Goal: Information Seeking & Learning: Learn about a topic

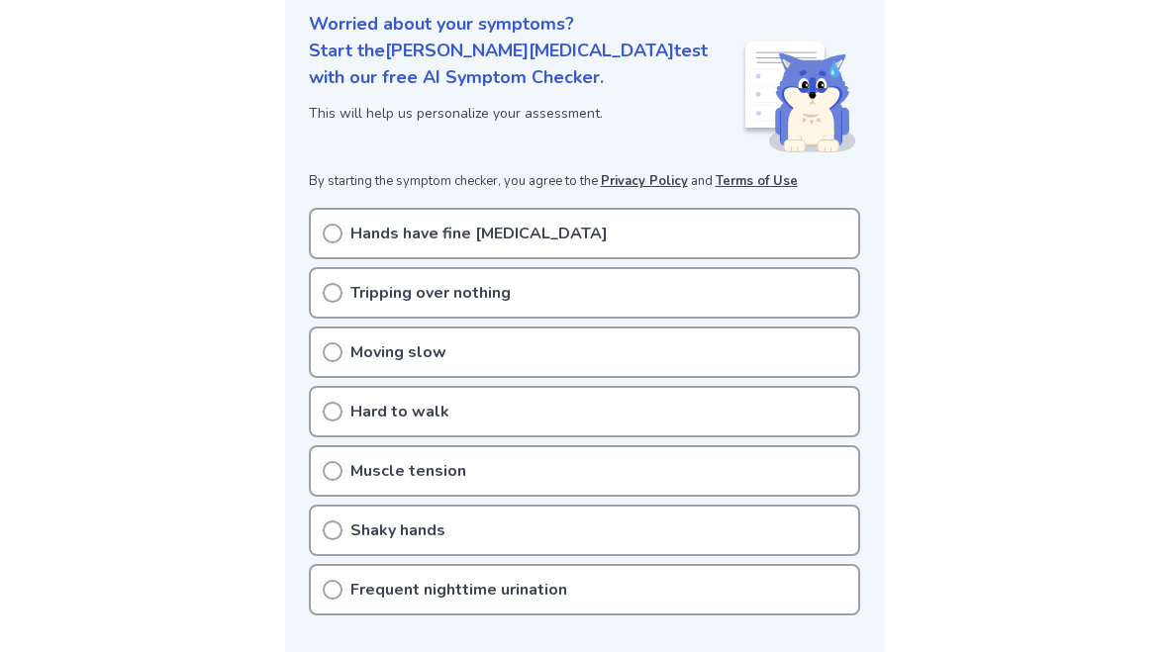
scroll to position [241, 0]
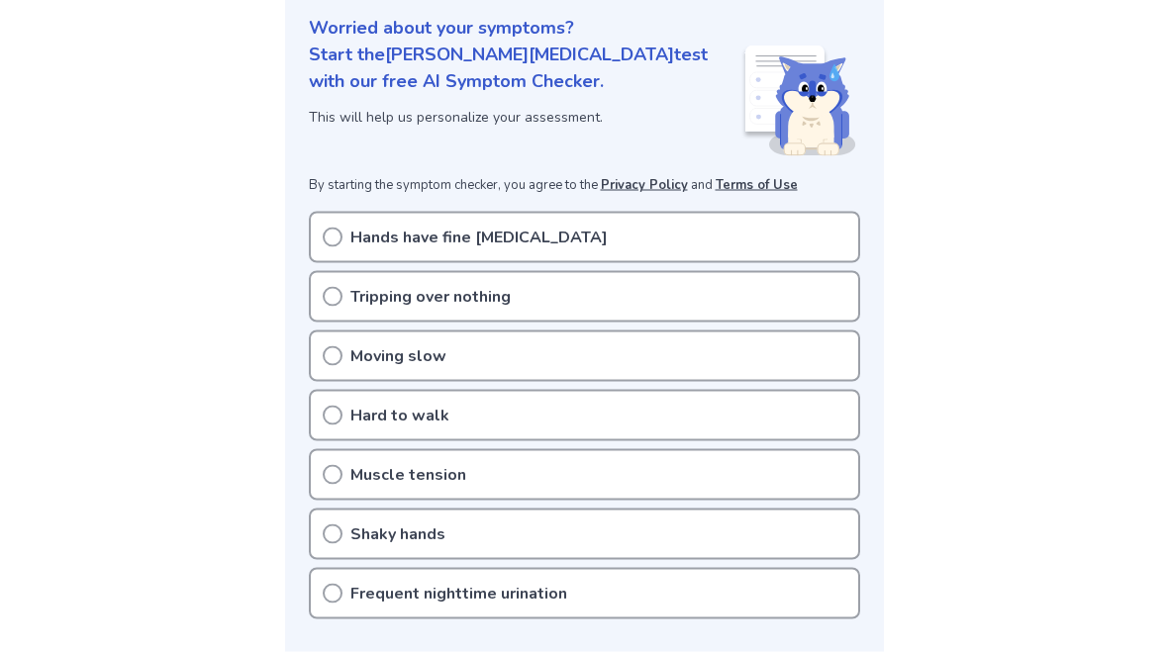
click at [715, 602] on div "Frequent nighttime urination" at bounding box center [584, 593] width 551 height 51
click at [483, 302] on p "Tripping over nothing" at bounding box center [430, 296] width 160 height 24
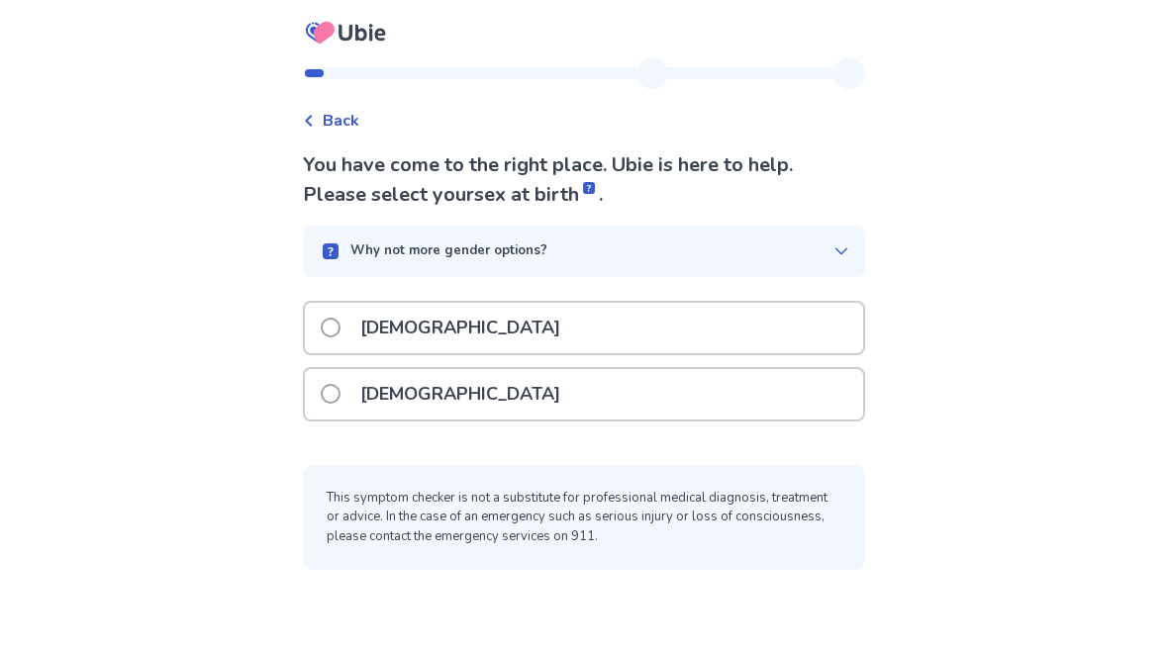
click at [672, 390] on div "Female" at bounding box center [584, 394] width 558 height 50
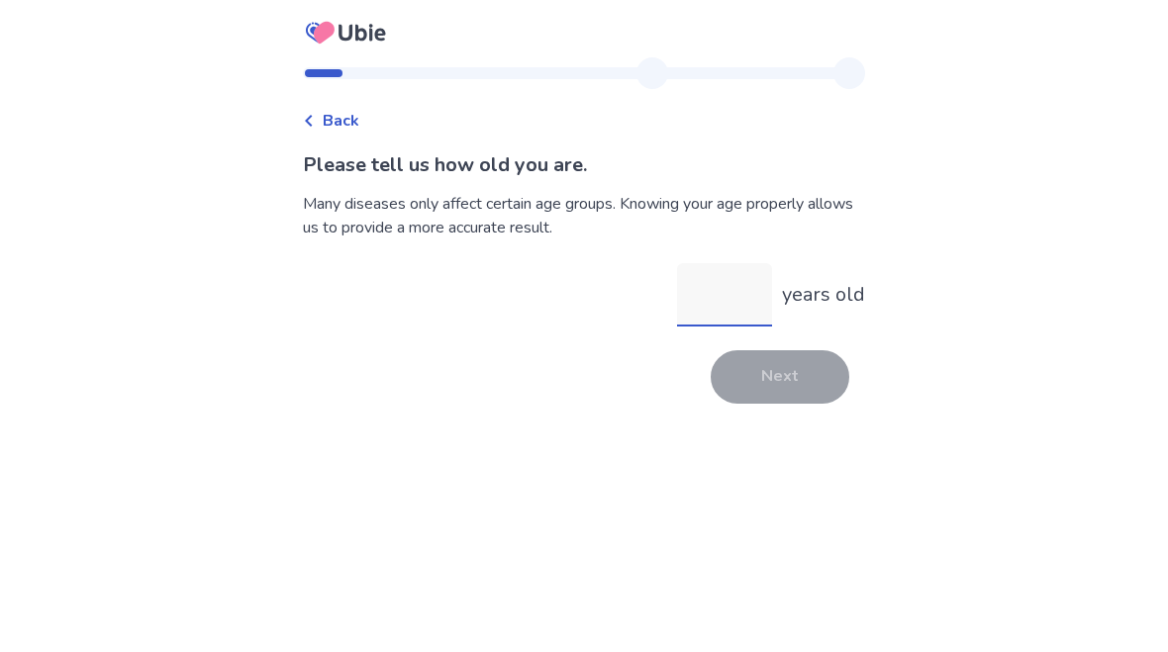
click at [741, 309] on input "years old" at bounding box center [724, 294] width 95 height 63
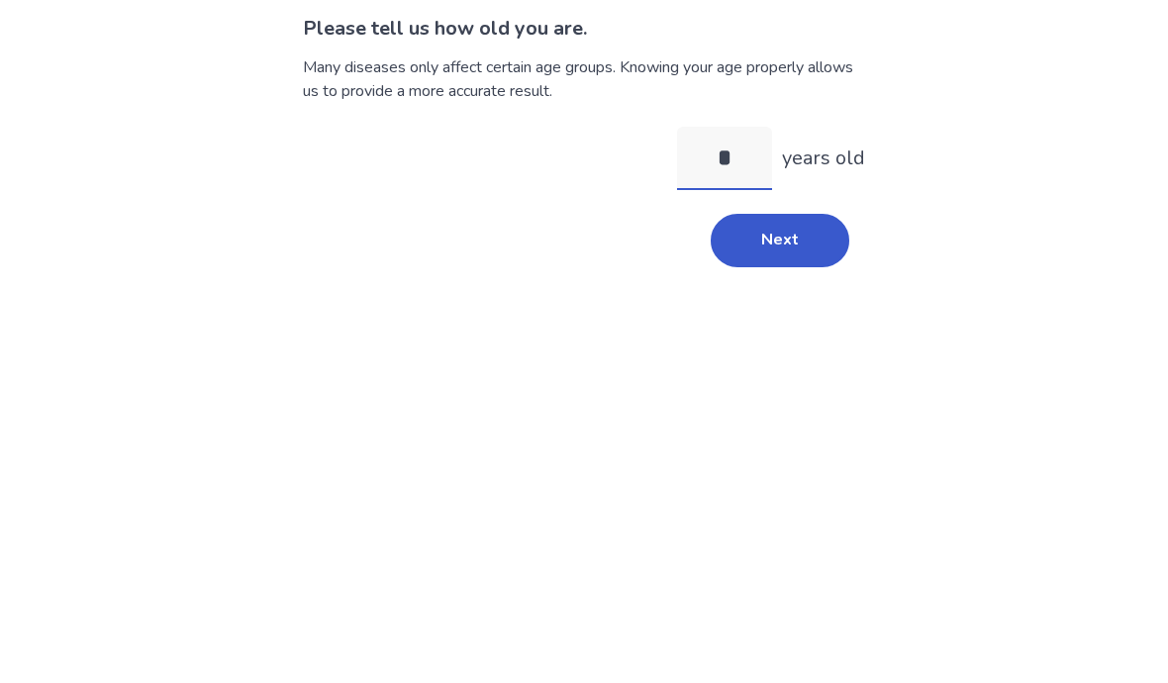
type input "**"
click at [790, 350] on button "Next" at bounding box center [780, 376] width 139 height 53
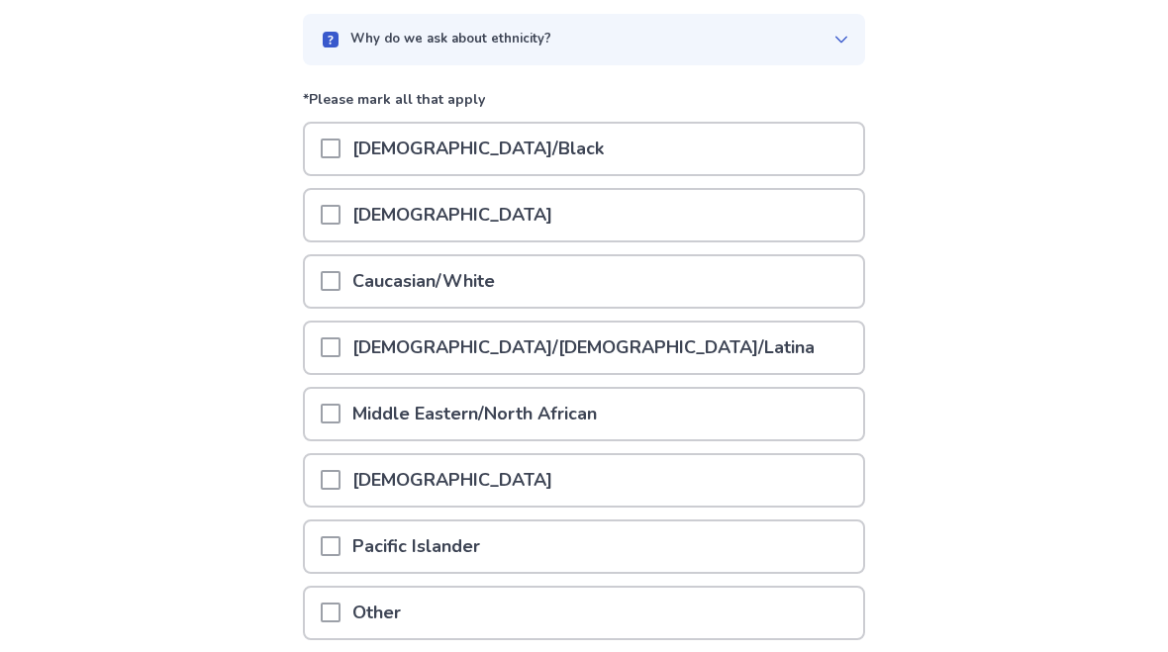
click at [756, 293] on div "Caucasian/White" at bounding box center [584, 282] width 558 height 50
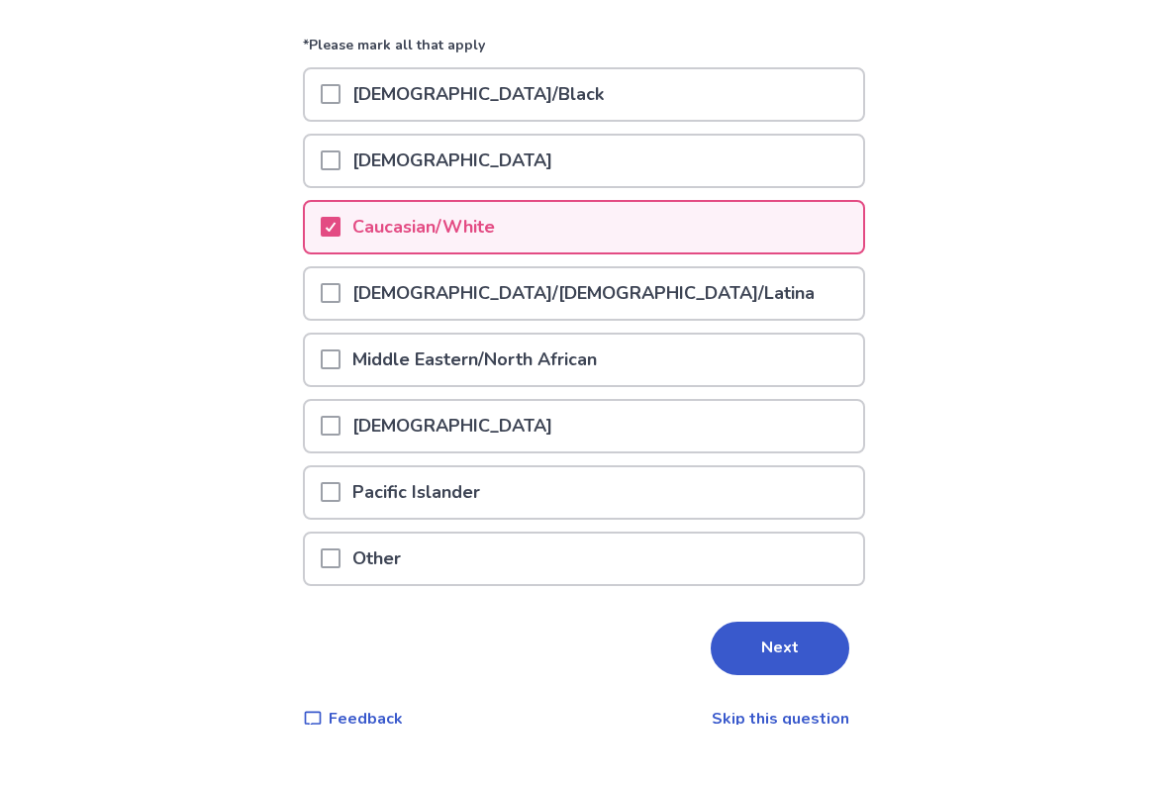
scroll to position [210, 0]
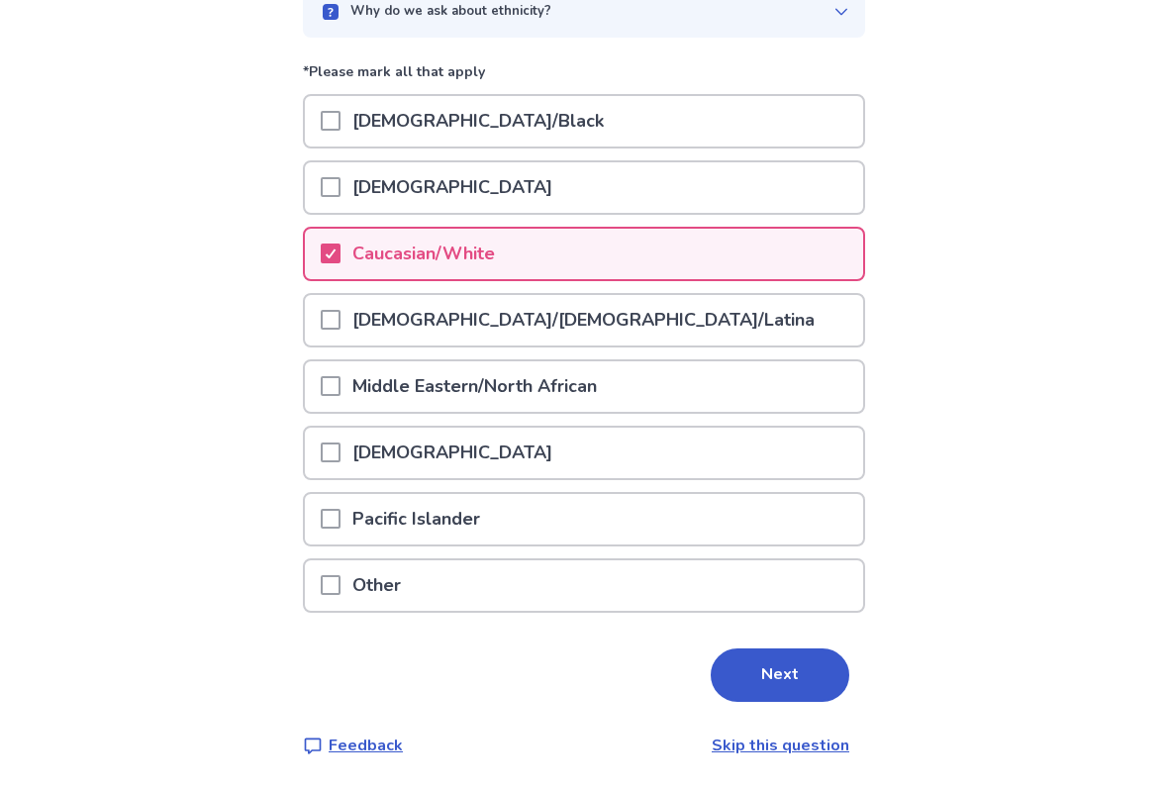
click at [751, 651] on button "Next" at bounding box center [780, 674] width 139 height 53
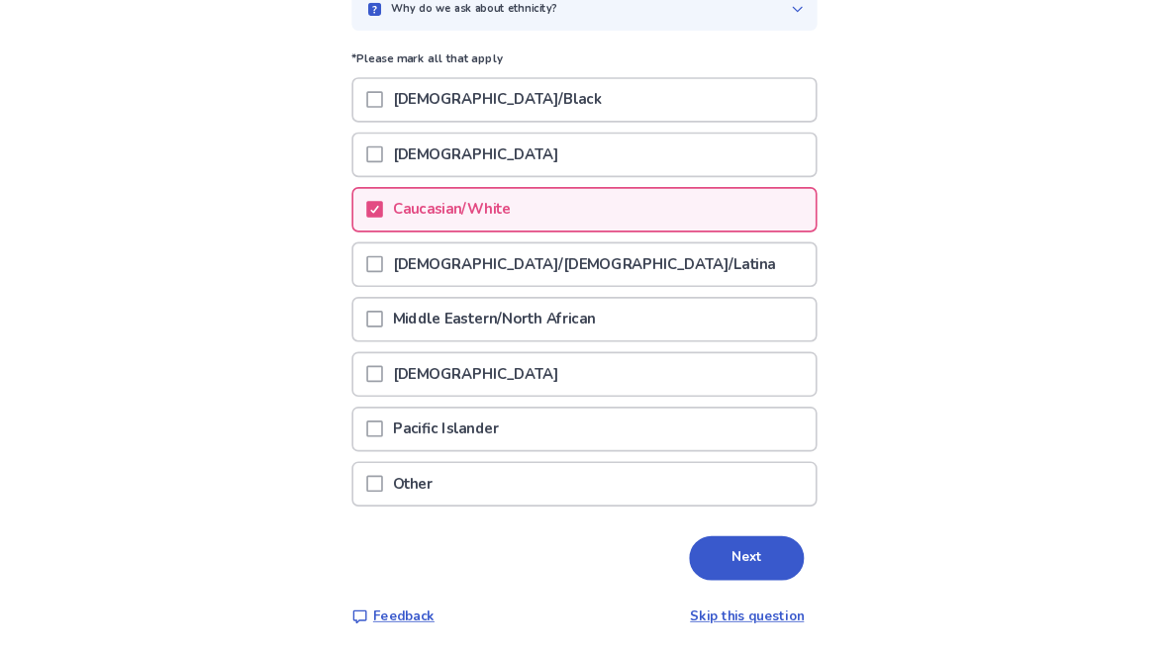
scroll to position [0, 0]
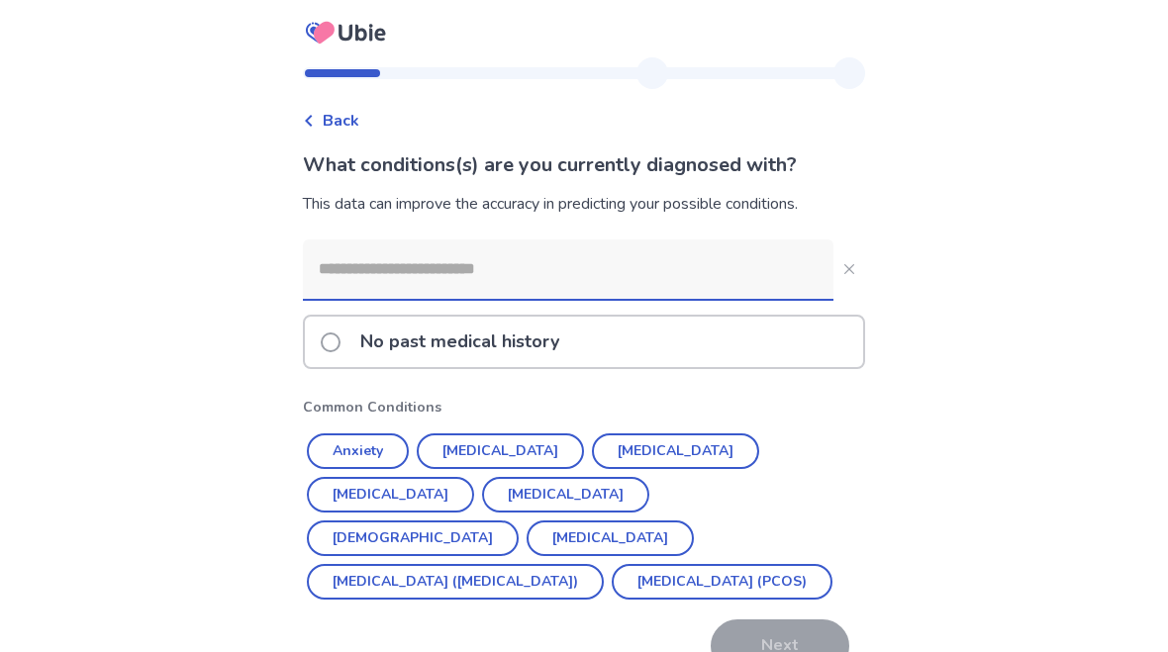
click at [777, 257] on input at bounding box center [568, 269] width 531 height 59
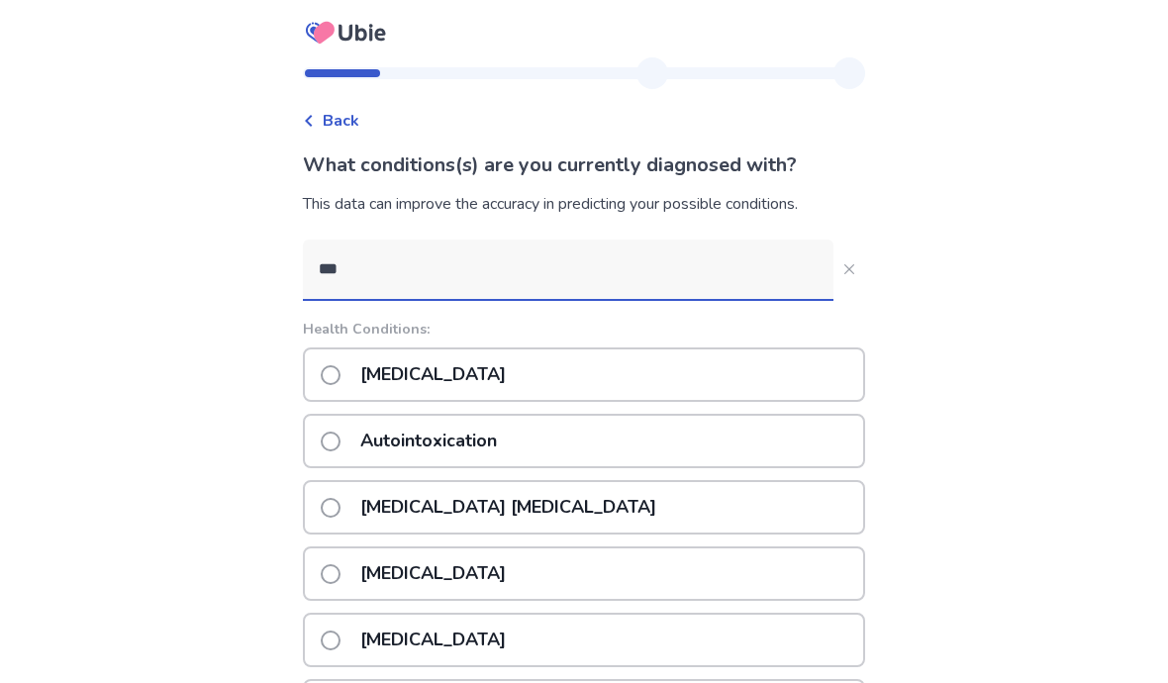
type input "***"
click at [70, 127] on div "Back What conditions(s) are you currently diagnosed with? This data can improve…" at bounding box center [584, 483] width 1168 height 966
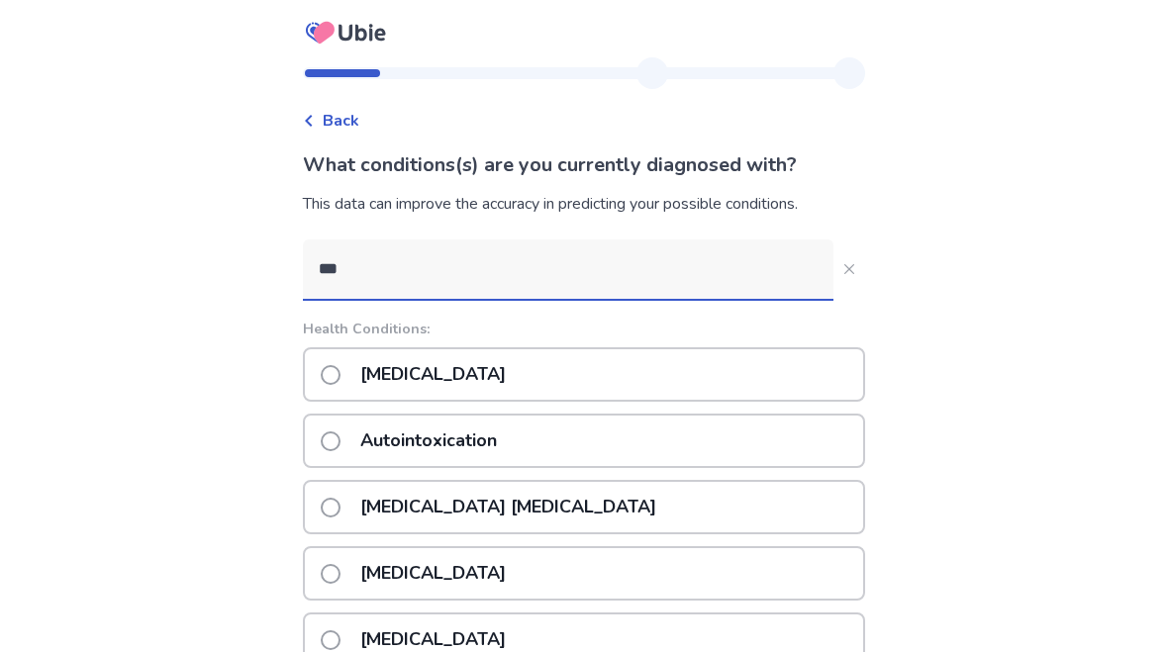
click at [333, 367] on label "Autism" at bounding box center [419, 374] width 197 height 50
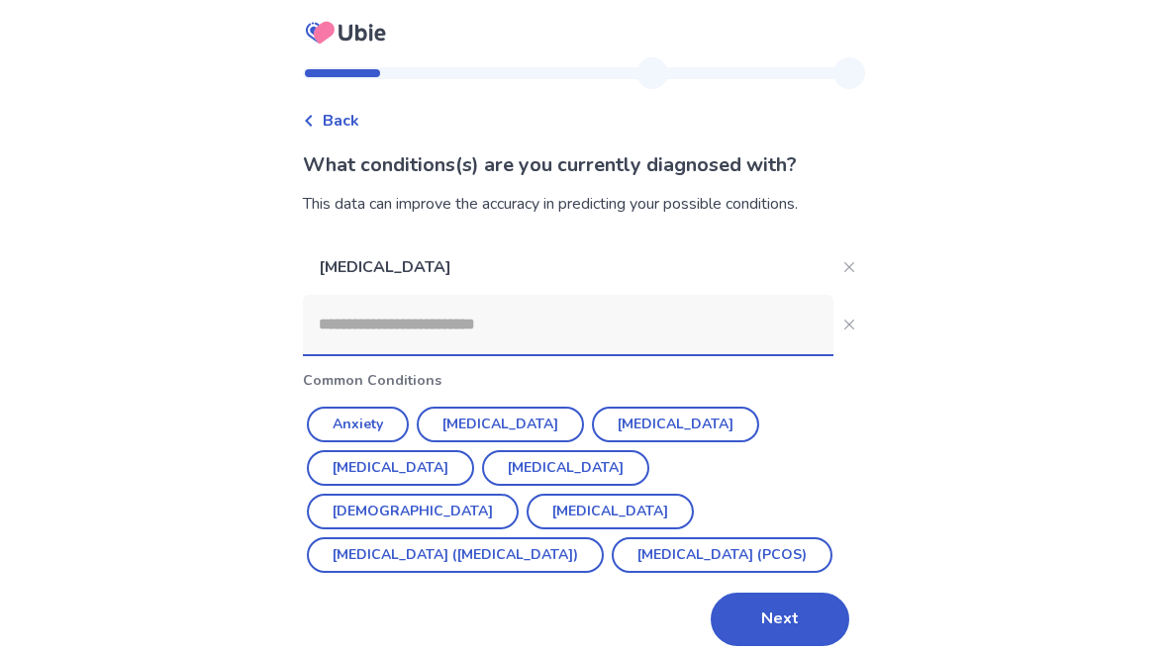
click at [612, 558] on button "Polycystic ovarian syndrome (PCOS)" at bounding box center [722, 555] width 221 height 36
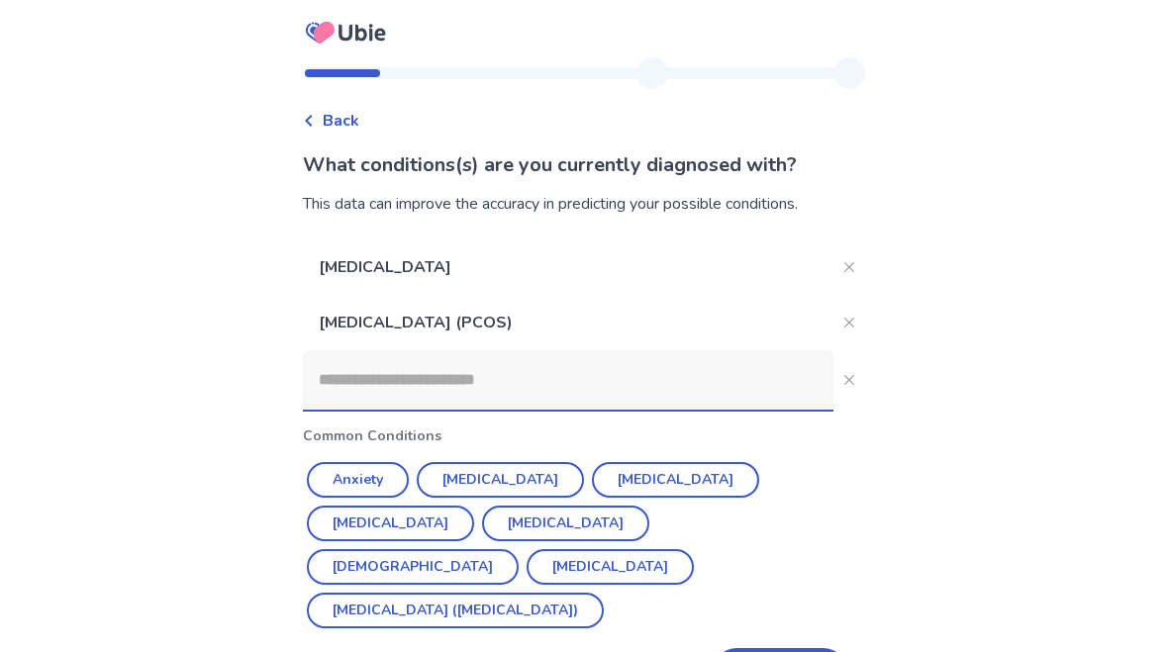
click at [373, 476] on button "Anxiety" at bounding box center [358, 480] width 102 height 36
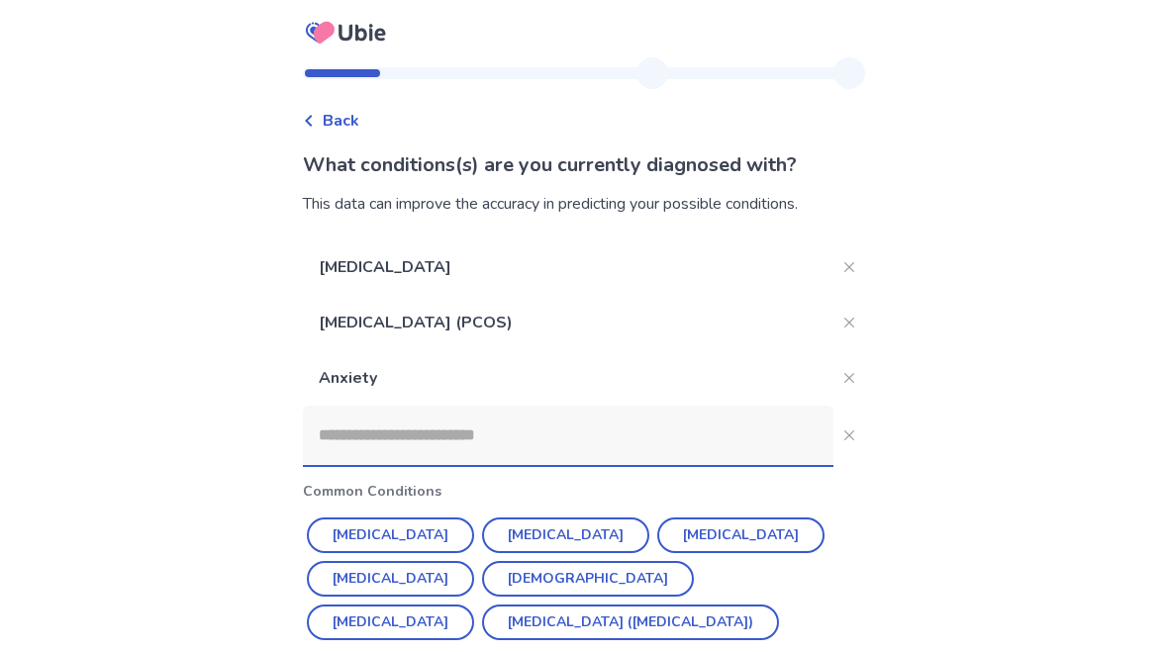
click at [526, 540] on button "Depression" at bounding box center [565, 536] width 167 height 36
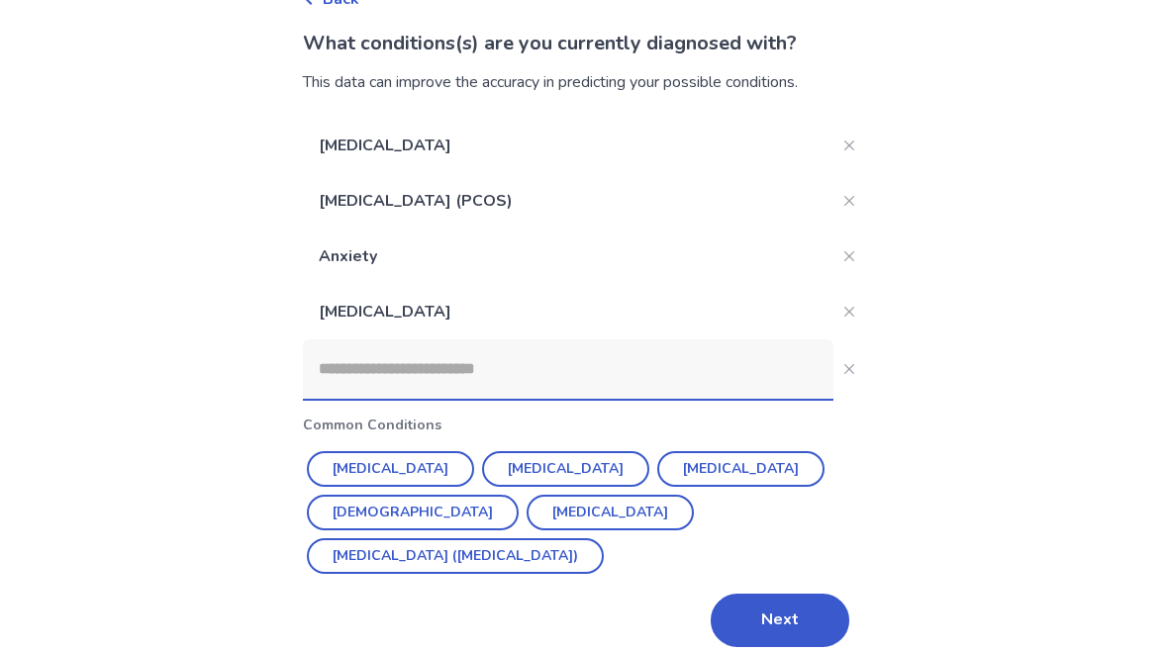
click at [631, 386] on input at bounding box center [568, 369] width 531 height 59
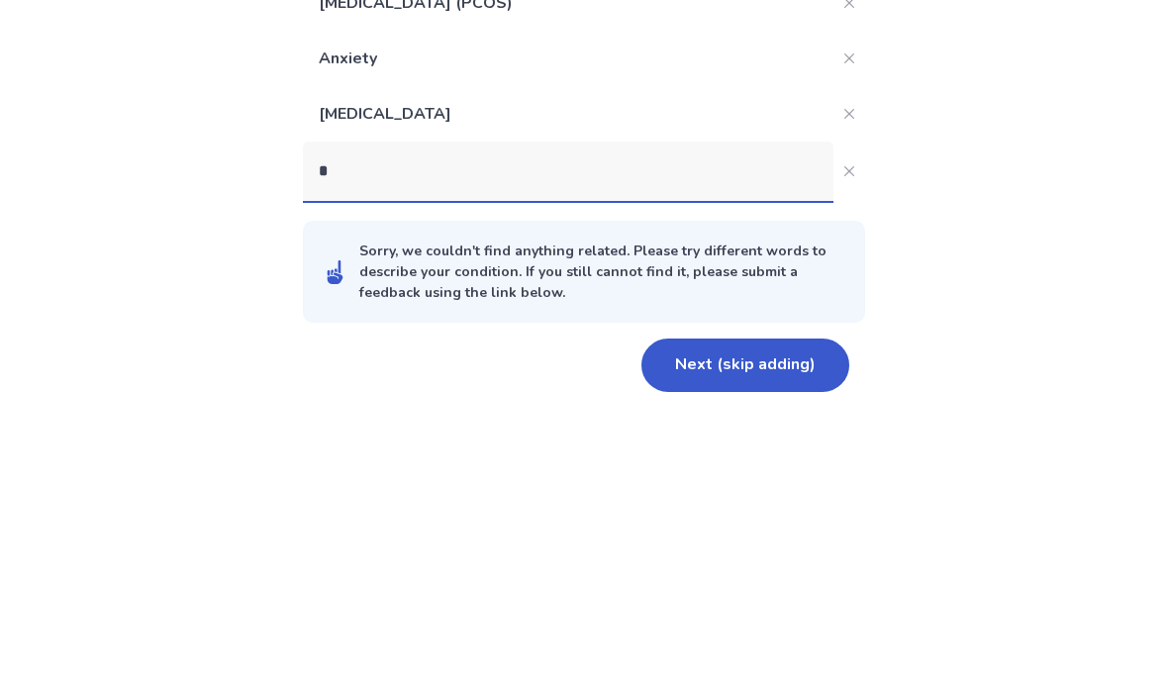
scroll to position [52, 0]
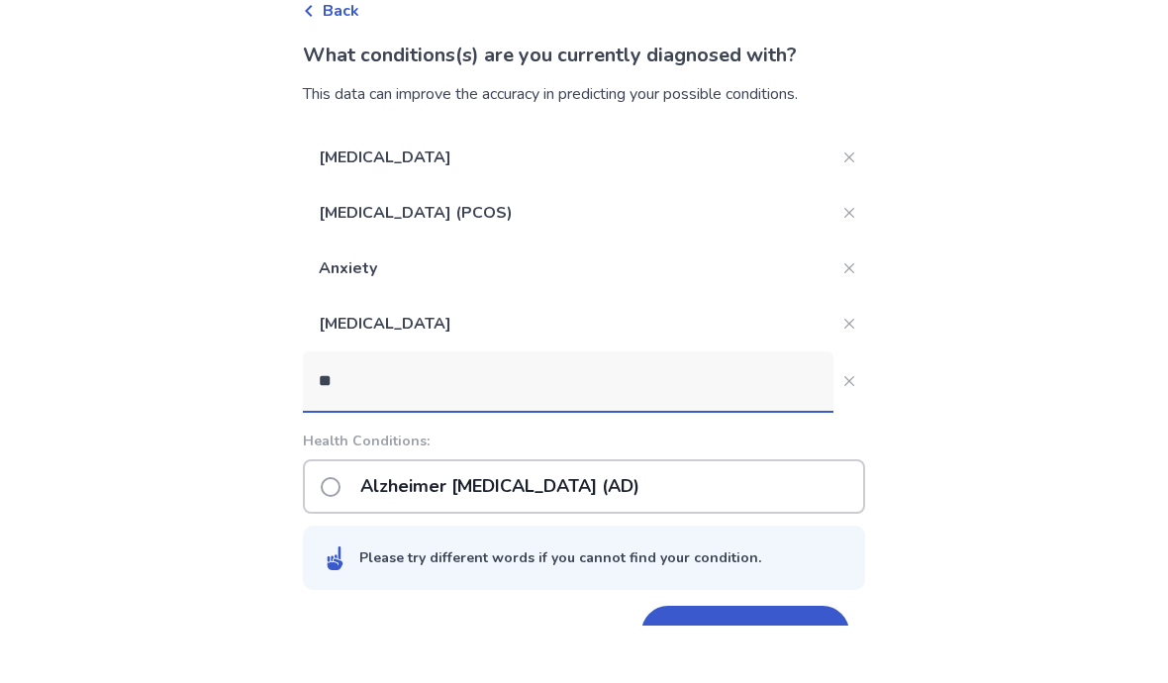
click at [33, 101] on div "Back What conditions(s) are you currently diagnosed with? This data can improve…" at bounding box center [584, 344] width 1168 height 793
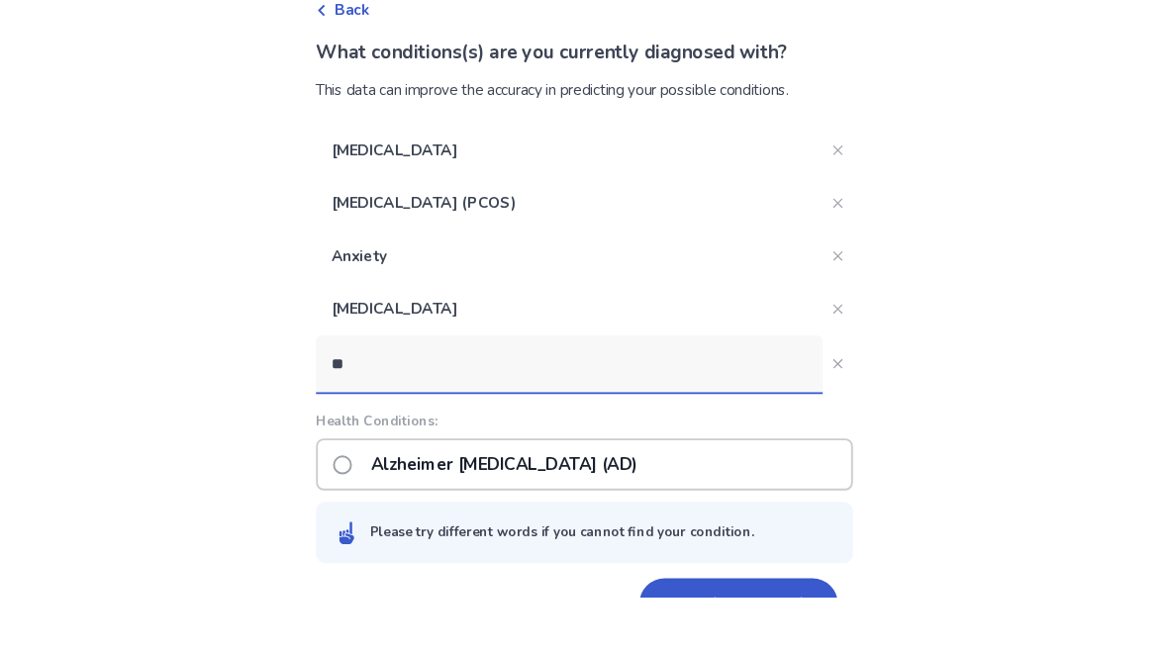
scroll to position [141, 0]
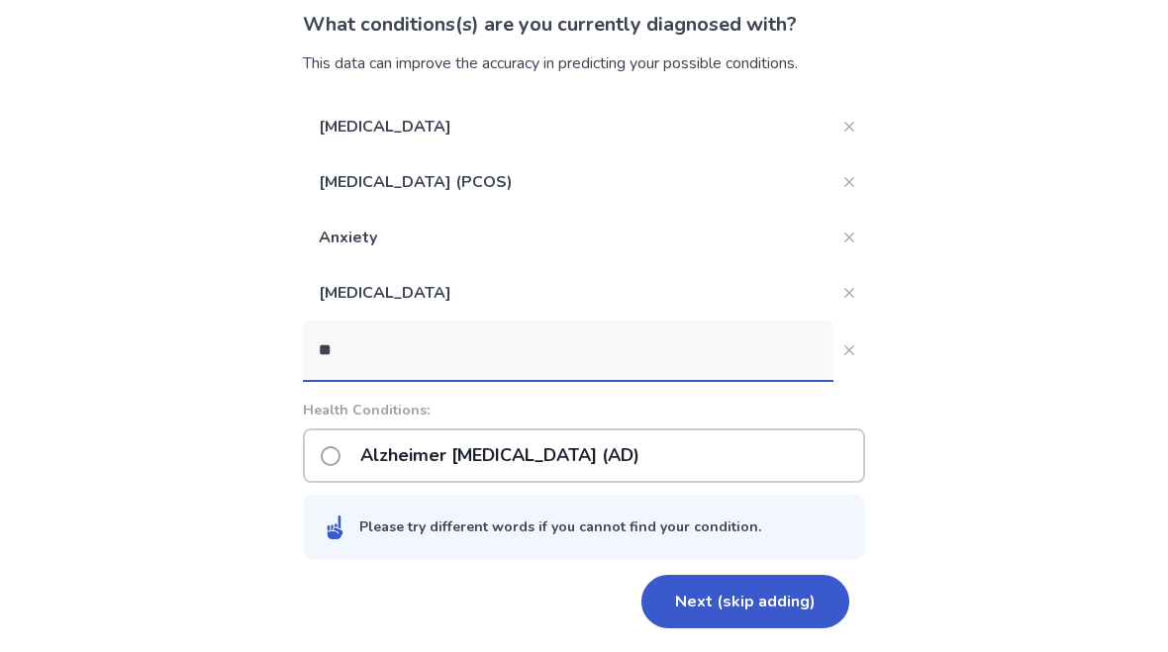
click at [455, 348] on input "**" at bounding box center [568, 350] width 531 height 59
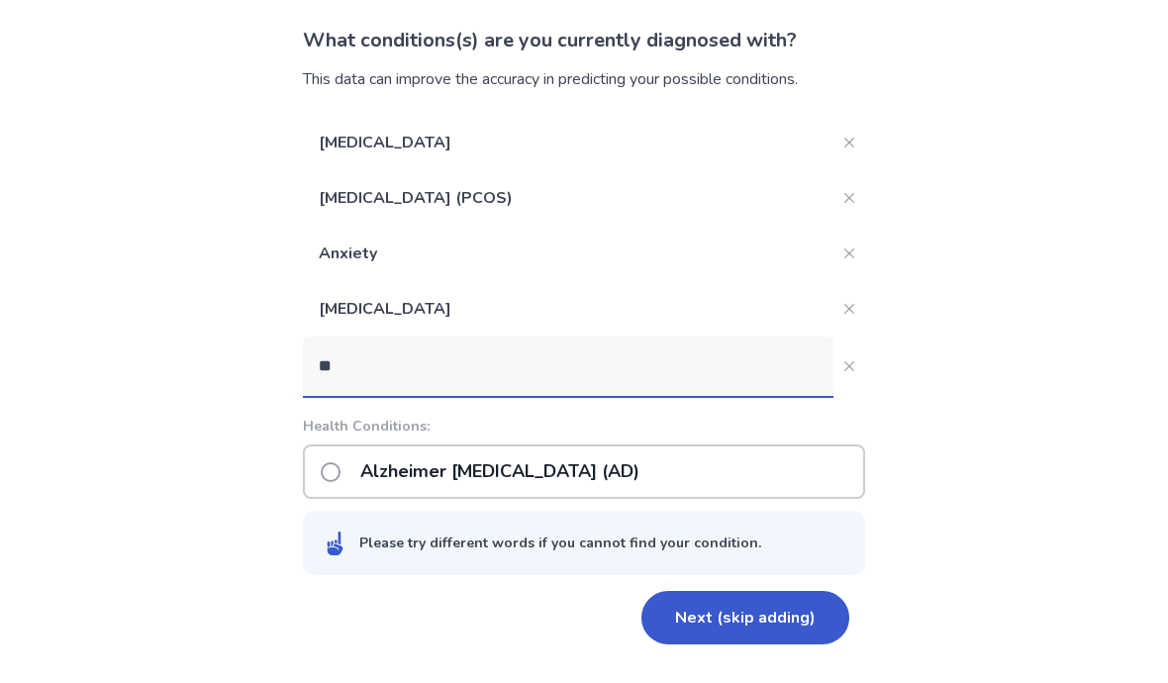
scroll to position [110, 0]
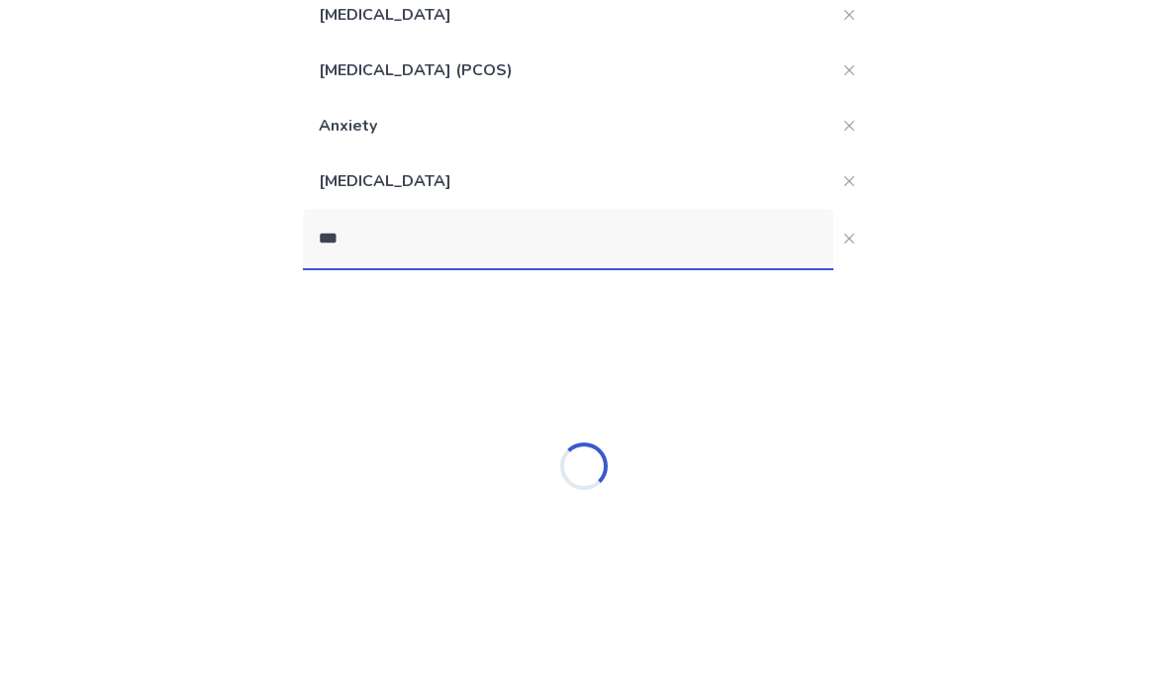
type input "***"
click at [50, 123] on div "Back What conditions(s) are you currently diagnosed with? This data can improve…" at bounding box center [584, 360] width 1168 height 940
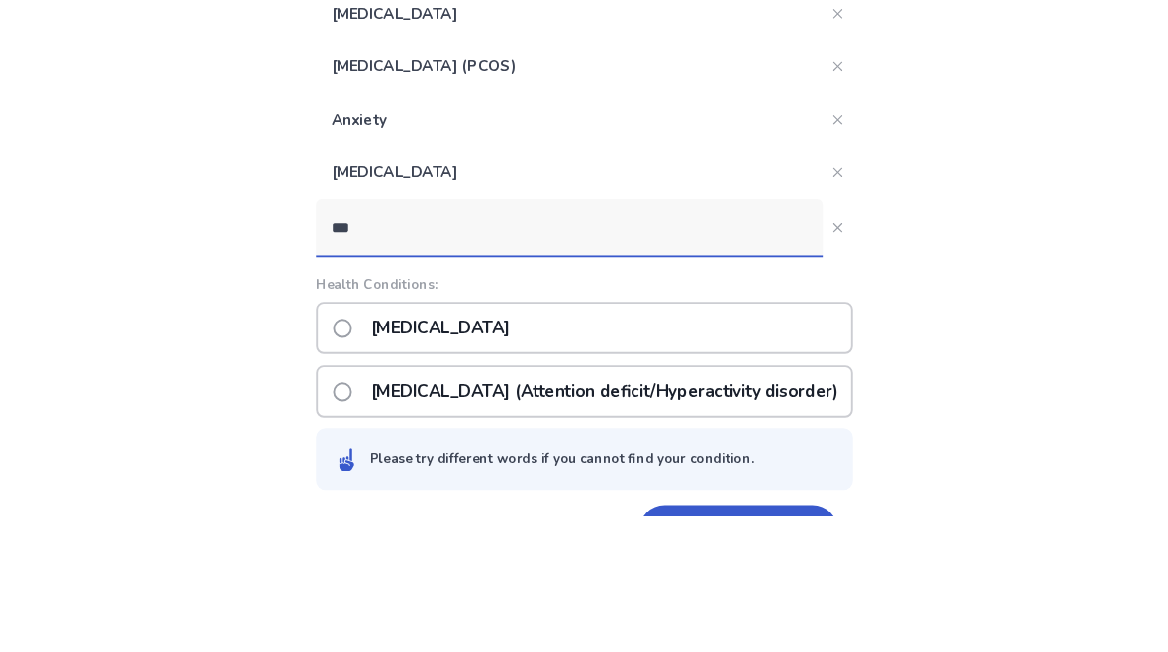
scroll to position [207, 0]
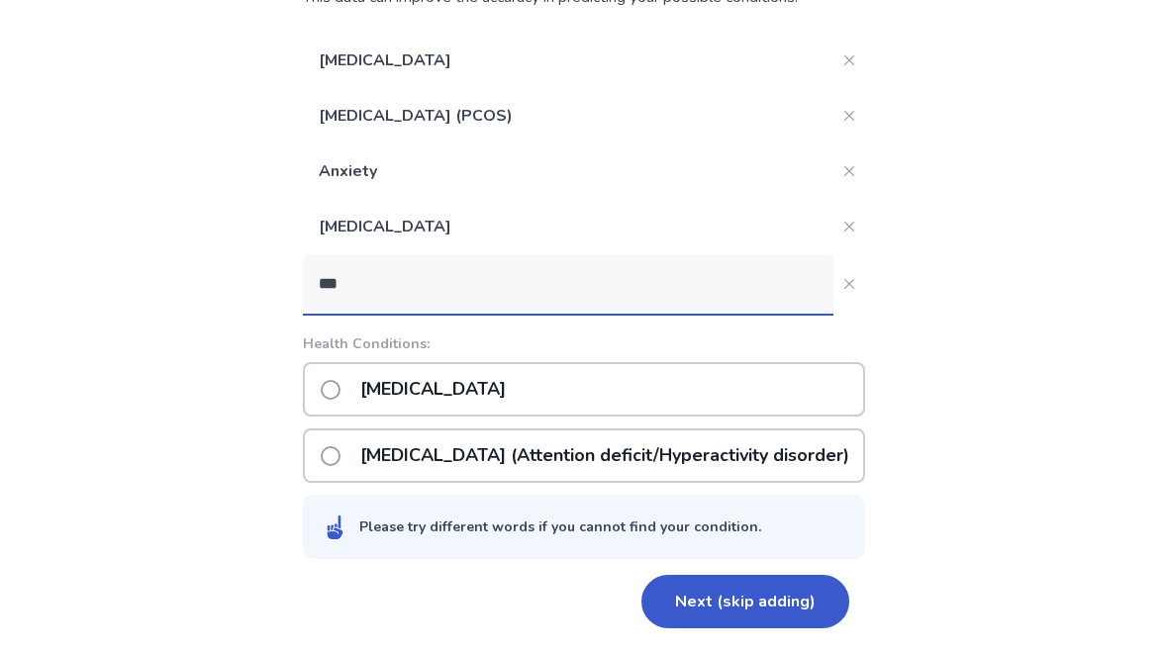
click at [328, 448] on div "ADHD (Attention deficit/Hyperactivity disorder)" at bounding box center [584, 456] width 562 height 54
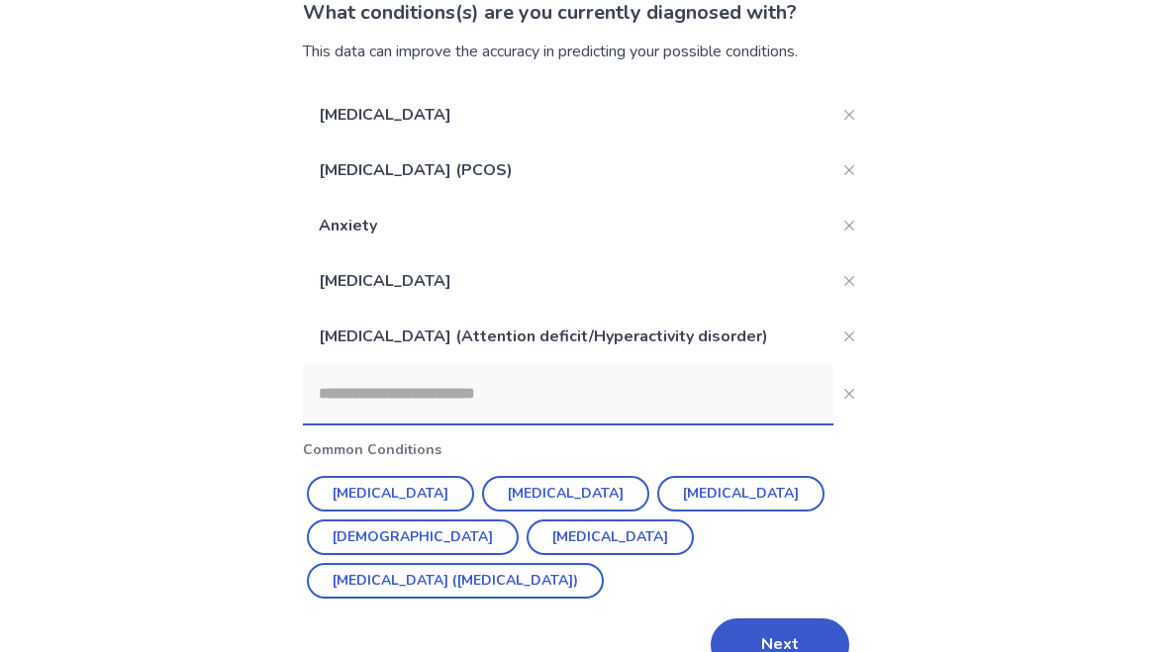
click at [506, 409] on input at bounding box center [568, 393] width 531 height 59
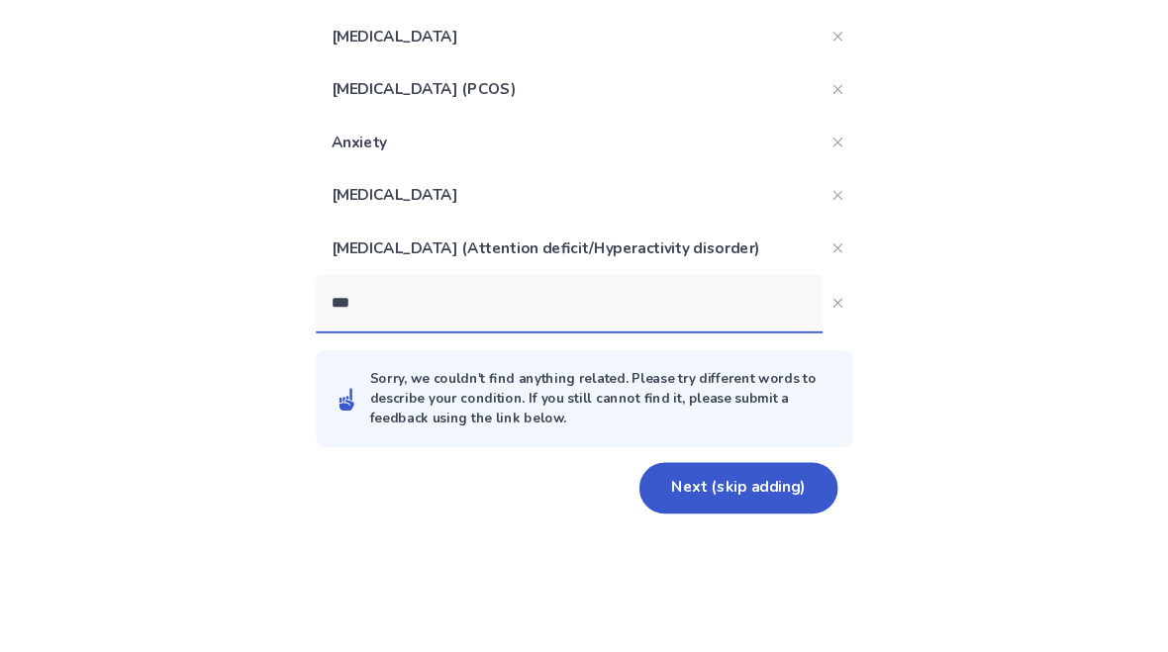
scroll to position [108, 0]
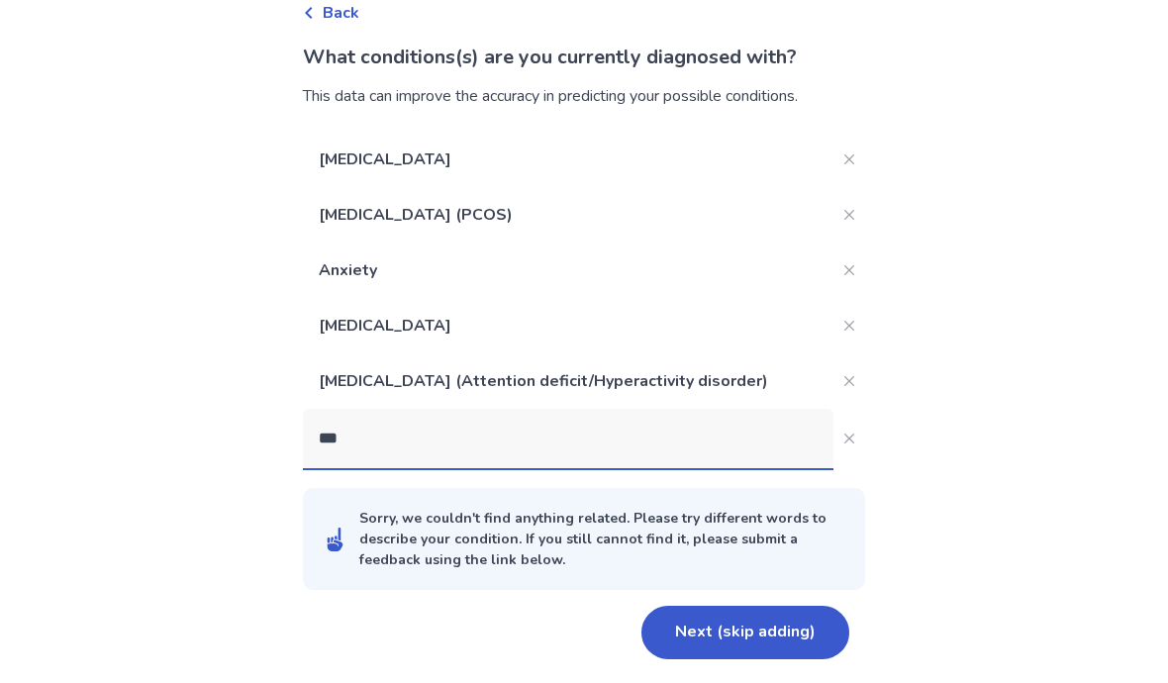
click at [1125, 213] on div "Back What conditions(s) are you currently diagnosed with? This data can improve…" at bounding box center [584, 287] width 1168 height 791
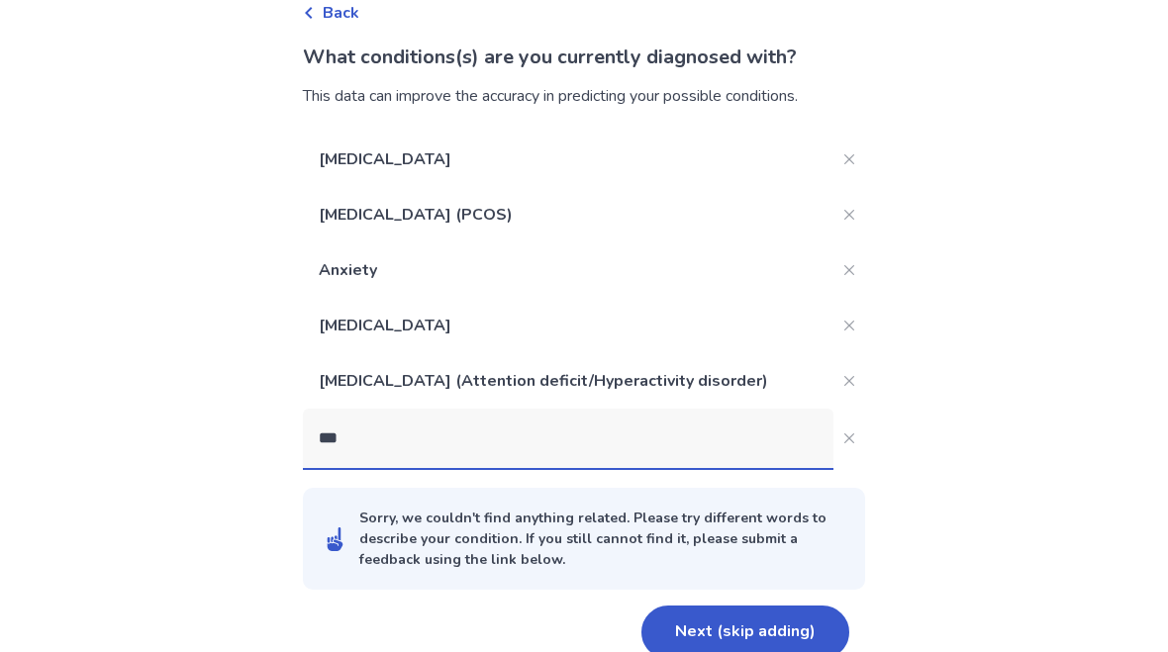
scroll to position [139, 0]
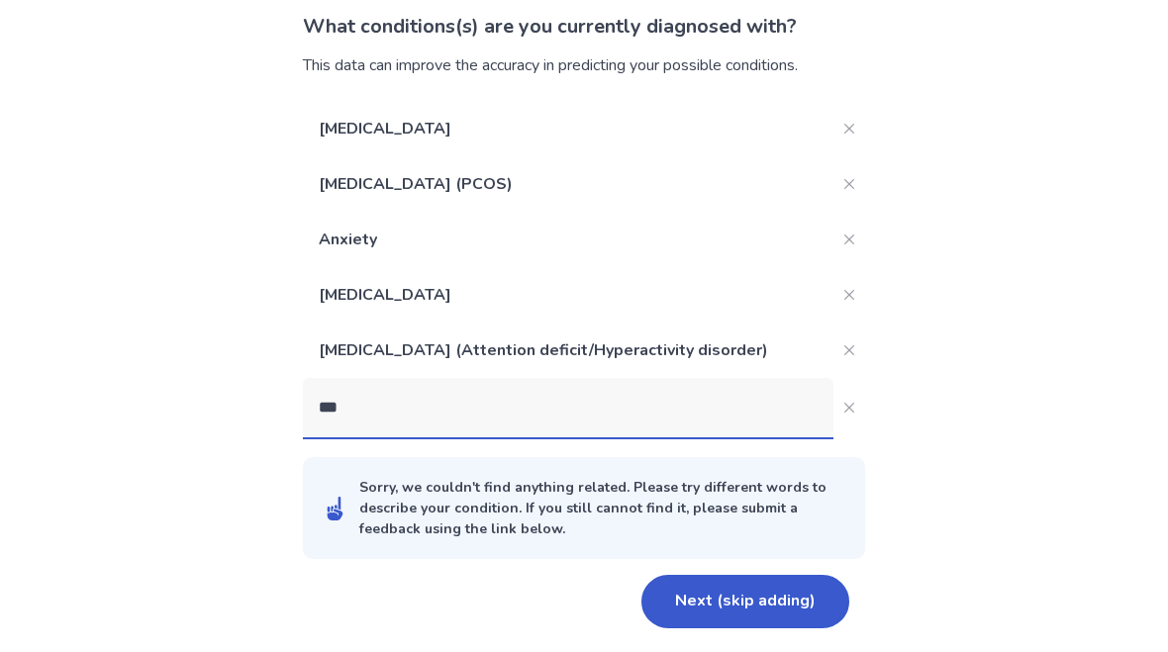
click at [692, 394] on input "***" at bounding box center [568, 407] width 531 height 59
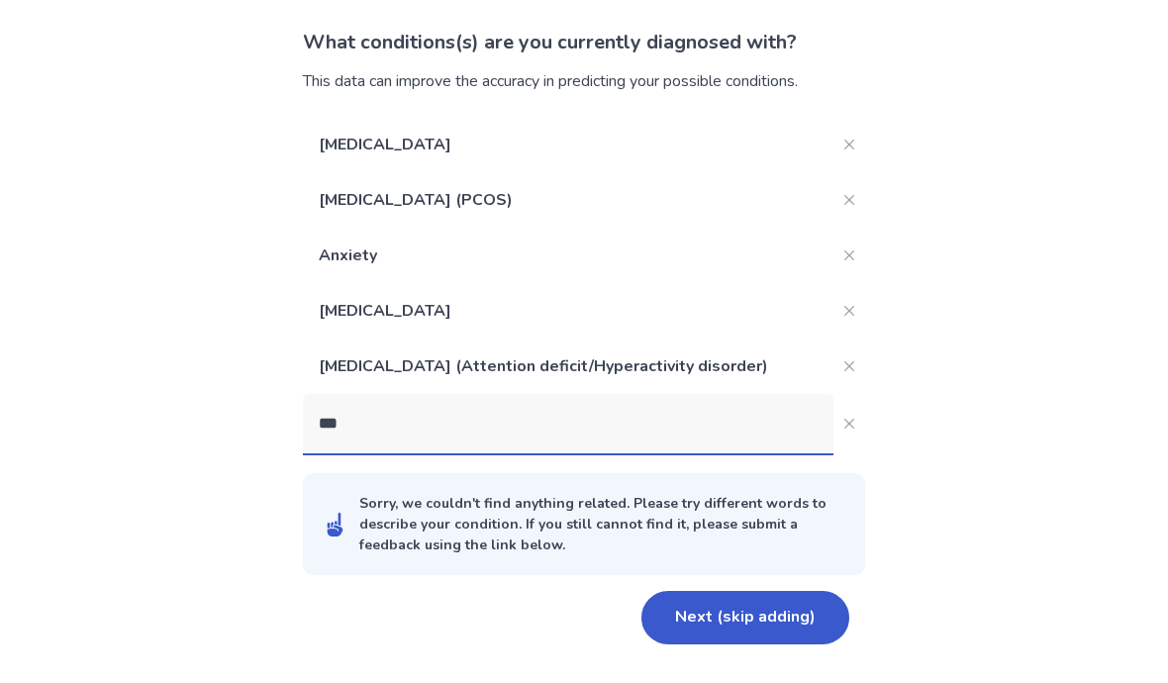
scroll to position [108, 0]
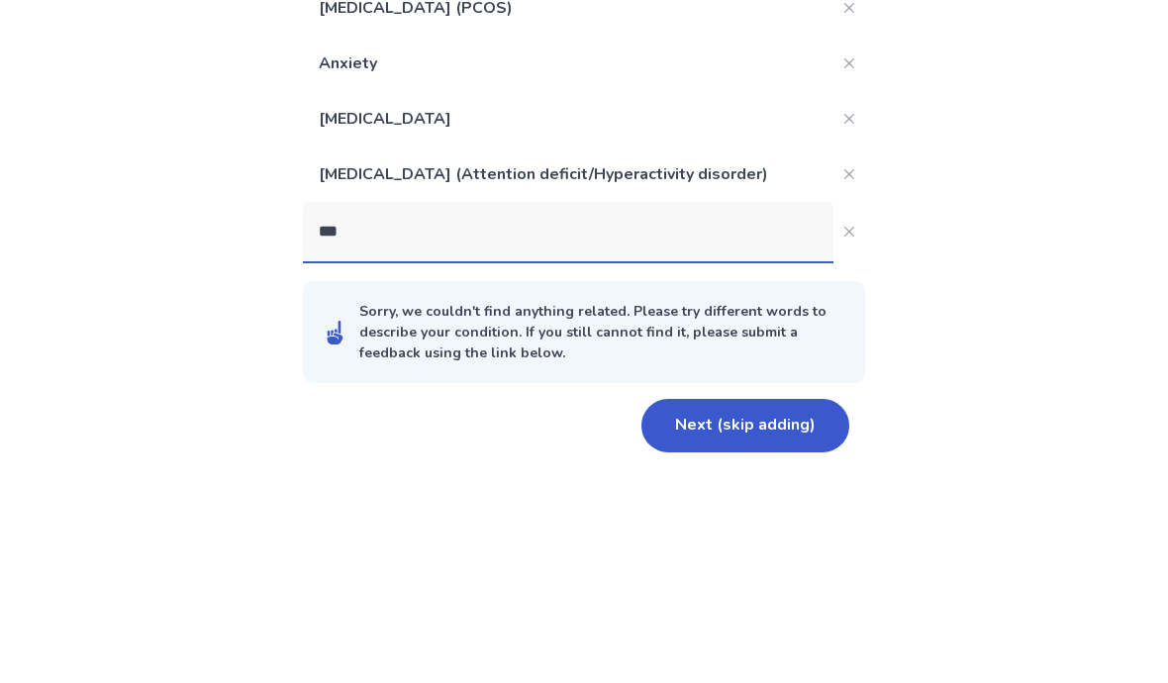
click at [484, 409] on input "***" at bounding box center [568, 438] width 531 height 59
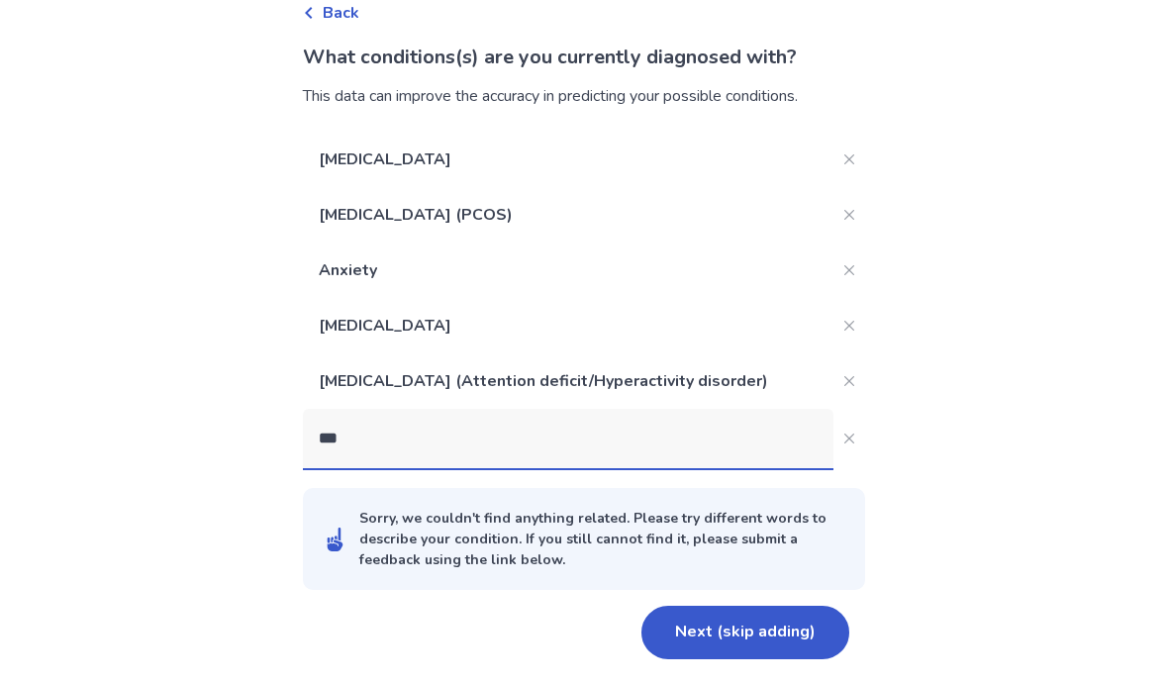
click at [43, 112] on div "Back What conditions(s) are you currently diagnosed with? This data can improve…" at bounding box center [584, 287] width 1168 height 791
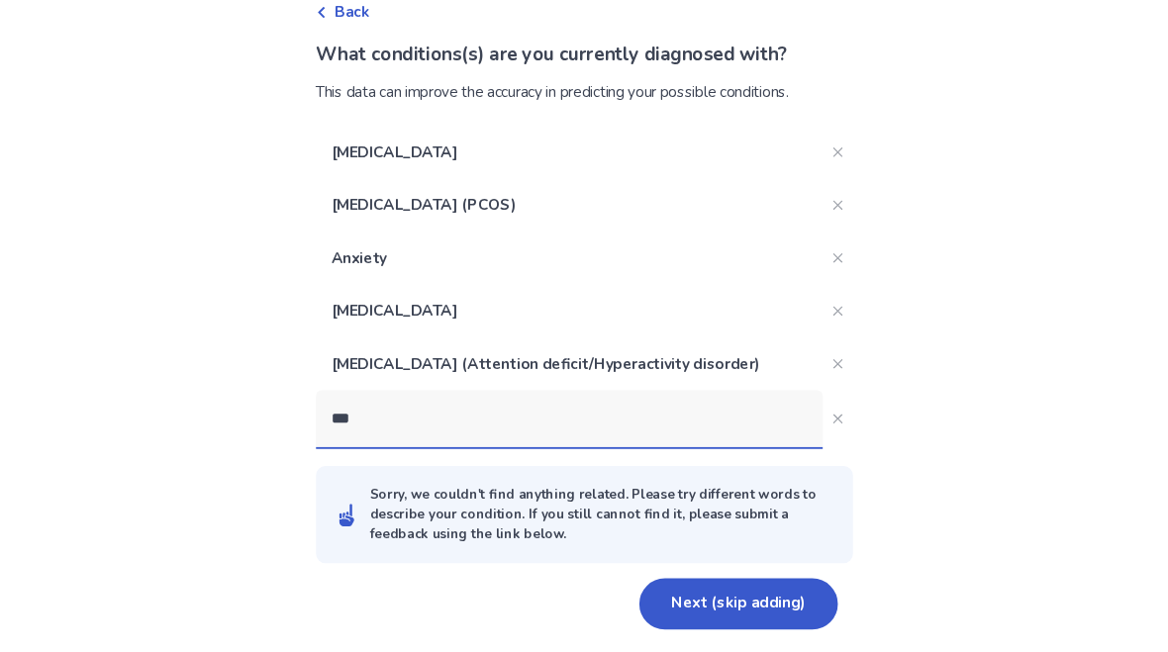
scroll to position [139, 0]
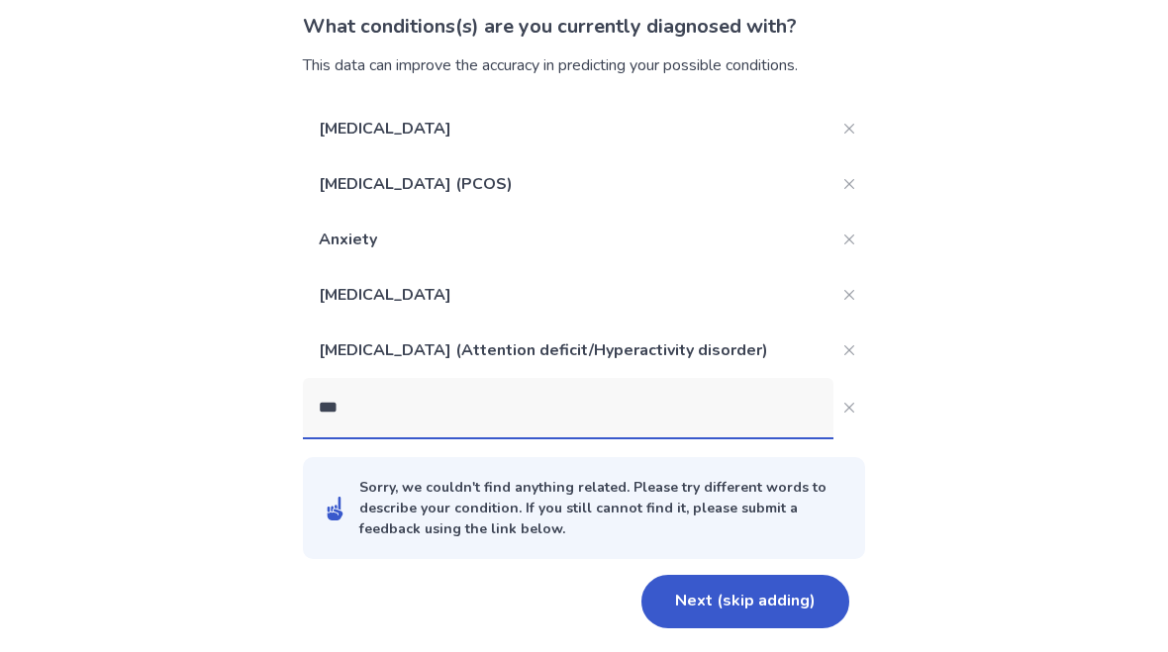
click at [740, 417] on input "***" at bounding box center [568, 407] width 531 height 59
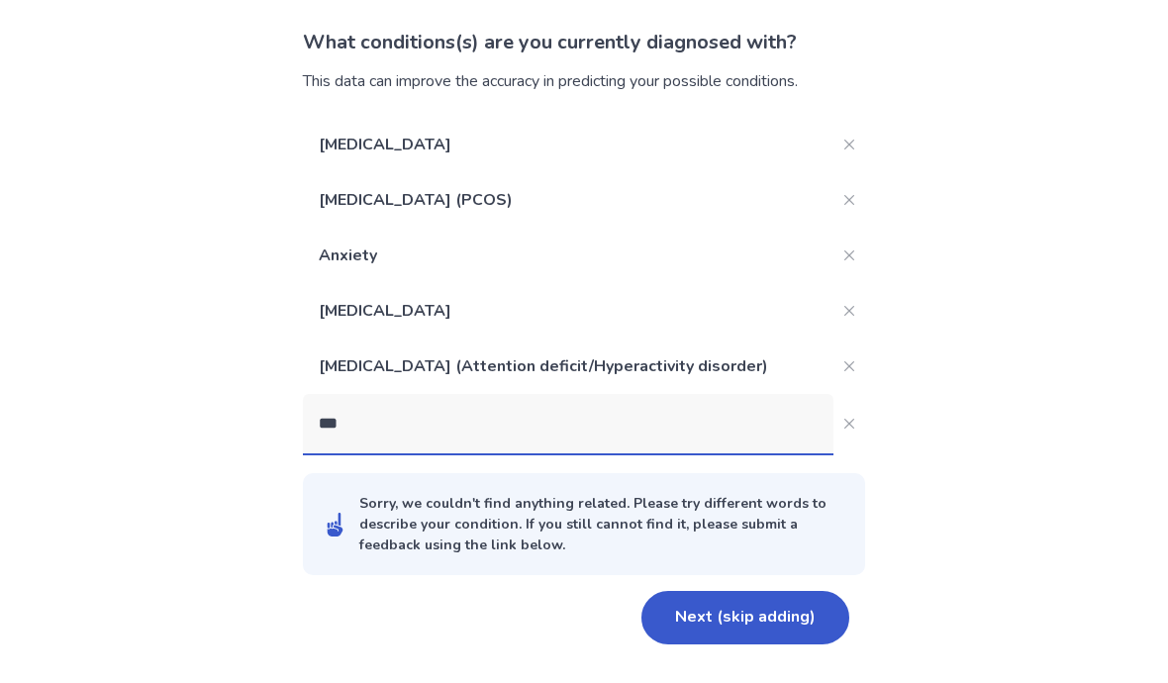
scroll to position [108, 0]
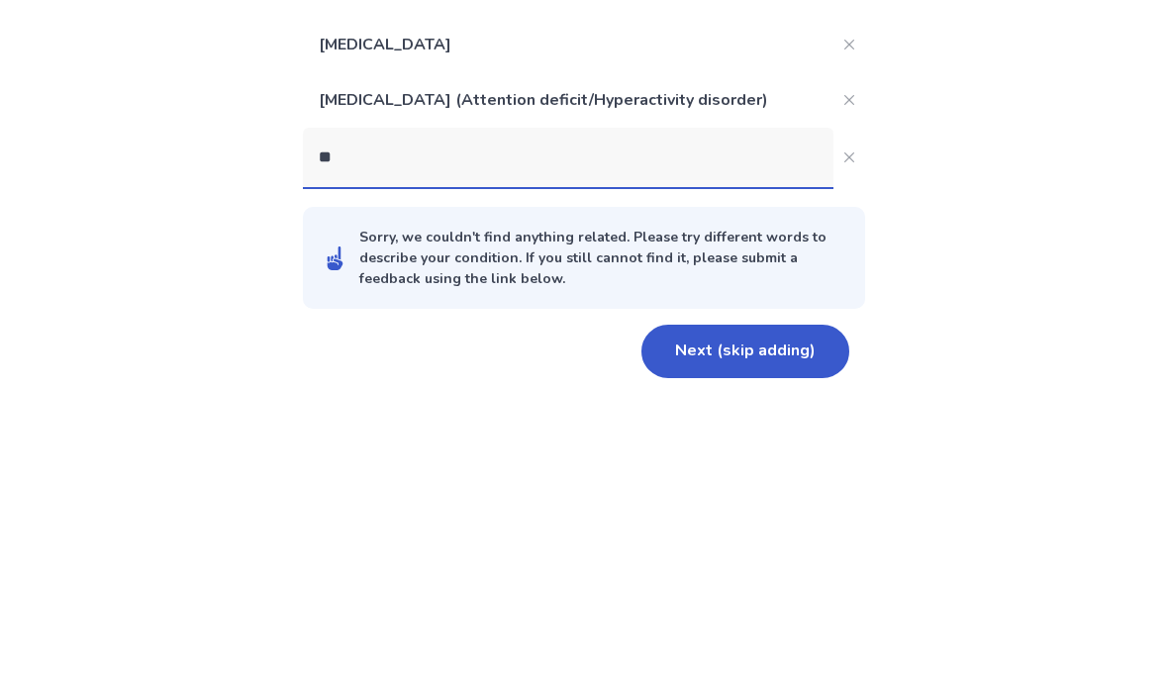
type input "*"
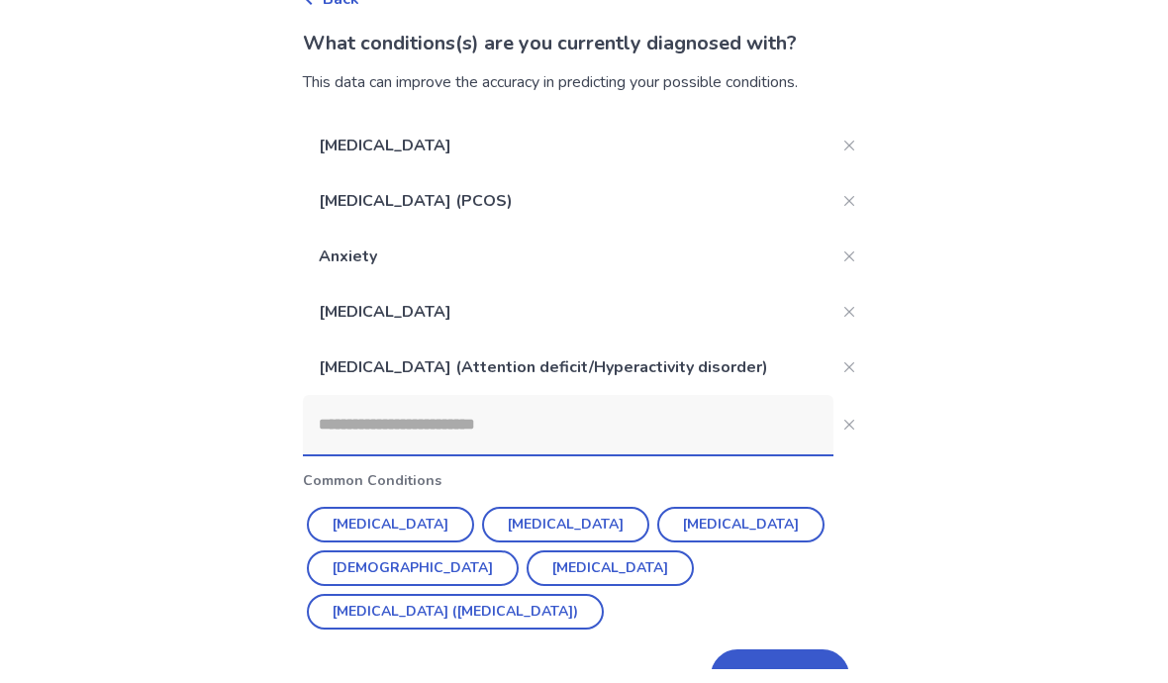
click at [51, 131] on div "Back What conditions(s) are you currently diagnosed with? This data can improve…" at bounding box center [584, 316] width 1168 height 848
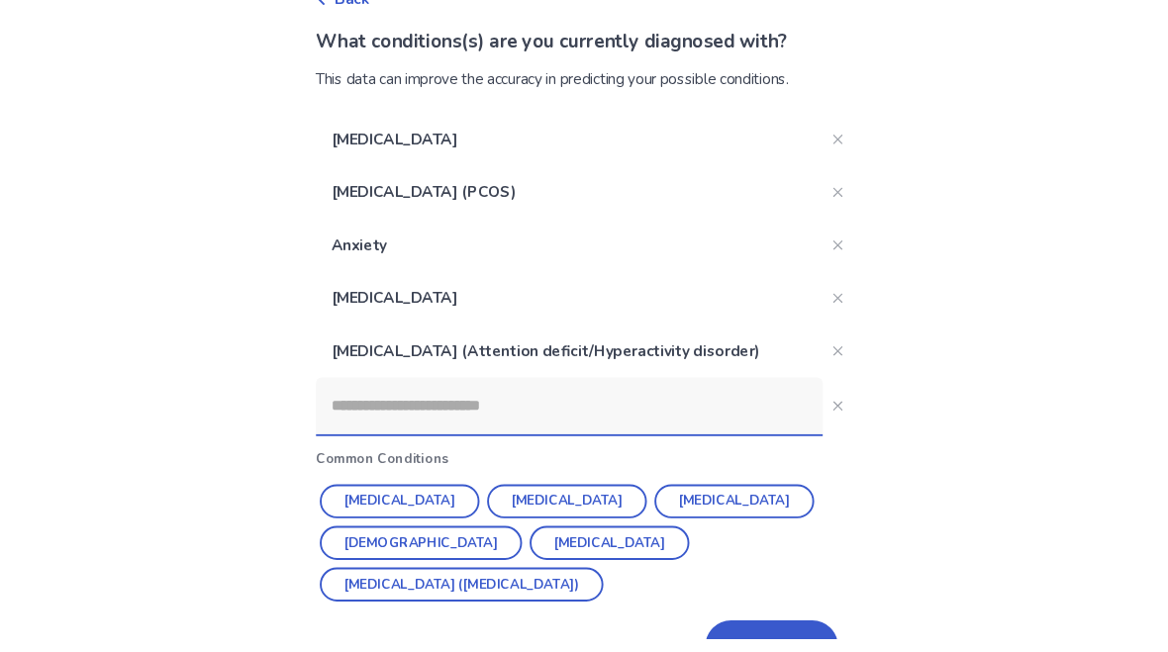
scroll to position [152, 0]
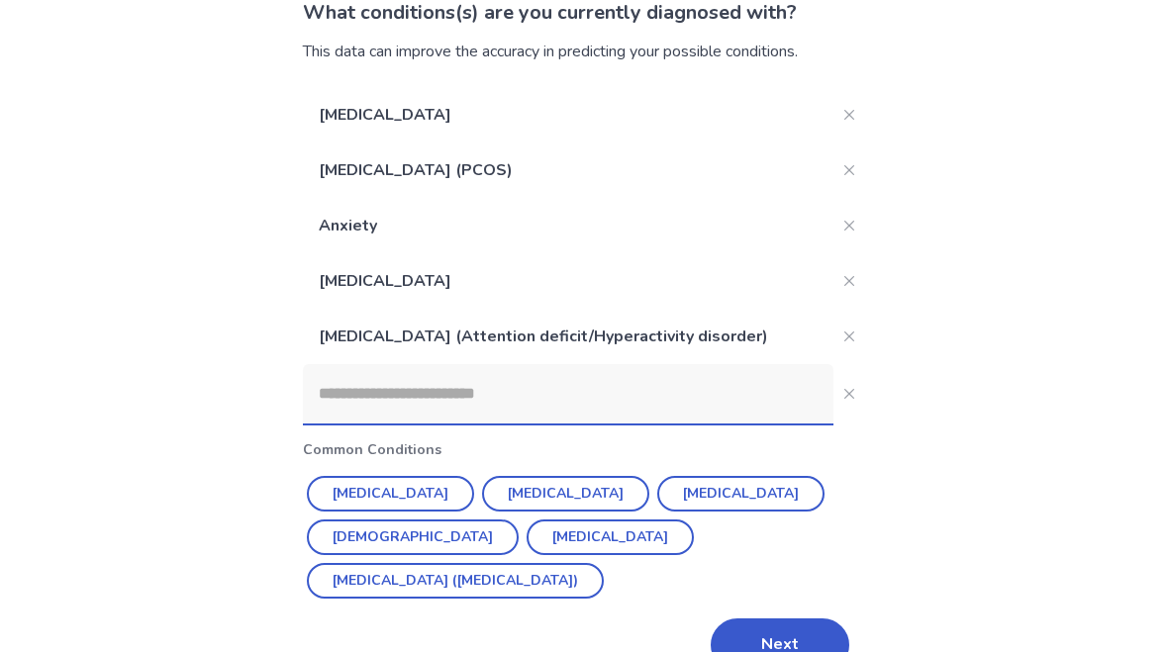
click at [604, 563] on button "[MEDICAL_DATA] ([MEDICAL_DATA])" at bounding box center [455, 581] width 297 height 36
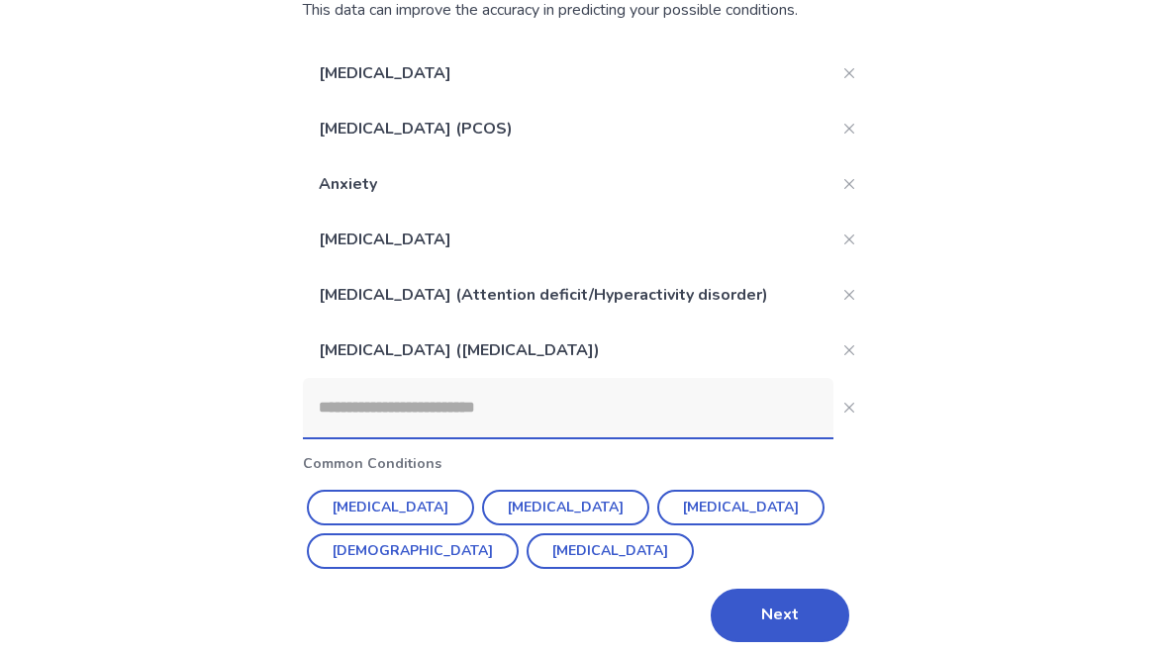
scroll to position [208, 0]
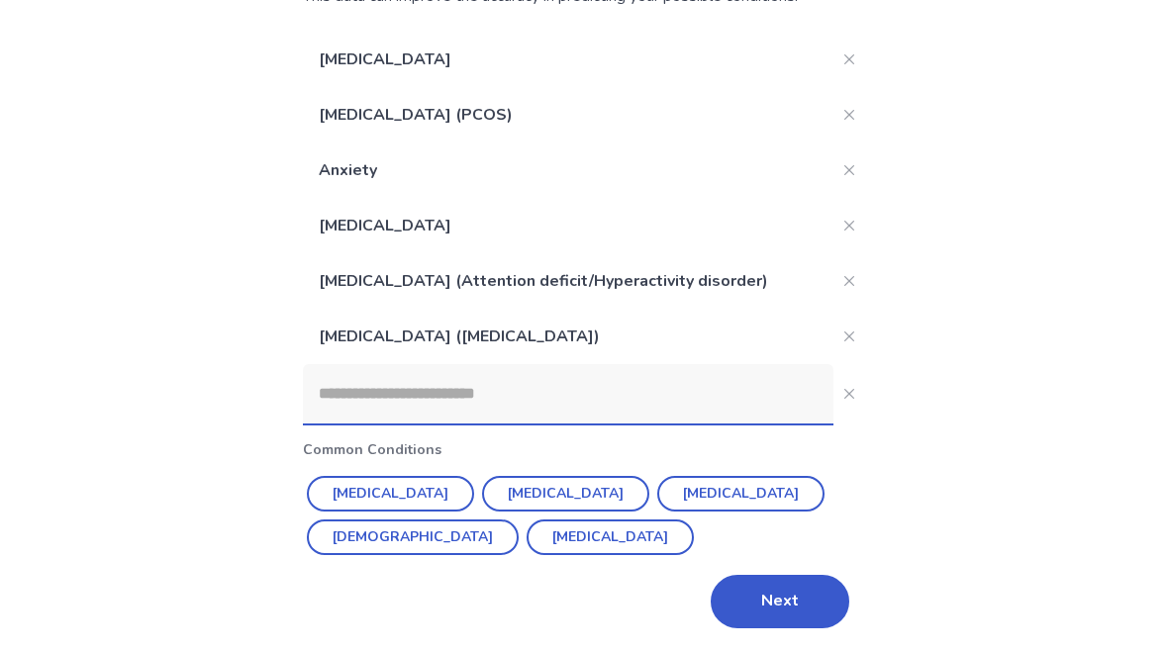
click at [519, 520] on button "[DEMOGRAPHIC_DATA]" at bounding box center [413, 538] width 212 height 36
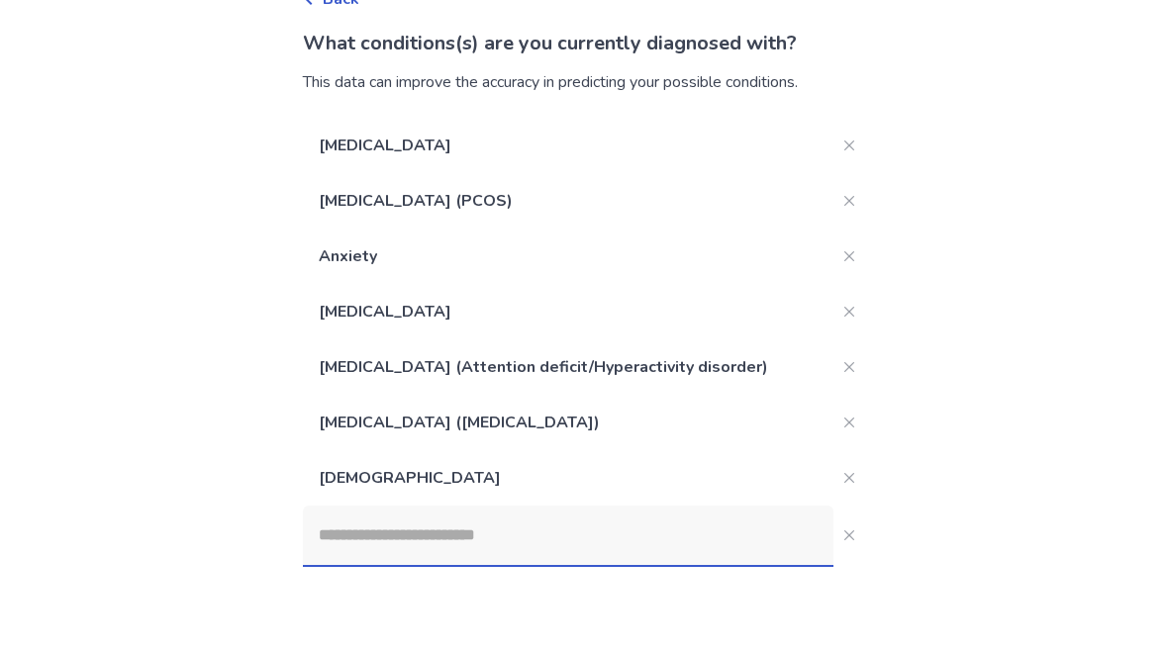
scroll to position [263, 0]
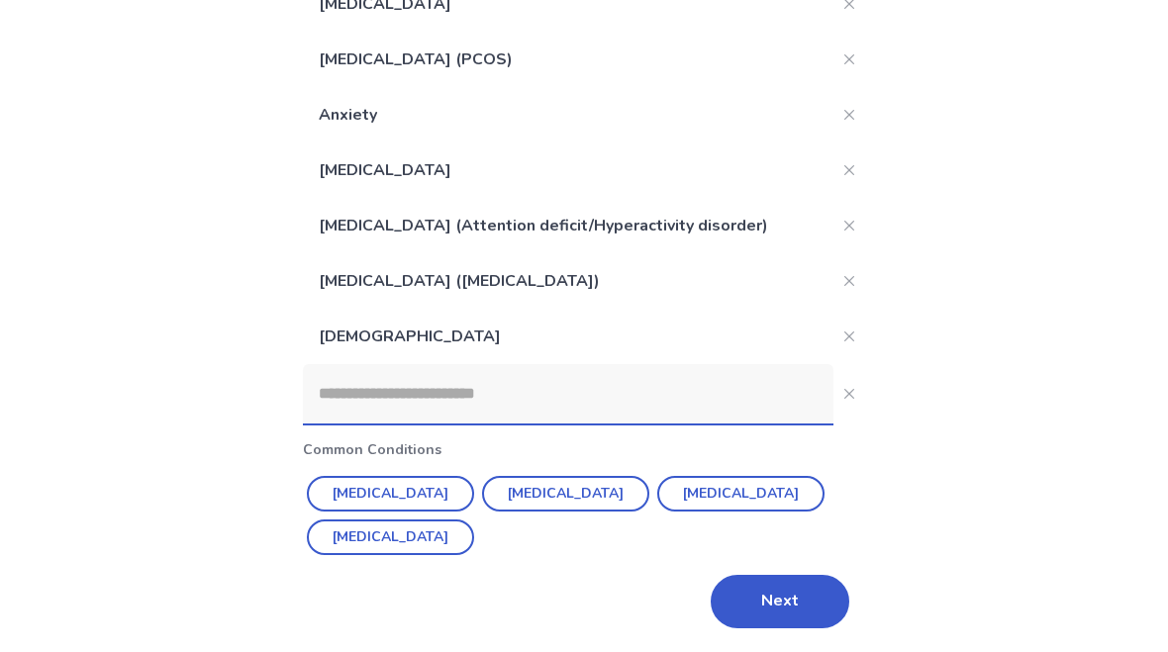
click at [757, 607] on button "Next" at bounding box center [780, 601] width 139 height 53
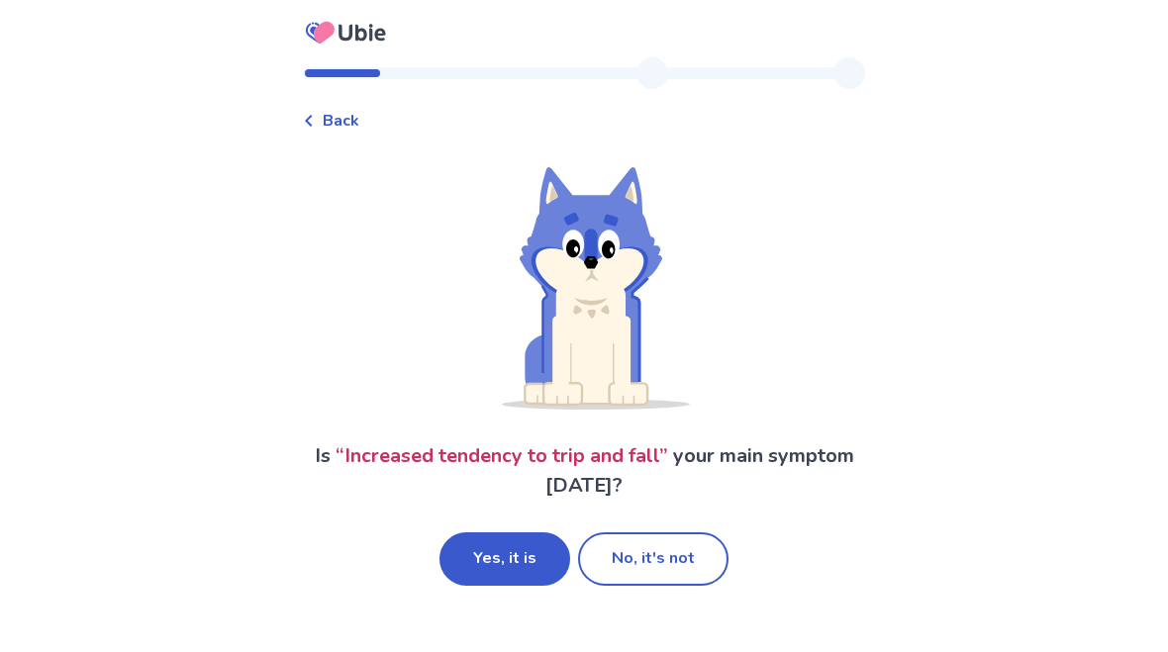
click at [522, 564] on button "Yes, it is" at bounding box center [504, 559] width 131 height 53
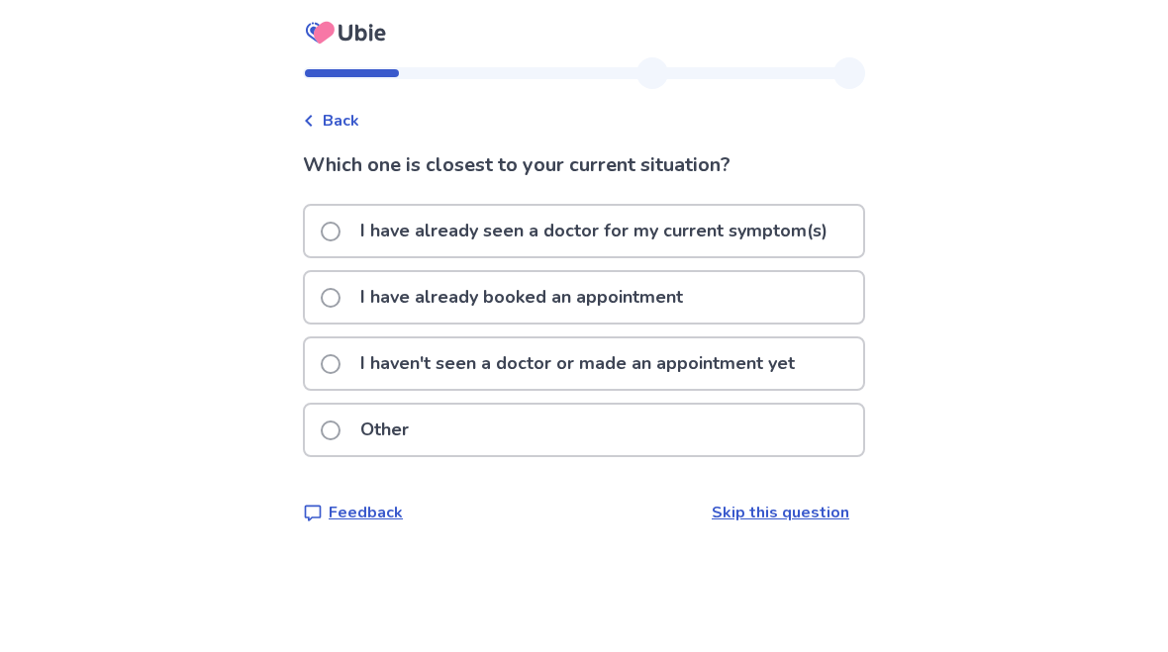
click at [356, 31] on icon at bounding box center [346, 32] width 94 height 49
click at [362, 40] on icon at bounding box center [346, 32] width 94 height 49
click at [367, 41] on icon at bounding box center [361, 33] width 12 height 17
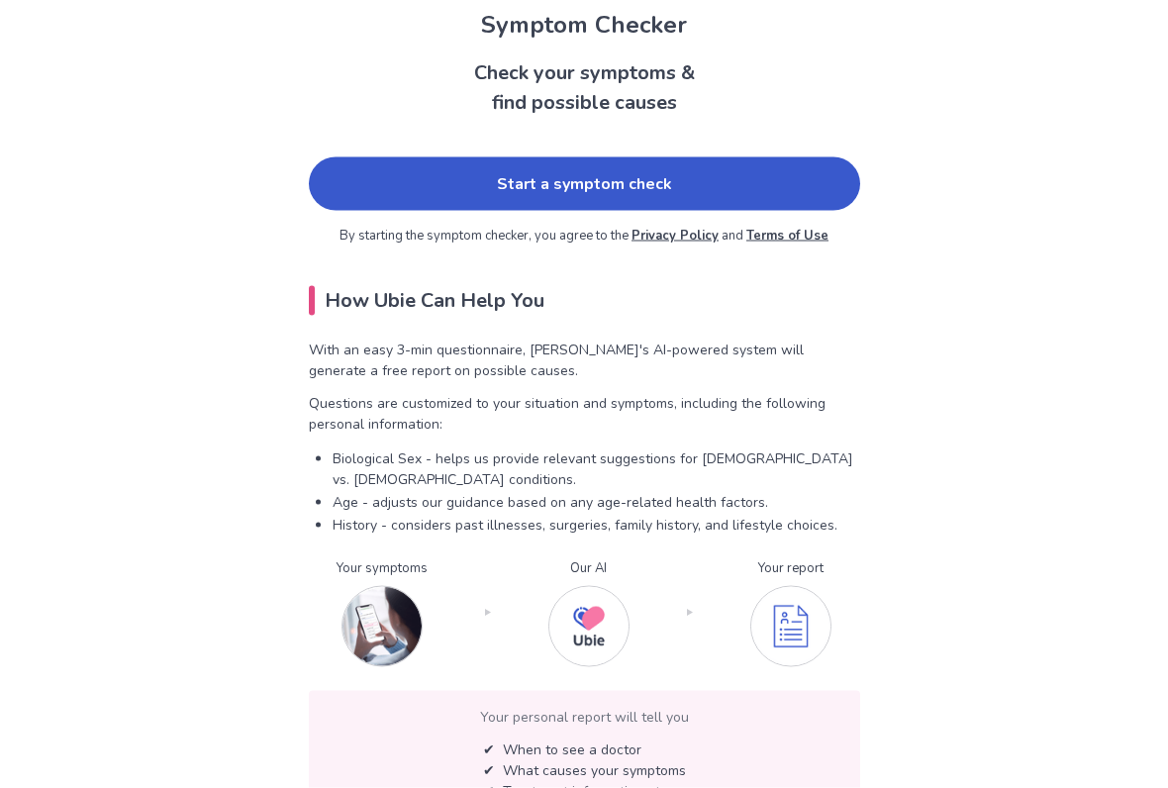
scroll to position [113, 0]
click at [773, 191] on link "Start a symptom check" at bounding box center [584, 182] width 551 height 53
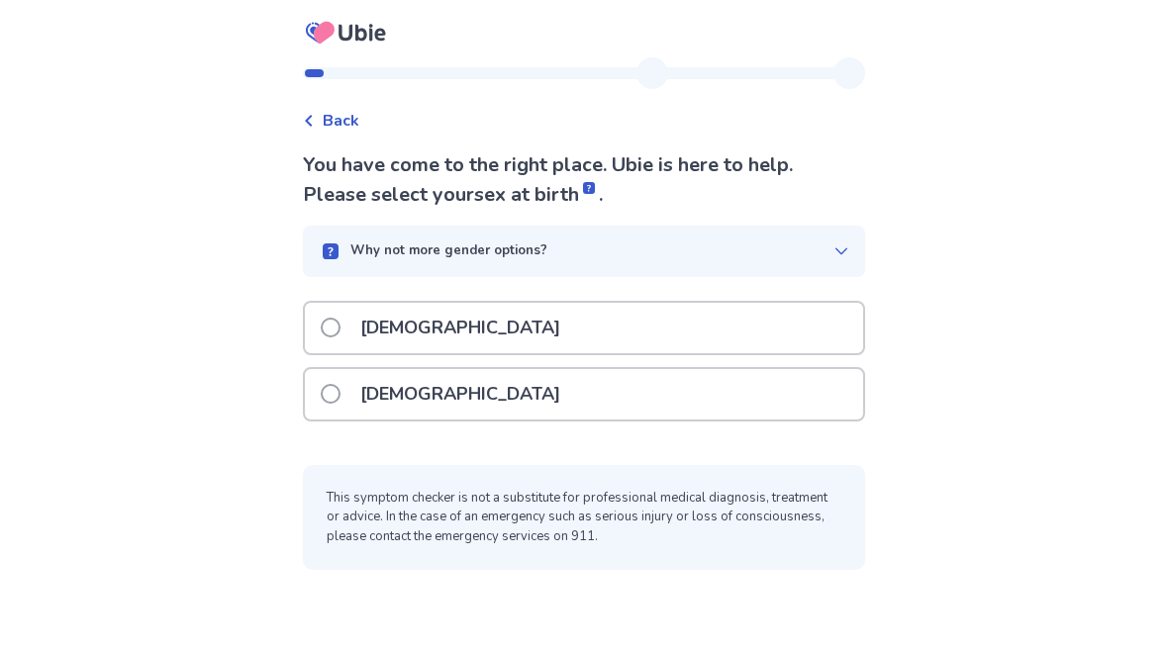
click at [816, 417] on div "[DEMOGRAPHIC_DATA]" at bounding box center [584, 394] width 558 height 50
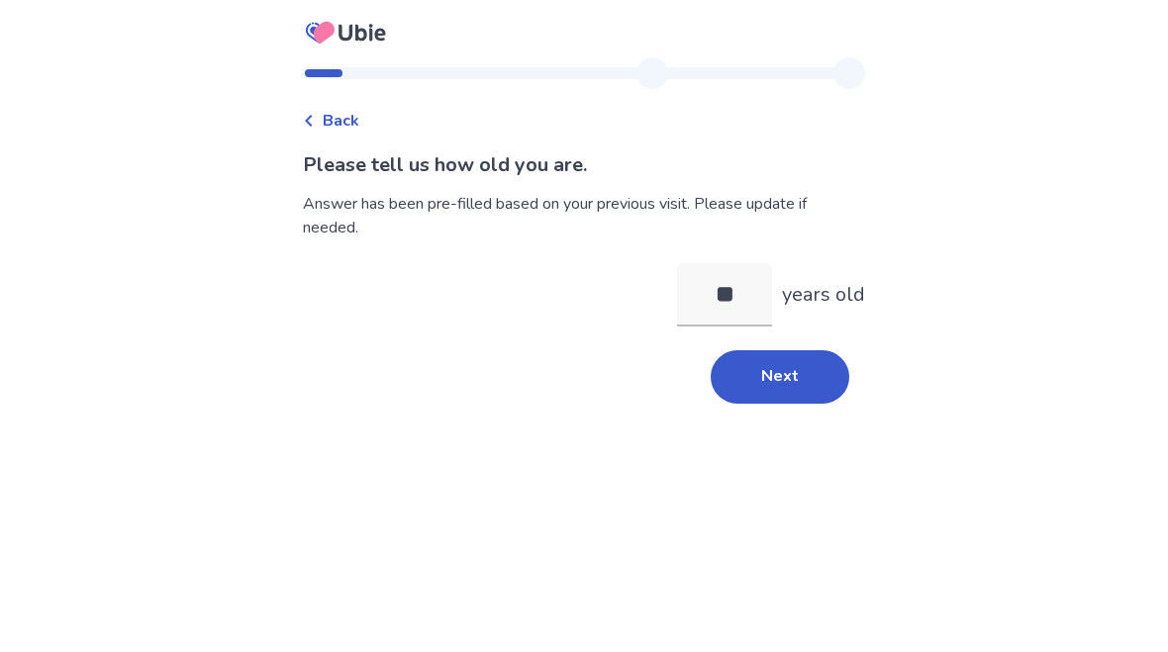
click at [815, 399] on button "Next" at bounding box center [780, 376] width 139 height 53
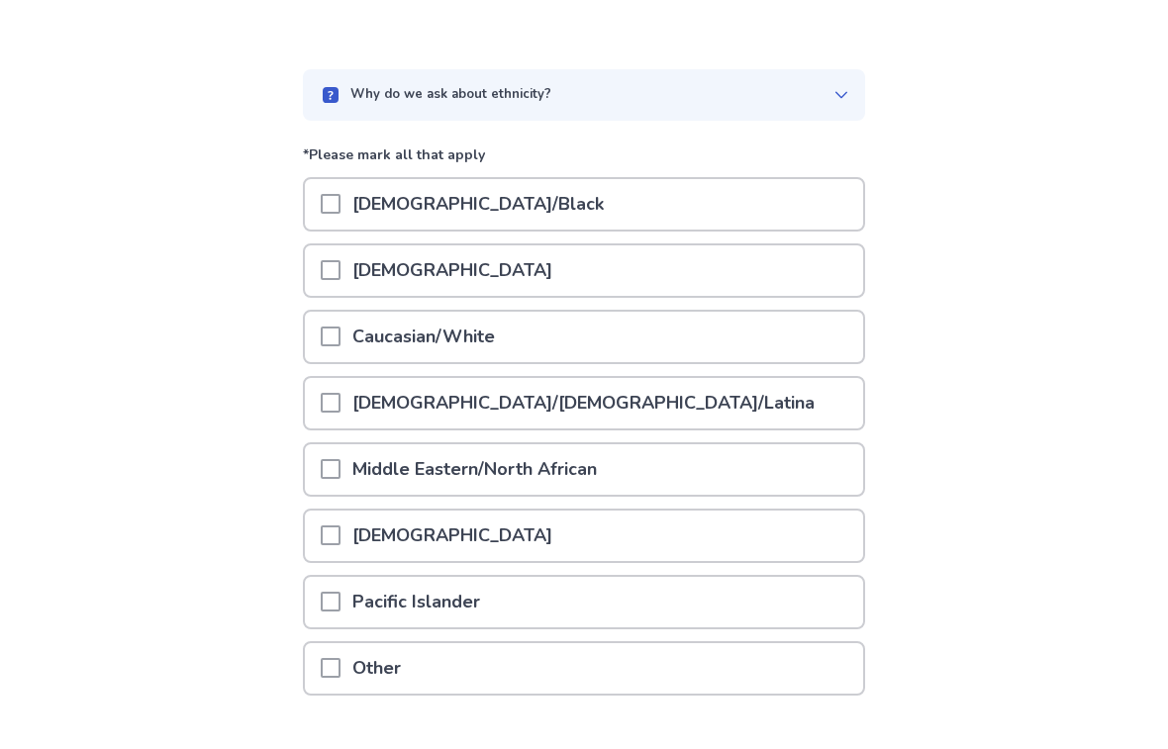
scroll to position [196, 0]
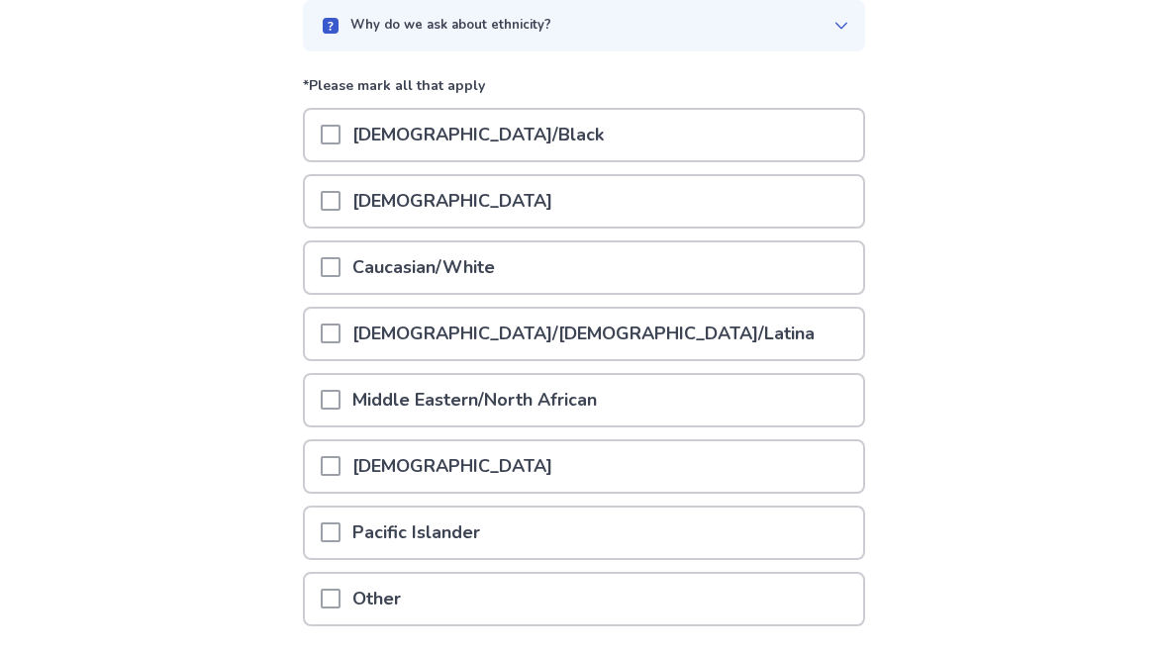
click at [834, 302] on div "Caucasian/White" at bounding box center [584, 274] width 562 height 66
click at [341, 280] on div at bounding box center [331, 268] width 20 height 50
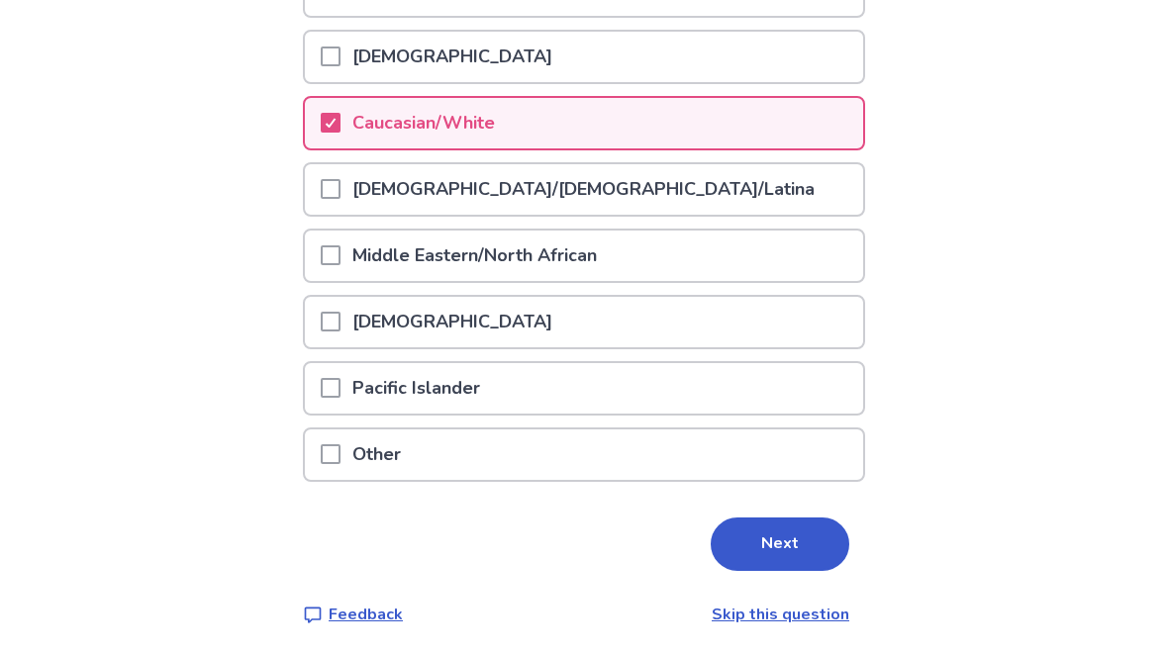
scroll to position [339, 0]
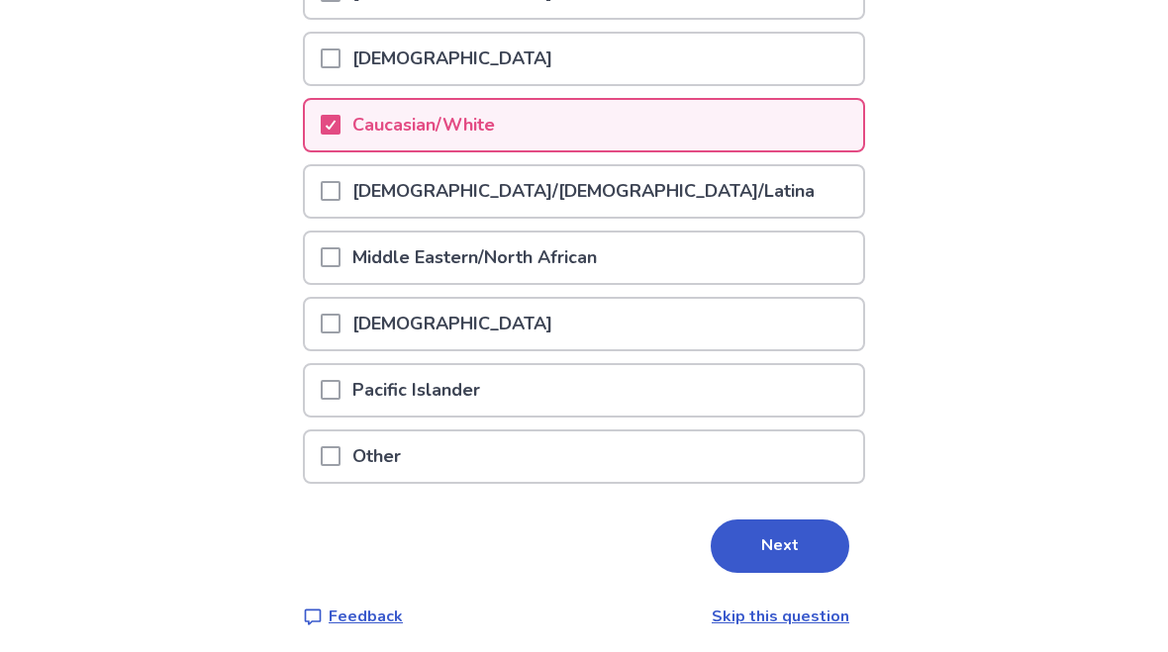
click at [821, 555] on button "Next" at bounding box center [780, 546] width 139 height 53
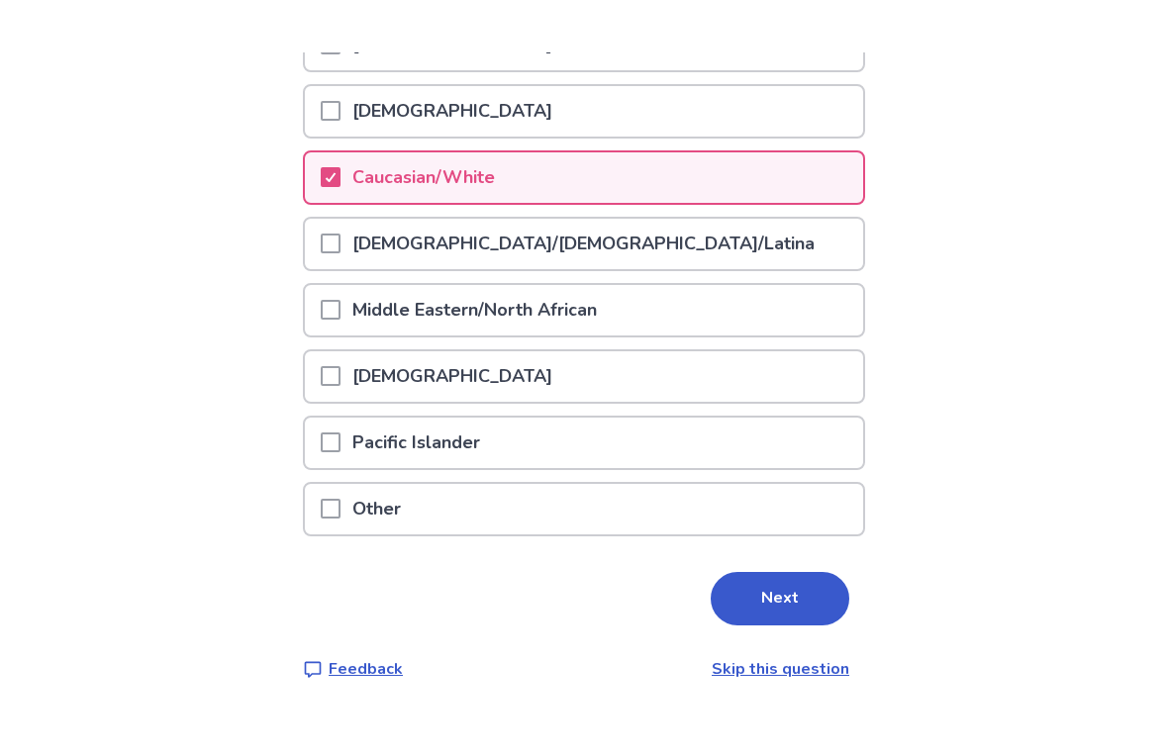
scroll to position [0, 0]
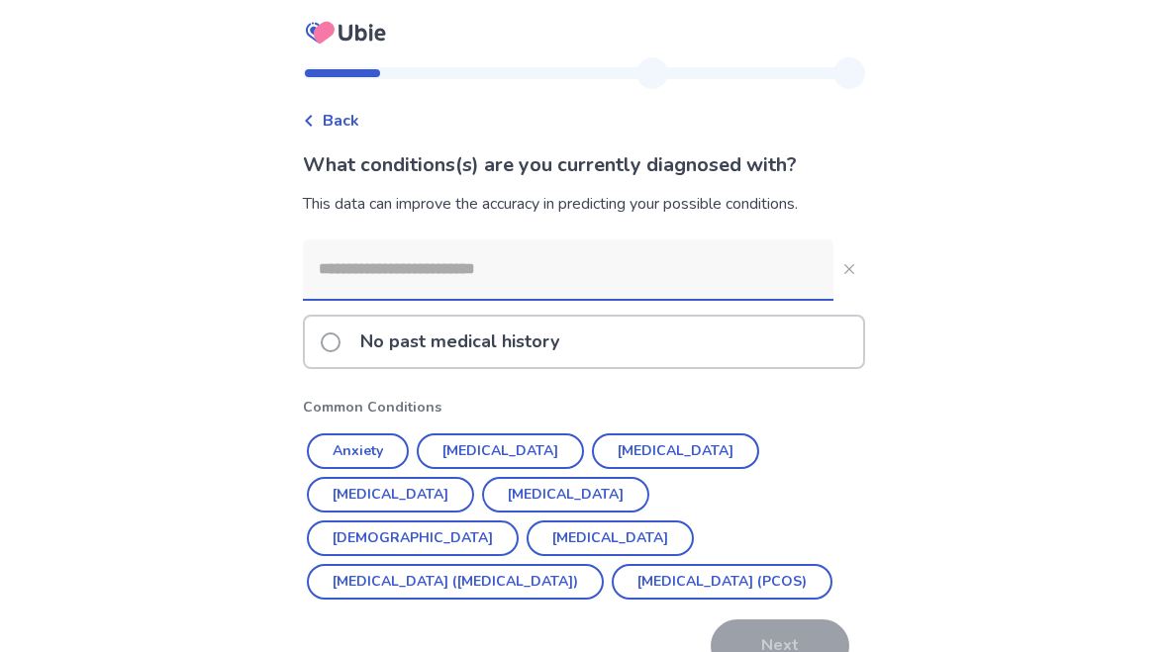
click at [505, 564] on button "[MEDICAL_DATA] ([MEDICAL_DATA])" at bounding box center [455, 582] width 297 height 36
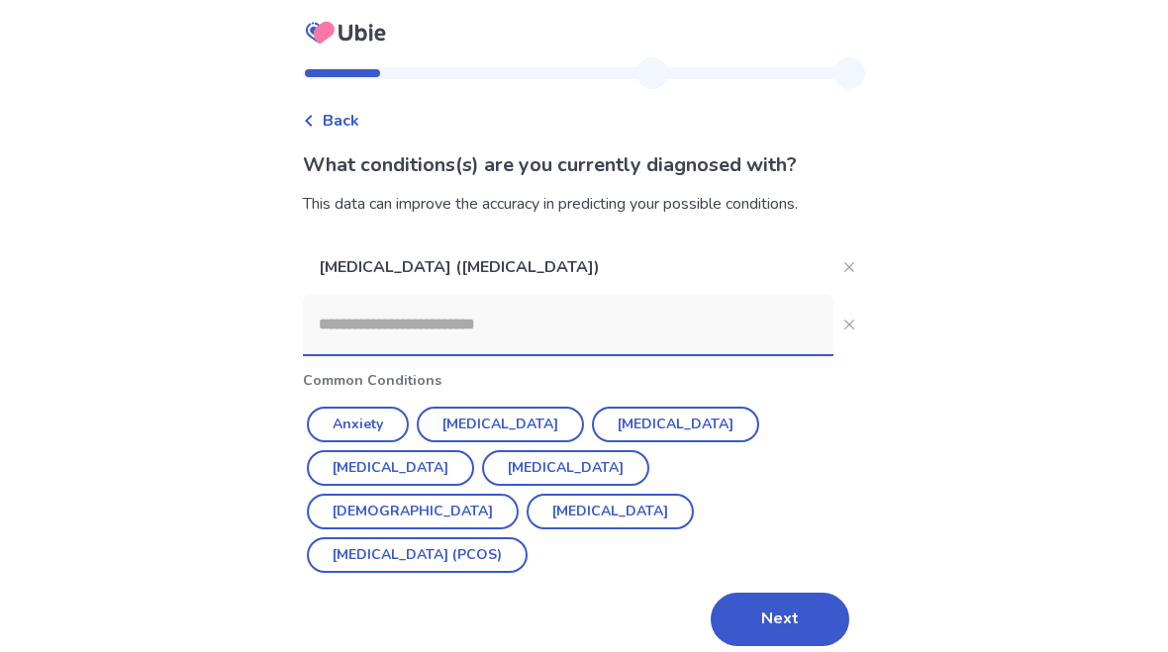
click at [528, 537] on button "[MEDICAL_DATA] (PCOS)" at bounding box center [417, 555] width 221 height 36
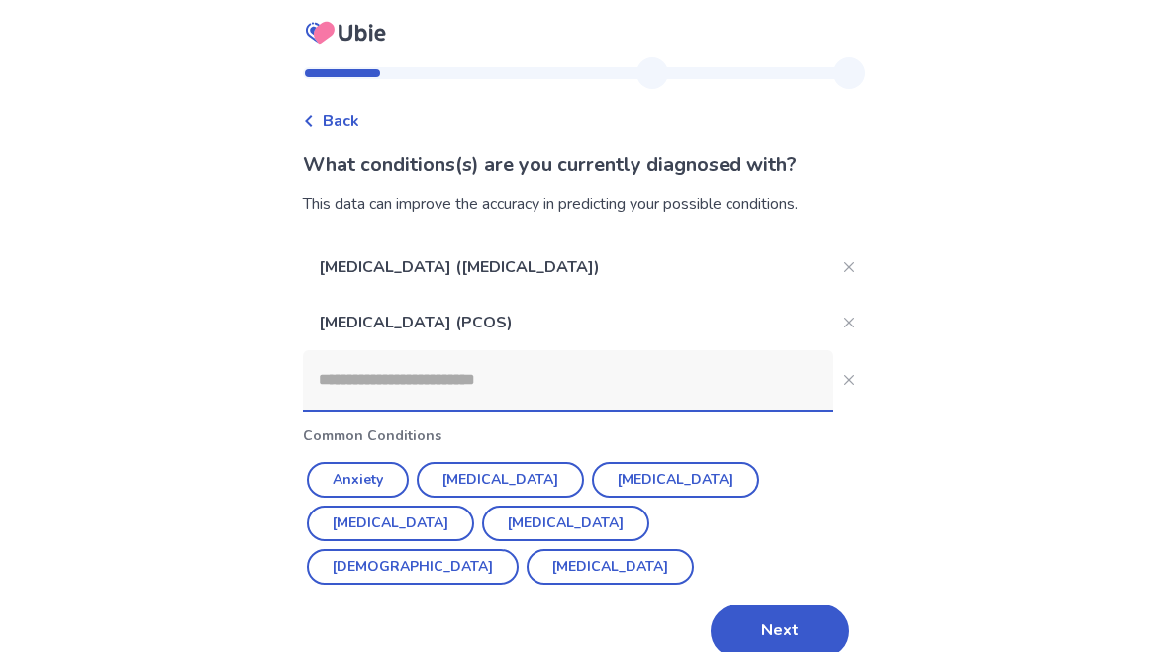
click at [519, 549] on button "[DEMOGRAPHIC_DATA]" at bounding box center [413, 567] width 212 height 36
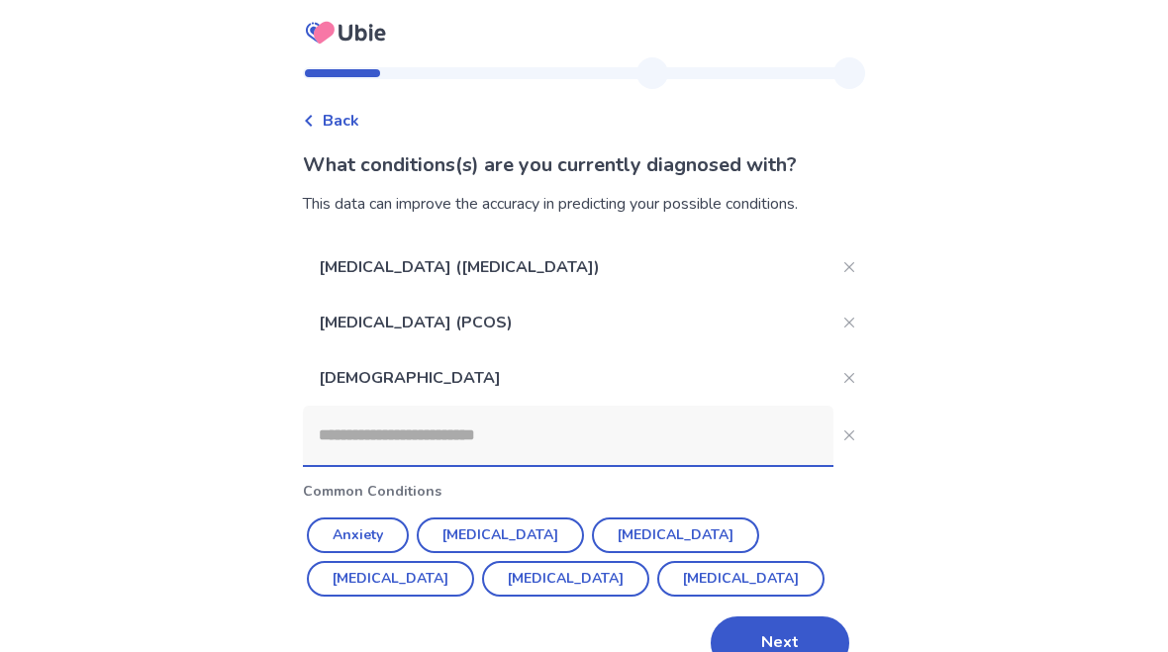
click at [636, 537] on button "[MEDICAL_DATA]" at bounding box center [675, 536] width 167 height 36
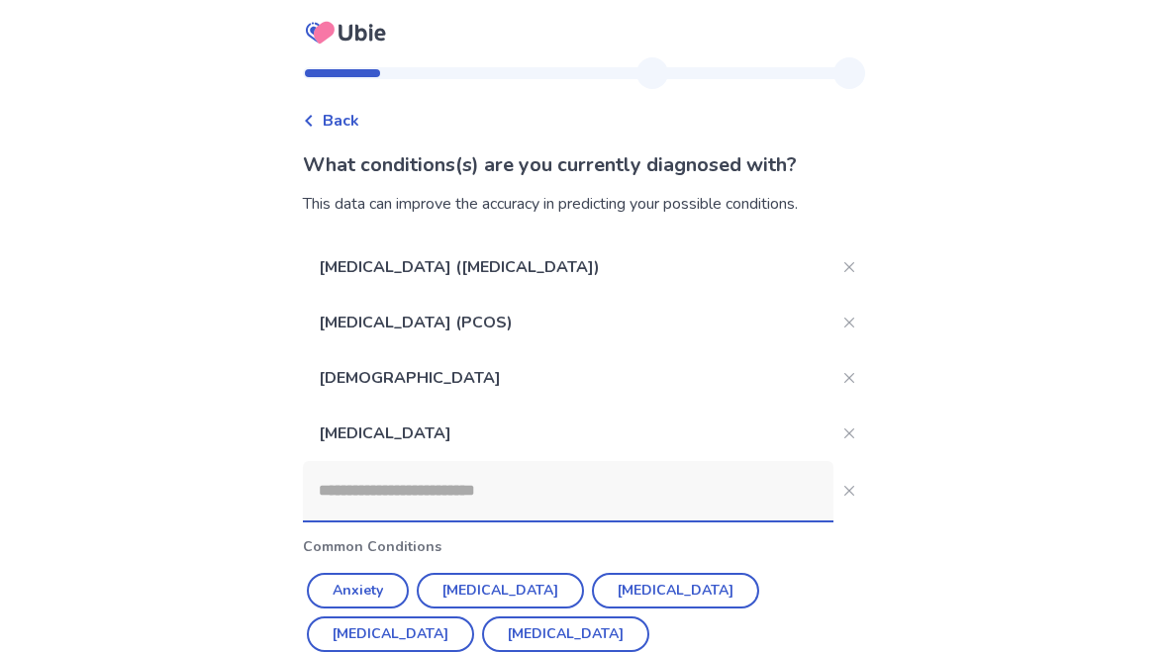
click at [388, 602] on button "Anxiety" at bounding box center [358, 591] width 102 height 36
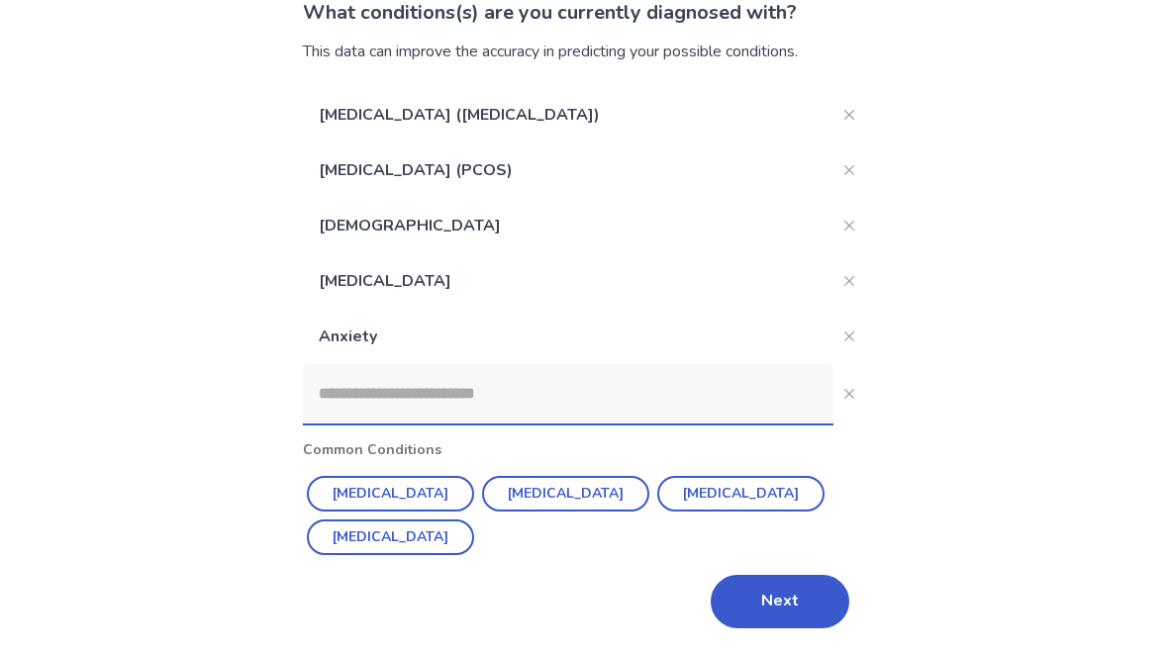
click at [540, 398] on input at bounding box center [568, 393] width 531 height 59
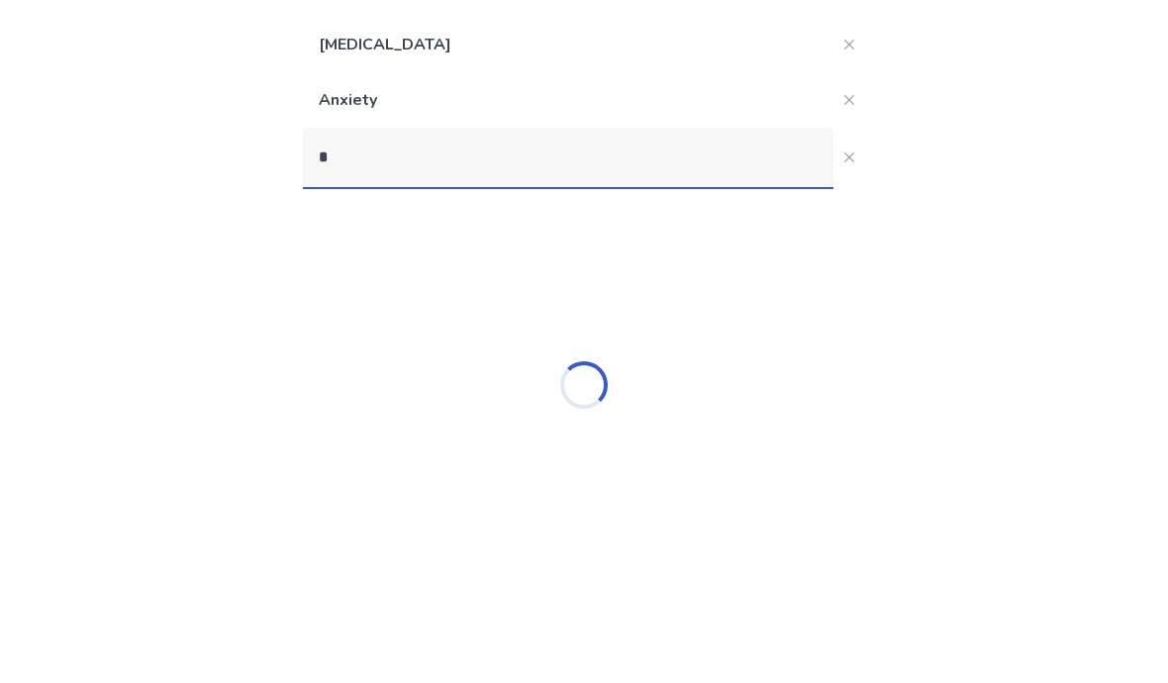
scroll to position [108, 0]
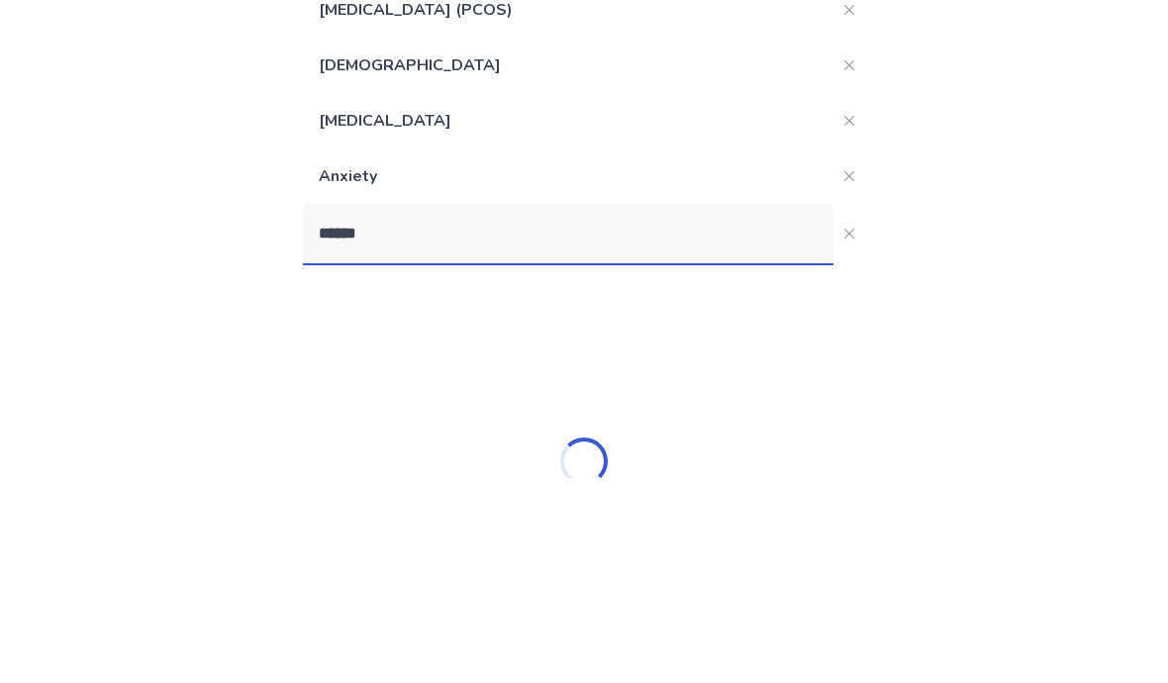
type input "******"
click at [58, 133] on div "Back What conditions(s) are you currently diagnosed with? This data can improve…" at bounding box center [584, 390] width 1168 height 996
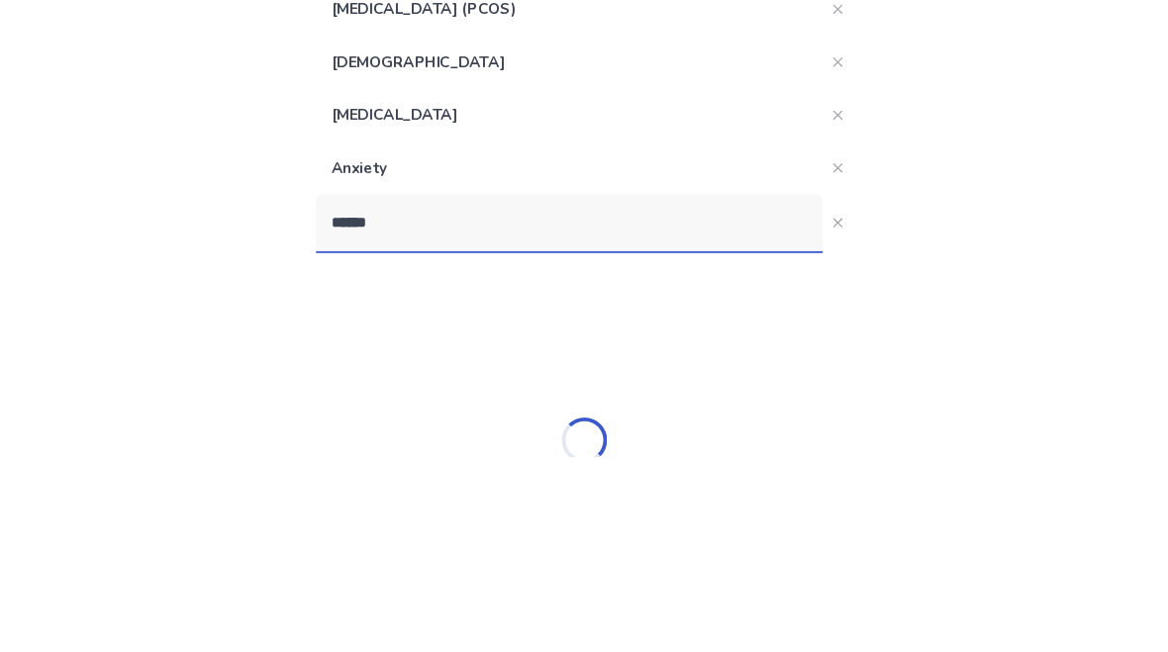
scroll to position [343, 0]
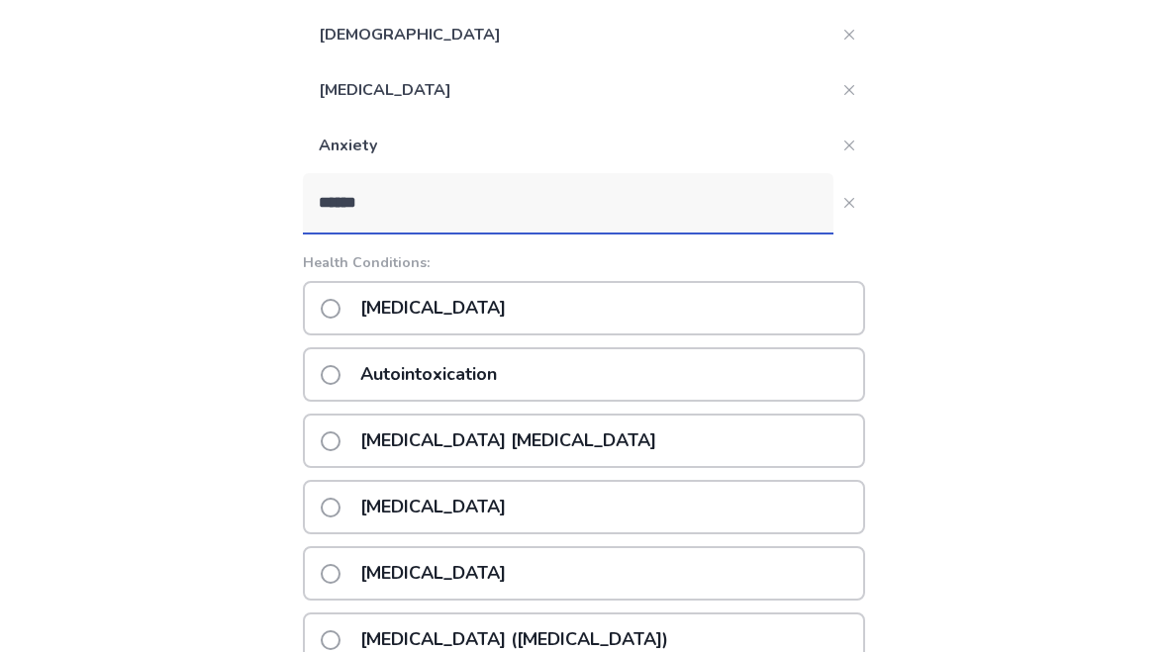
click at [344, 323] on label "[MEDICAL_DATA]" at bounding box center [419, 308] width 197 height 50
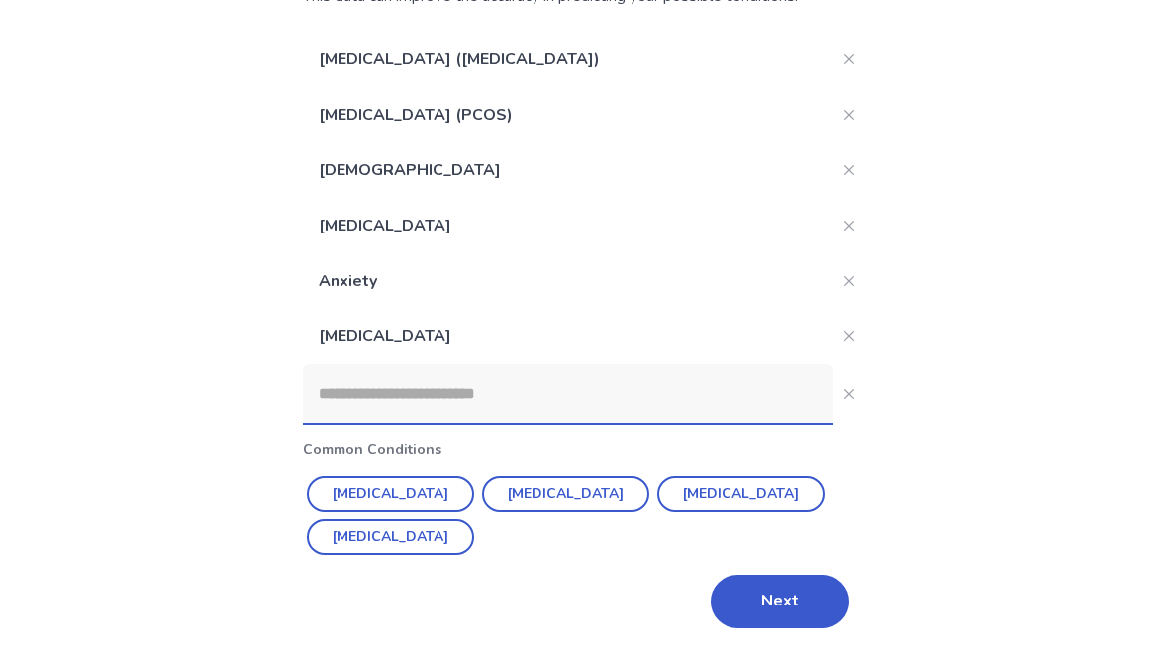
click at [440, 405] on input at bounding box center [568, 393] width 531 height 59
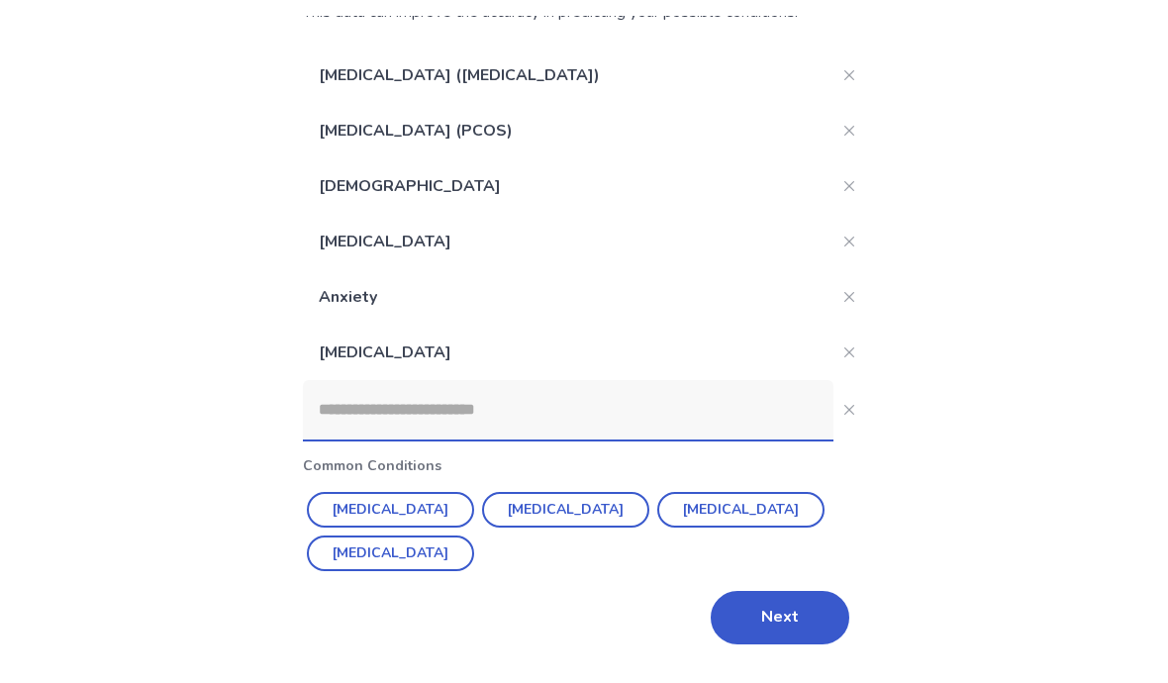
scroll to position [177, 0]
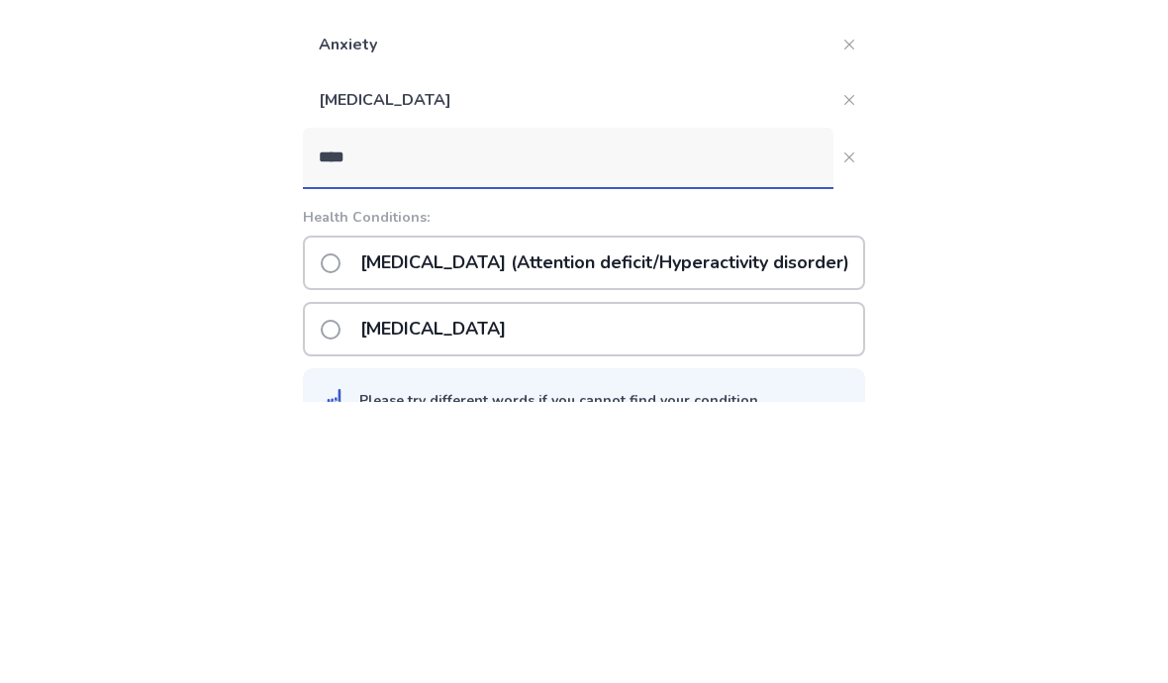
type input "****"
click at [60, 228] on div "Back What conditions(s) are you currently diagnosed with? This data can improve…" at bounding box center [584, 322] width 1168 height 970
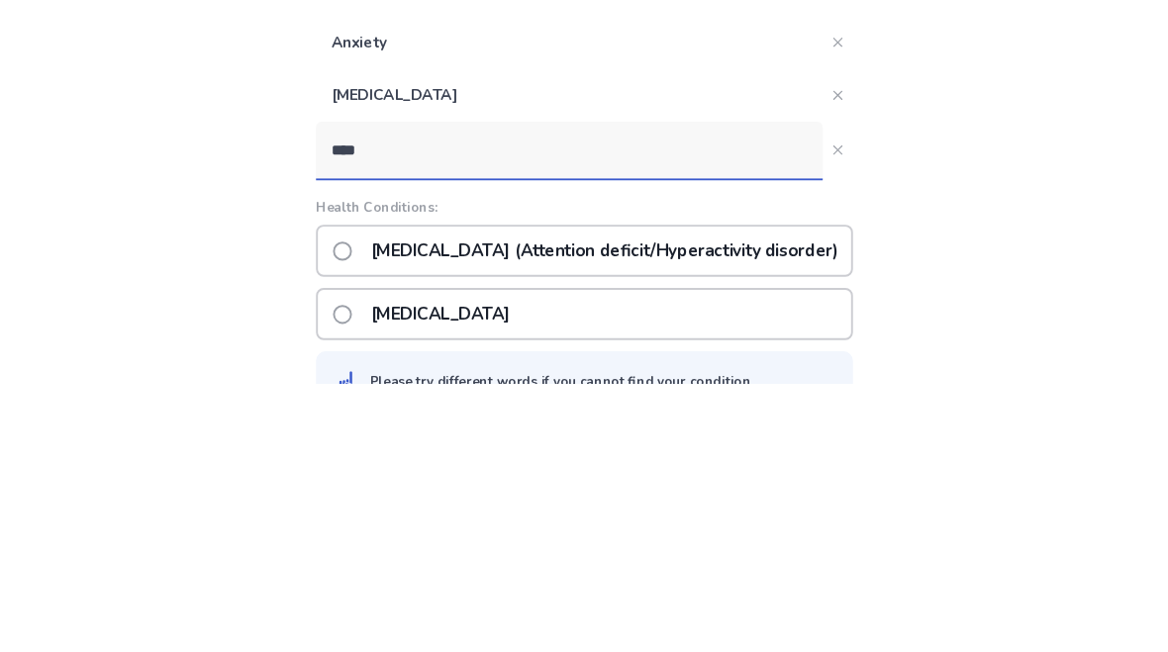
scroll to position [318, 0]
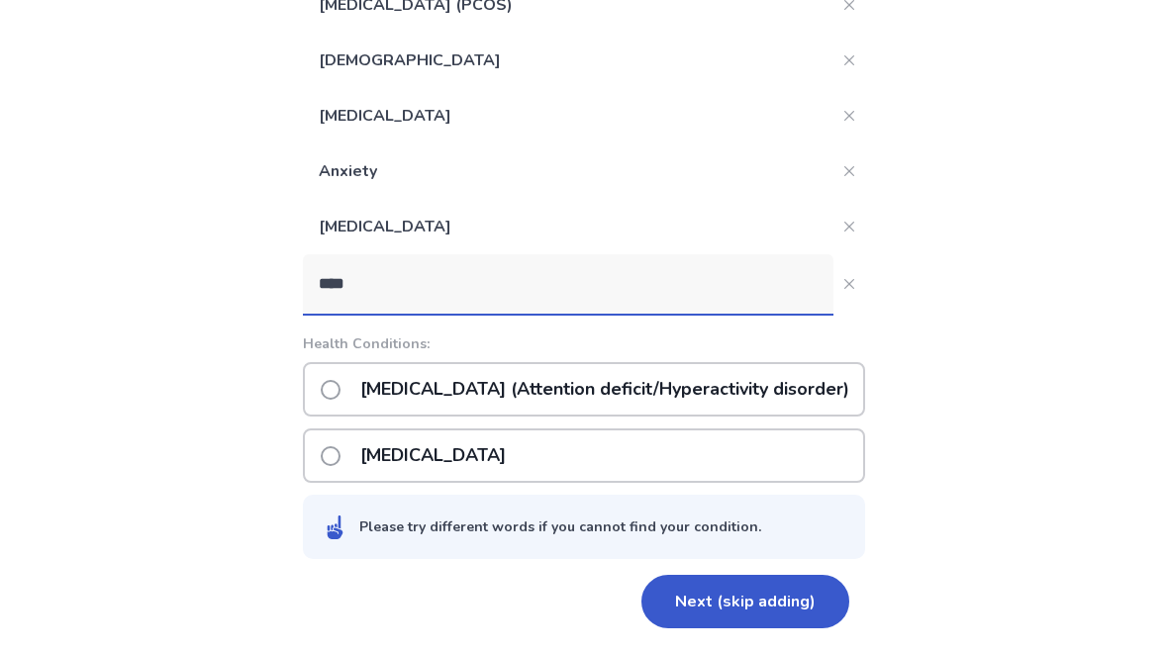
click at [333, 392] on span at bounding box center [331, 390] width 20 height 20
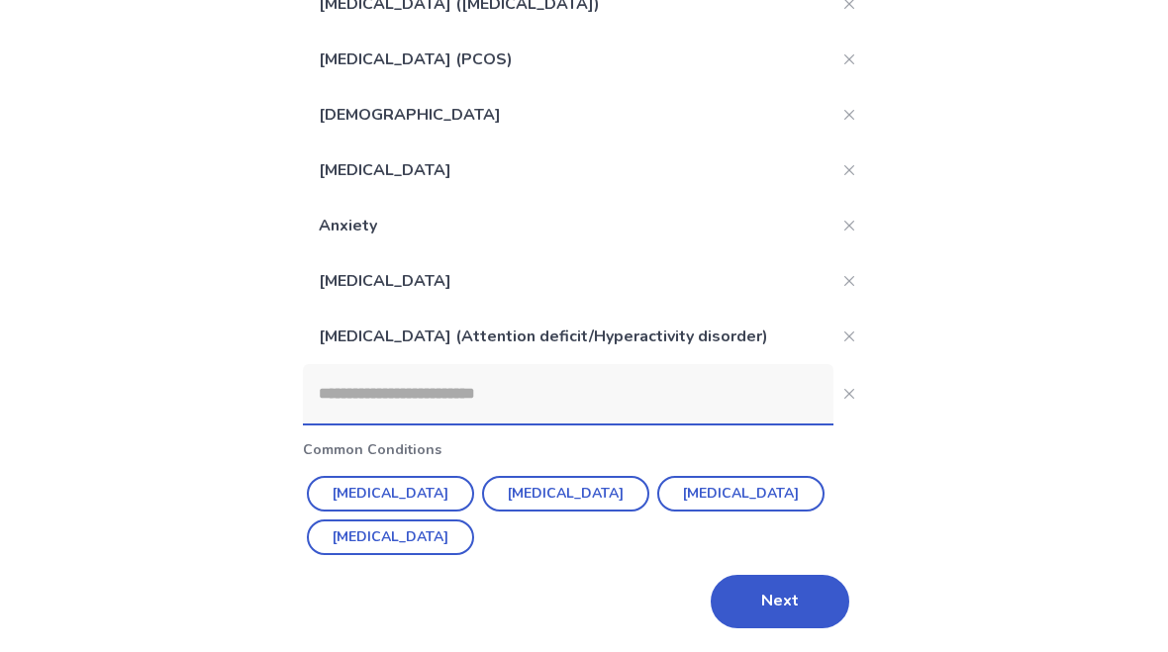
click at [421, 397] on input at bounding box center [568, 393] width 531 height 59
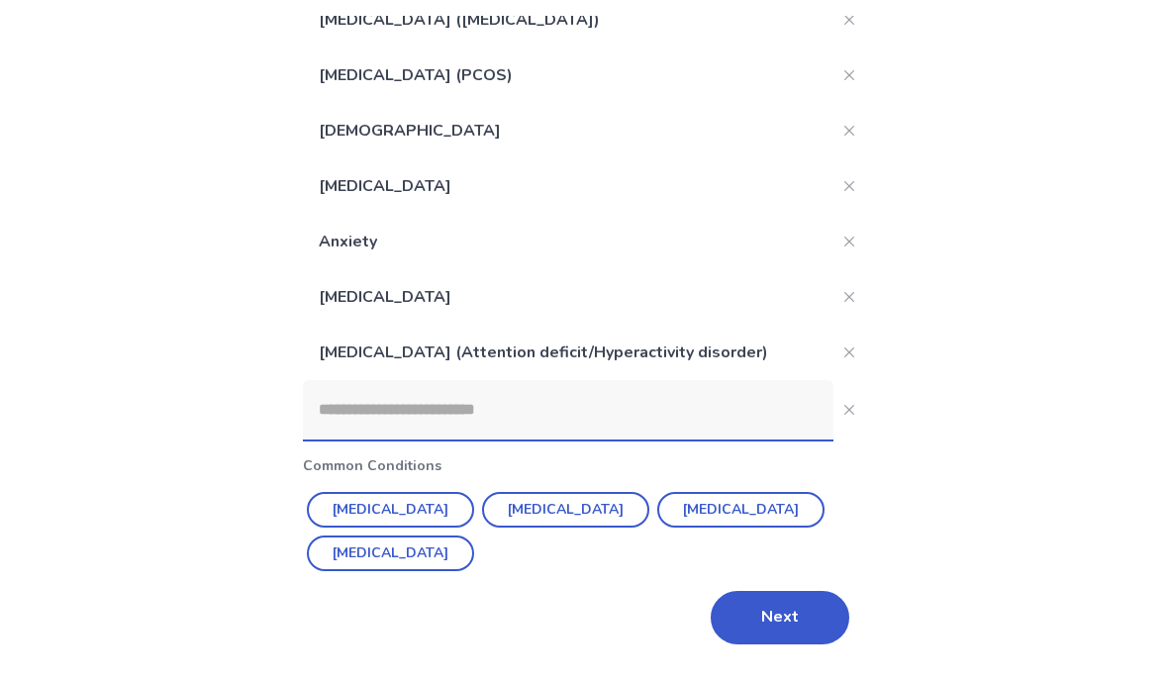
scroll to position [233, 0]
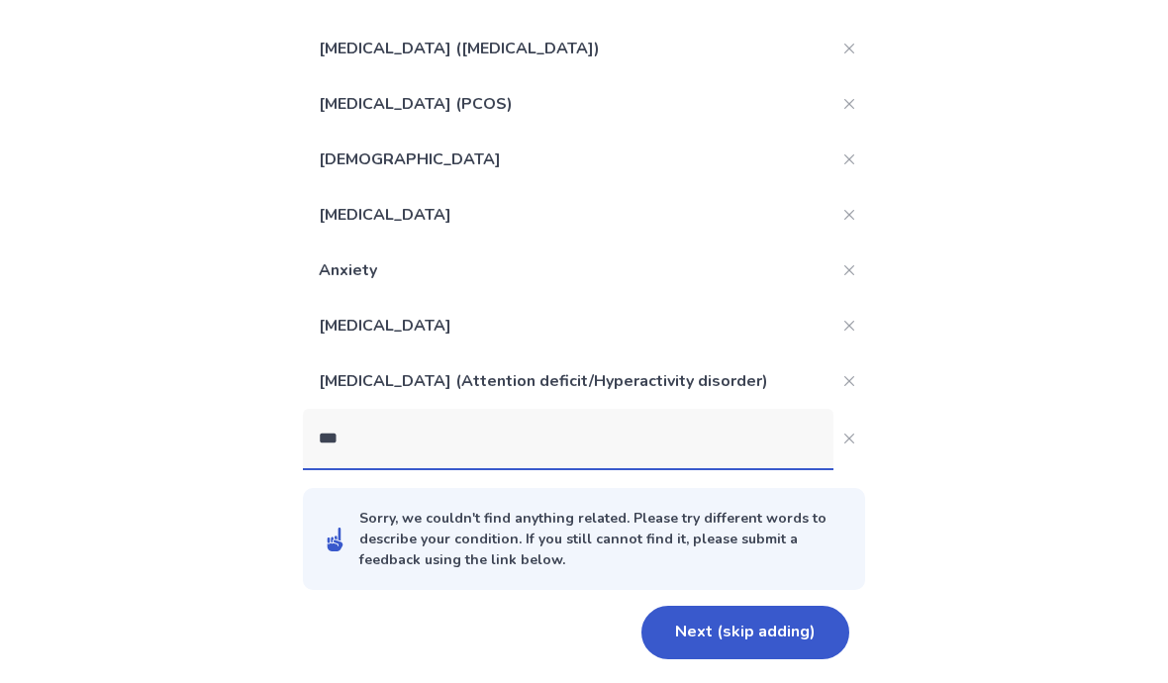
click at [56, 137] on div "Back What conditions(s) are you currently diagnosed with? This data can improve…" at bounding box center [584, 232] width 1168 height 902
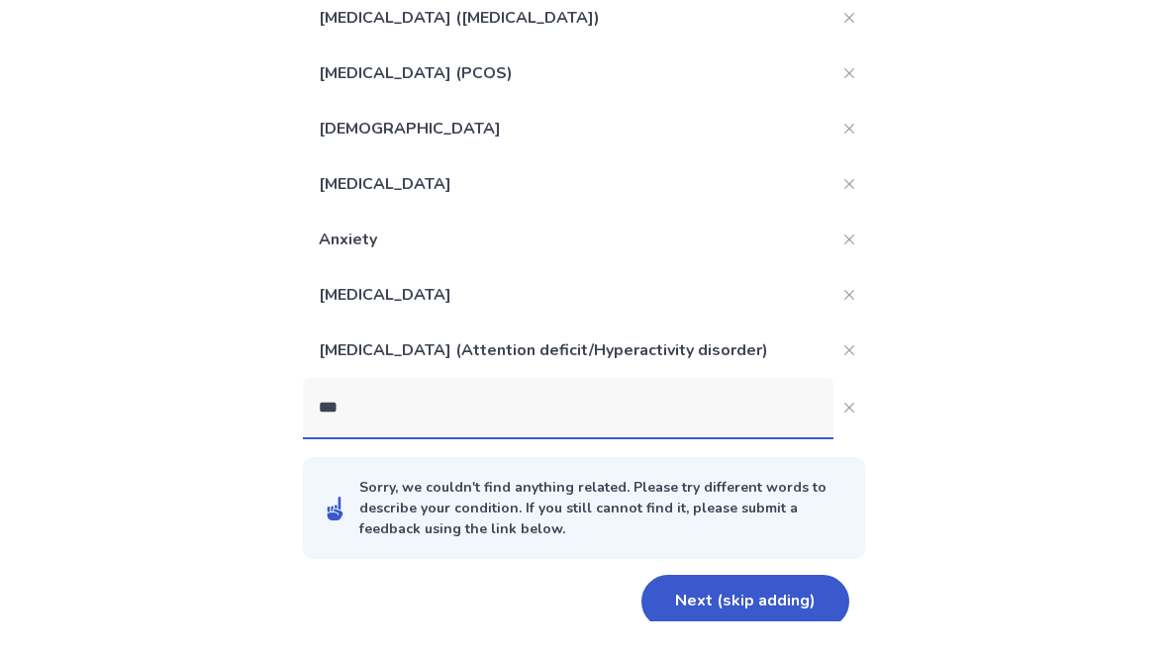
scroll to position [249, 0]
click at [519, 415] on input "***" at bounding box center [568, 407] width 531 height 59
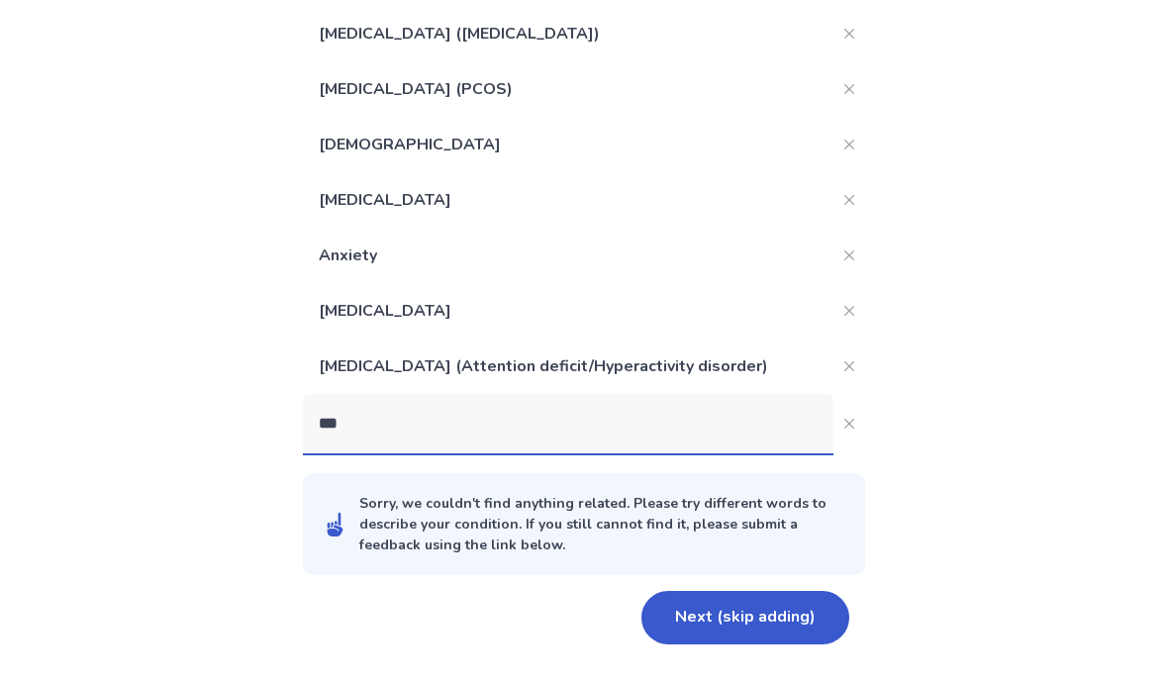
scroll to position [219, 0]
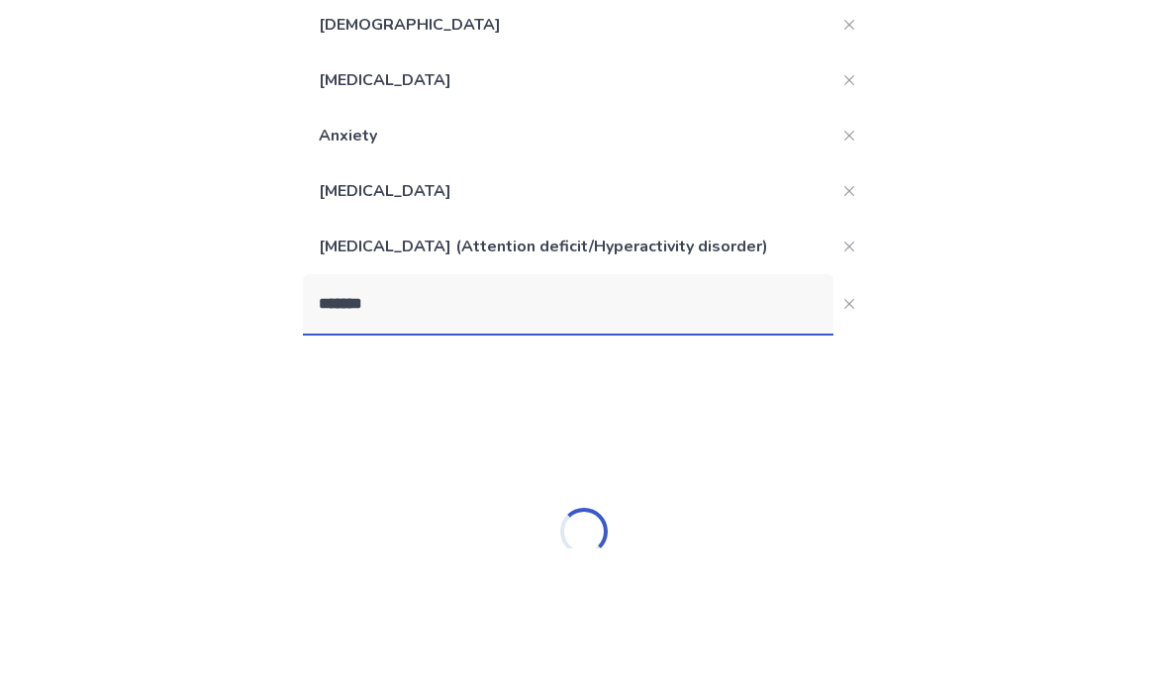
click at [55, 131] on div "Back What conditions(s) are you currently diagnosed with? This data can improve…" at bounding box center [584, 334] width 1168 height 1107
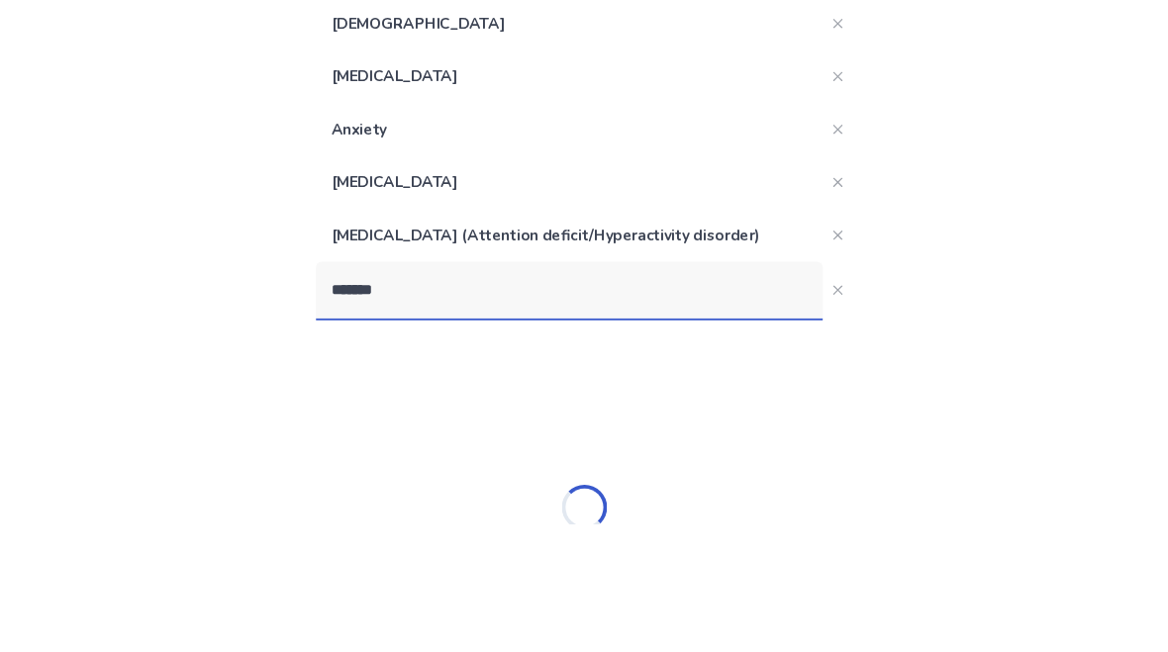
scroll to position [353, 0]
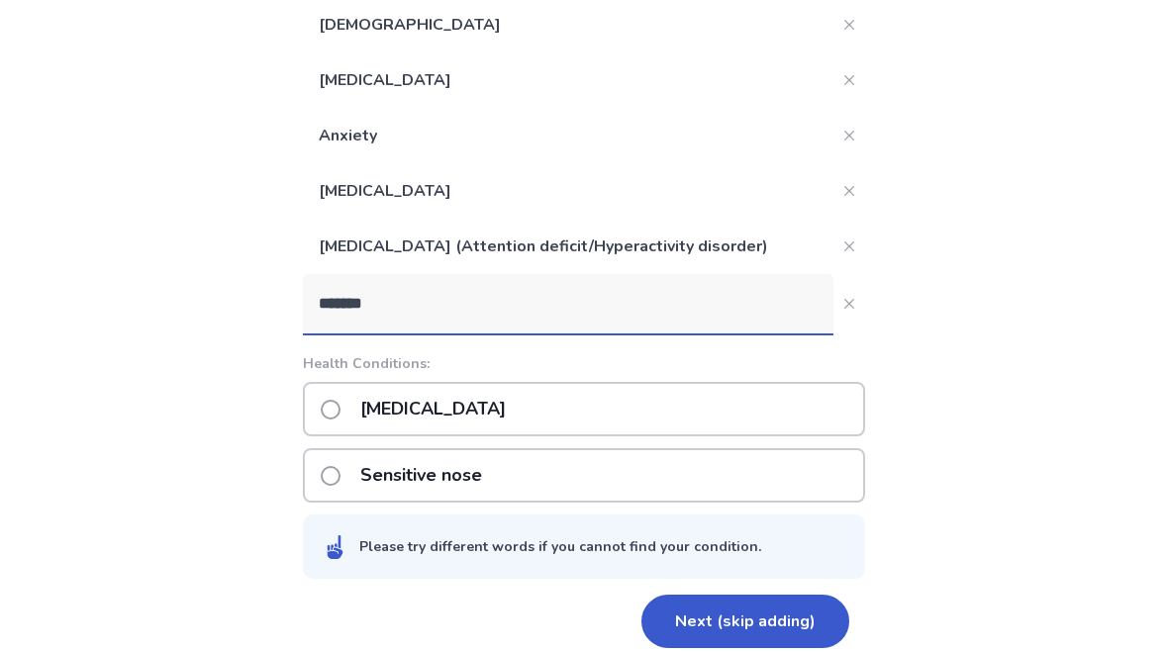
click at [552, 324] on input "*******" at bounding box center [568, 303] width 531 height 59
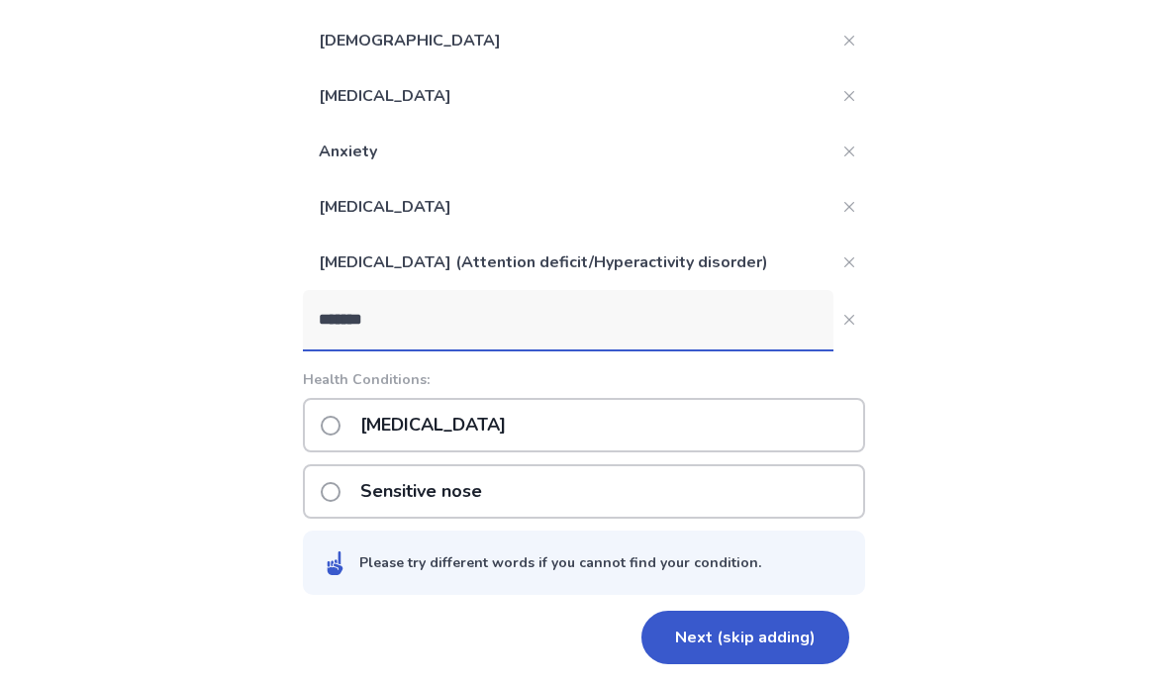
scroll to position [342, 0]
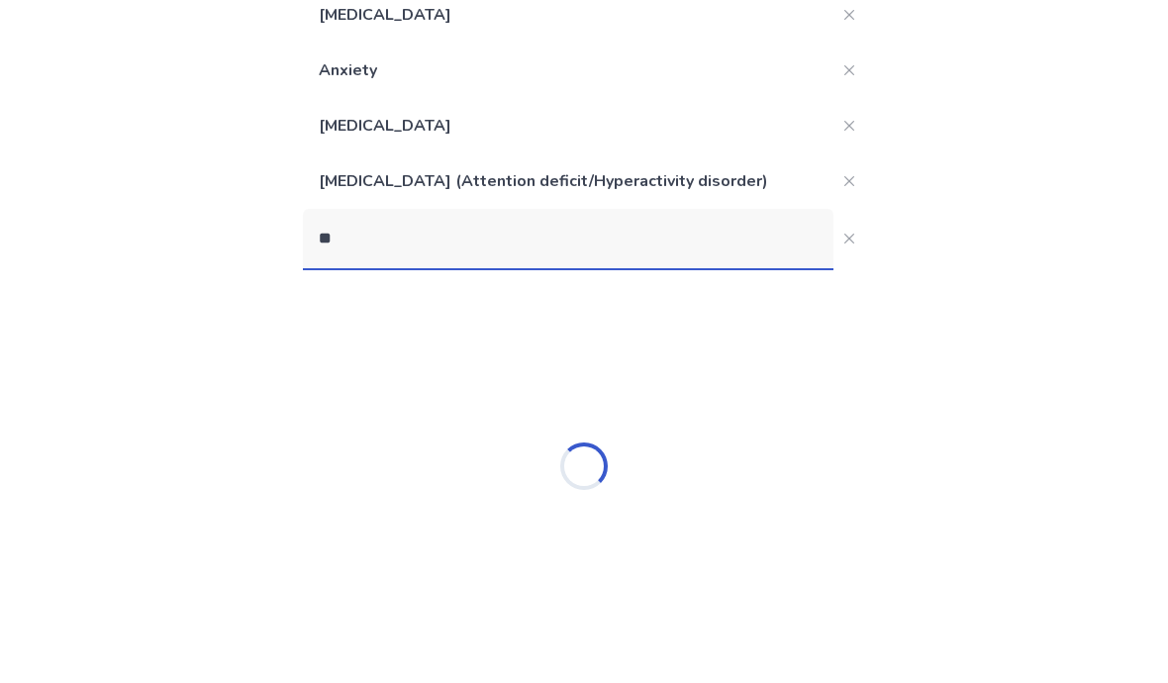
type input "*"
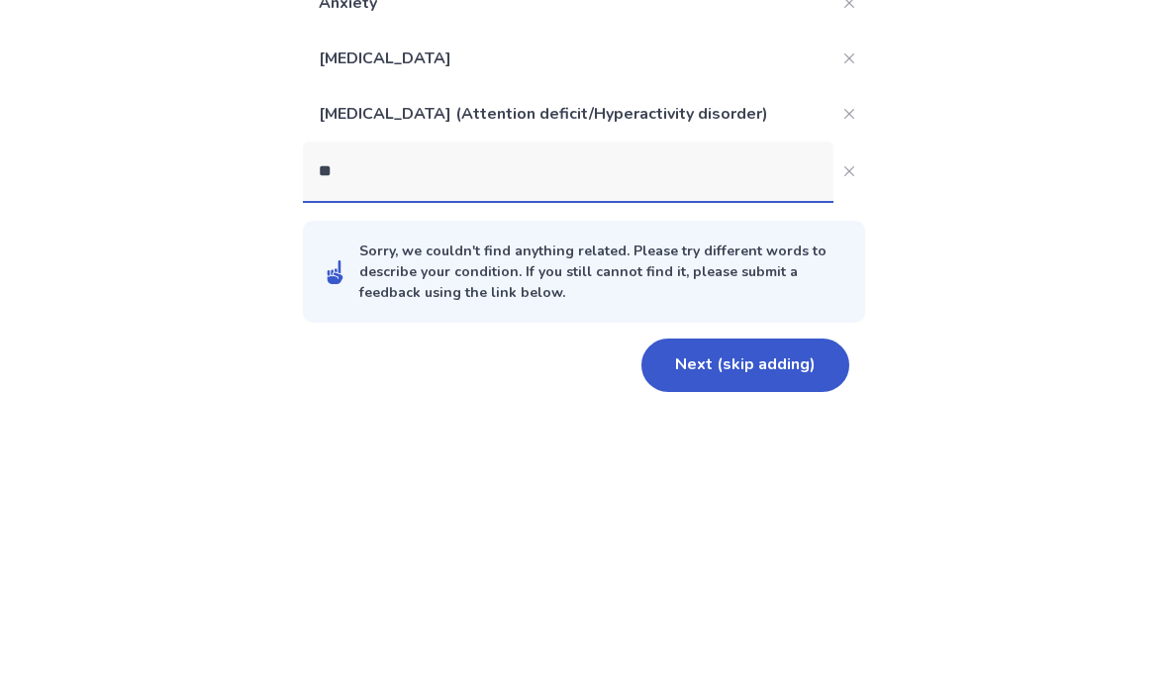
scroll to position [219, 0]
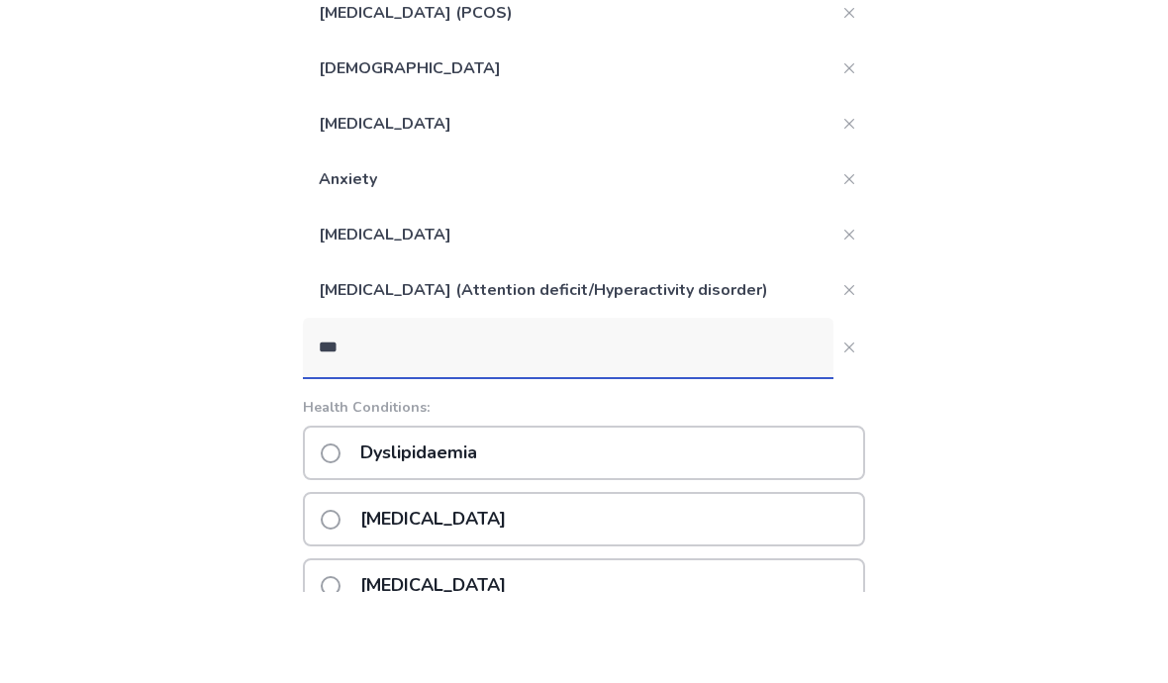
click at [77, 158] on div "Back What conditions(s) are you currently diagnosed with? This data can improve…" at bounding box center [584, 559] width 1168 height 1556
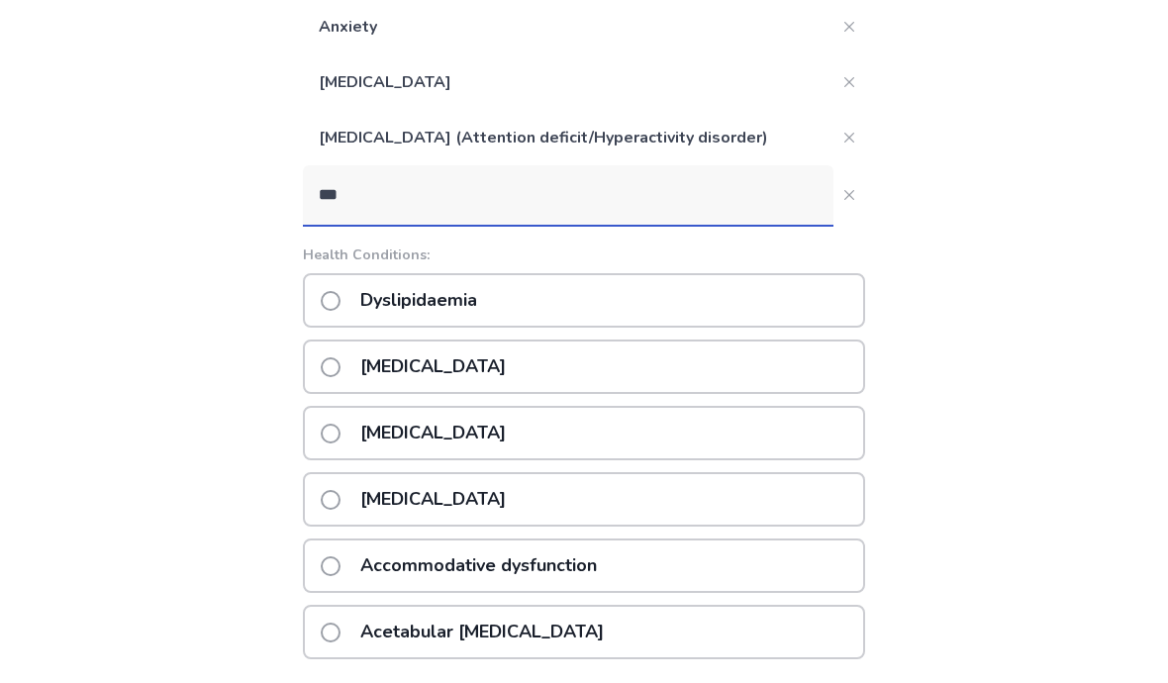
scroll to position [448, 0]
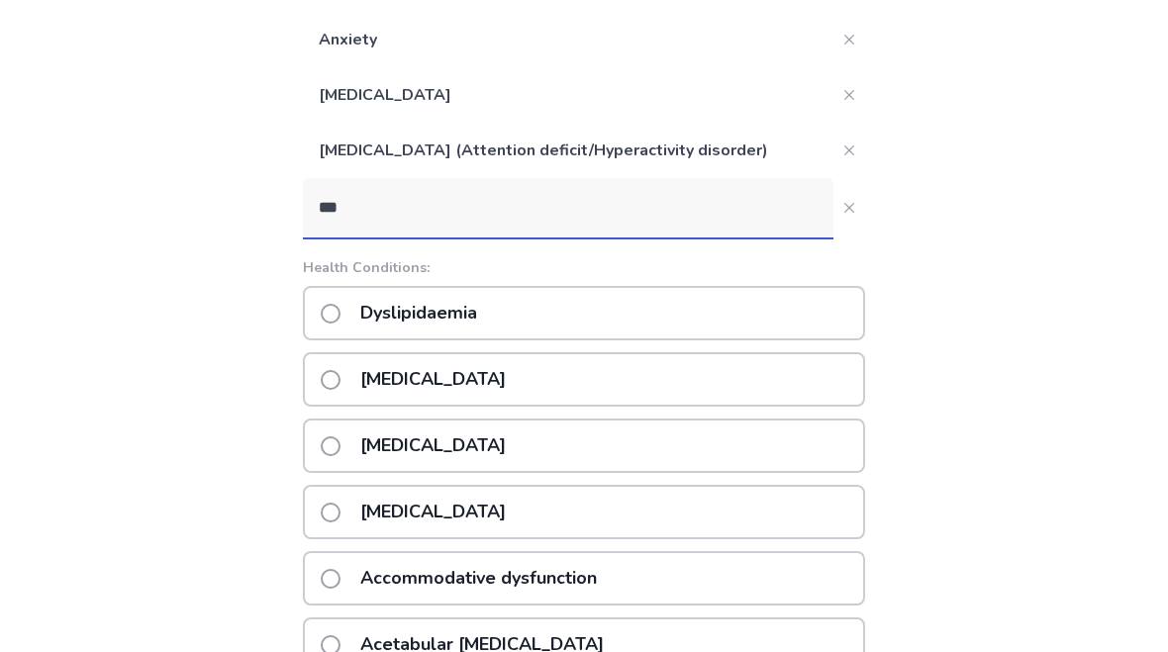
click at [742, 235] on input "***" at bounding box center [568, 208] width 531 height 59
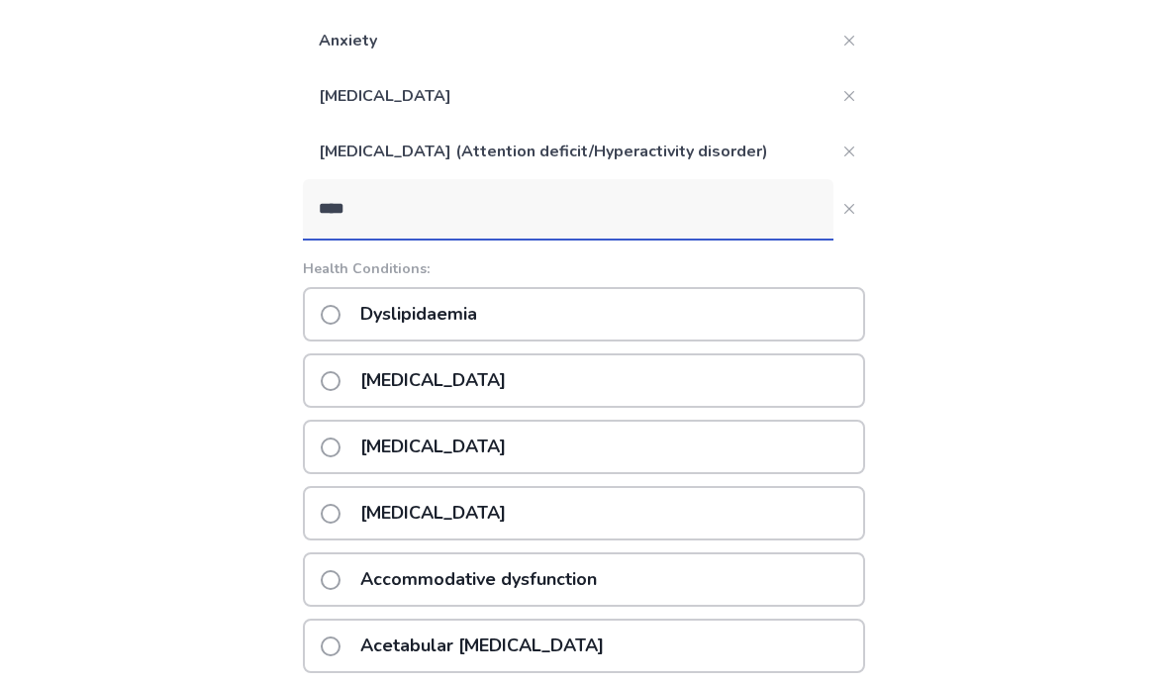
scroll to position [424, 0]
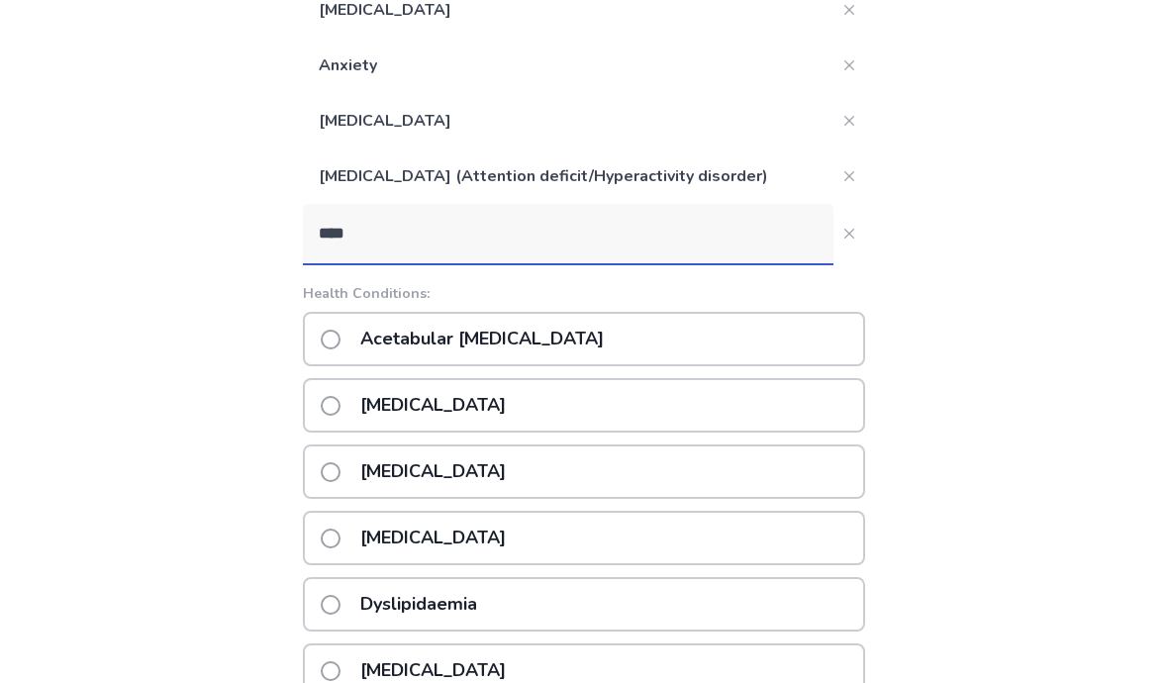
click at [40, 120] on div "Back What conditions(s) are you currently diagnosed with? This data can improve…" at bounding box center [584, 354] width 1168 height 1556
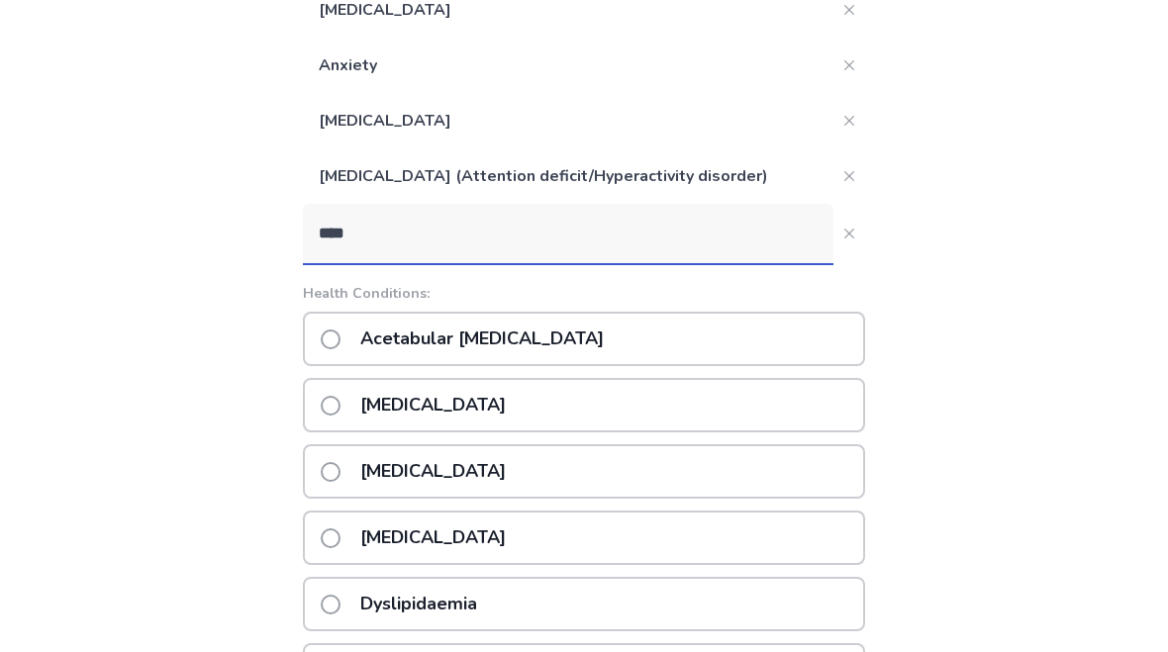
click at [539, 259] on input "****" at bounding box center [568, 233] width 531 height 59
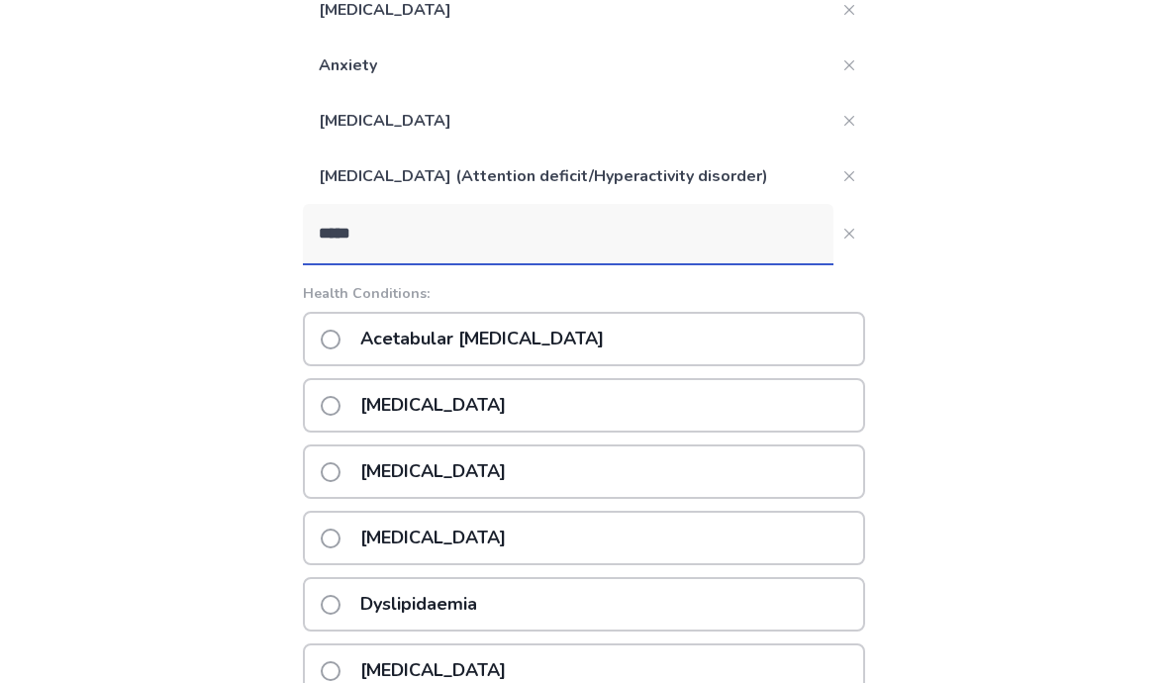
click at [40, 135] on div "Back What conditions(s) are you currently diagnosed with? This data can improve…" at bounding box center [584, 354] width 1168 height 1556
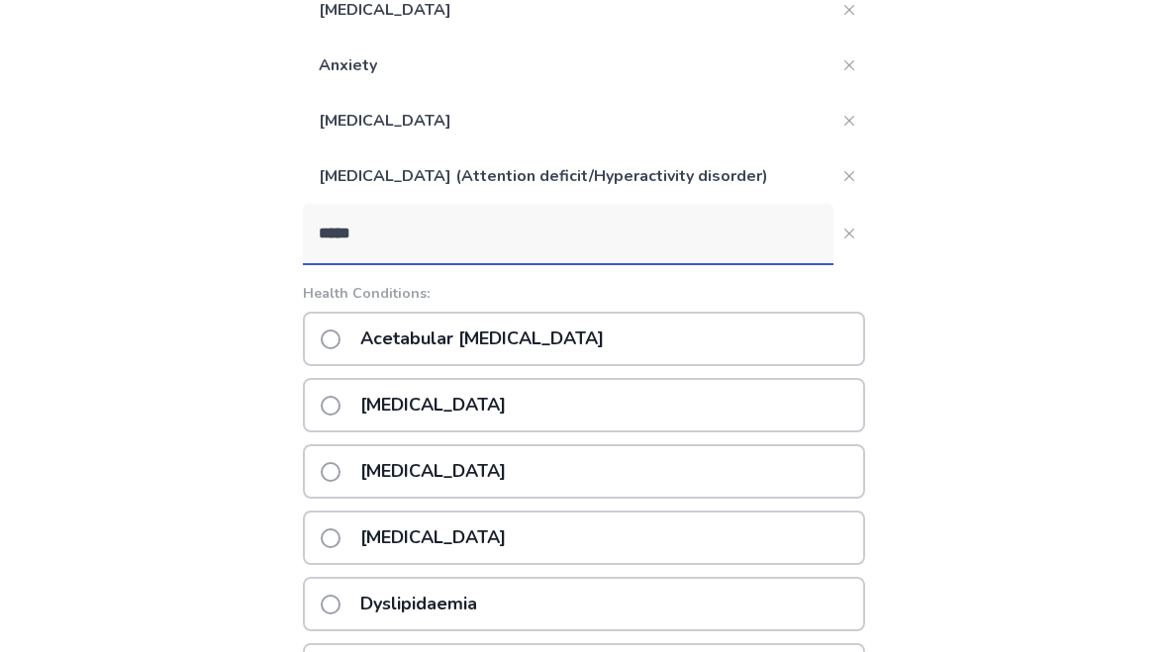
click at [525, 255] on input "*****" at bounding box center [568, 233] width 531 height 59
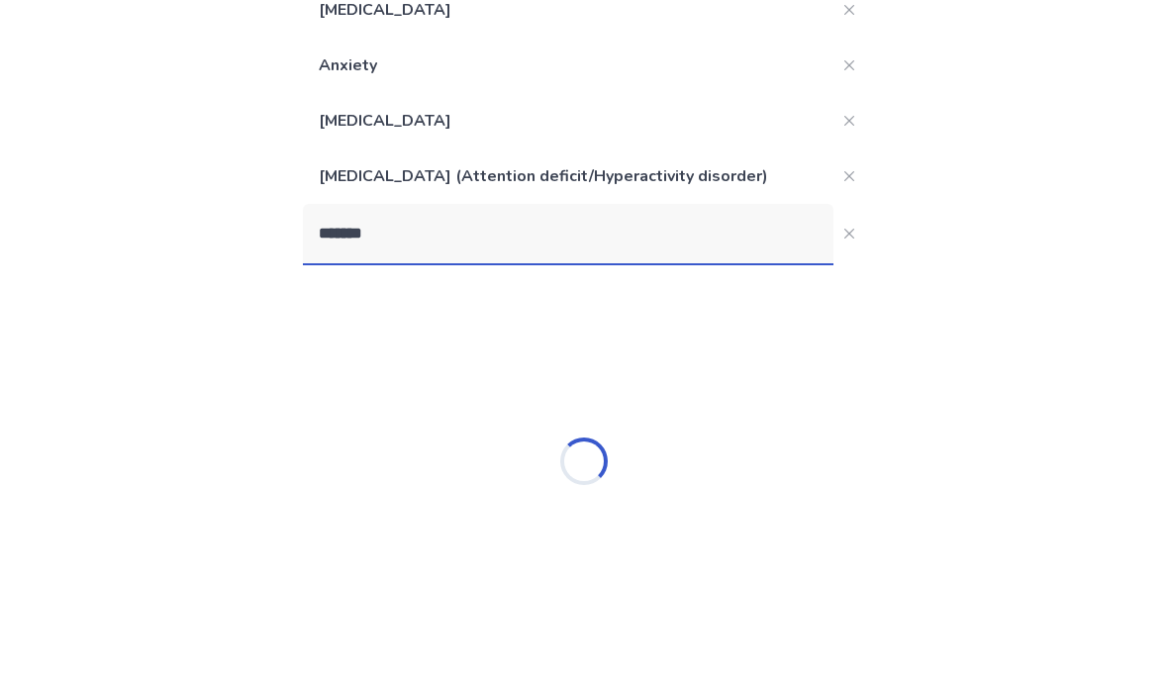
click at [45, 130] on div "Back What conditions(s) are you currently diagnosed with? This data can improve…" at bounding box center [584, 129] width 1168 height 1107
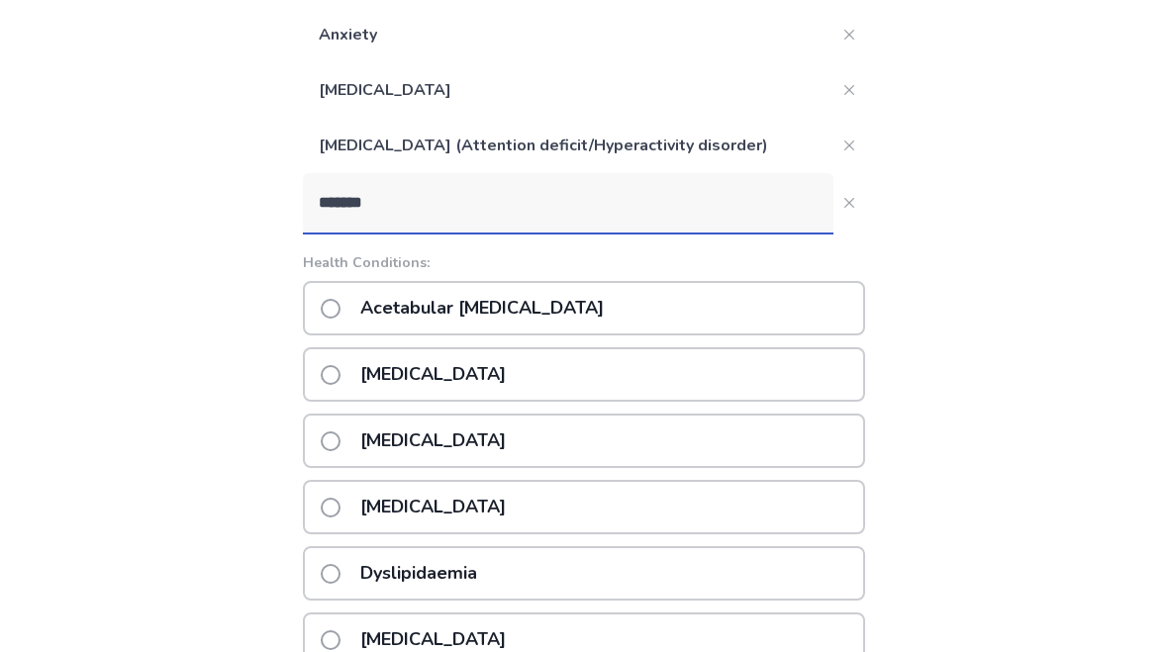
click at [543, 217] on input "*******" at bounding box center [568, 202] width 531 height 59
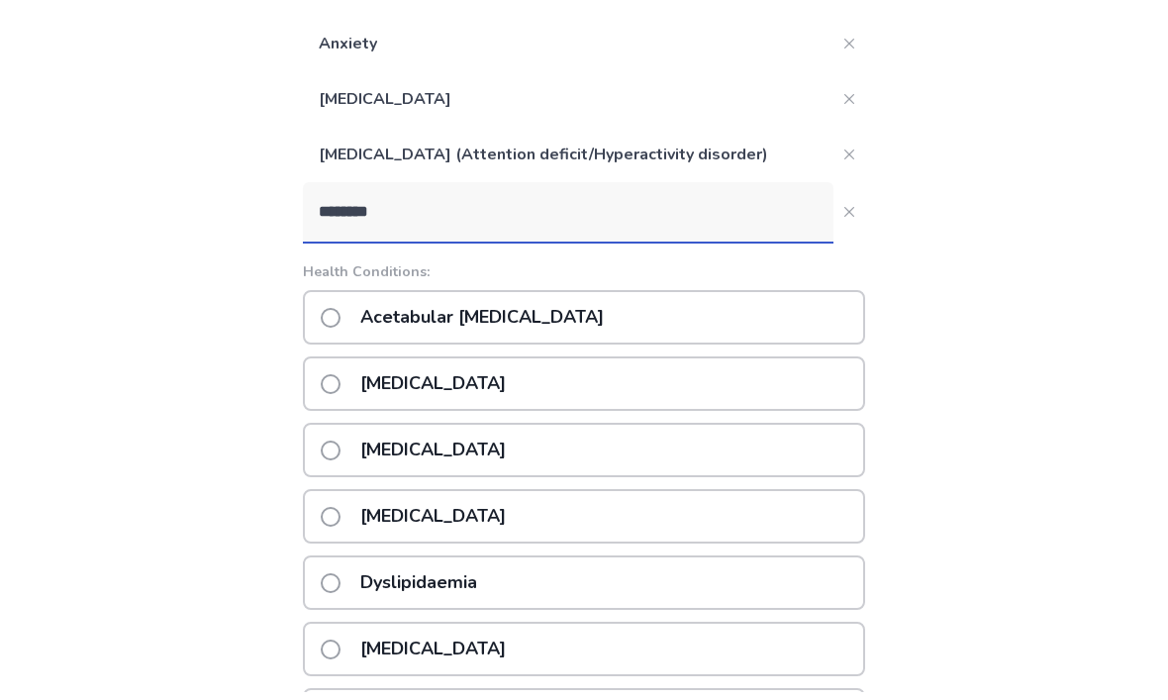
scroll to position [424, 0]
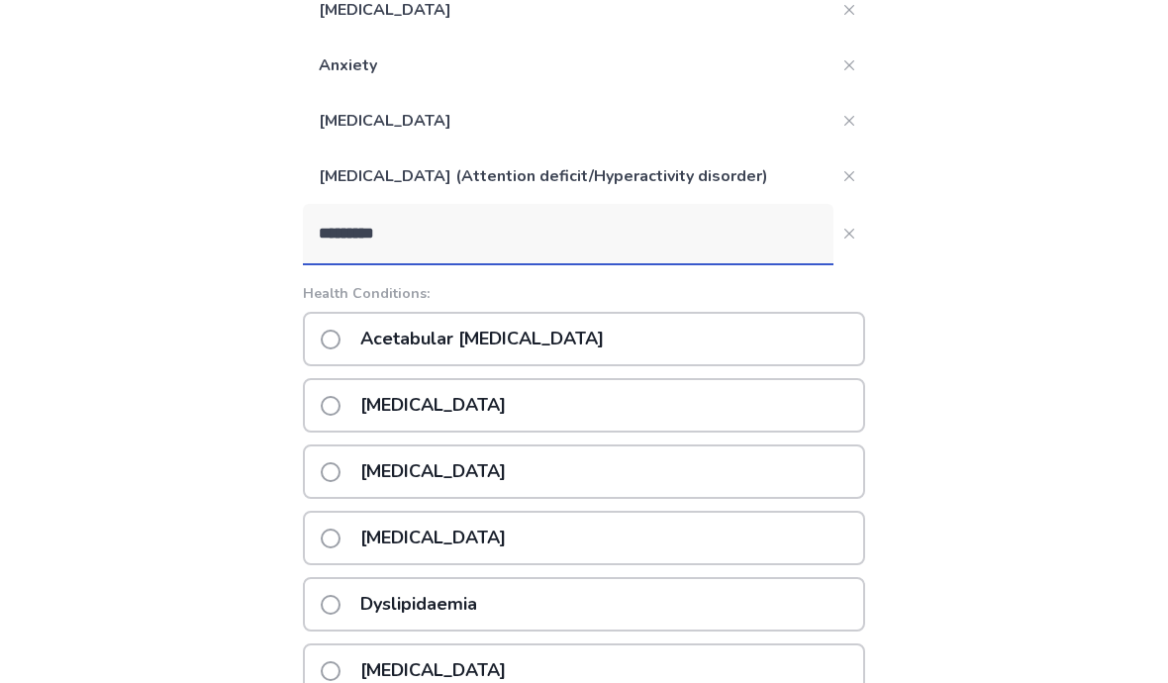
type input "*********"
click at [41, 136] on div "Back What conditions(s) are you currently diagnosed with? This data can improve…" at bounding box center [584, 354] width 1168 height 1556
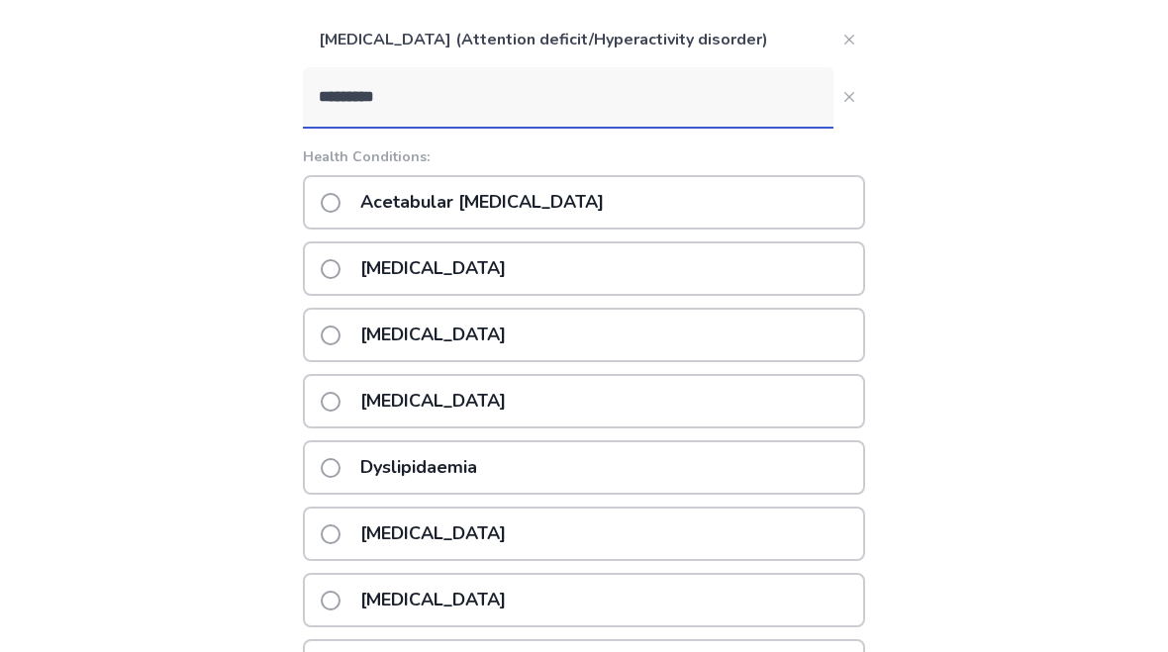
scroll to position [471, 0]
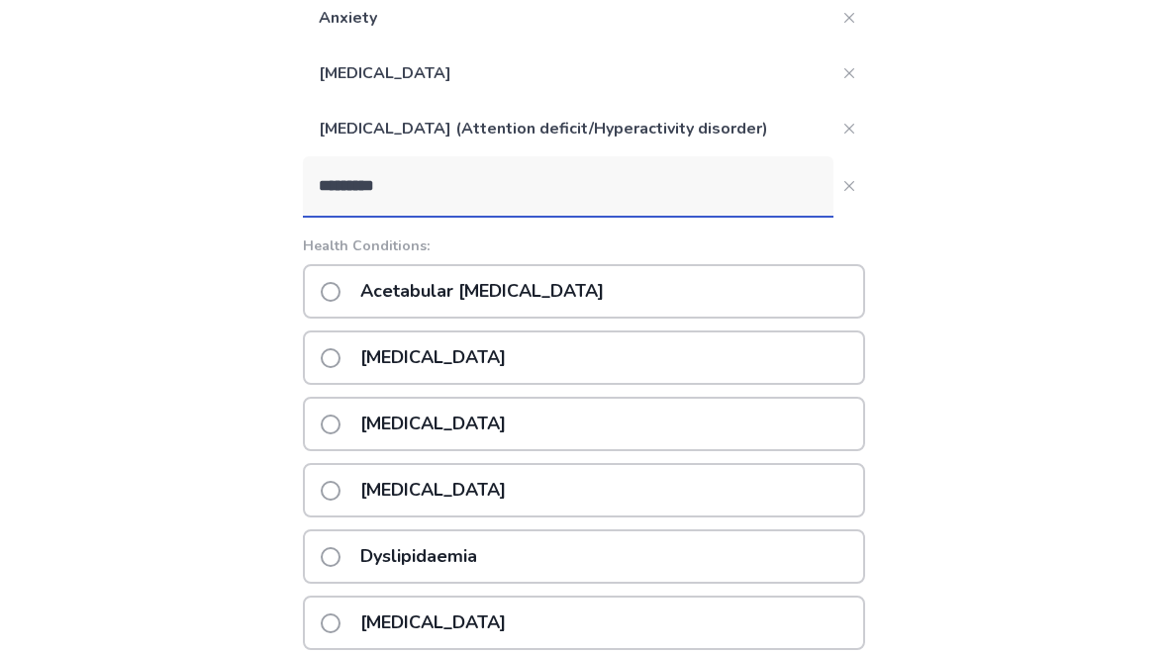
click at [833, 198] on button "*********" at bounding box center [849, 186] width 32 height 32
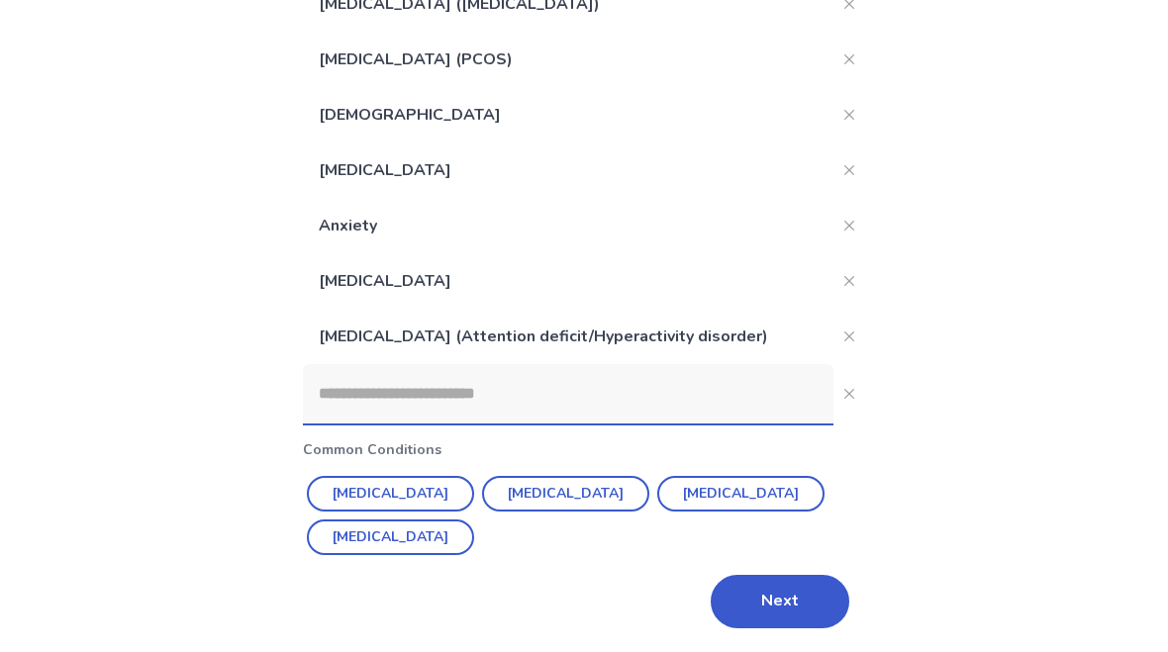
click at [765, 600] on button "Next" at bounding box center [780, 601] width 139 height 53
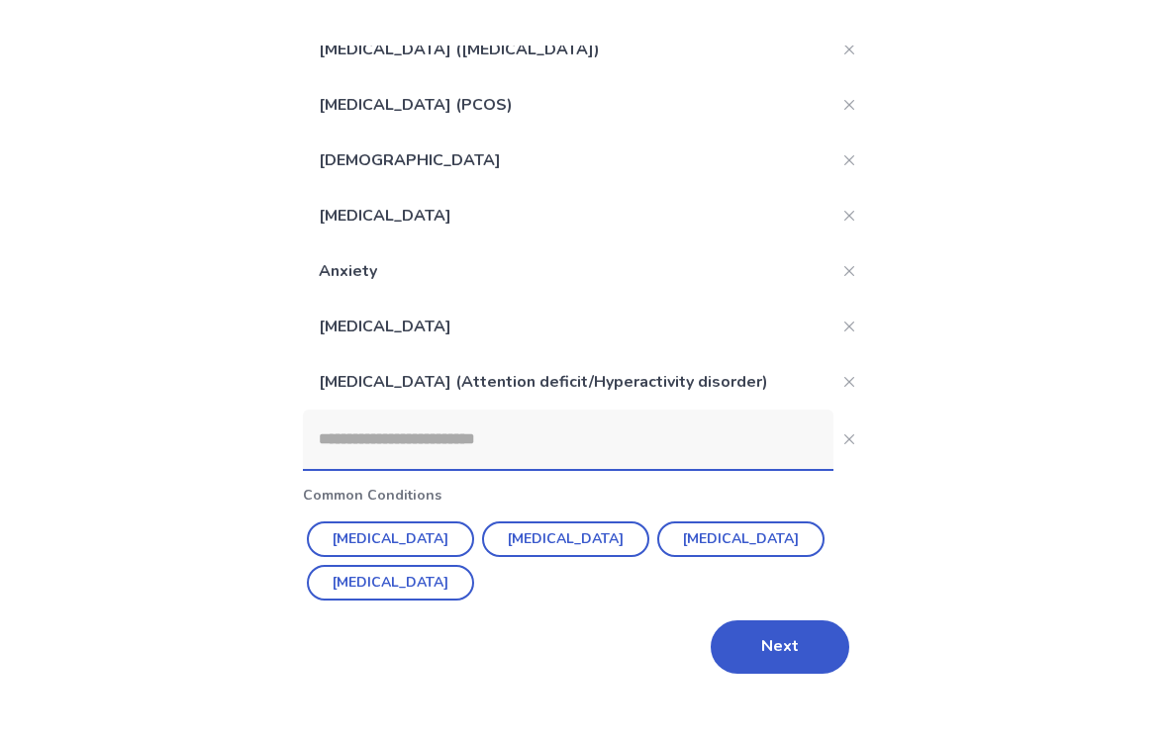
scroll to position [0, 0]
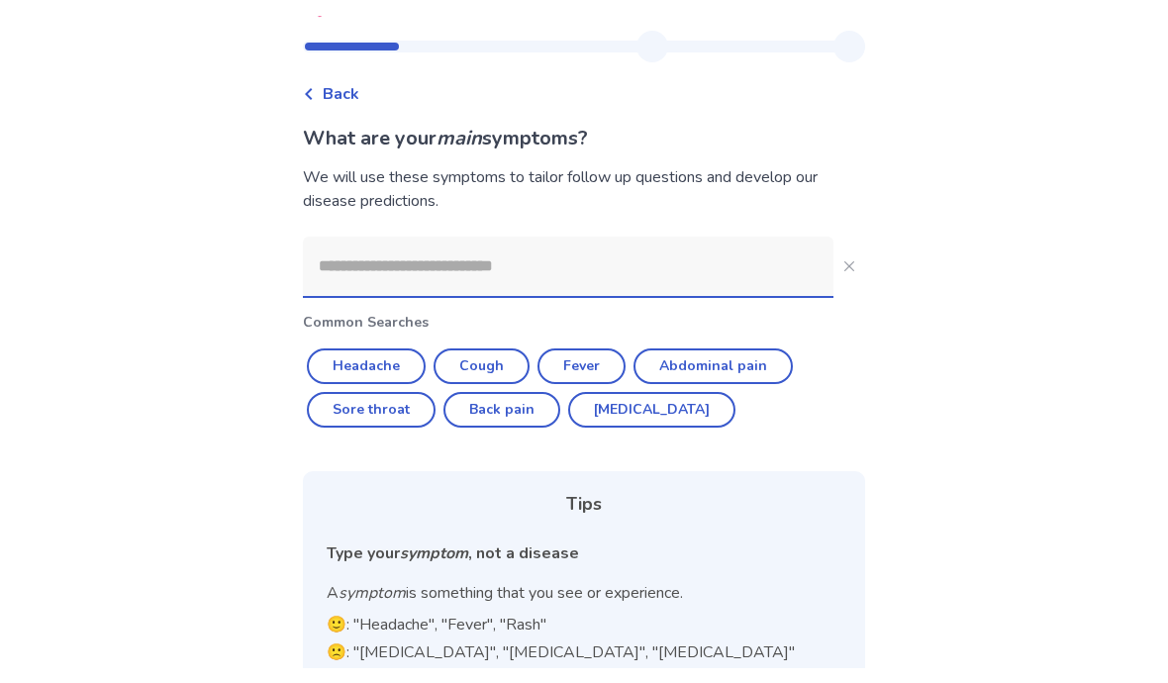
scroll to position [42, 0]
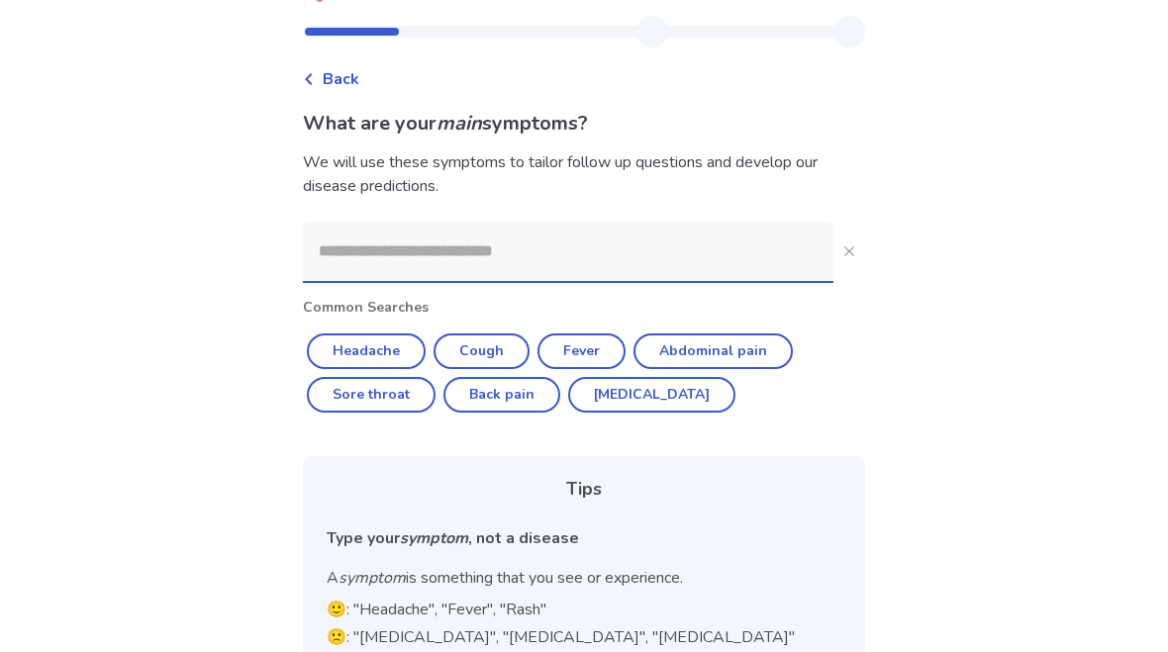
click at [543, 255] on input at bounding box center [568, 251] width 531 height 59
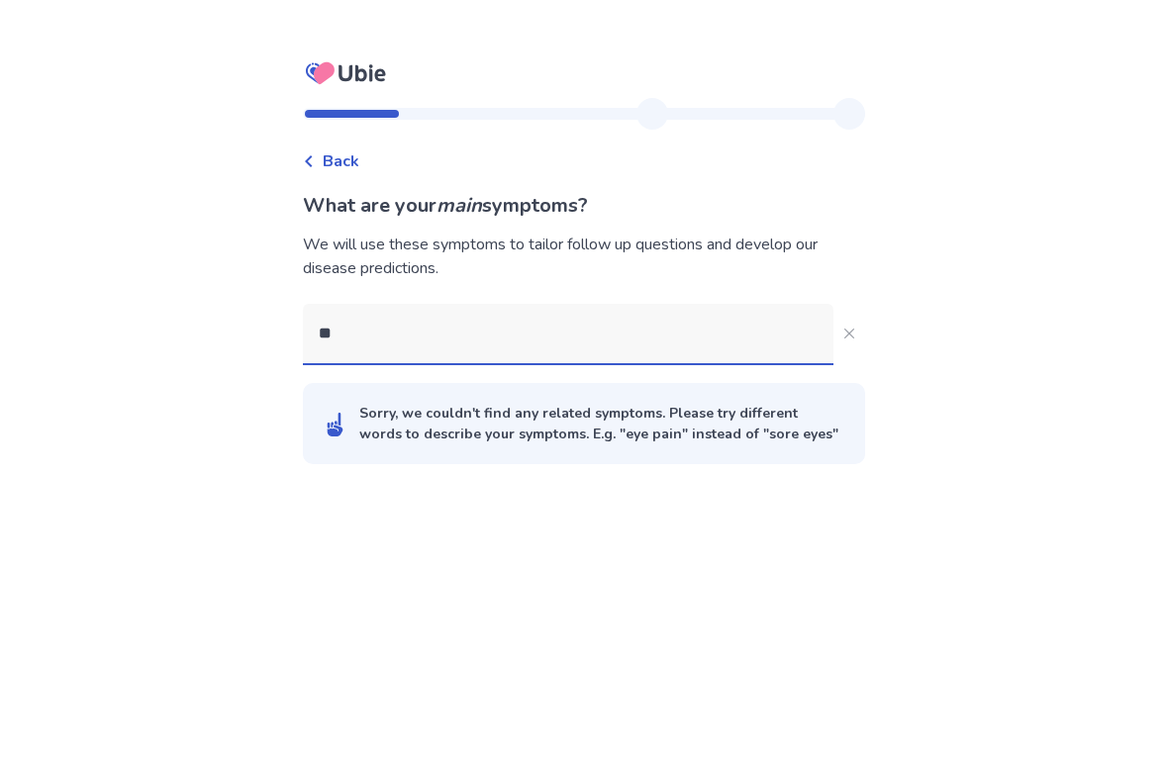
scroll to position [0, 0]
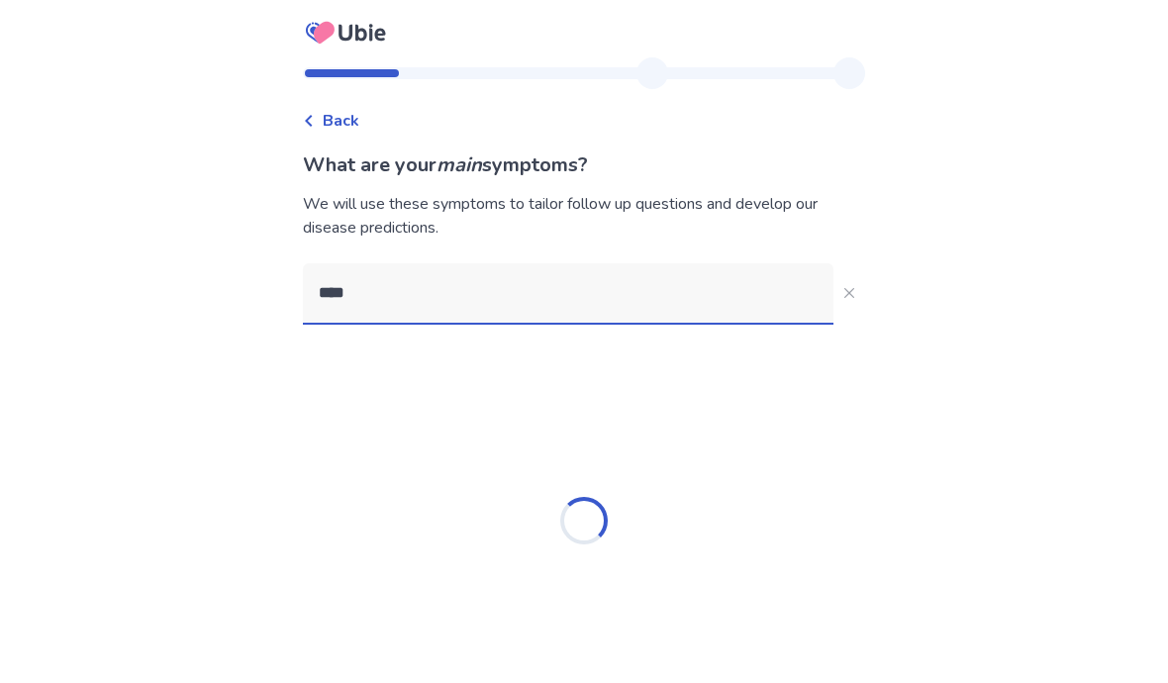
type input "****"
click at [931, 144] on div "Back What are your main symptoms? We will use these symptoms to tailor follow u…" at bounding box center [584, 371] width 1168 height 742
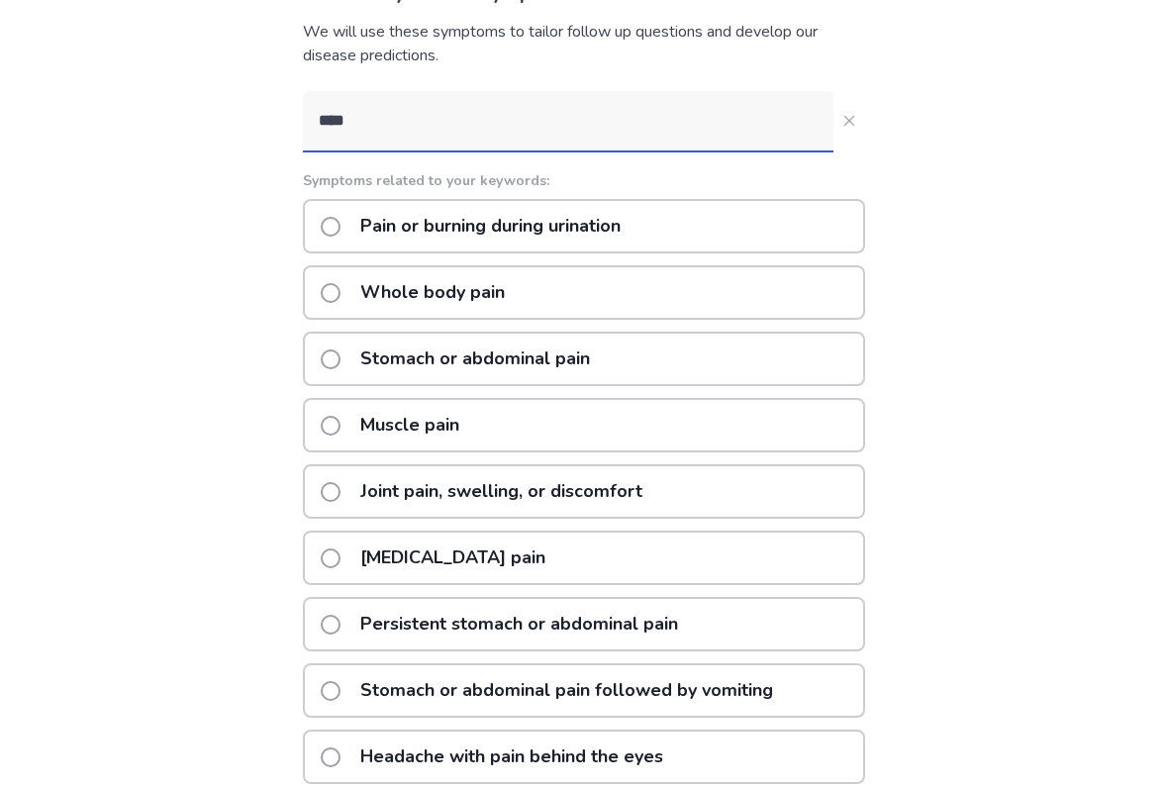
scroll to position [172, 0]
click at [805, 510] on div "Joint pain, swelling, or discomfort" at bounding box center [584, 491] width 562 height 54
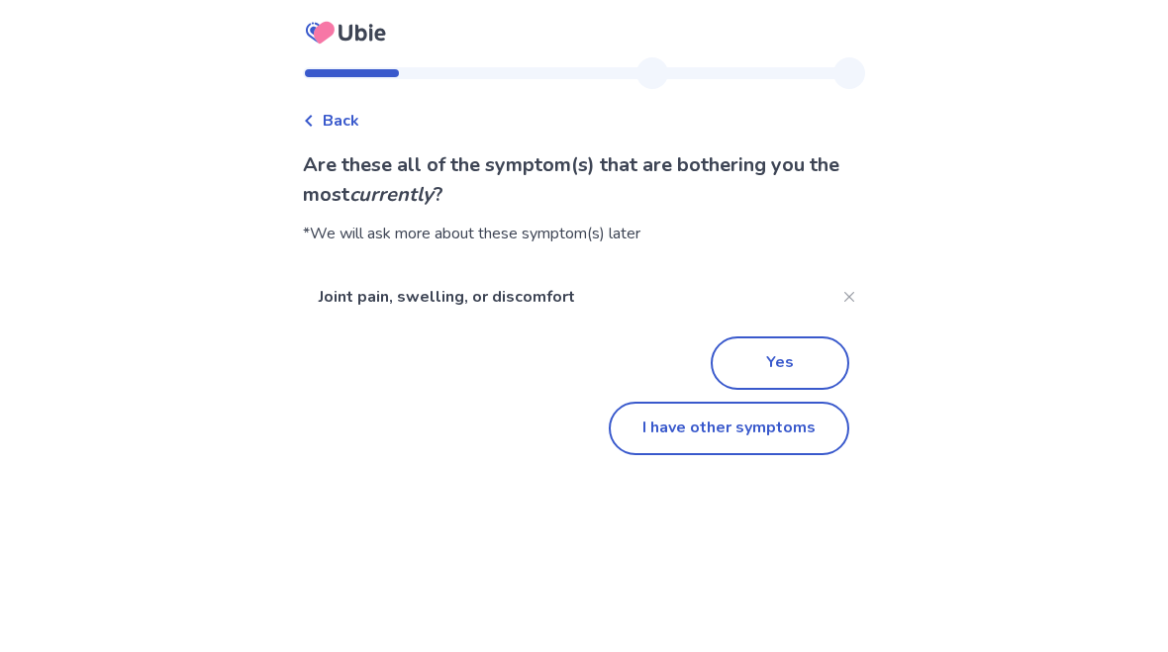
click at [800, 358] on button "Yes" at bounding box center [780, 363] width 139 height 53
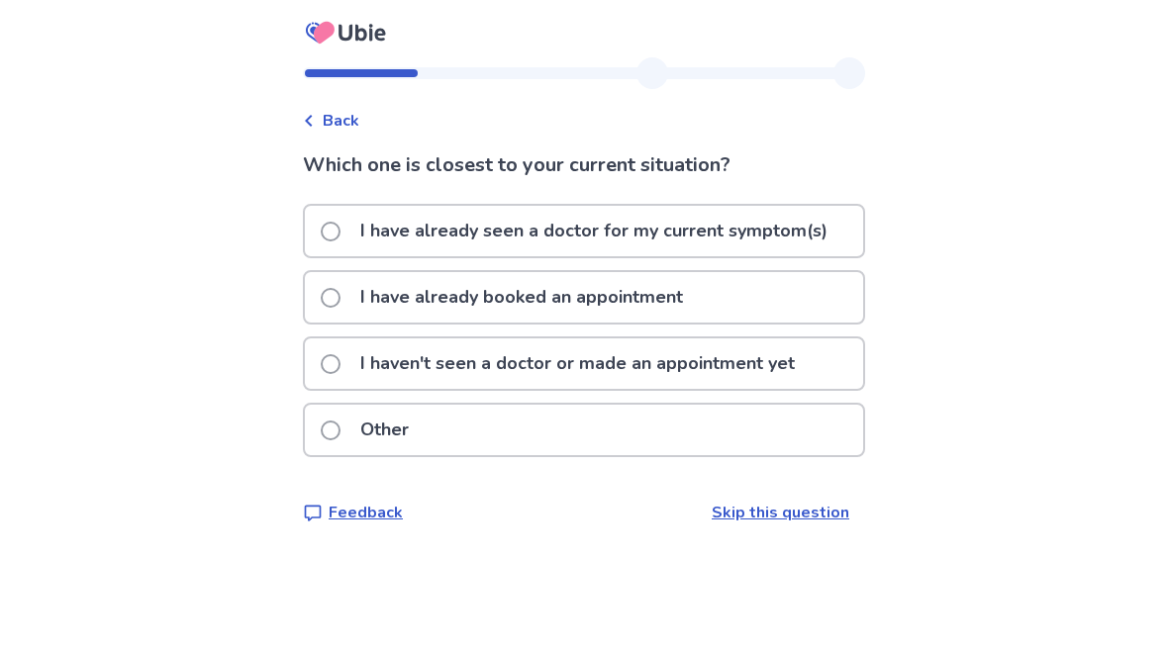
click at [345, 384] on label "I haven't seen a doctor or made an appointment yet" at bounding box center [564, 364] width 486 height 50
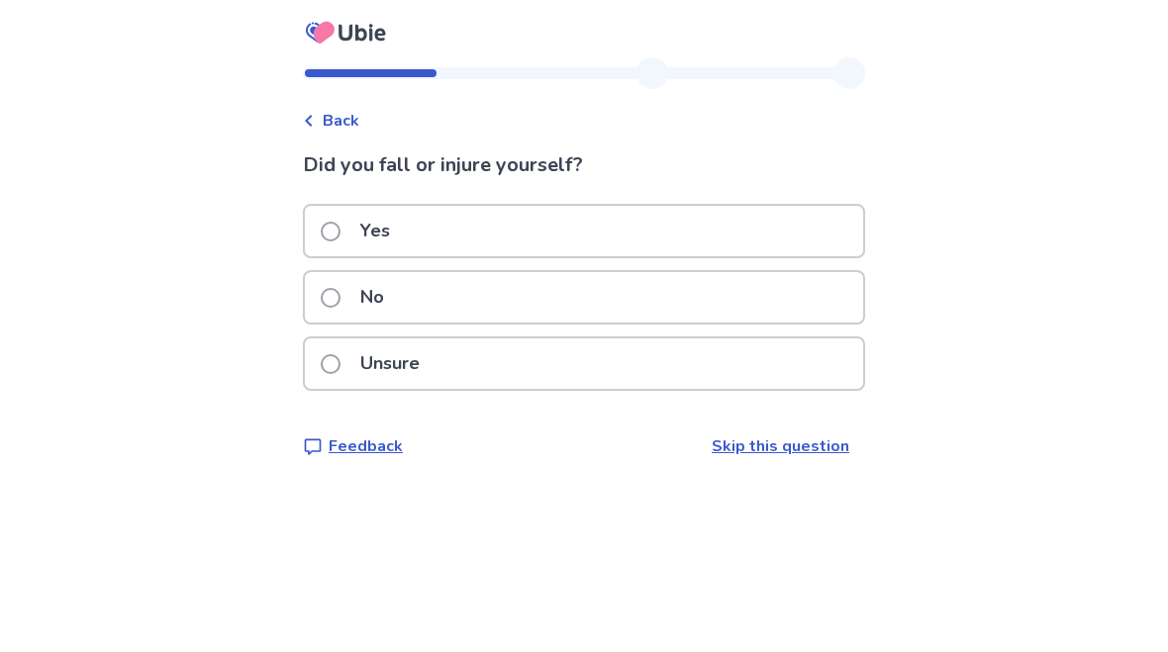
click at [804, 305] on div "No" at bounding box center [584, 297] width 558 height 50
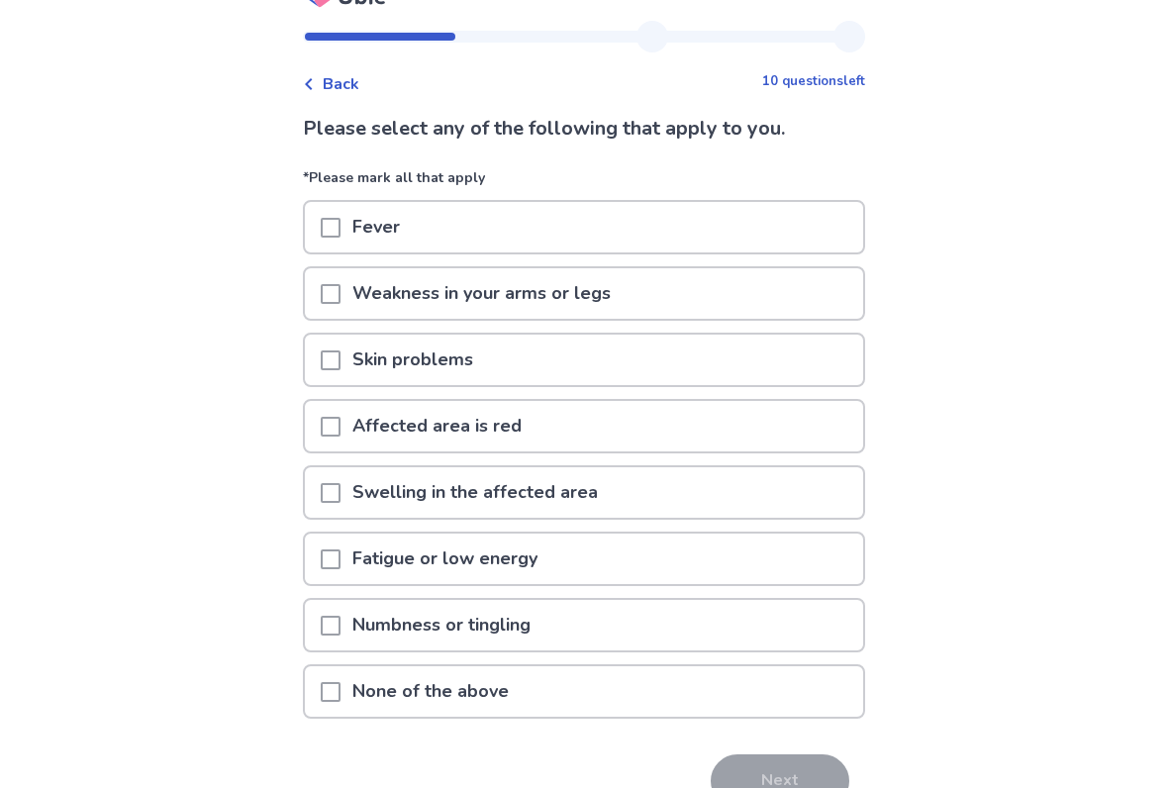
scroll to position [39, 0]
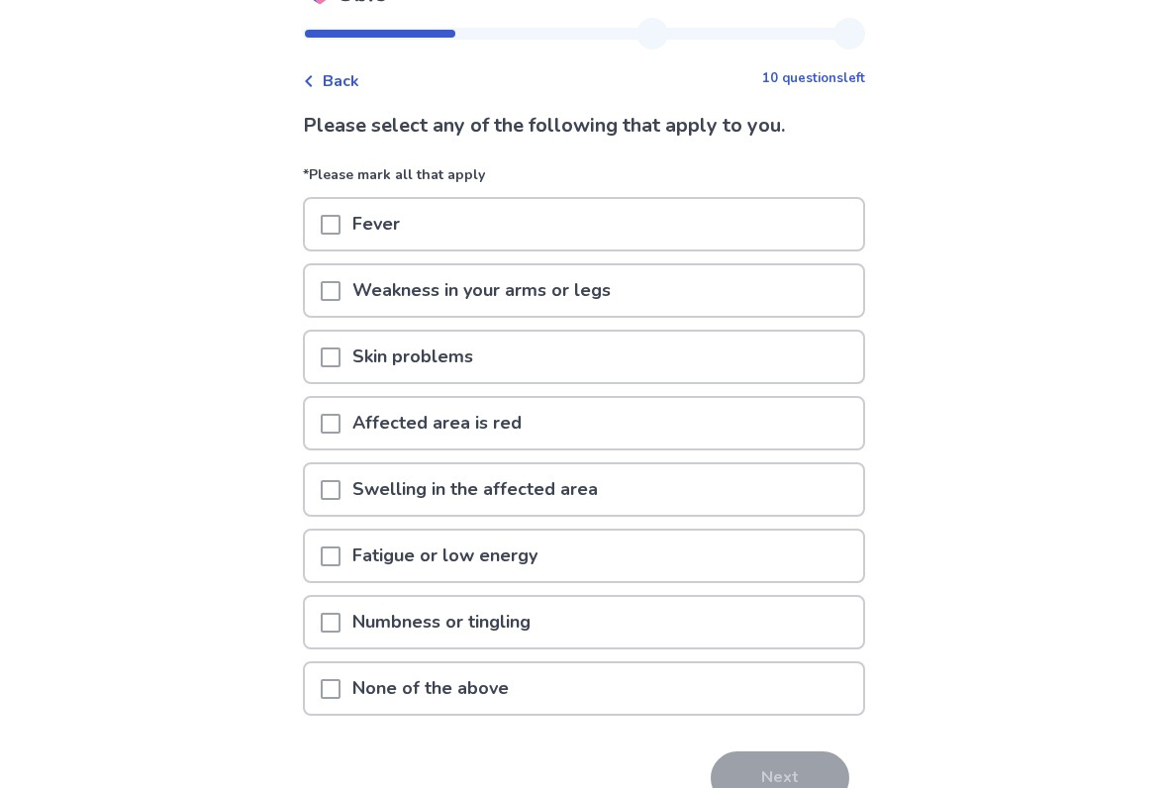
click at [753, 559] on div "Fatigue or low energy" at bounding box center [584, 557] width 558 height 50
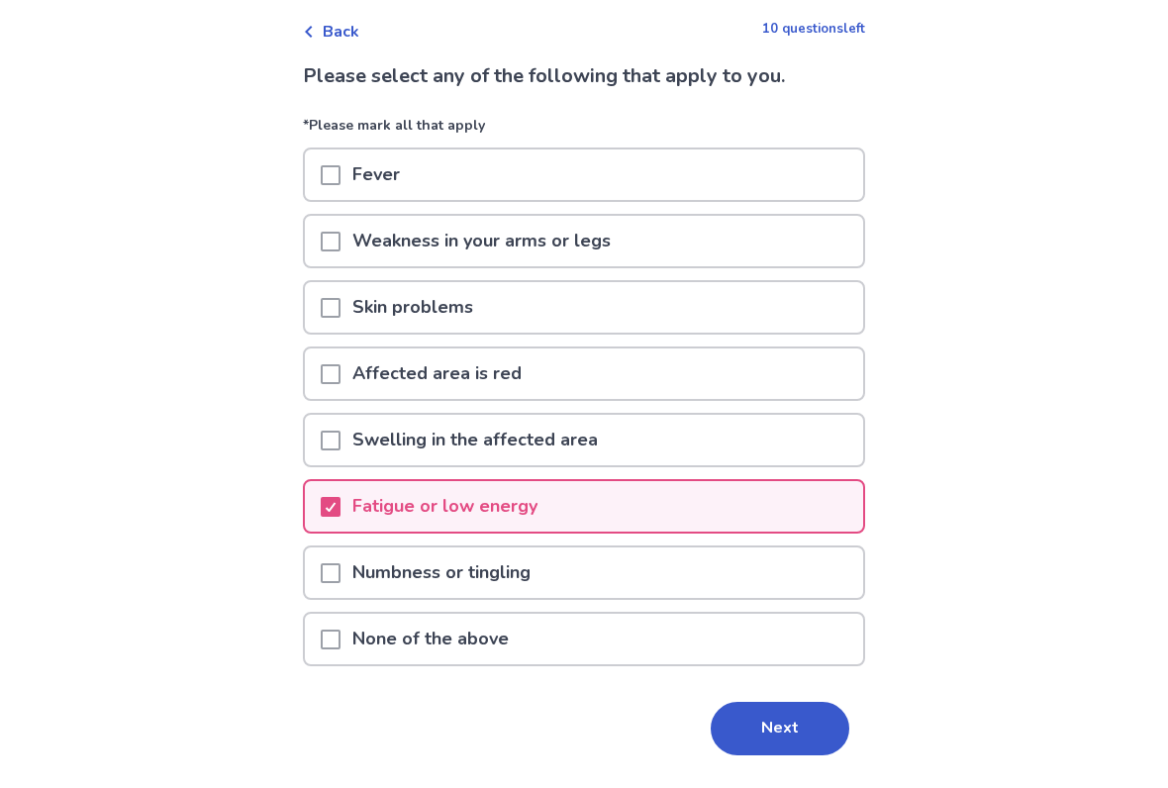
scroll to position [89, 0]
click at [799, 651] on button "Next" at bounding box center [780, 728] width 139 height 53
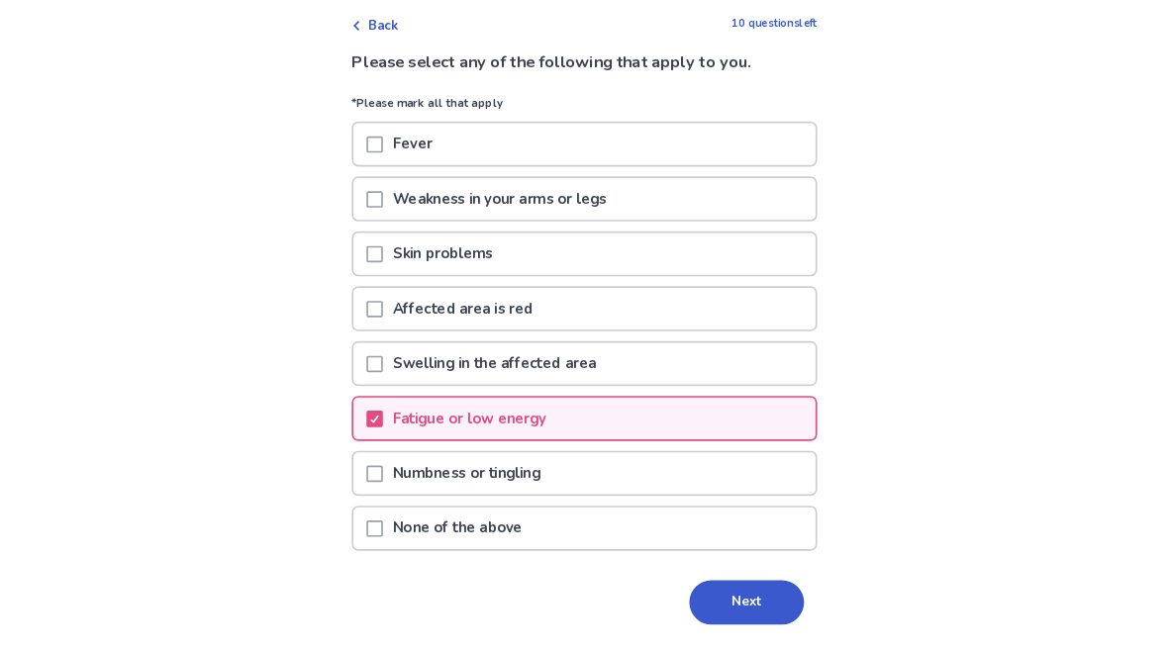
scroll to position [0, 0]
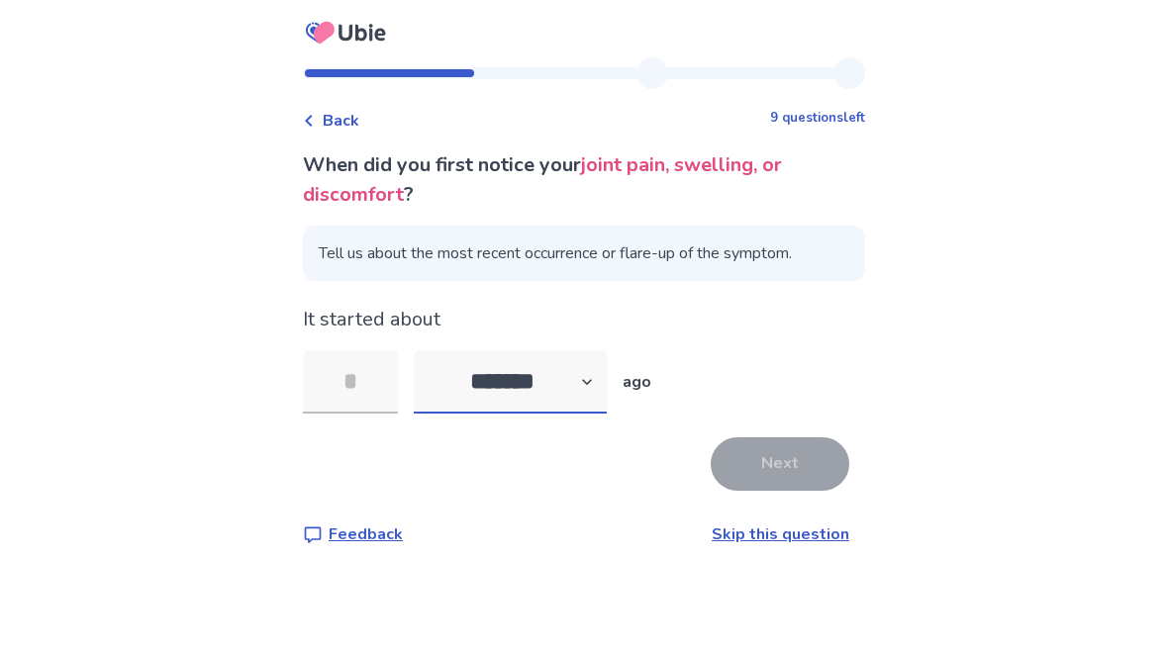
click at [575, 396] on select "******* ****** ******* ******** *******" at bounding box center [510, 381] width 193 height 63
select select "*"
click at [391, 393] on input "tel" at bounding box center [350, 381] width 95 height 63
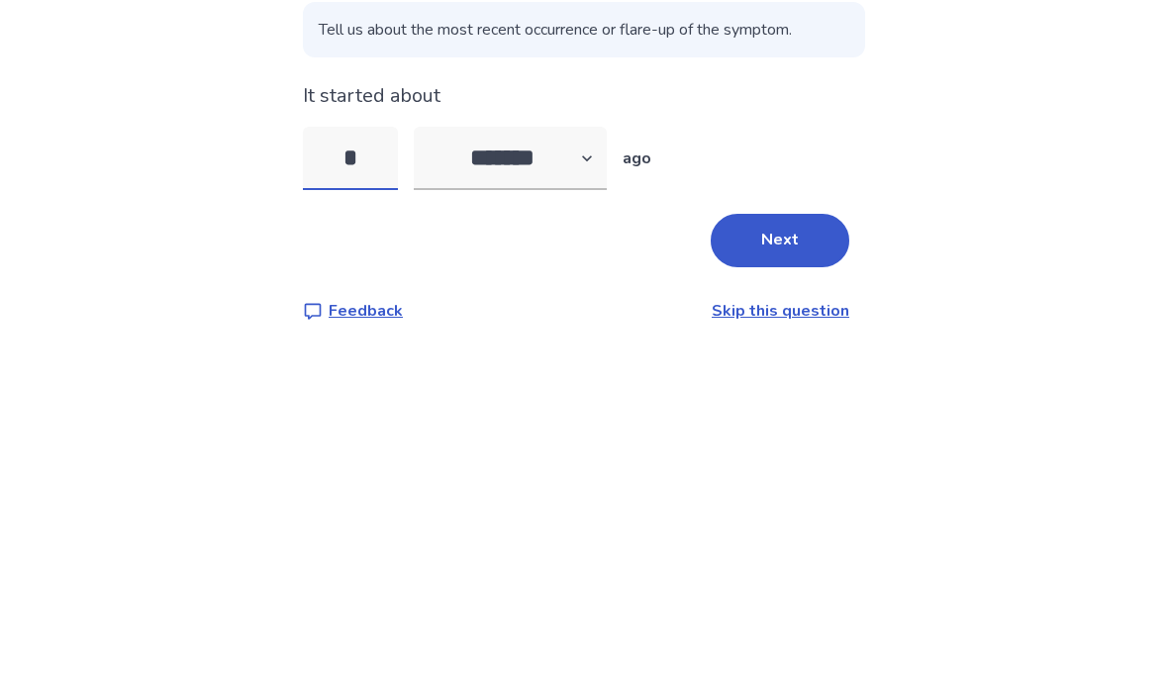
type input "*"
click at [569, 438] on div "Next" at bounding box center [584, 464] width 562 height 53
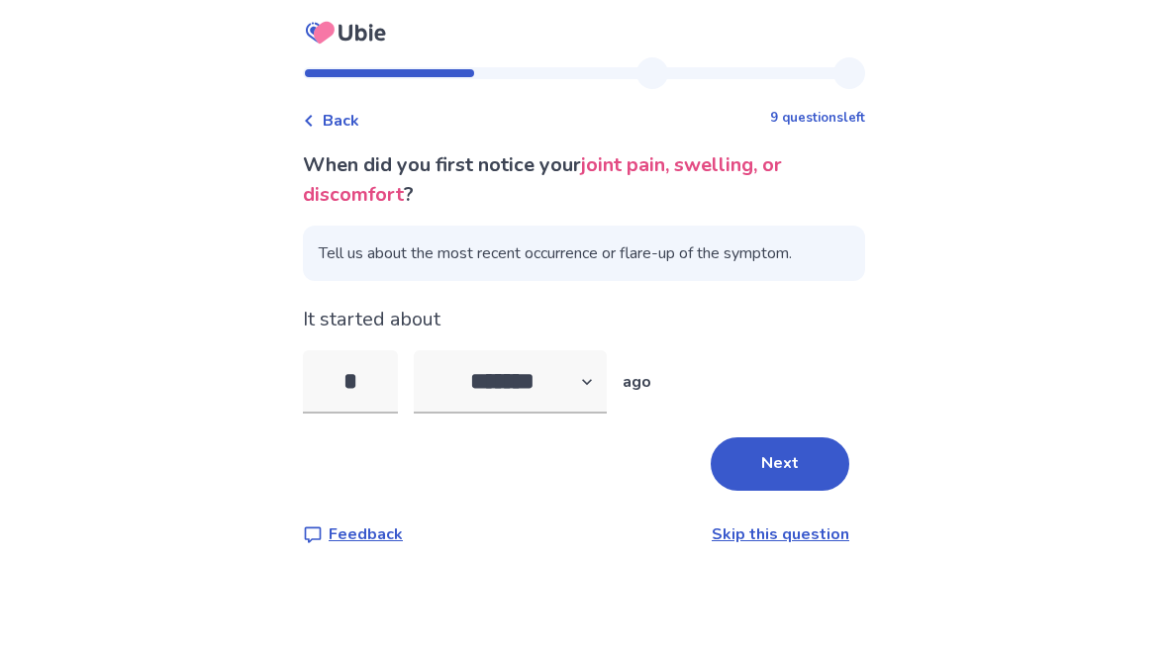
click at [783, 453] on button "Next" at bounding box center [780, 464] width 139 height 53
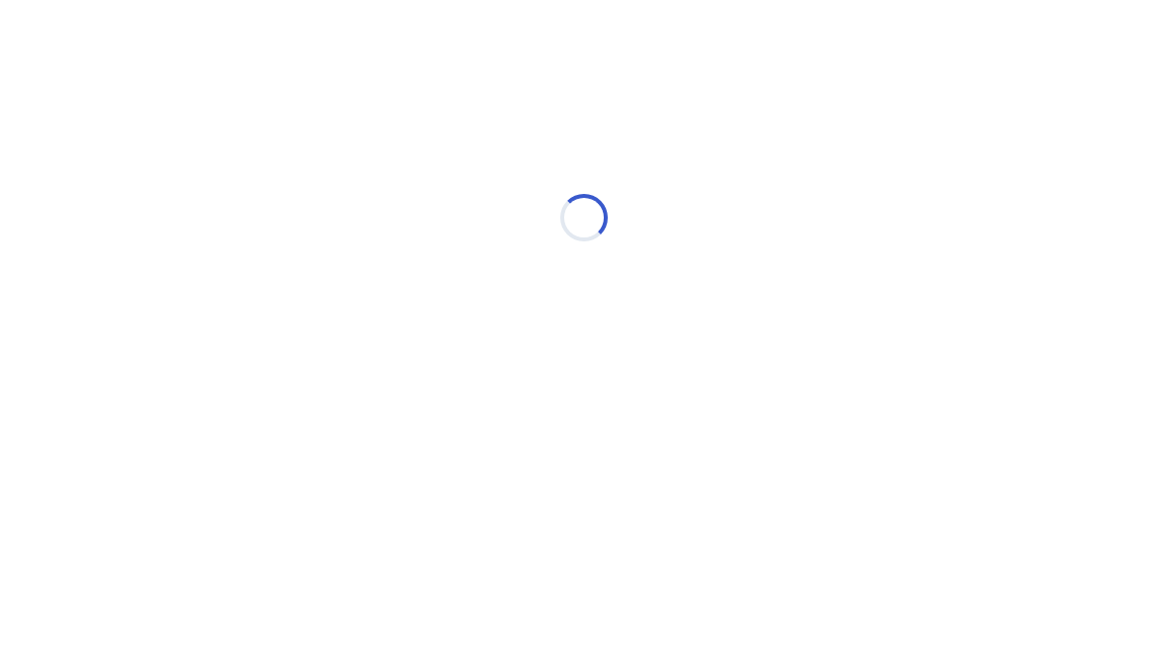
select select "*"
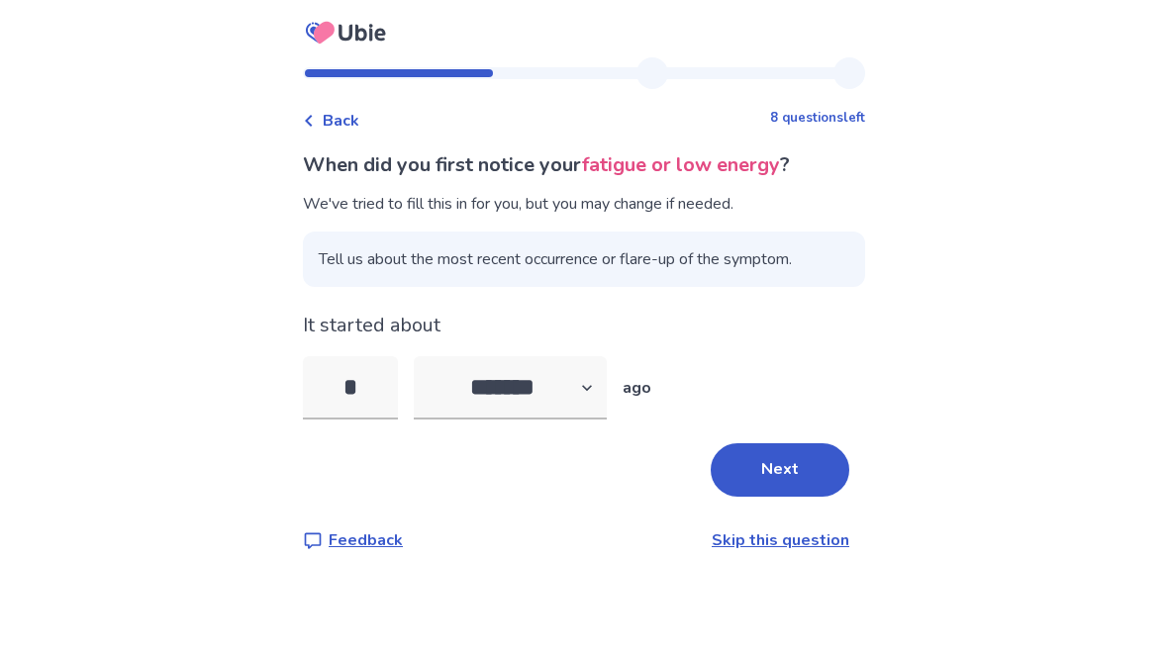
click at [353, 394] on input "*" at bounding box center [350, 387] width 95 height 63
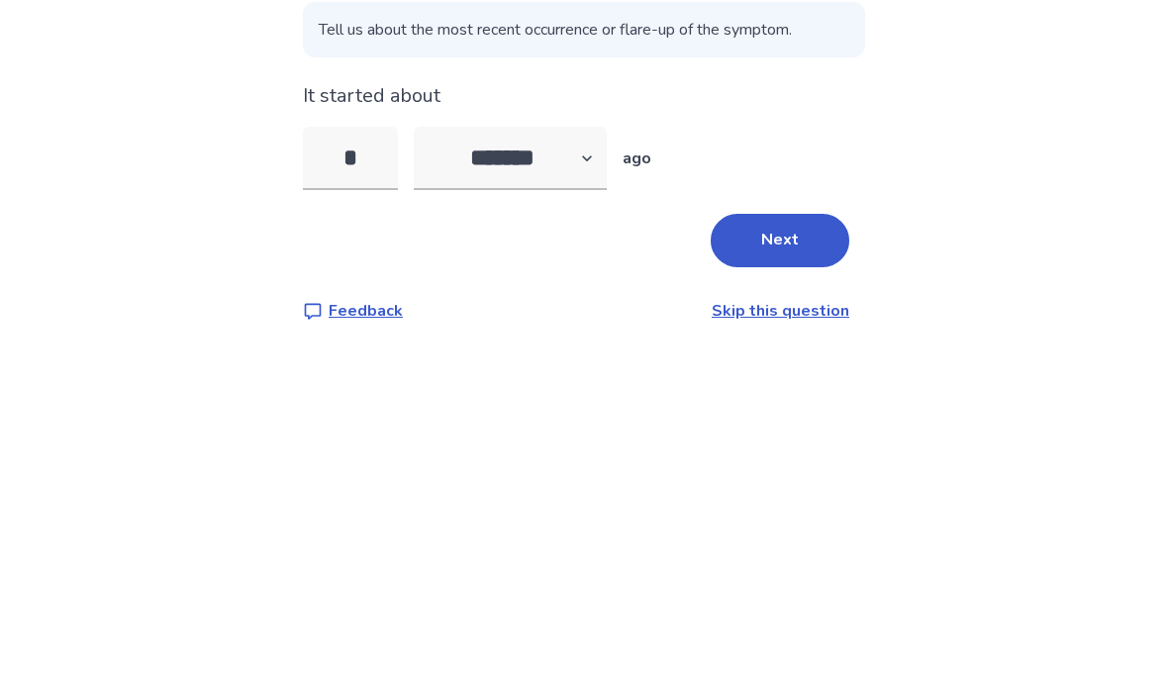
click at [378, 356] on input "*" at bounding box center [350, 387] width 95 height 63
type input "*"
click at [503, 443] on div "Next" at bounding box center [584, 469] width 562 height 53
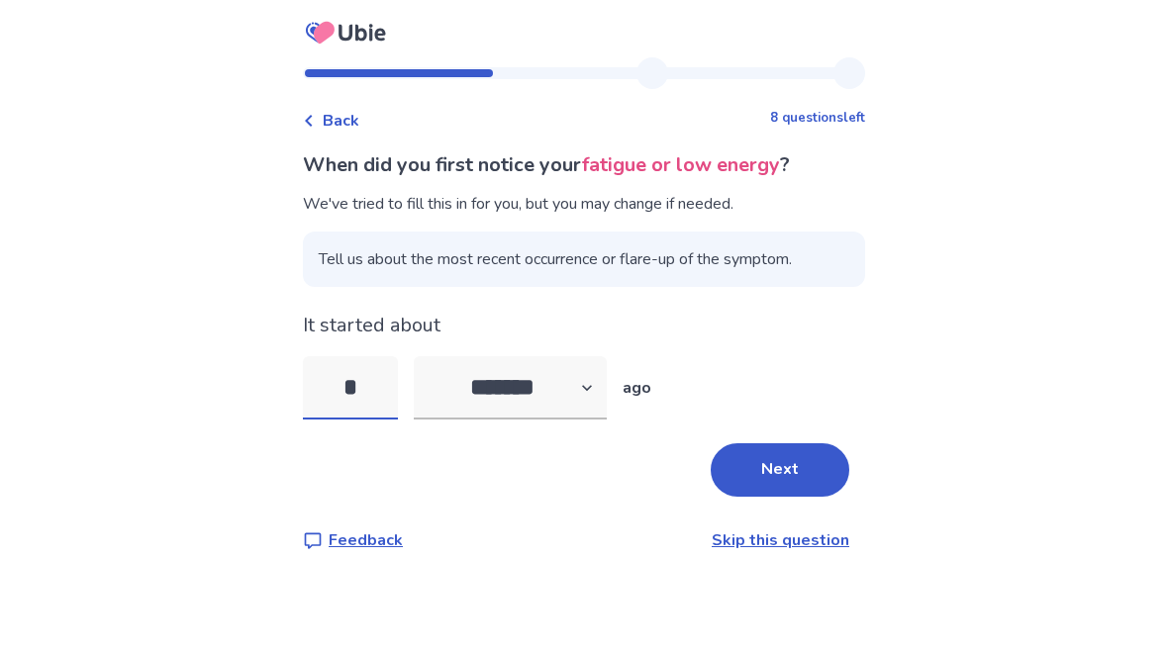
click at [384, 380] on input "*" at bounding box center [350, 387] width 95 height 63
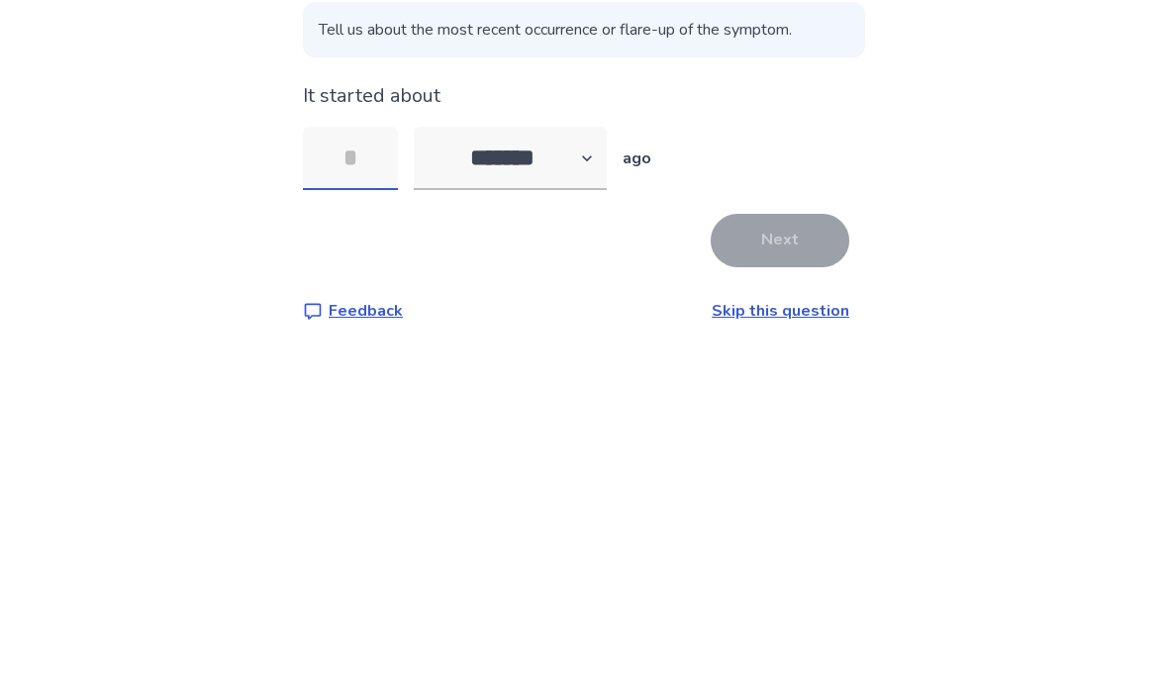
type input "*"
click at [795, 443] on button "Next" at bounding box center [780, 469] width 139 height 53
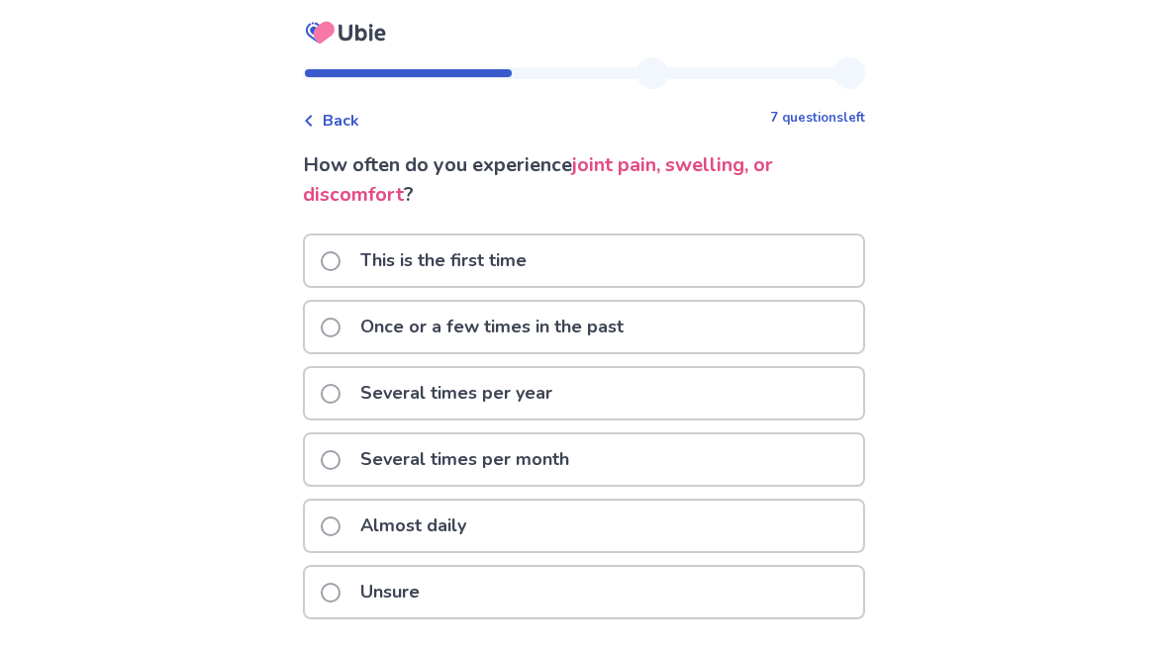
scroll to position [69, 0]
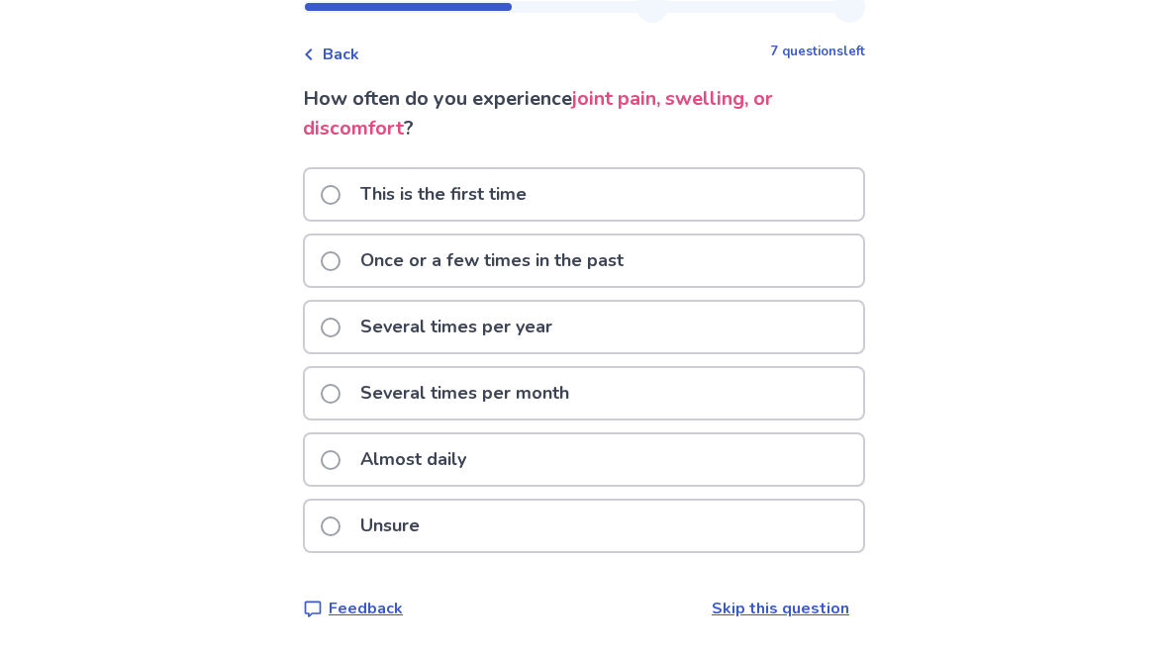
click at [793, 478] on div "Almost daily" at bounding box center [584, 460] width 558 height 50
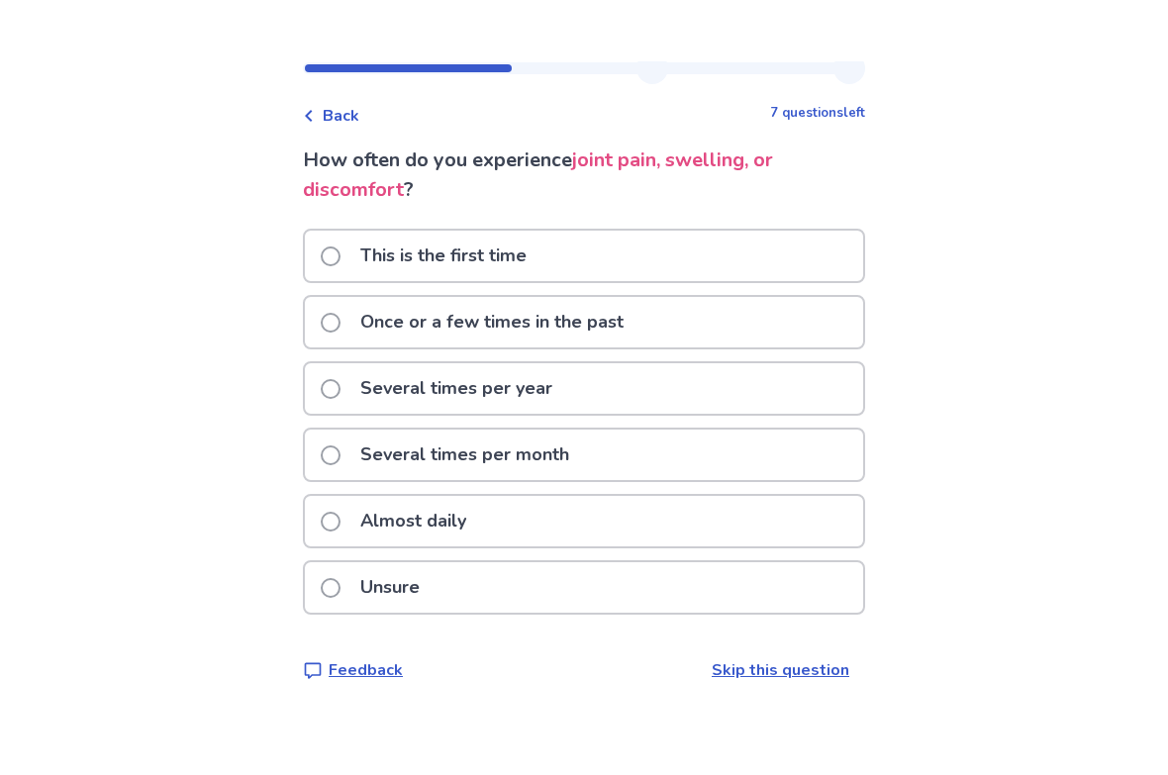
scroll to position [0, 0]
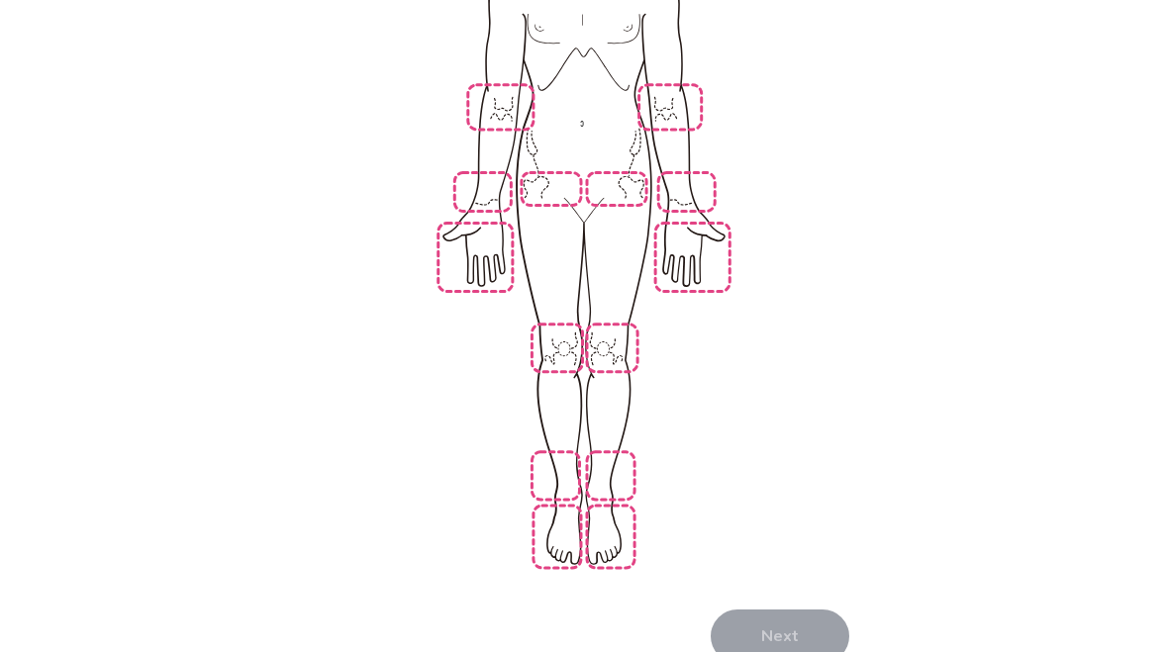
scroll to position [395, 0]
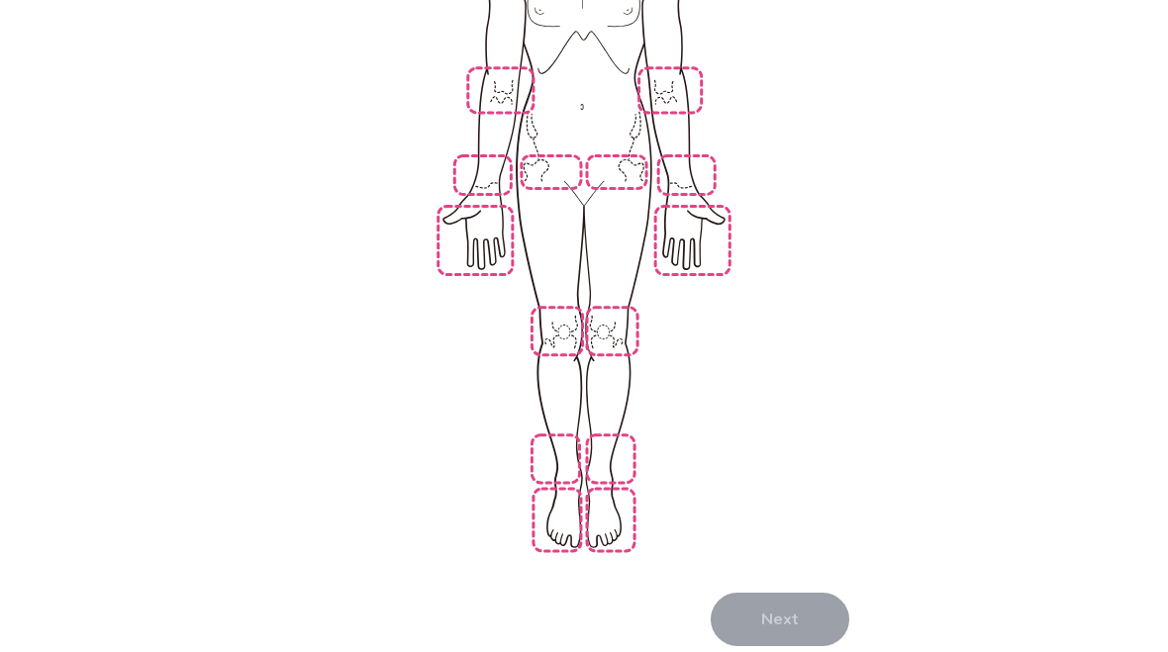
click at [557, 424] on img at bounding box center [584, 189] width 1124 height 761
click at [620, 429] on img at bounding box center [584, 188] width 1124 height 761
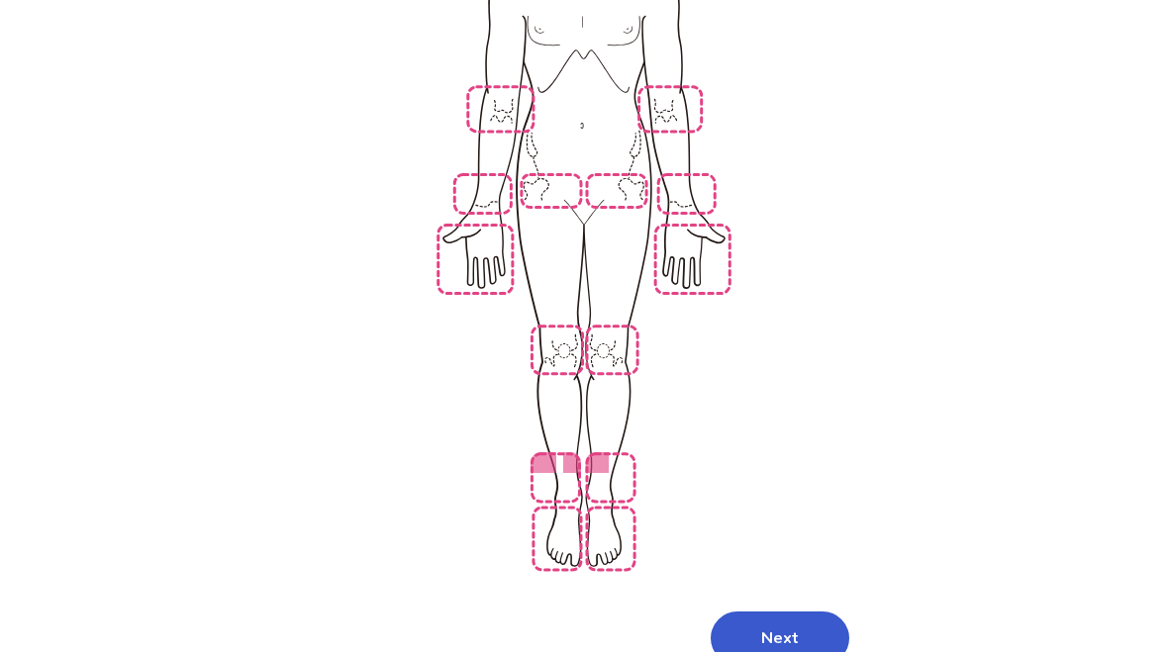
scroll to position [445, 0]
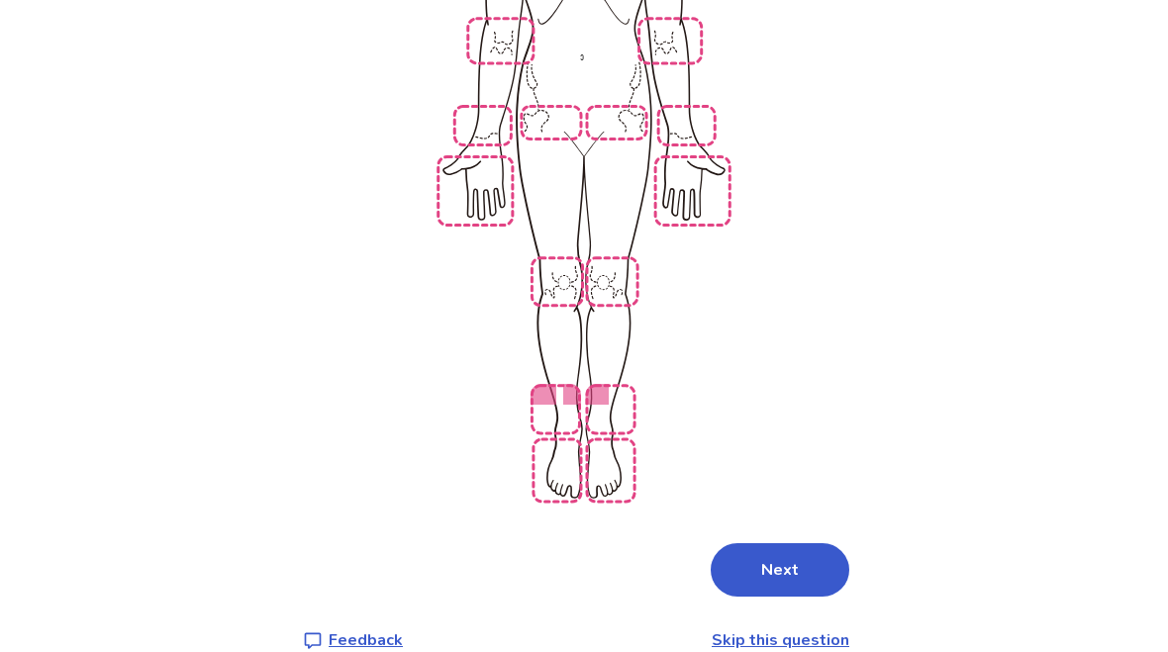
click at [804, 543] on button "Next" at bounding box center [780, 569] width 139 height 53
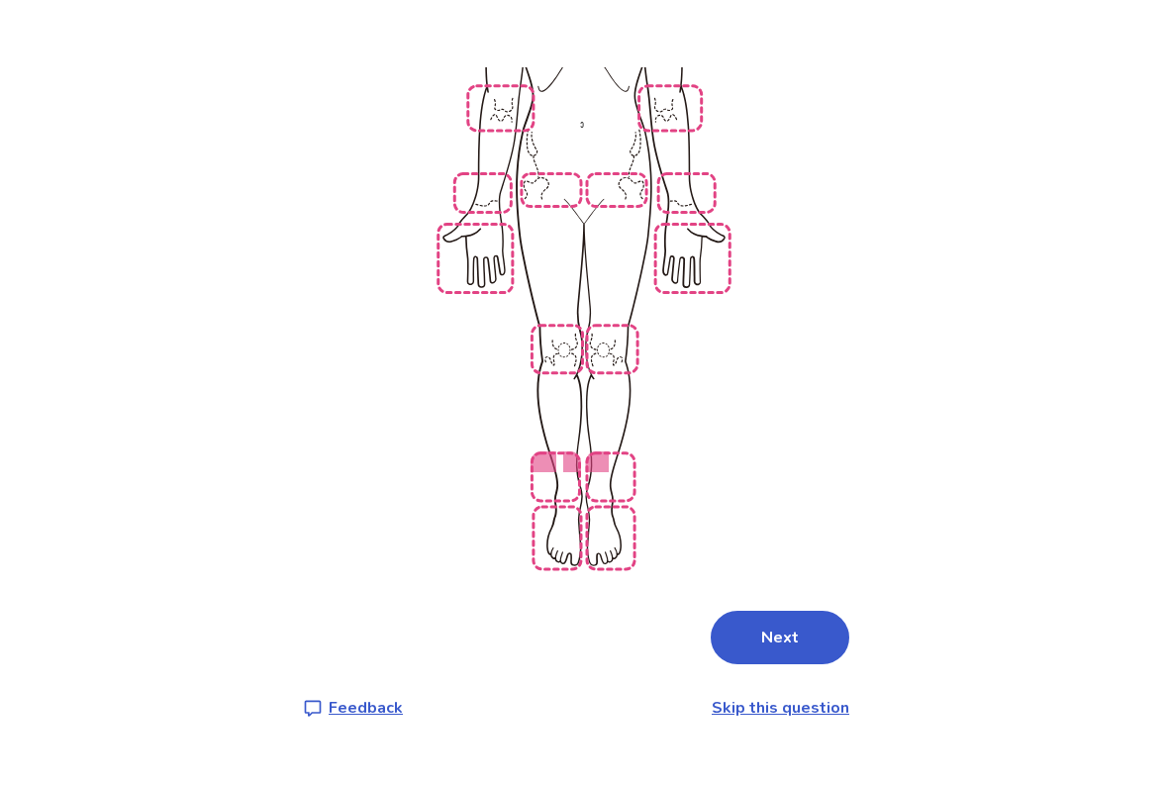
scroll to position [0, 0]
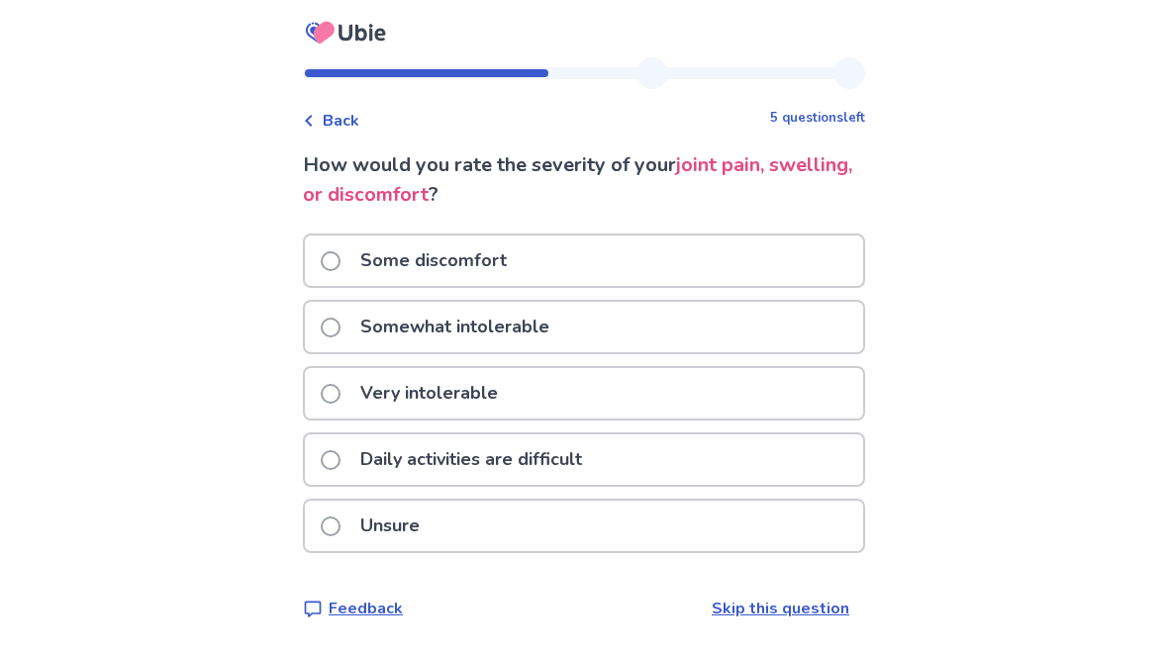
click at [826, 269] on div "Some discomfort" at bounding box center [584, 261] width 558 height 50
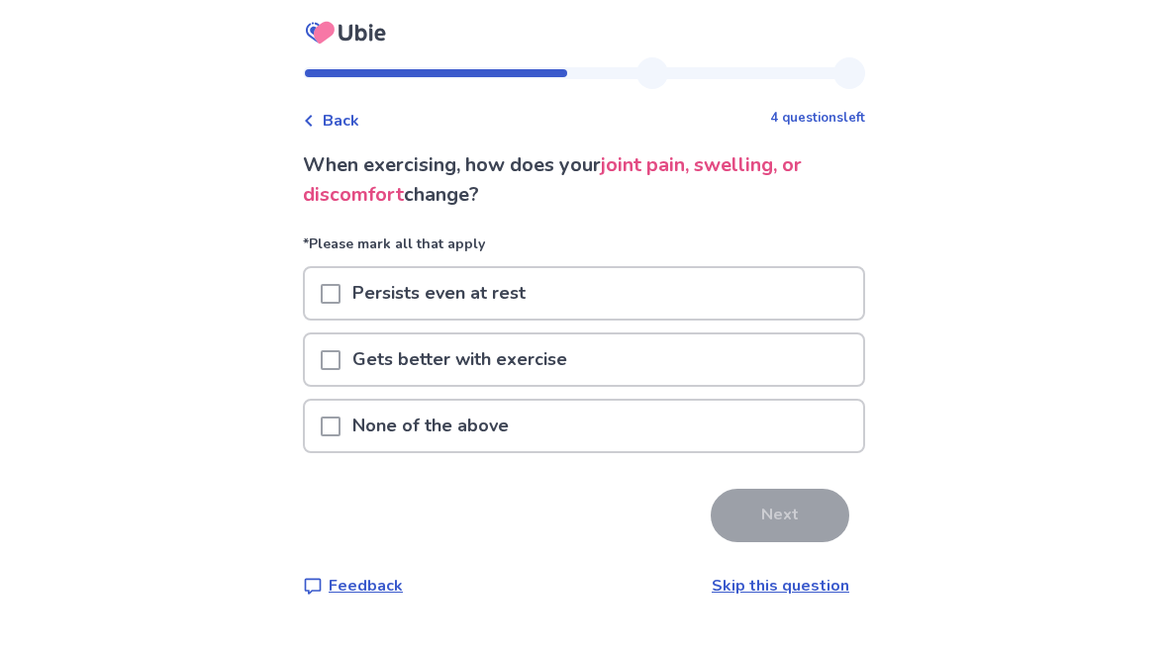
click at [362, 103] on div "Back 4 questions left" at bounding box center [584, 111] width 562 height 44
click at [345, 129] on span "Back" at bounding box center [341, 121] width 37 height 24
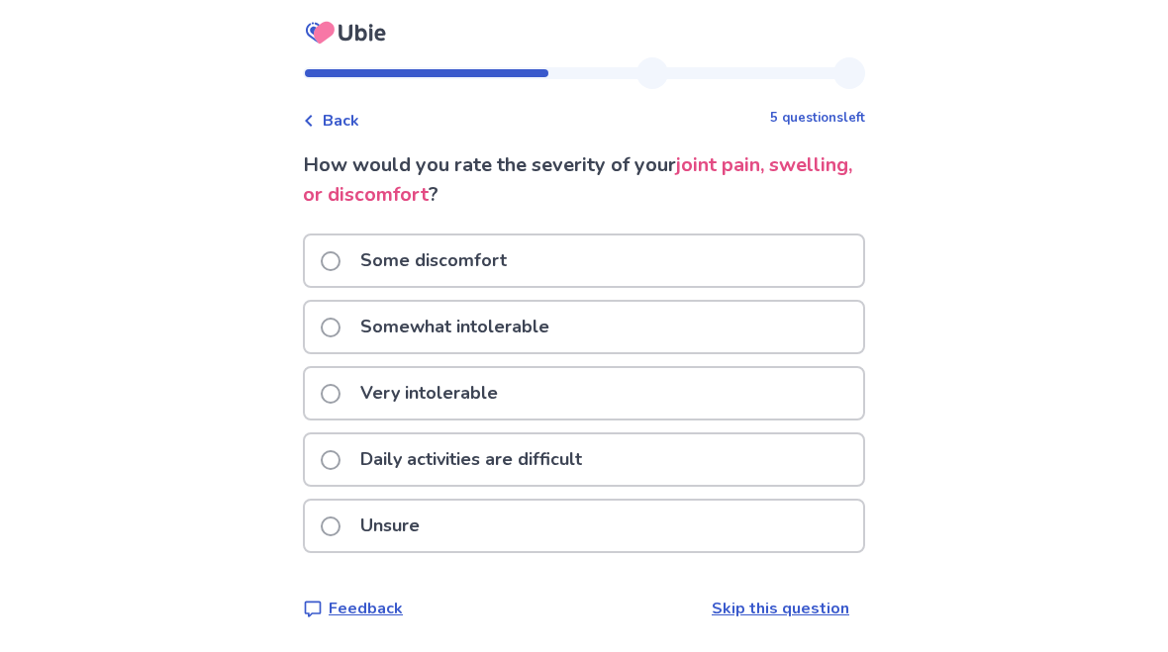
click at [558, 318] on p "Somewhat intolerable" at bounding box center [454, 327] width 213 height 50
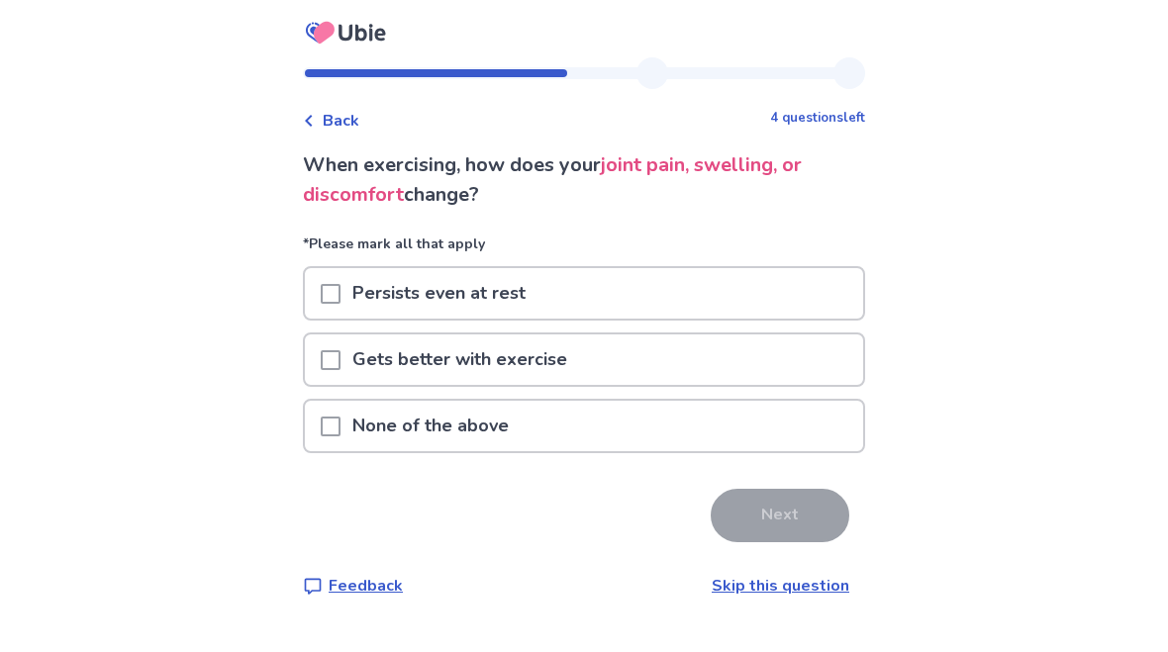
click at [10, 123] on div "Back 4 questions left When exercising, how does your joint pain, swelling, or d…" at bounding box center [584, 326] width 1168 height 652
click at [824, 421] on div "None of the above" at bounding box center [584, 426] width 558 height 50
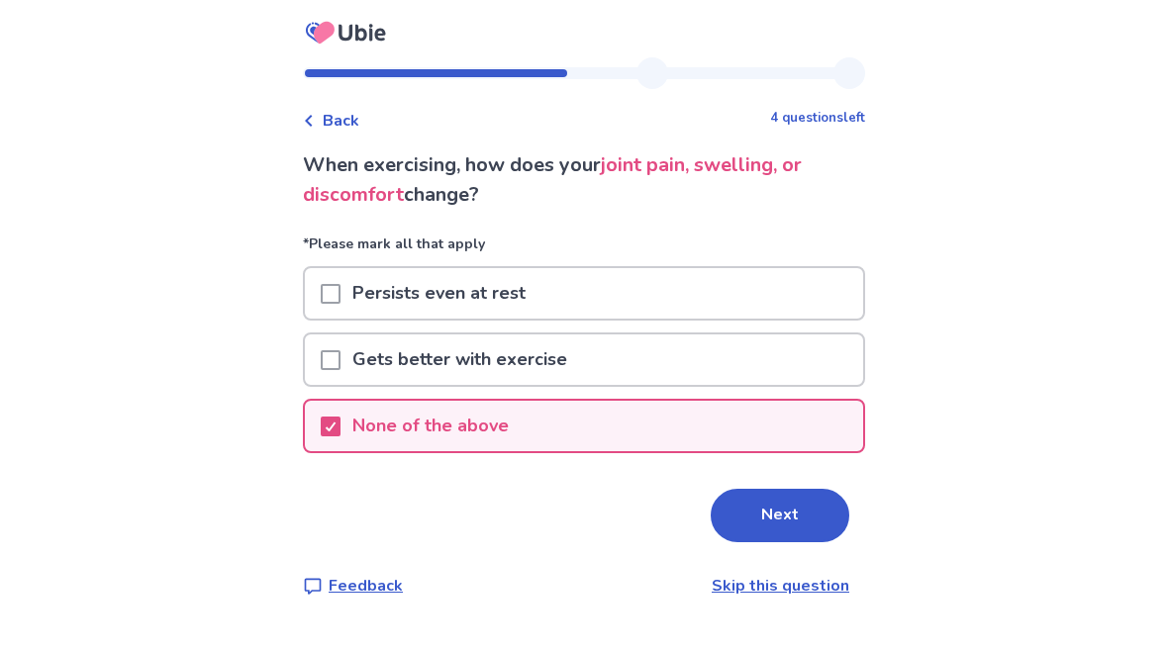
click at [749, 519] on button "Next" at bounding box center [780, 515] width 139 height 53
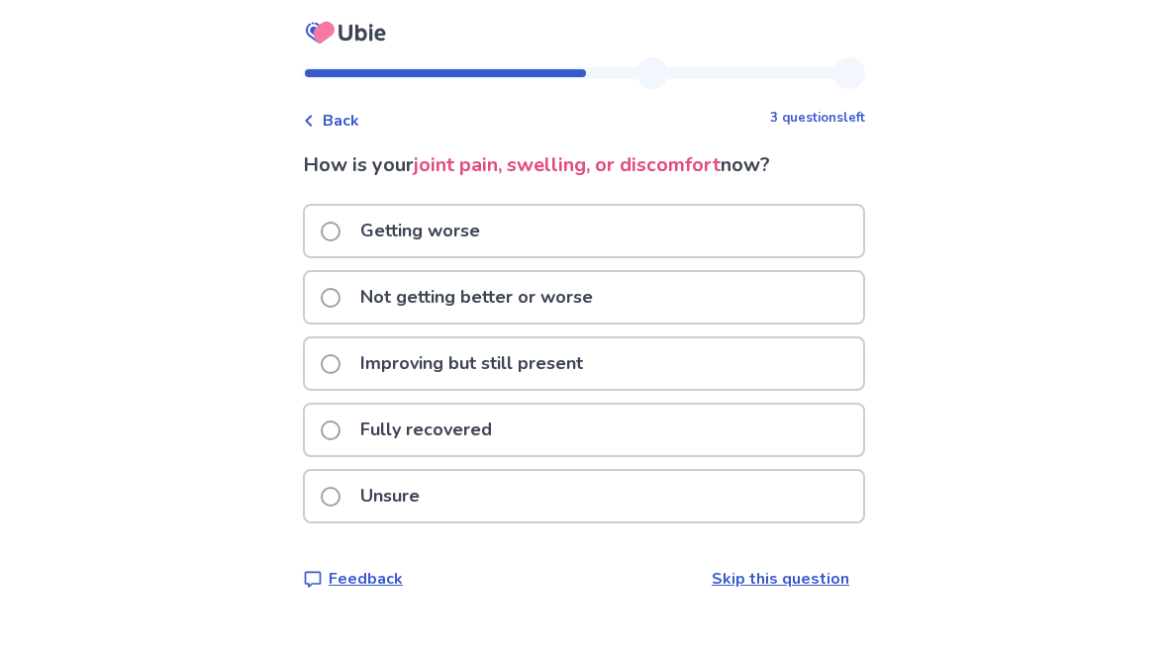
click at [816, 281] on div "Not getting better or worse" at bounding box center [584, 297] width 558 height 50
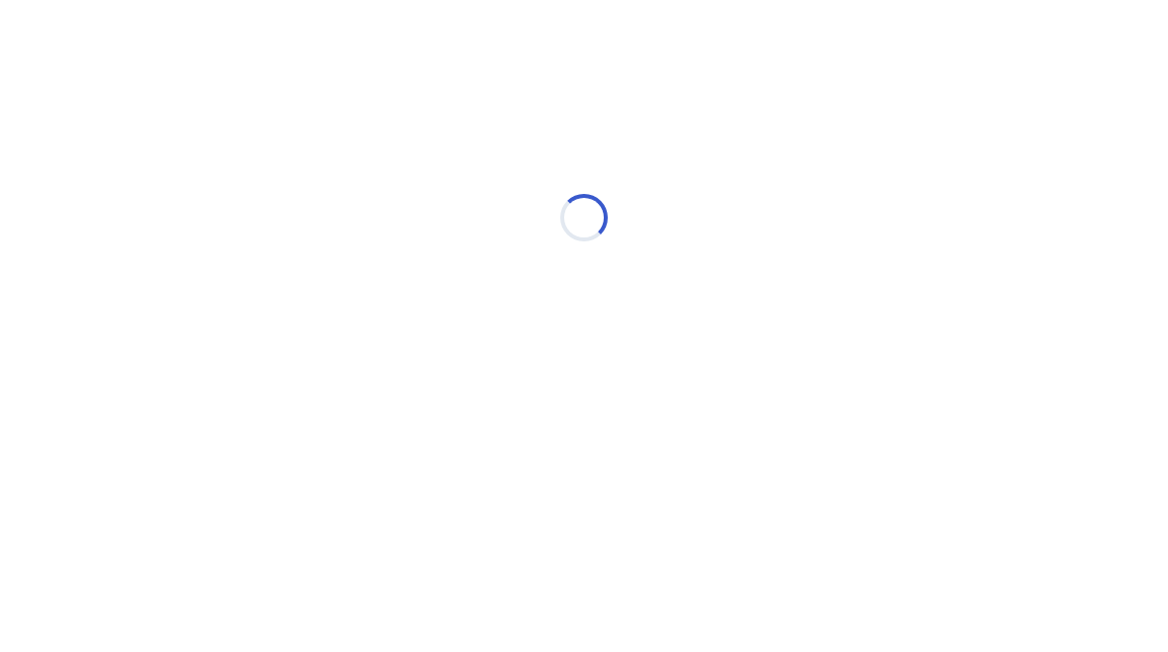
click at [823, 302] on div "Loading..." at bounding box center [584, 218] width 562 height 396
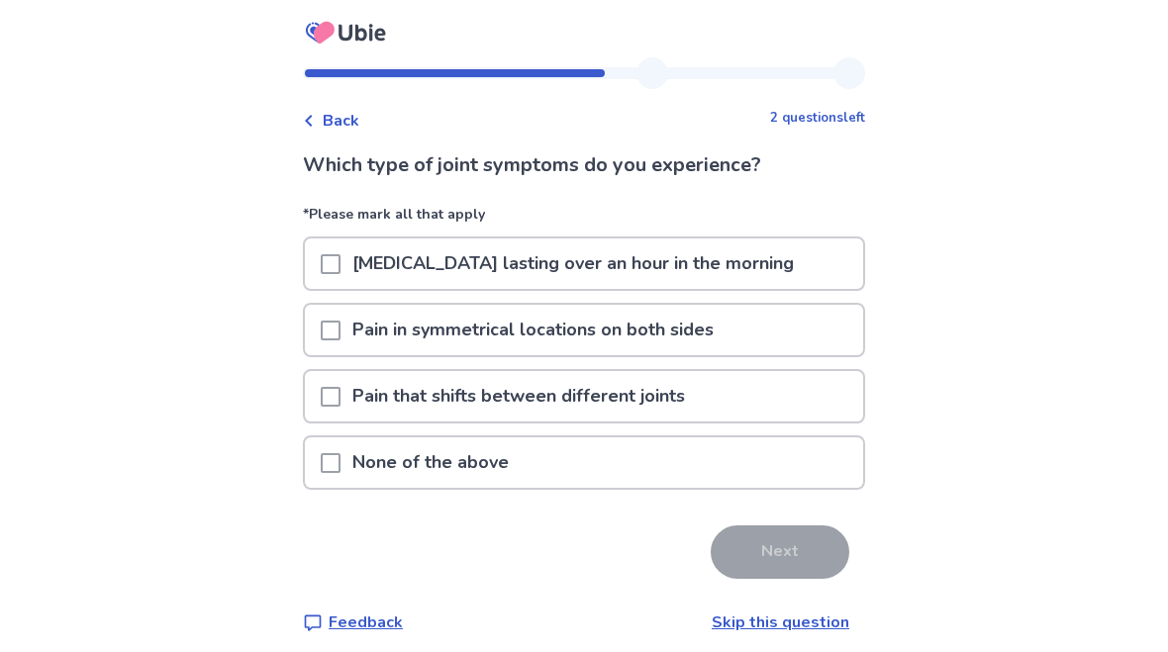
click at [814, 339] on div "Pain in symmetrical locations on both sides" at bounding box center [584, 330] width 558 height 50
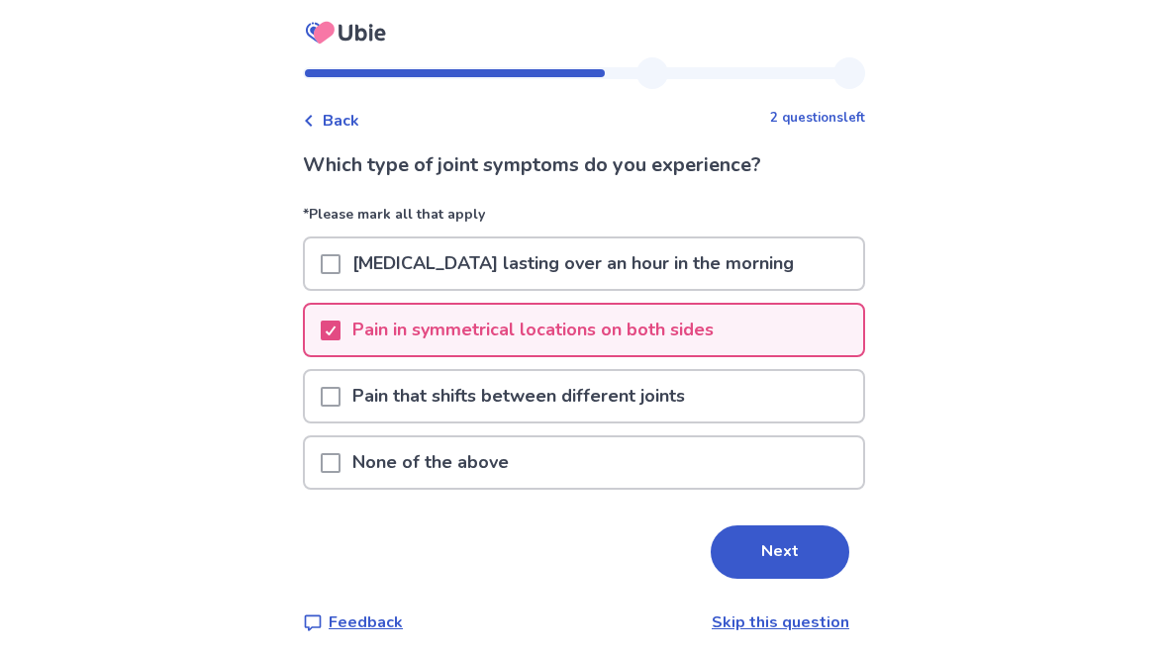
click at [777, 560] on button "Next" at bounding box center [780, 552] width 139 height 53
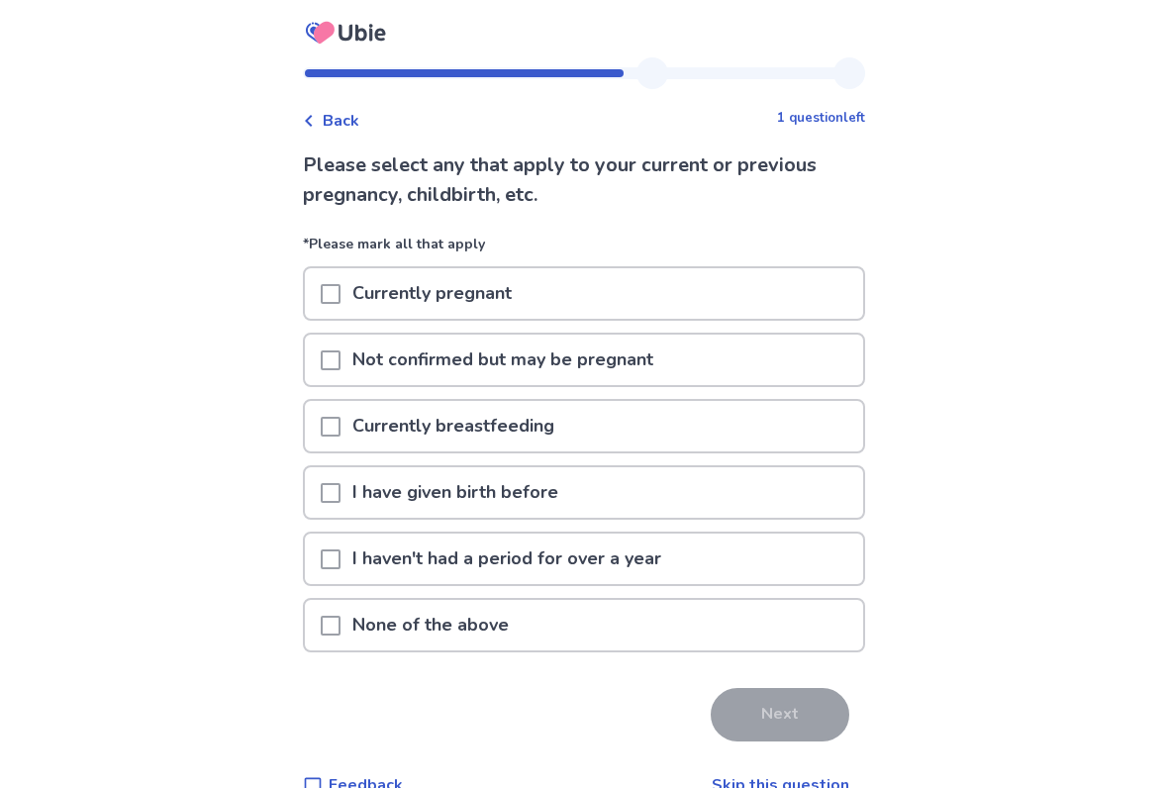
click at [747, 618] on div "None of the above" at bounding box center [584, 625] width 558 height 50
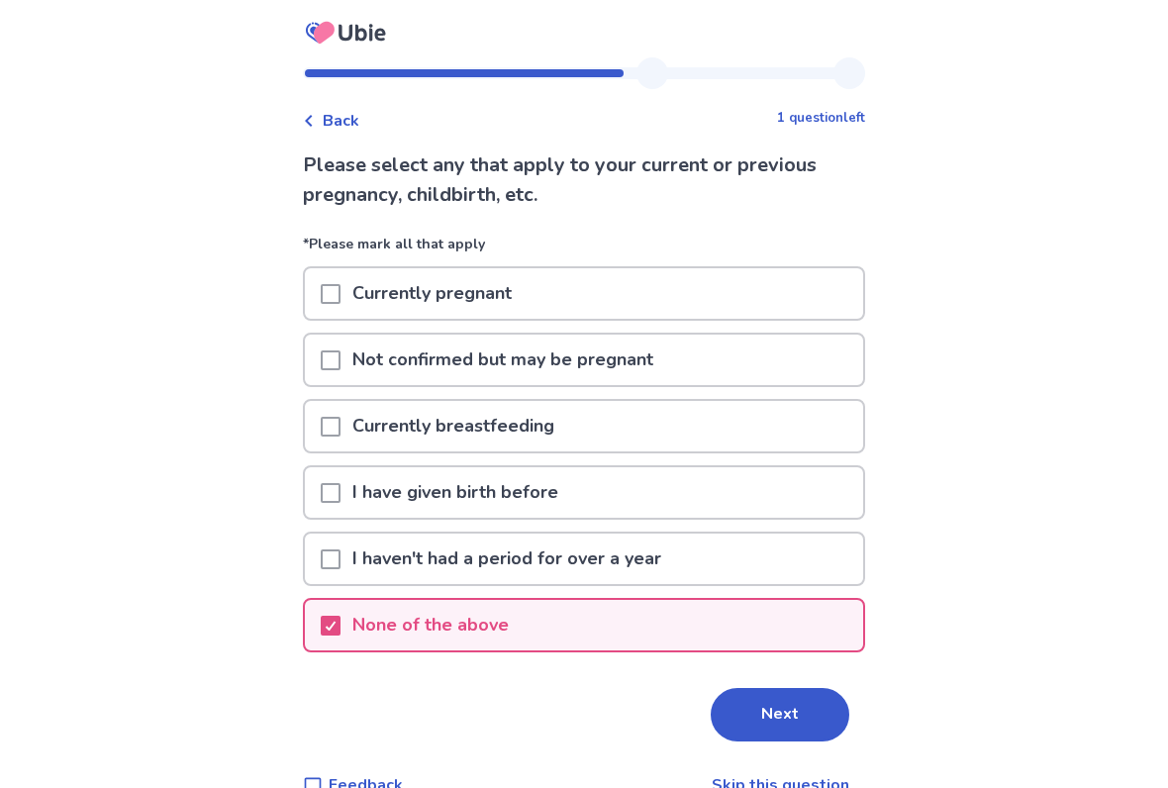
click at [775, 651] on button "Next" at bounding box center [780, 714] width 139 height 53
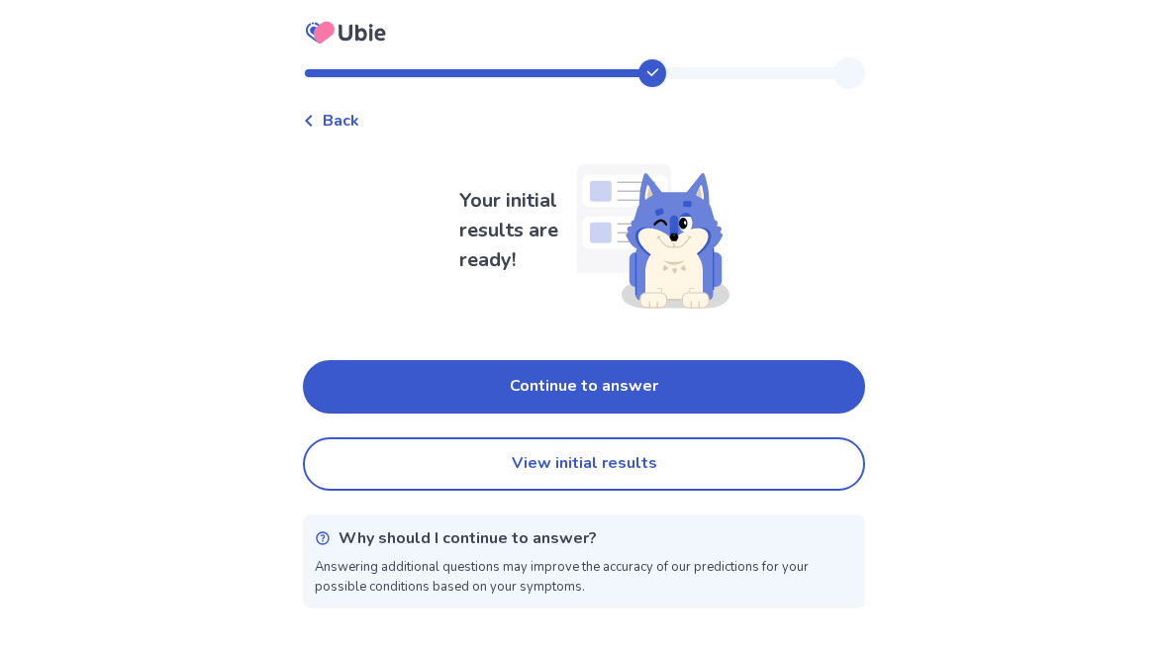
click at [819, 387] on button "Continue to answer" at bounding box center [584, 386] width 562 height 53
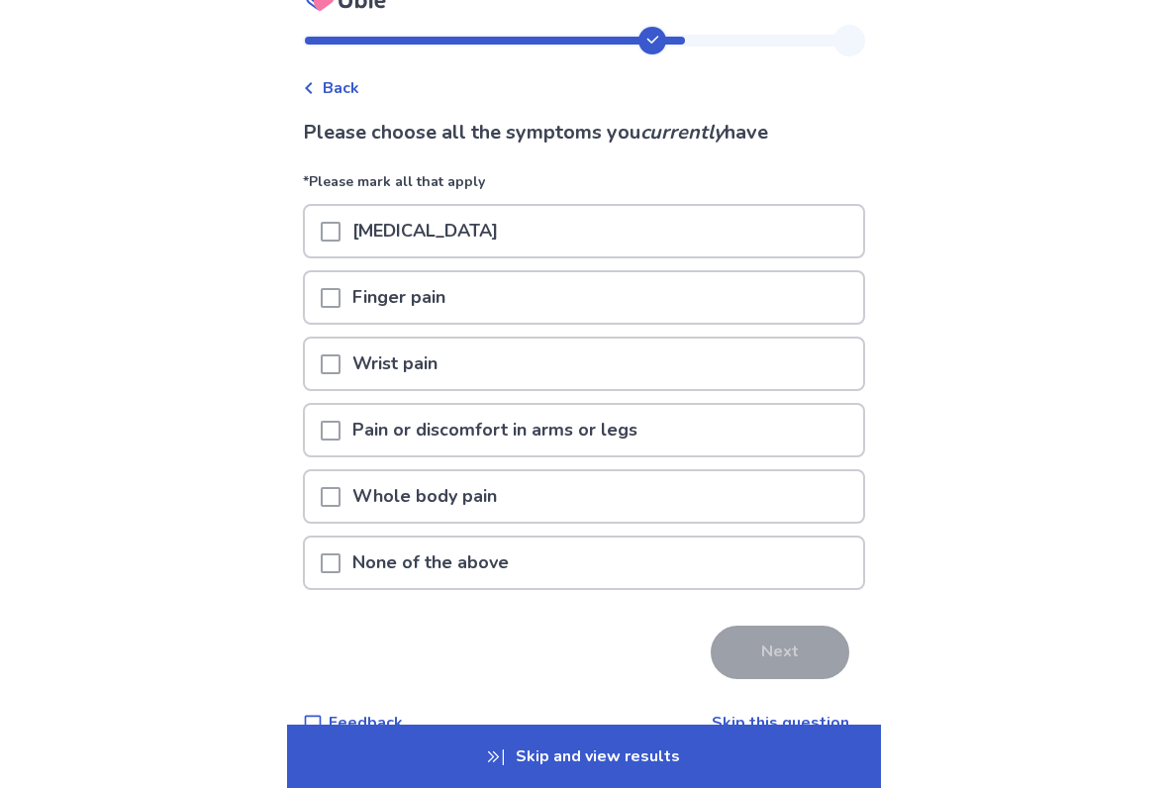
scroll to position [33, 0]
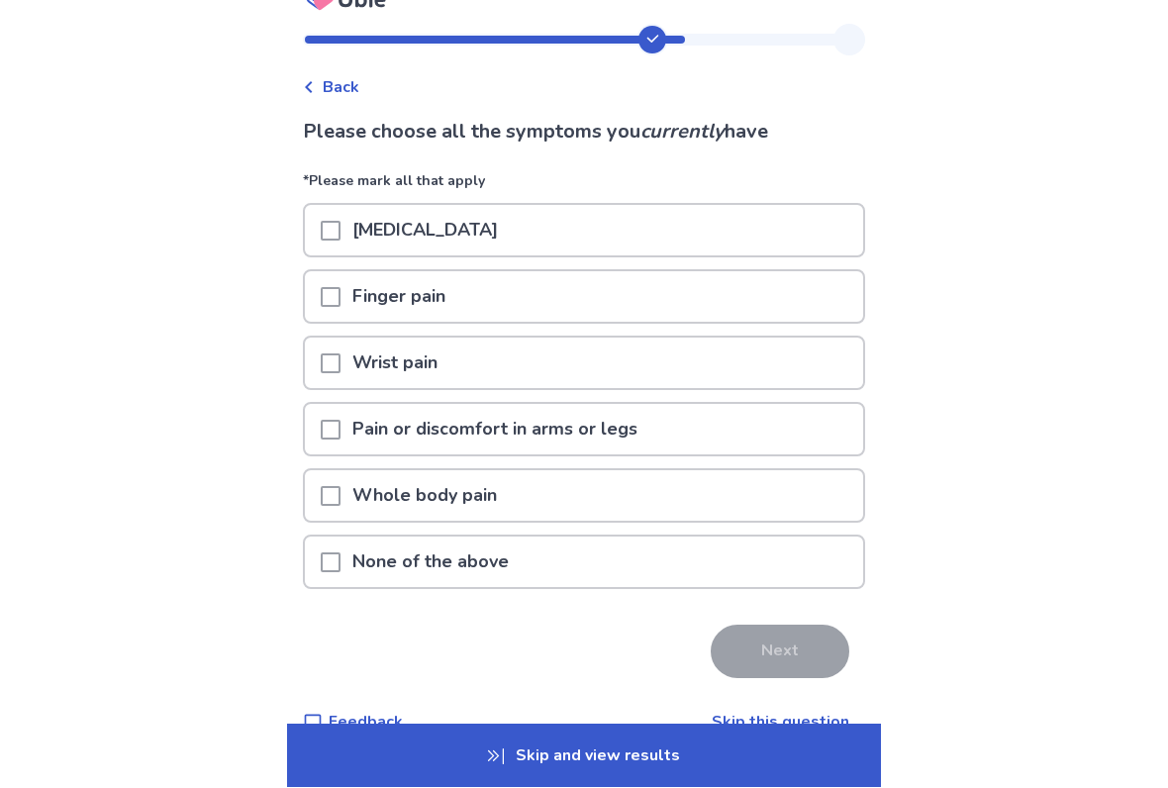
click at [823, 449] on div "Pain or discomfort in arms or legs" at bounding box center [584, 430] width 558 height 50
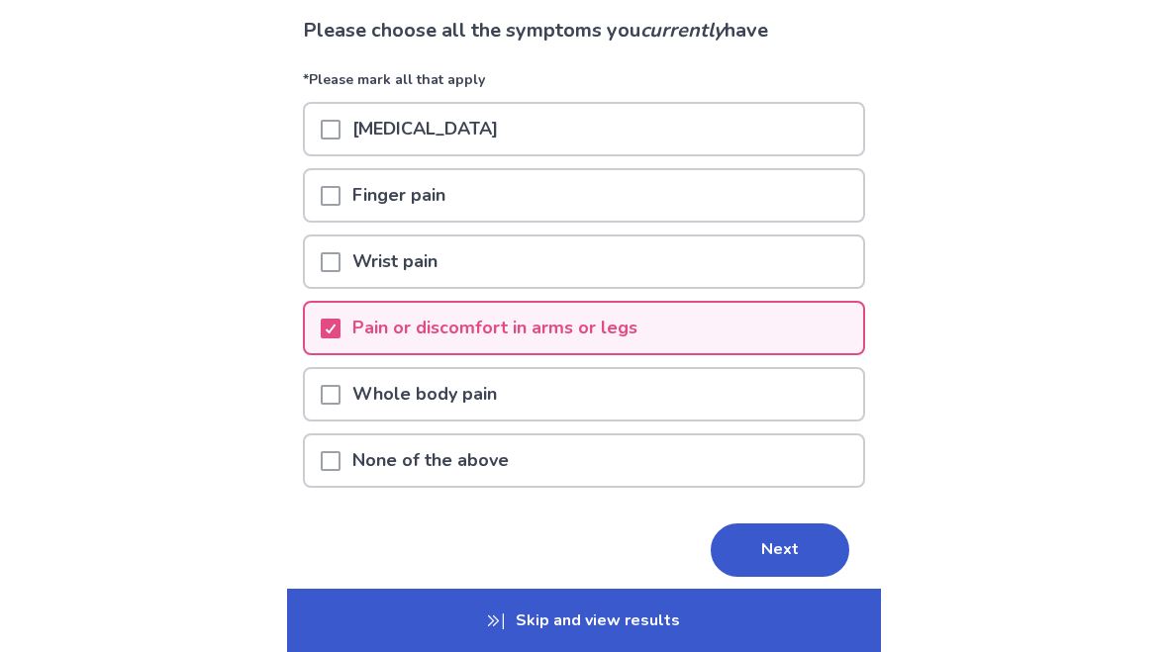
scroll to position [148, 0]
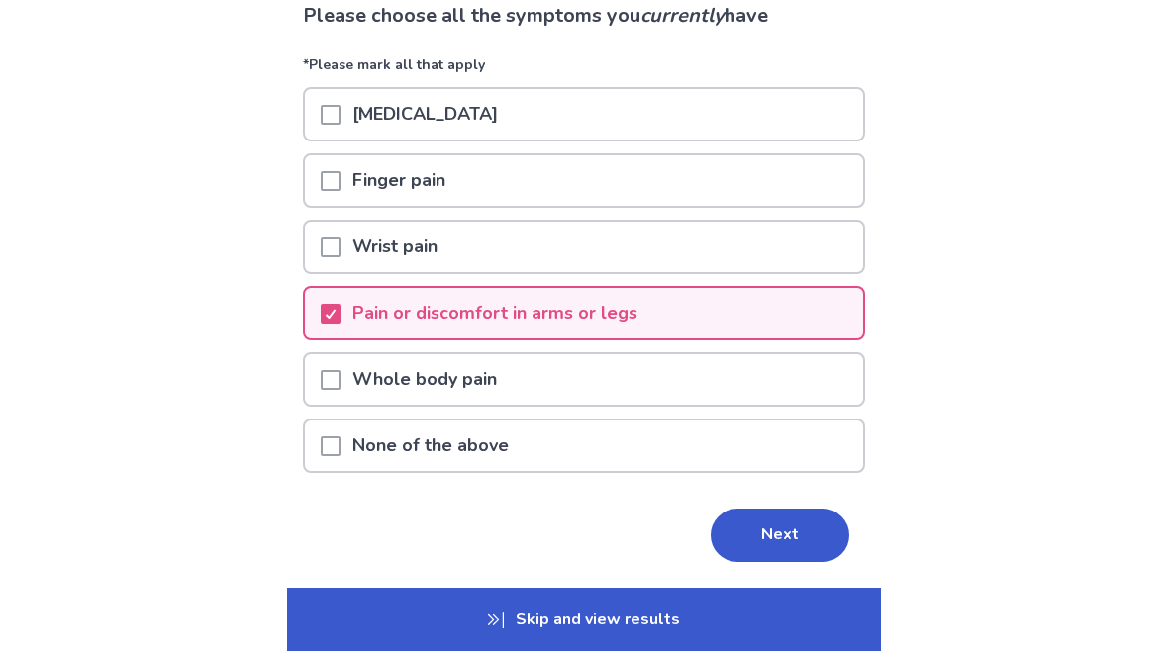
click at [781, 546] on button "Next" at bounding box center [780, 536] width 139 height 53
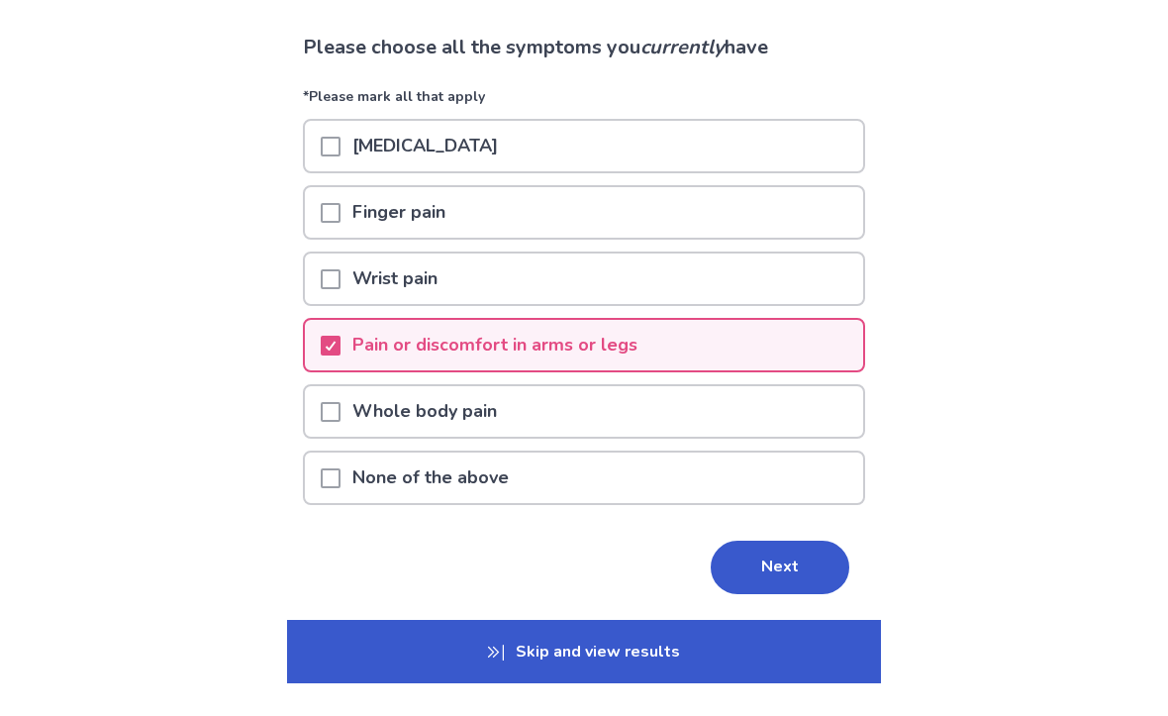
scroll to position [0, 0]
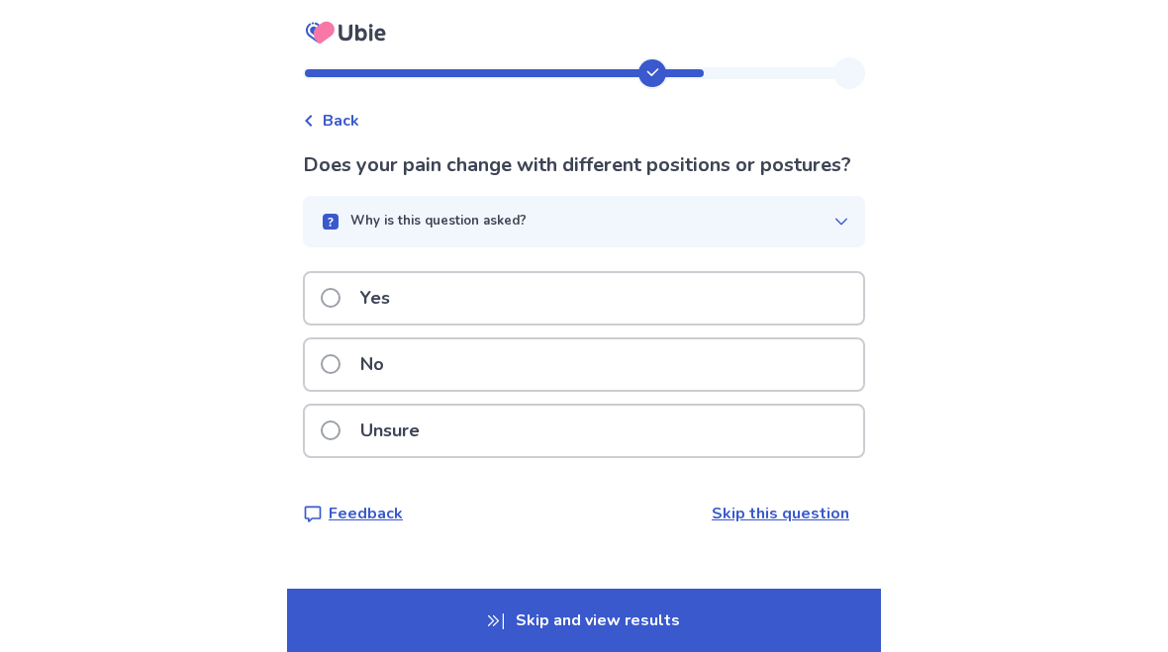
click at [811, 455] on div "Unsure" at bounding box center [584, 431] width 558 height 50
click at [824, 375] on div "No" at bounding box center [584, 365] width 558 height 50
click at [852, 221] on button "Why is this question asked?" at bounding box center [584, 221] width 562 height 51
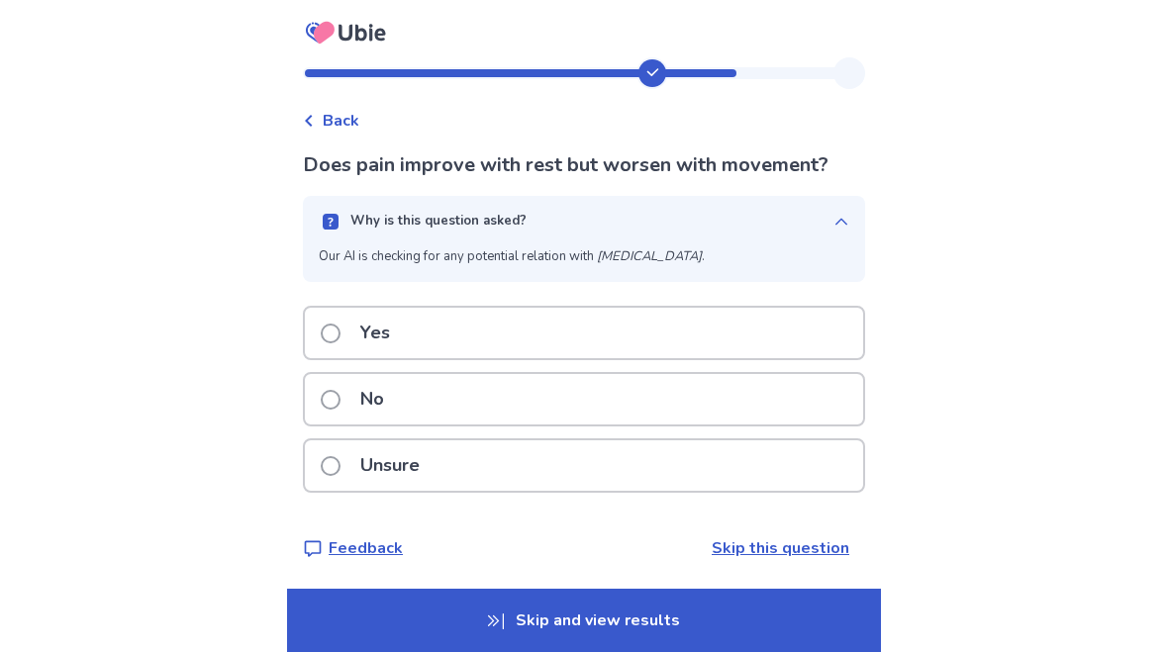
click at [611, 264] on p "Our AI is checking for any potential relation with Adhesive Capsulitis ." at bounding box center [584, 257] width 531 height 20
copy p "Adhesive Capsulitis"
click at [697, 390] on div "No" at bounding box center [584, 399] width 558 height 50
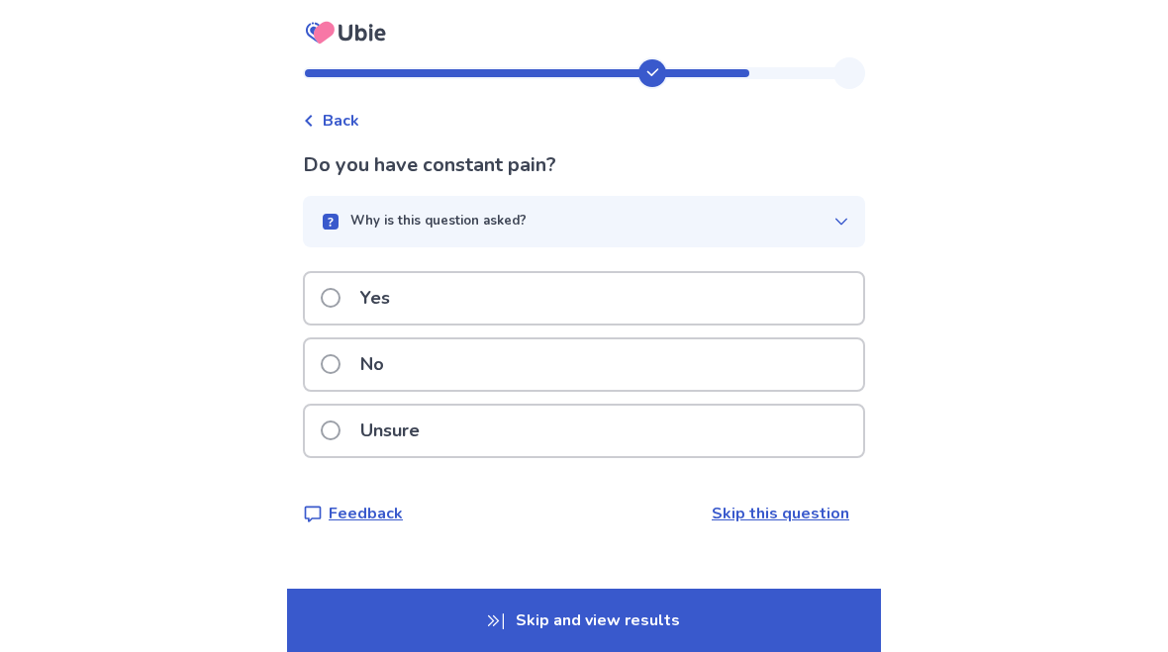
click at [718, 219] on div "Why is this question asked?" at bounding box center [576, 222] width 515 height 20
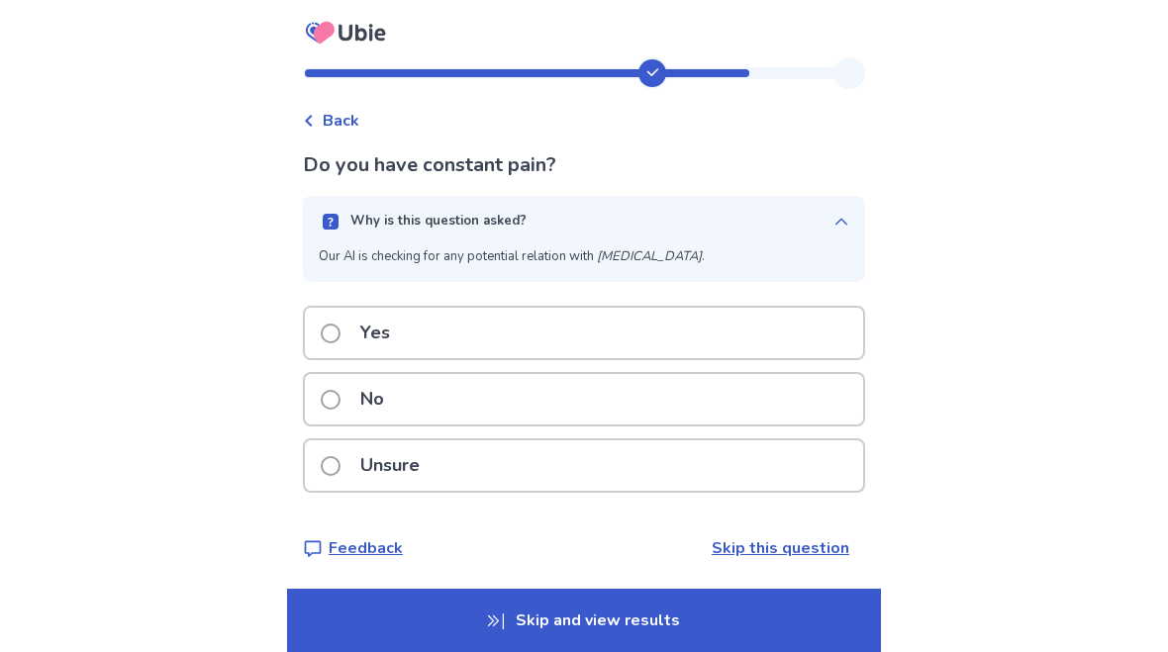
click at [822, 210] on button "Why is this question asked?" at bounding box center [584, 221] width 562 height 51
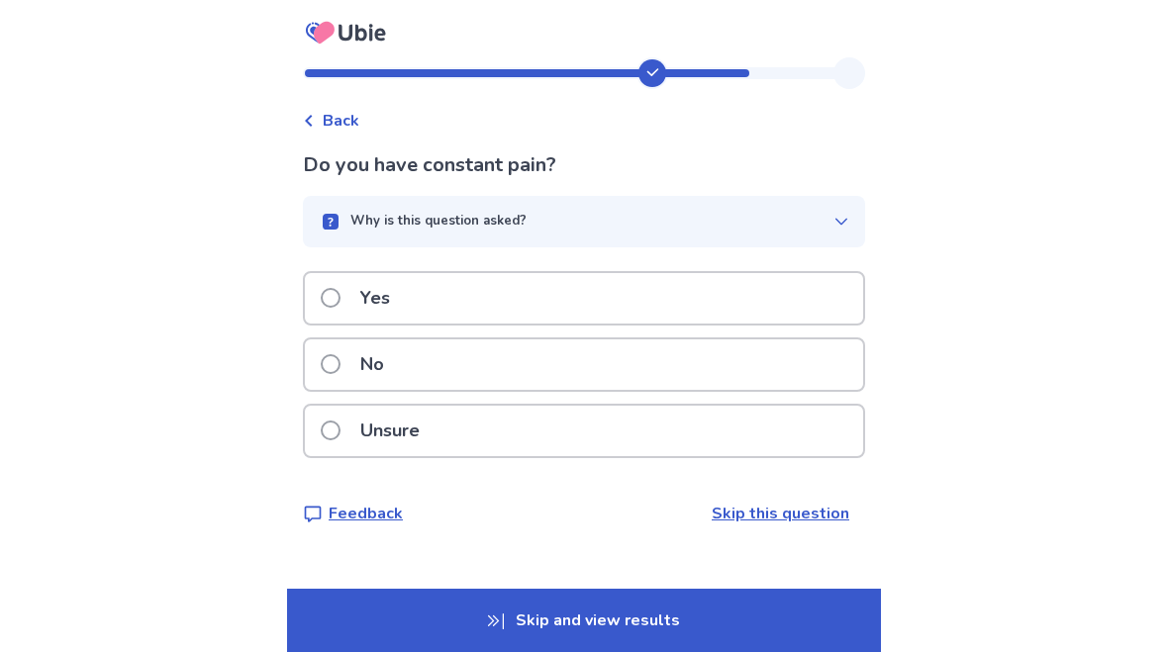
click at [639, 285] on div "Yes" at bounding box center [584, 298] width 558 height 50
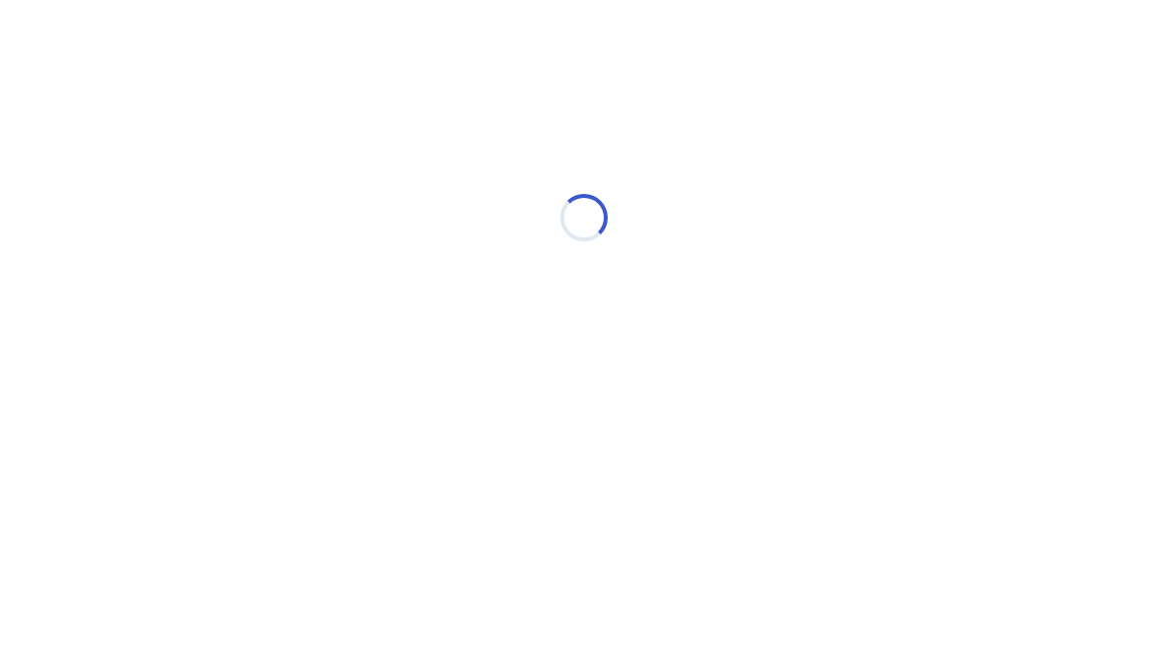
select select "*"
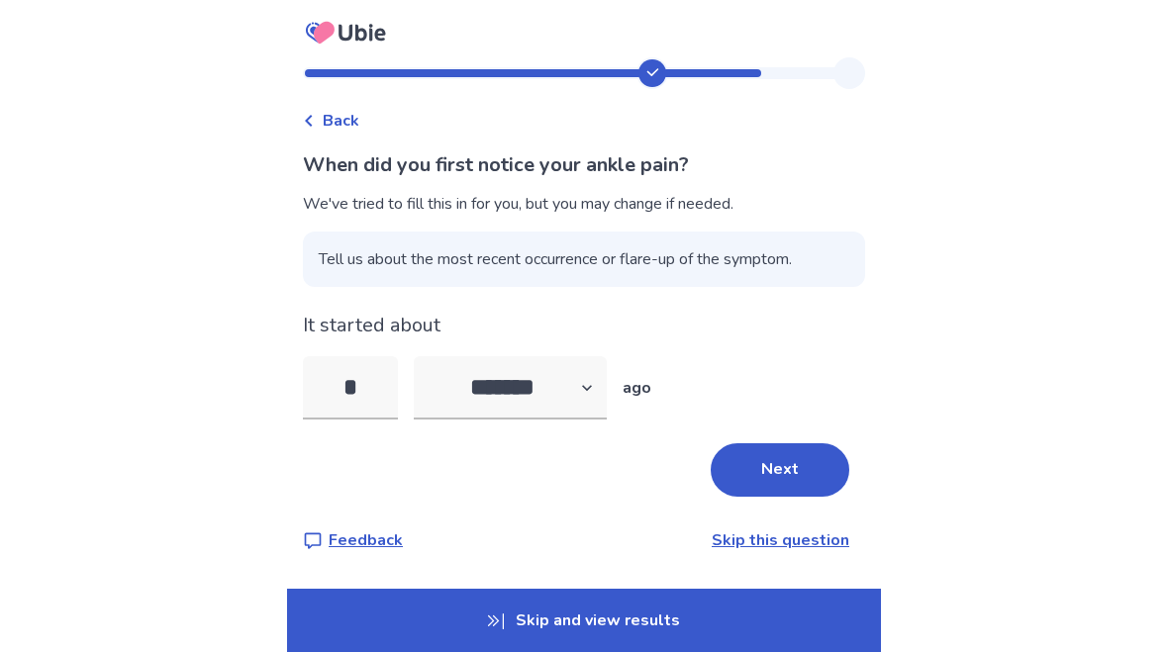
click at [392, 402] on input "*" at bounding box center [350, 387] width 95 height 63
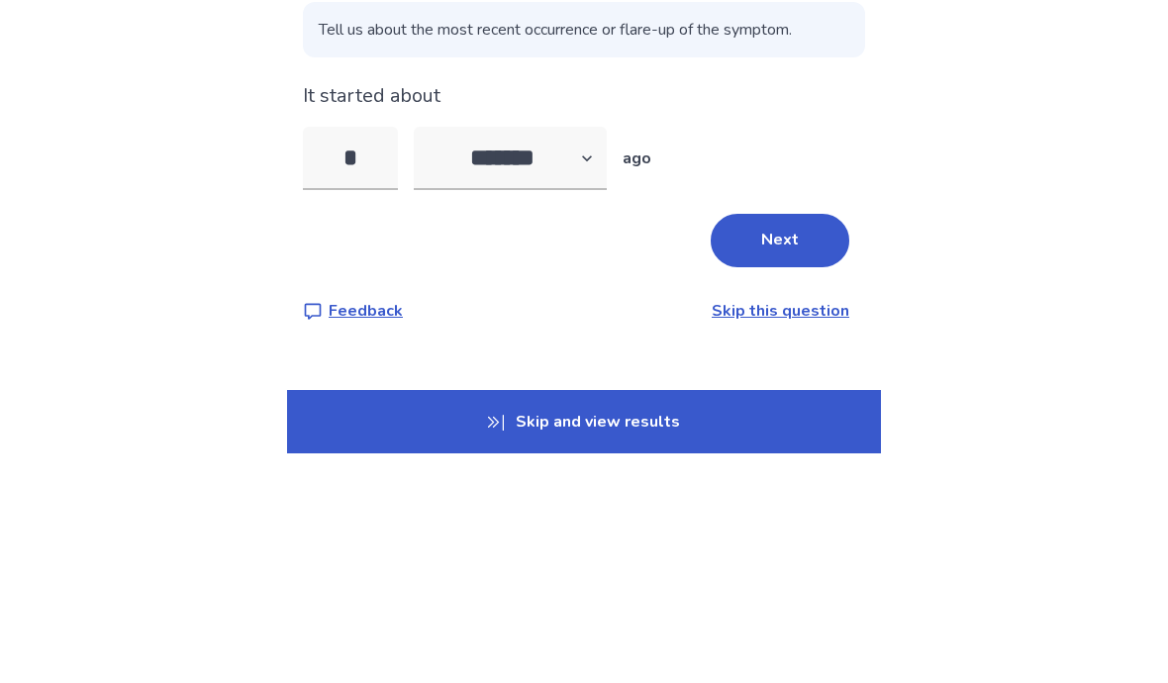
click at [778, 443] on button "Next" at bounding box center [780, 469] width 139 height 53
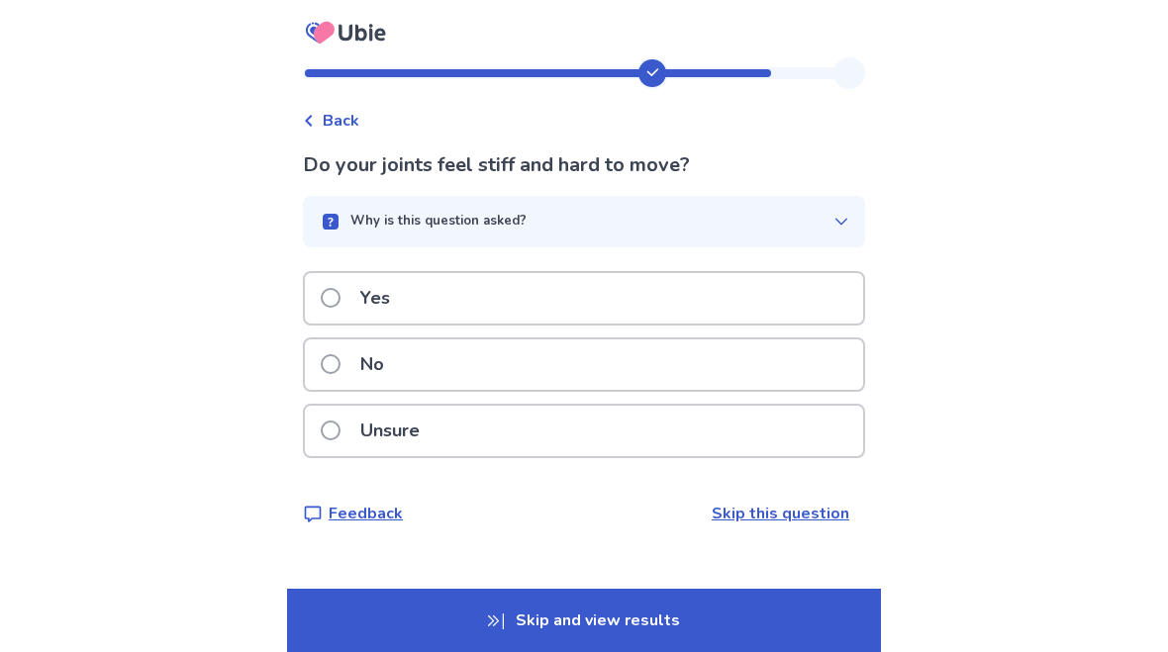
click at [510, 377] on div "No" at bounding box center [584, 365] width 558 height 50
click at [738, 215] on div "Why is this question asked?" at bounding box center [576, 222] width 515 height 20
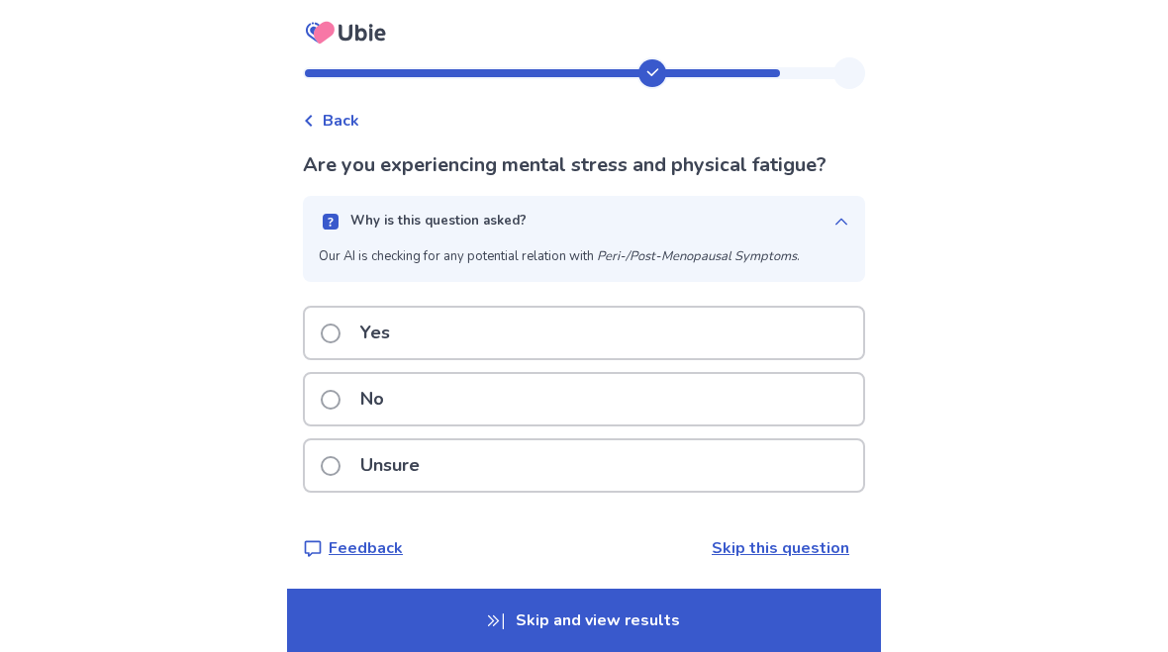
click at [833, 229] on icon "button" at bounding box center [841, 222] width 16 height 16
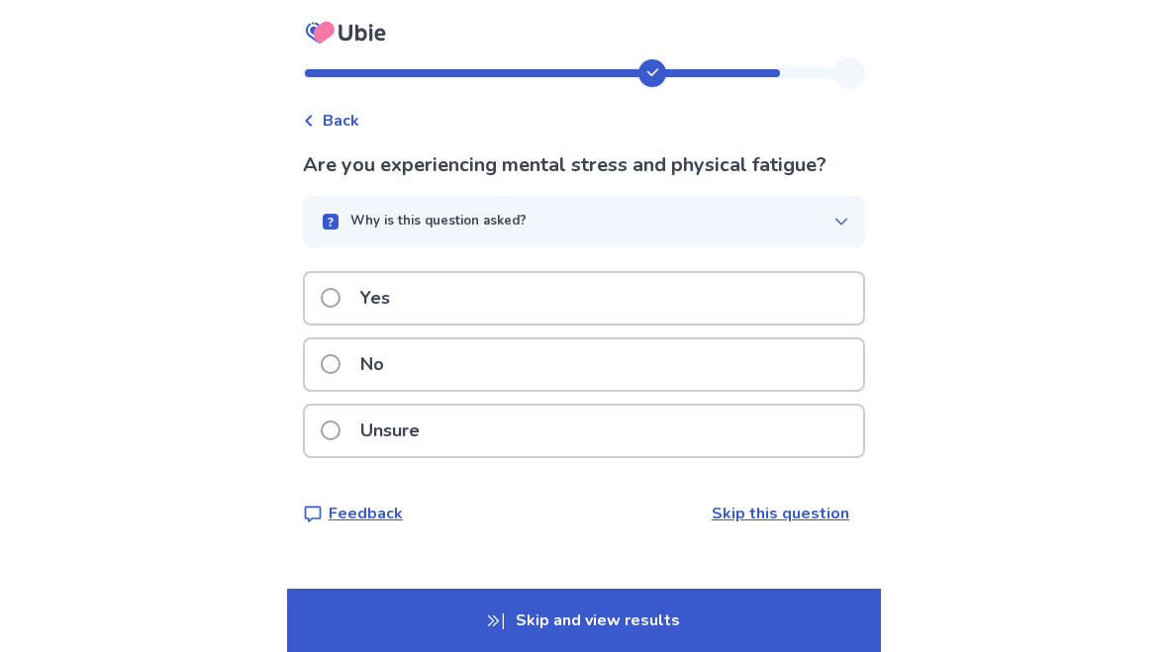
click at [572, 307] on div "Yes" at bounding box center [584, 298] width 558 height 50
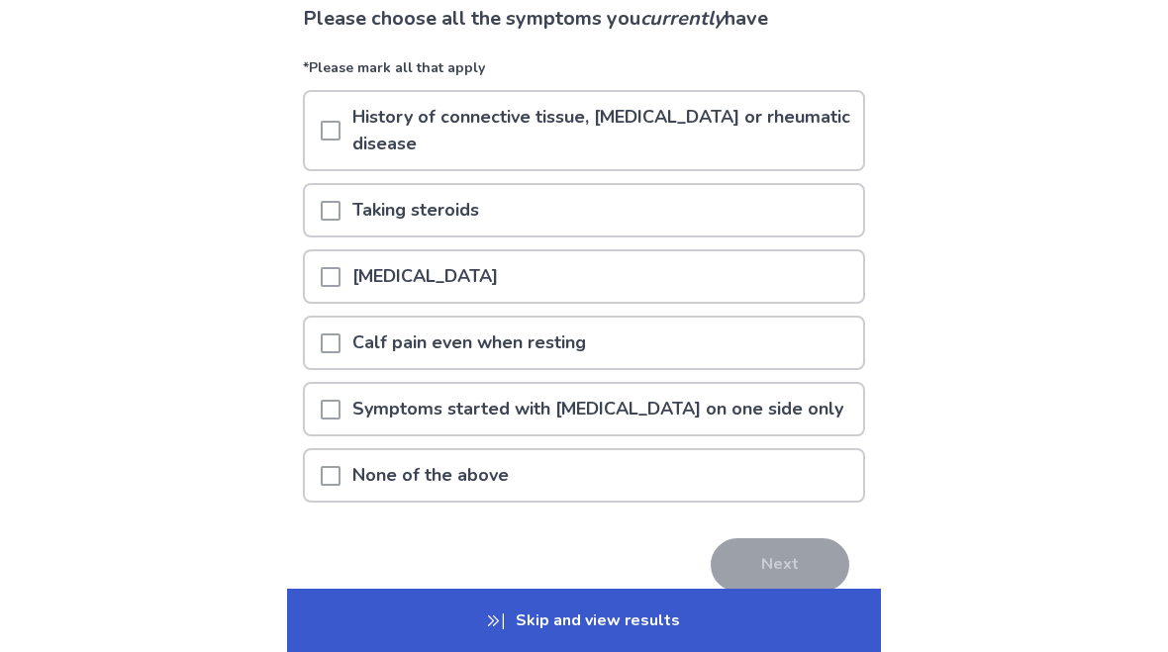
scroll to position [173, 0]
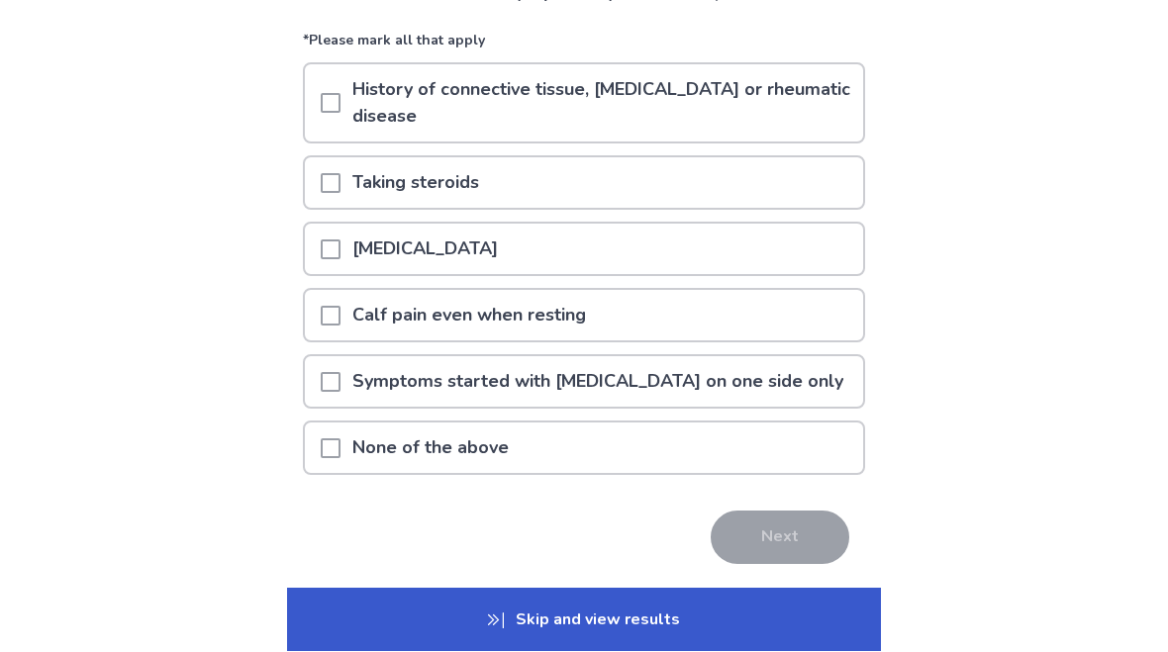
click at [341, 101] on span at bounding box center [331, 104] width 20 height 20
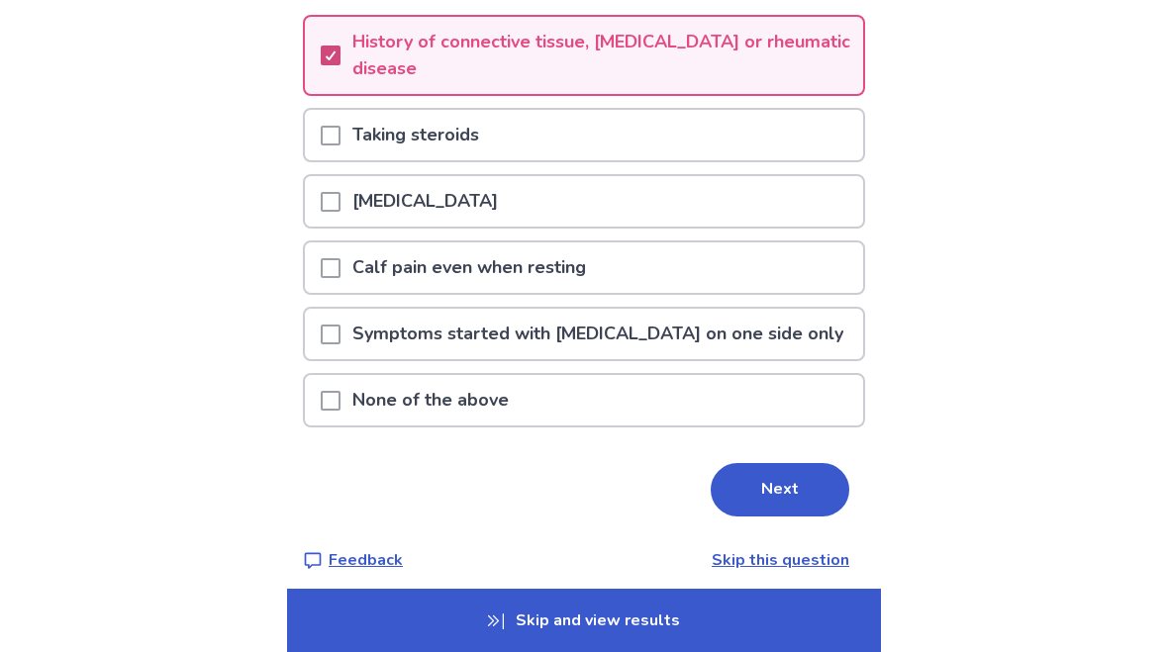
scroll to position [237, 0]
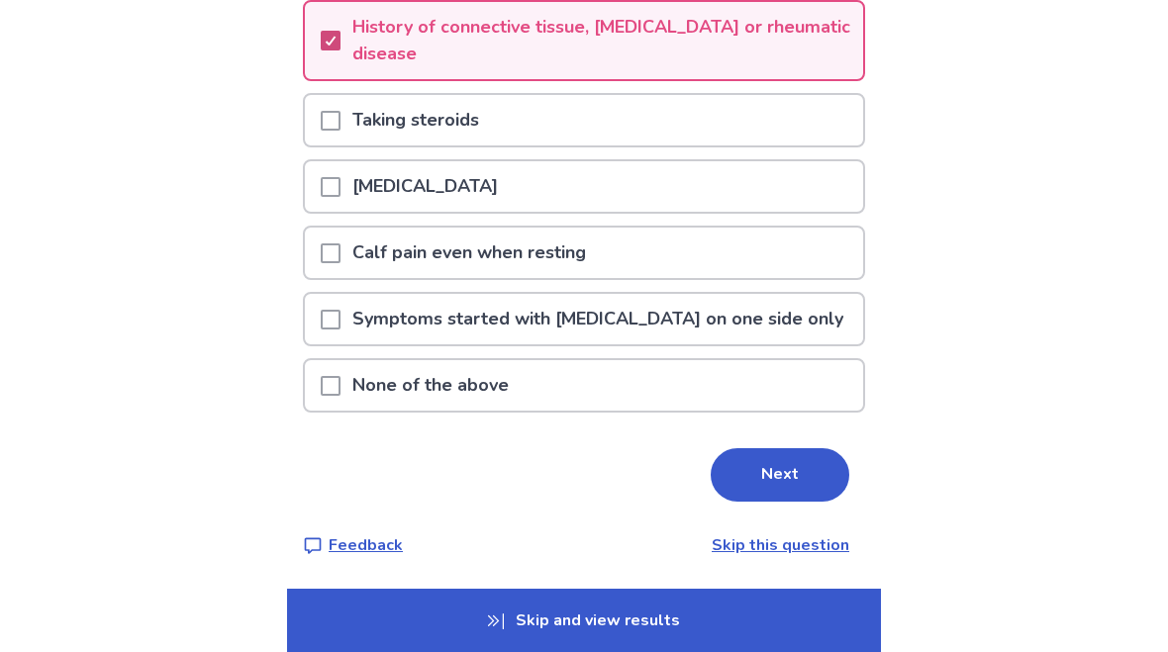
click at [776, 473] on button "Next" at bounding box center [780, 474] width 139 height 53
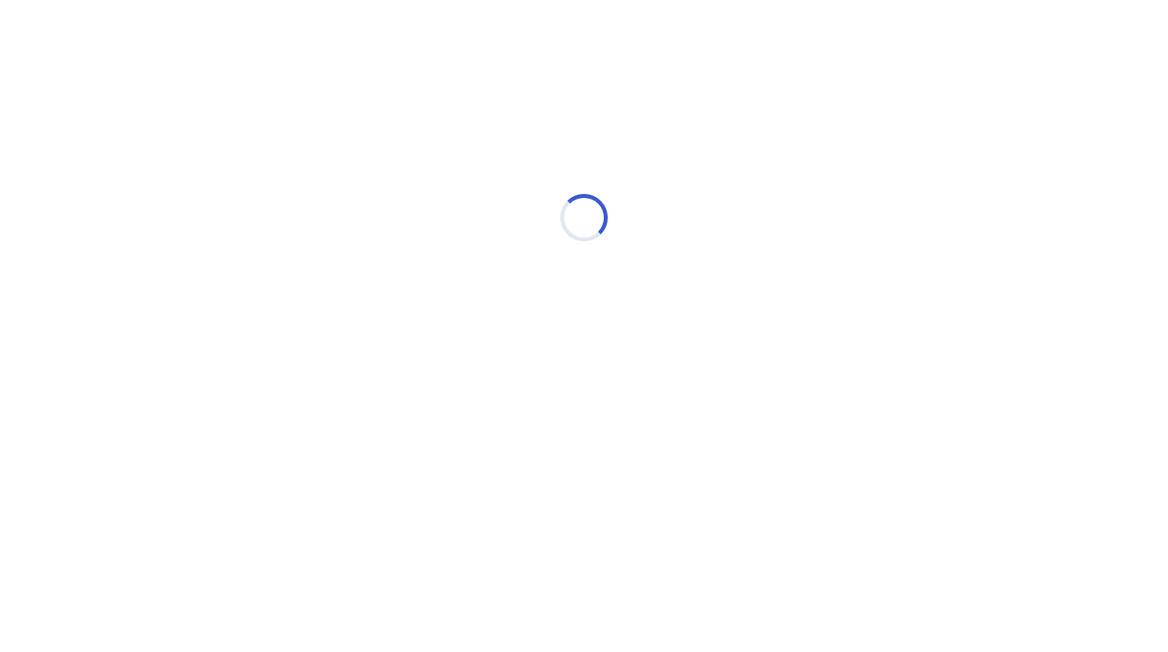
scroll to position [0, 0]
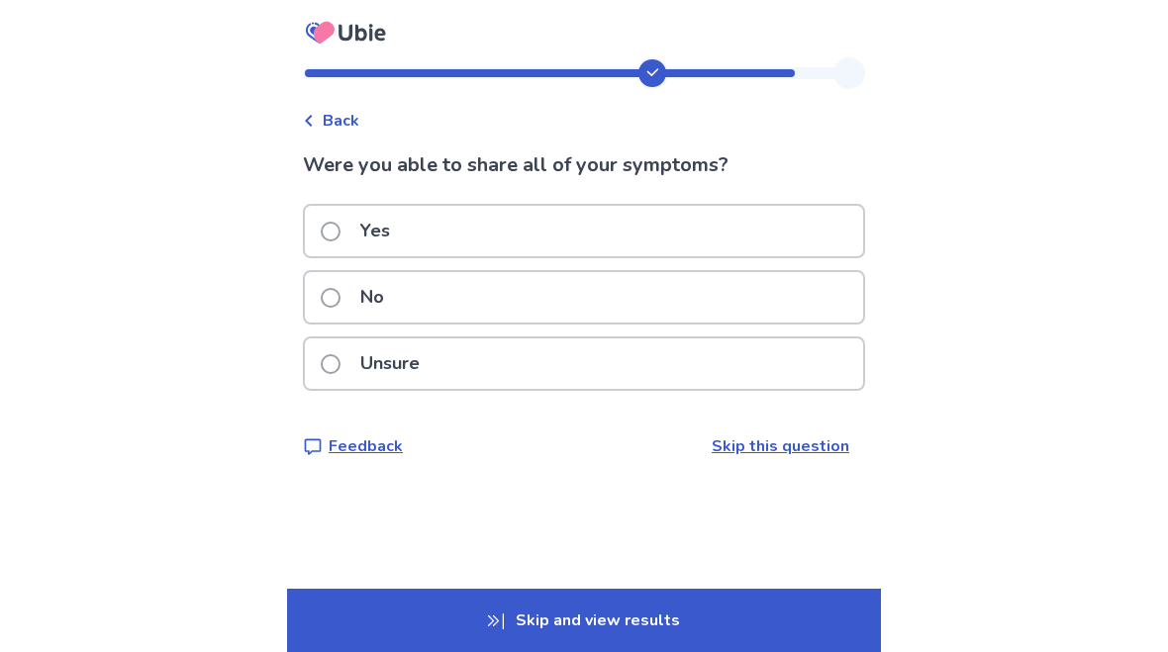
click at [639, 207] on div "Yes" at bounding box center [584, 231] width 558 height 50
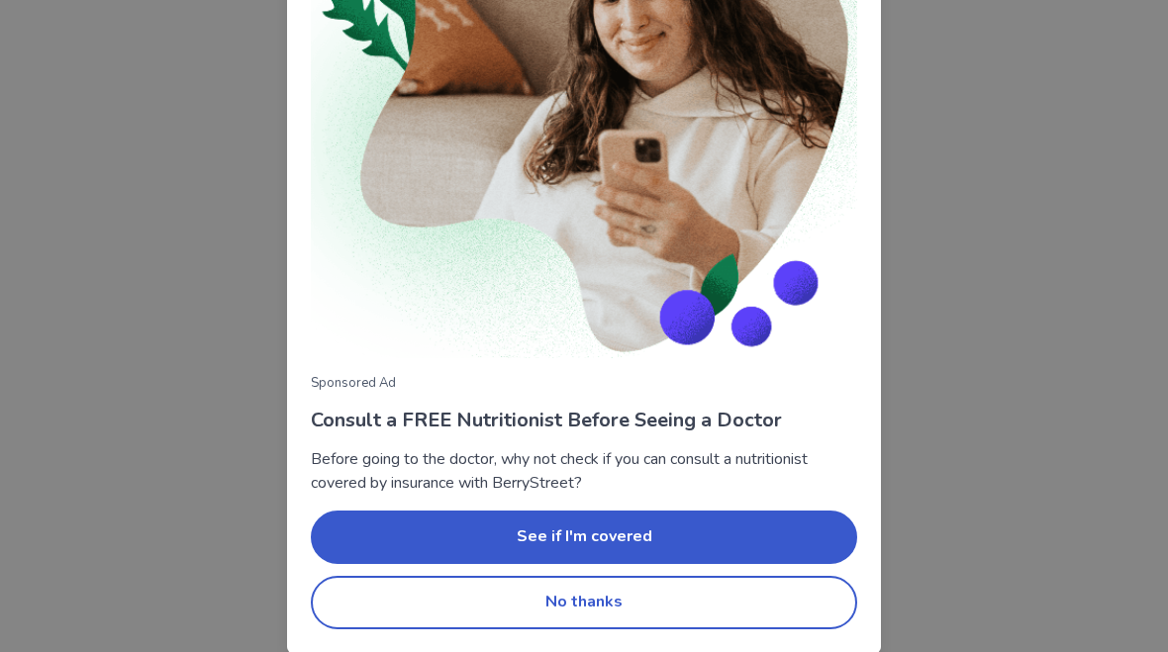
scroll to position [213, 0]
click at [654, 605] on button "No thanks" at bounding box center [584, 602] width 546 height 53
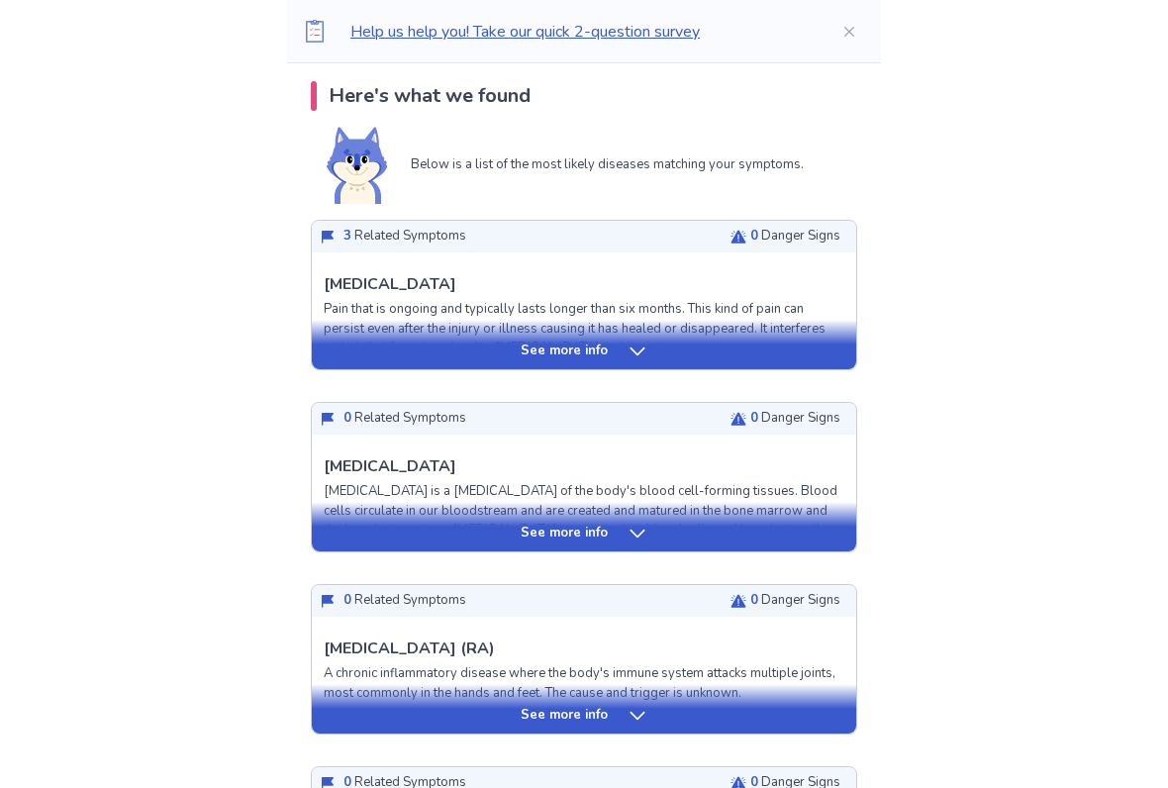
scroll to position [408, 0]
click at [634, 651] on div "See more info" at bounding box center [584, 708] width 544 height 49
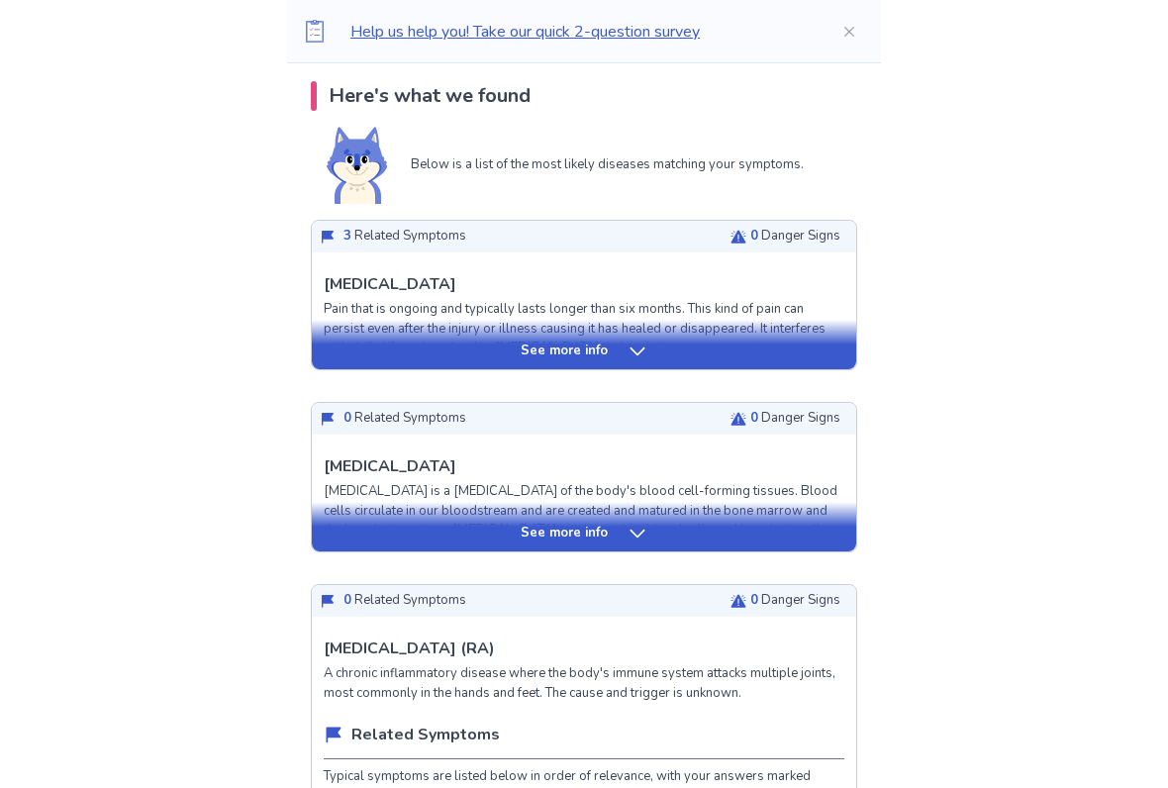
click at [644, 651] on div "Related Symptoms" at bounding box center [584, 741] width 521 height 37
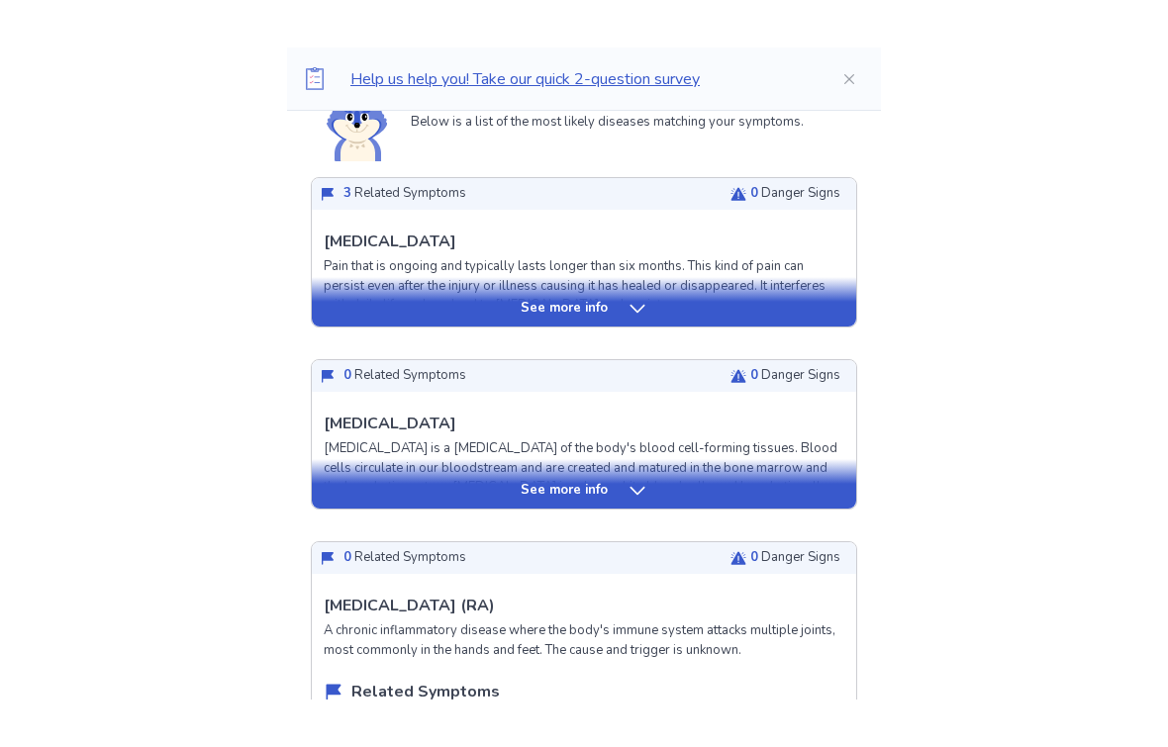
scroll to position [483, 0]
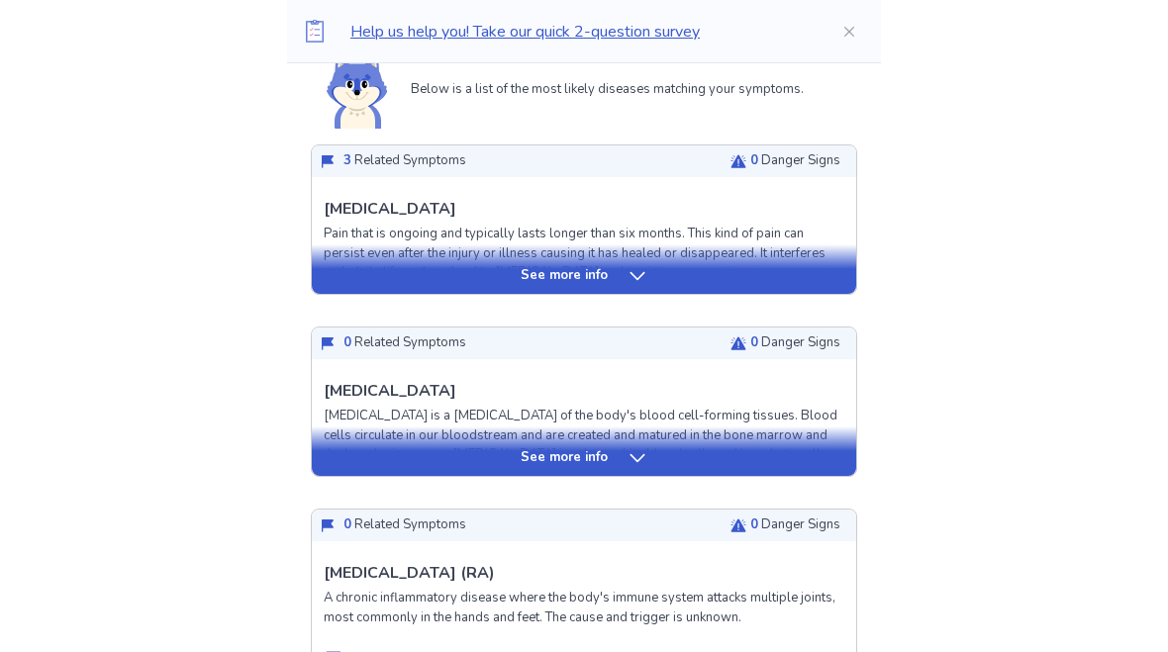
click at [641, 262] on div "See more info" at bounding box center [584, 268] width 544 height 49
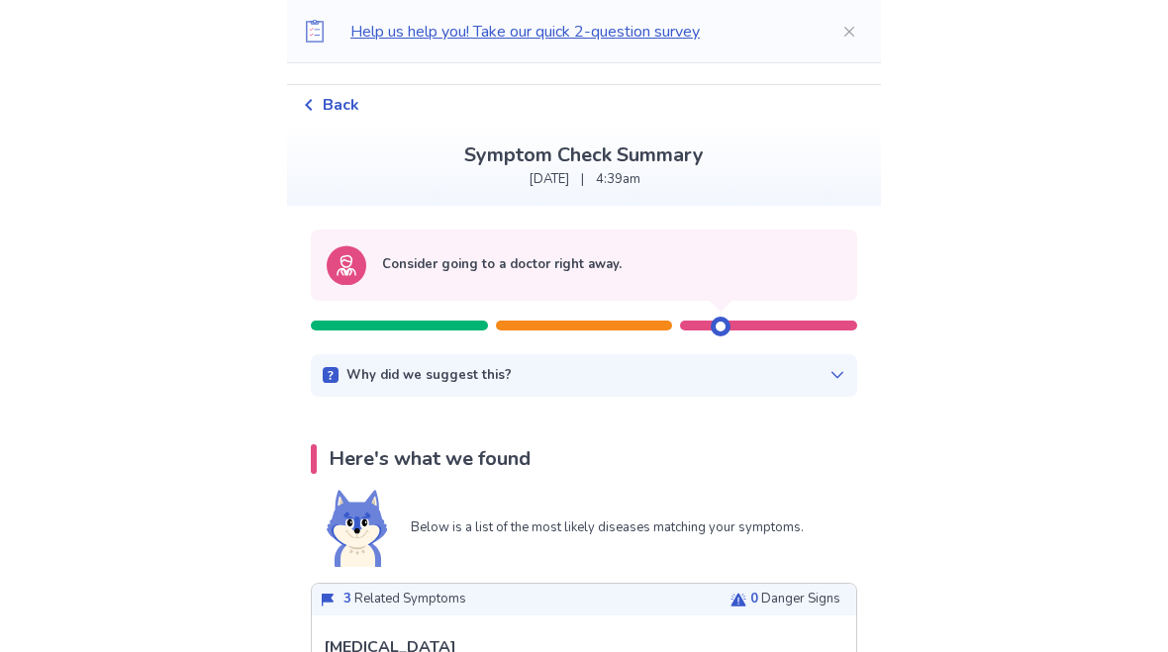
scroll to position [0, 0]
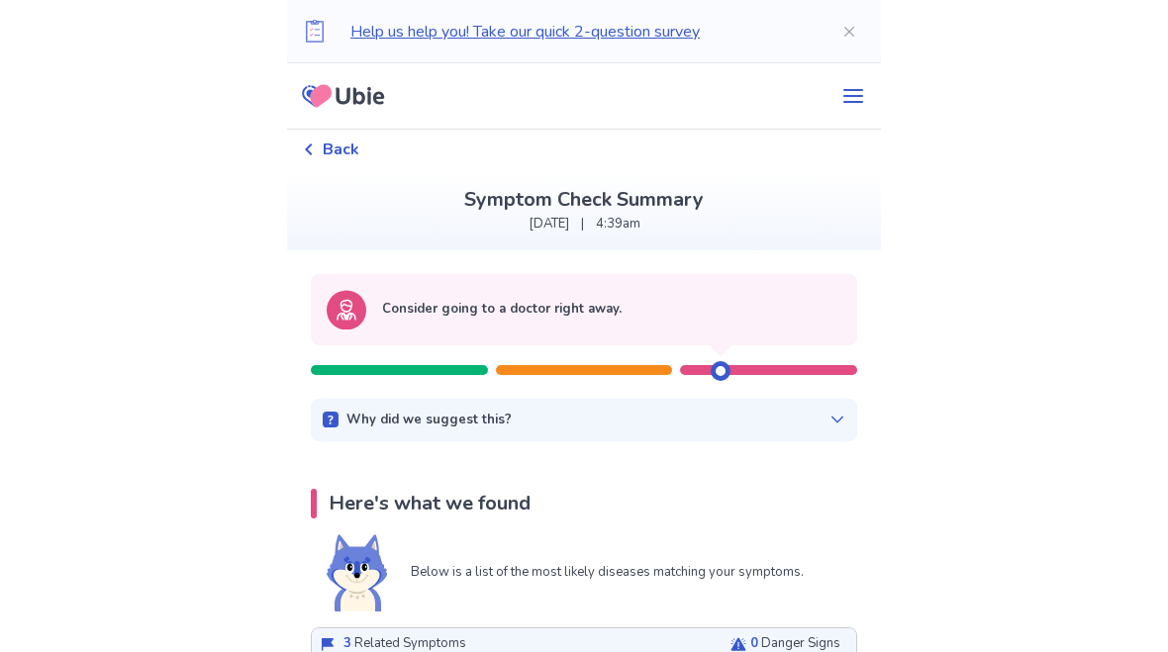
click at [392, 107] on icon at bounding box center [343, 95] width 97 height 49
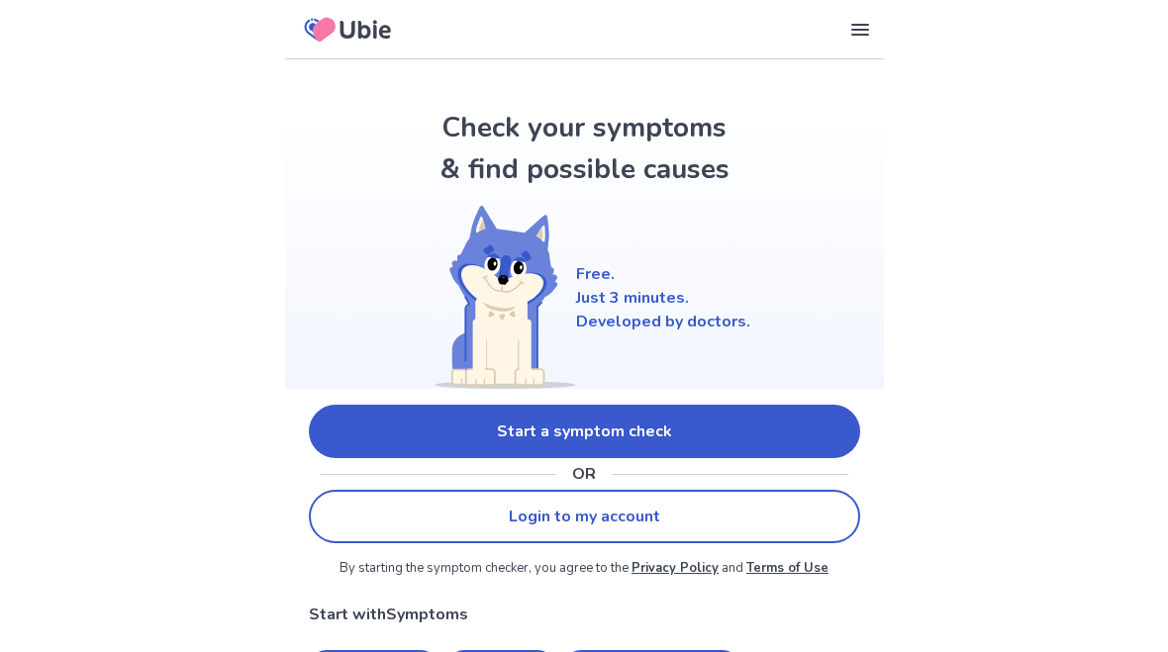
click at [736, 421] on link "Start a symptom check" at bounding box center [584, 431] width 551 height 53
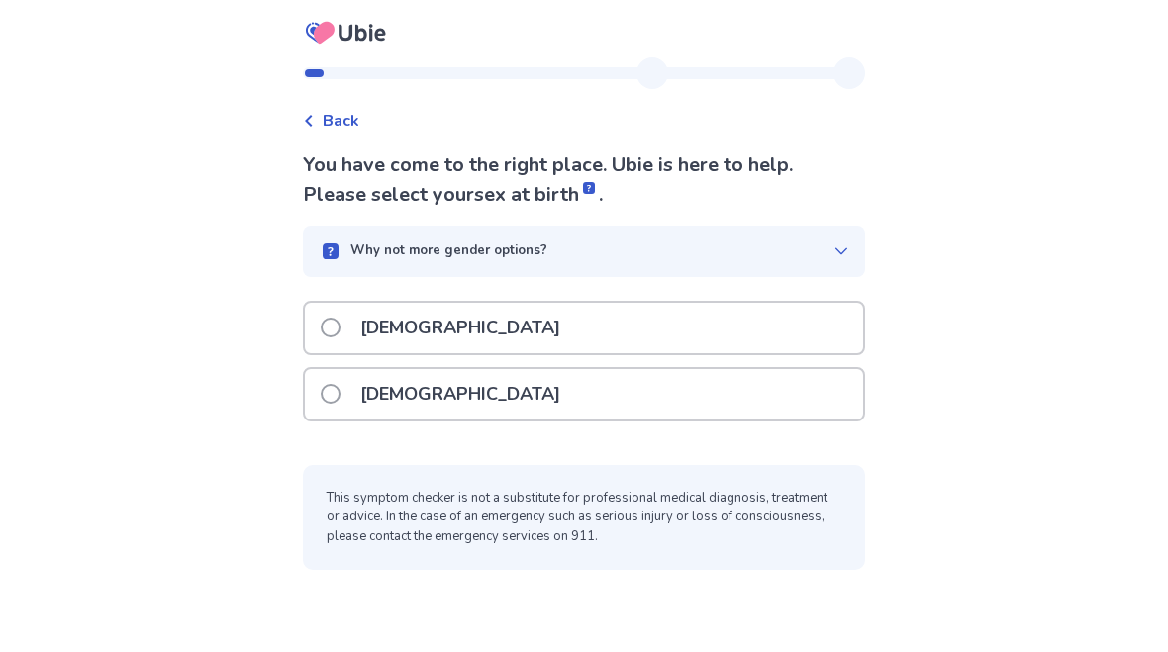
click at [577, 397] on div "[DEMOGRAPHIC_DATA]" at bounding box center [584, 394] width 558 height 50
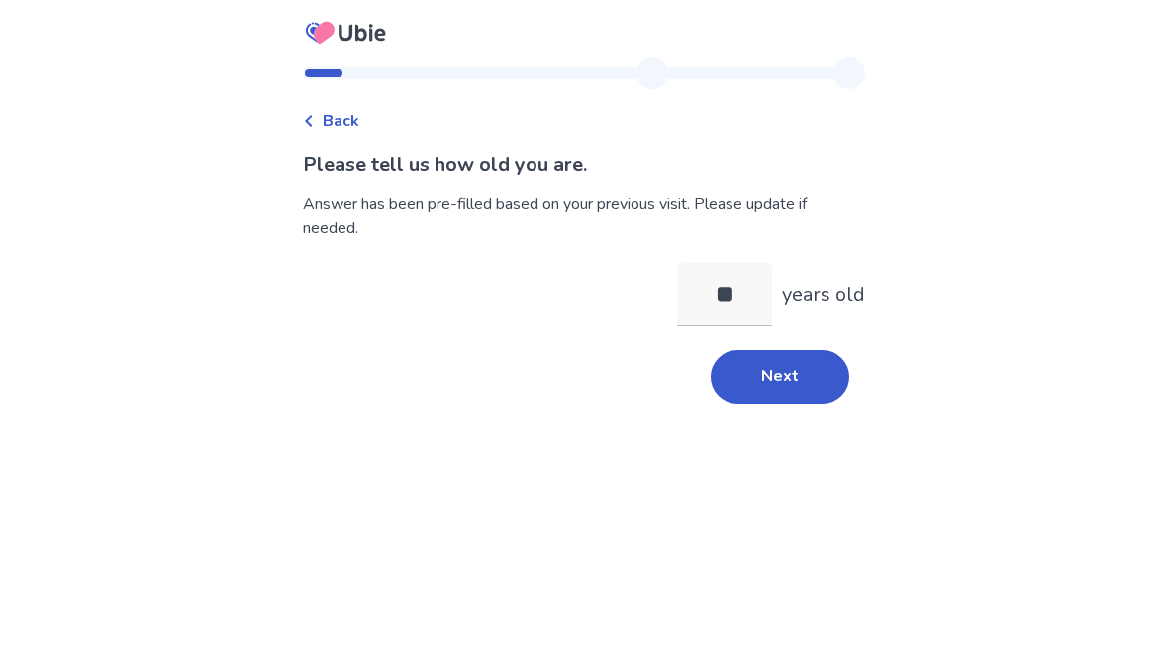
click at [759, 375] on button "Next" at bounding box center [780, 376] width 139 height 53
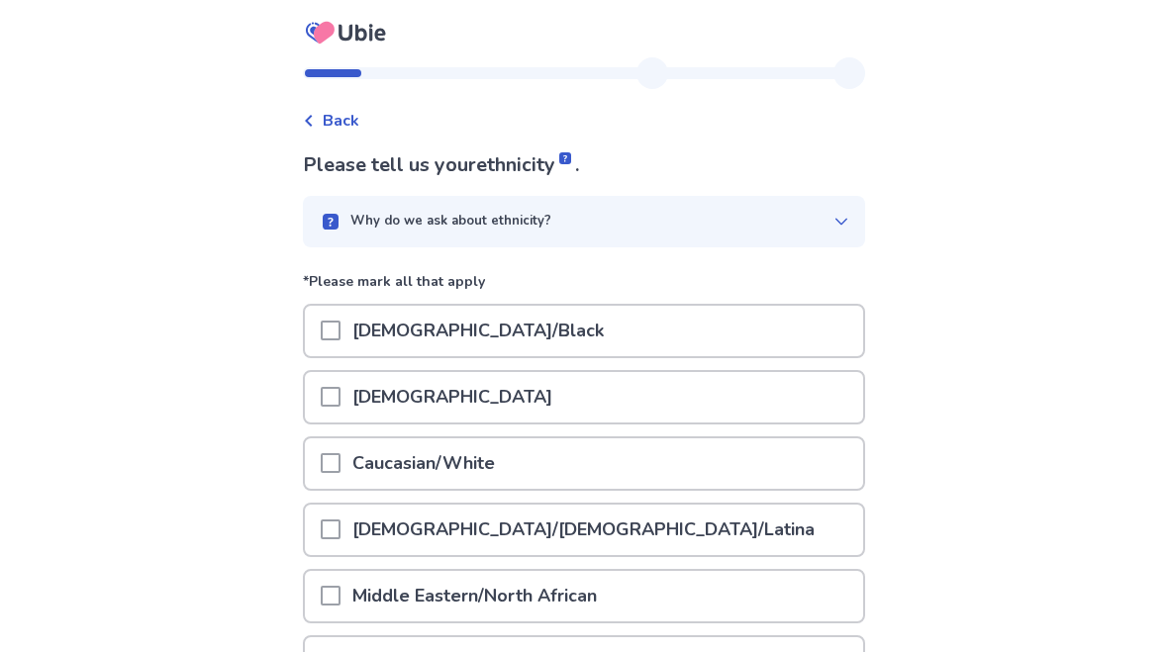
click at [559, 482] on div "Caucasian/White" at bounding box center [584, 464] width 558 height 50
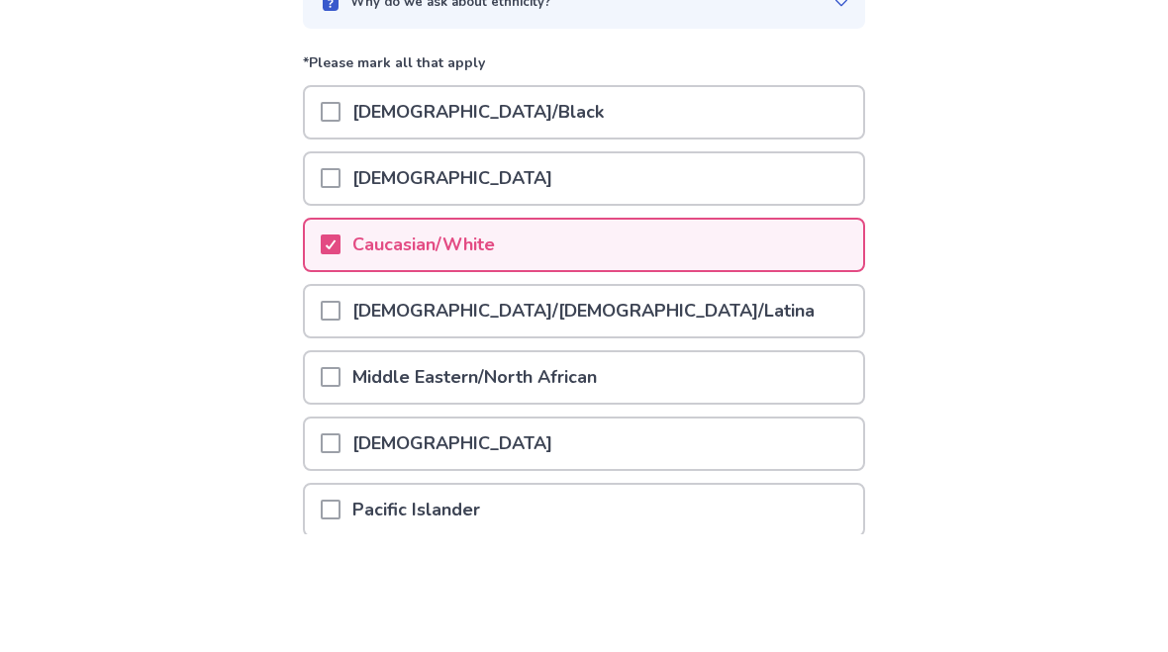
scroll to position [345, 0]
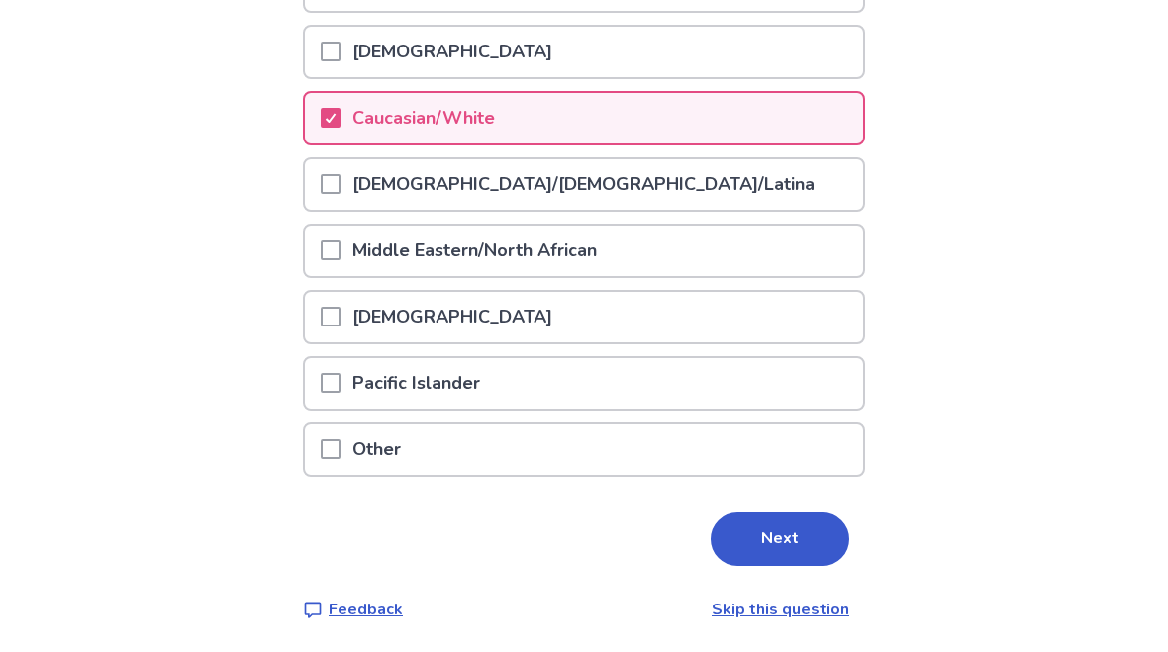
click at [804, 540] on button "Next" at bounding box center [780, 539] width 139 height 53
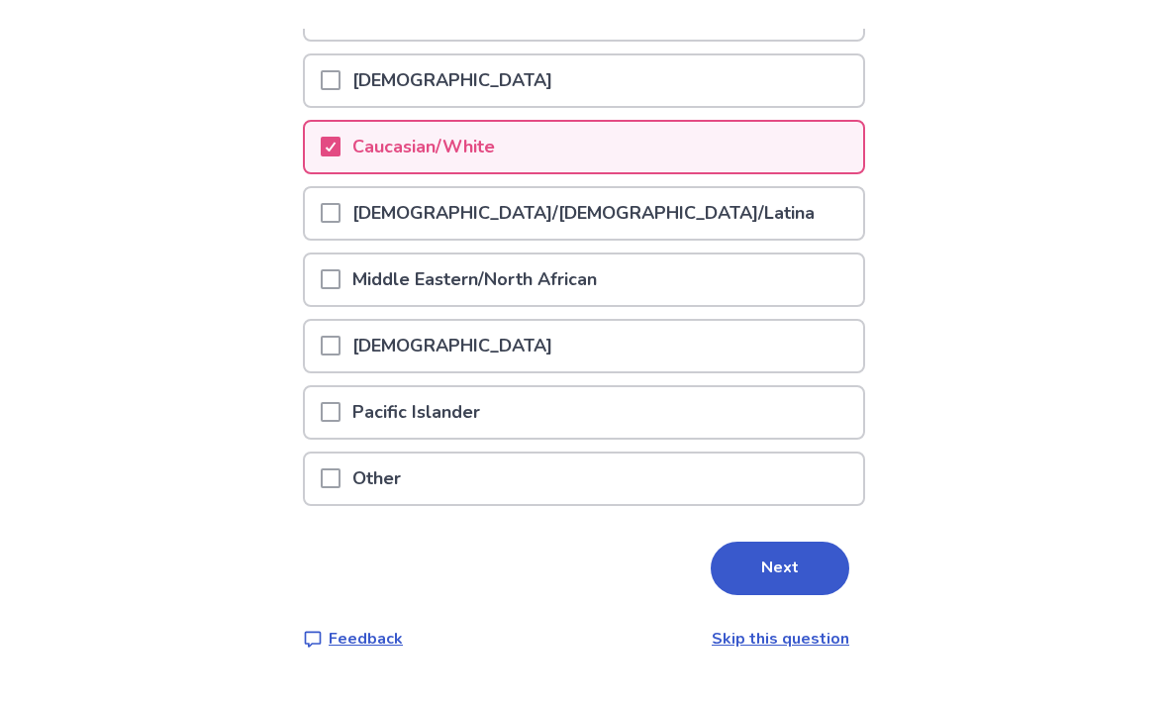
scroll to position [0, 0]
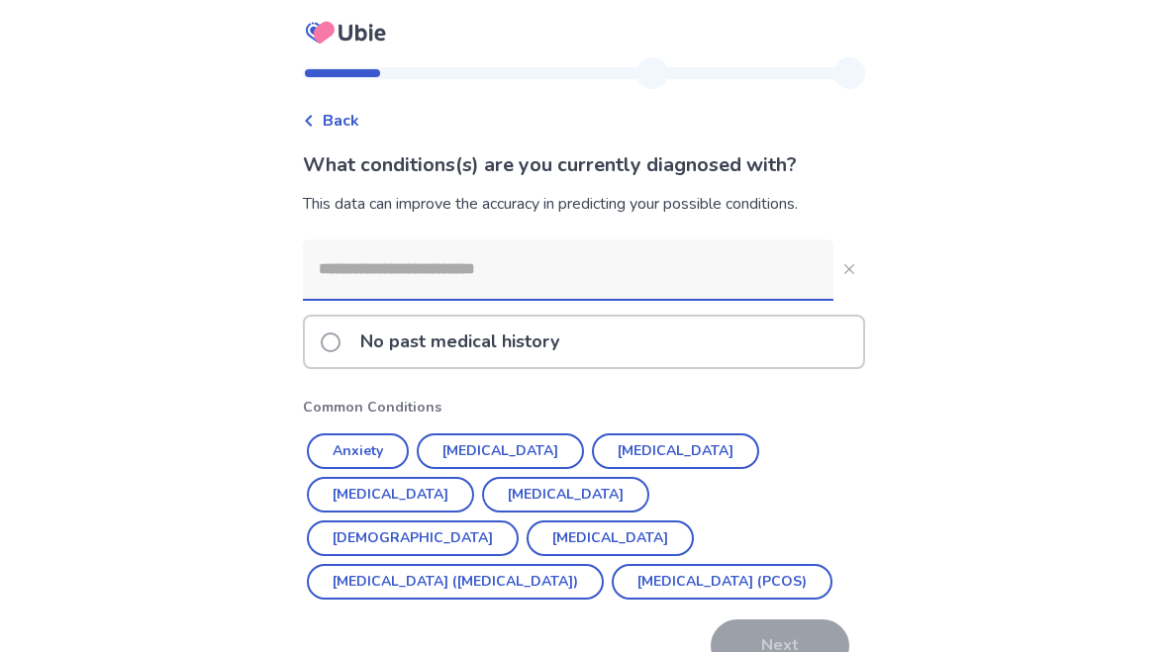
click at [586, 270] on input at bounding box center [568, 269] width 531 height 59
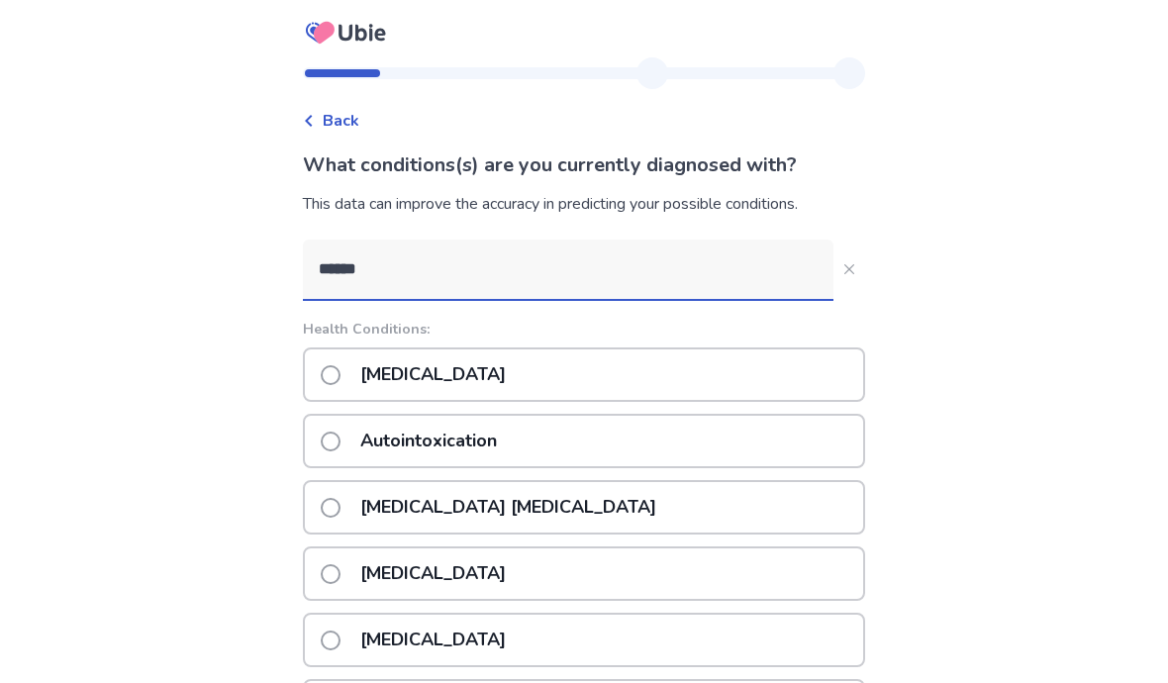
type input "******"
click at [35, 146] on div "Back What conditions(s) are you currently diagnosed with? This data can improve…" at bounding box center [584, 582] width 1168 height 1165
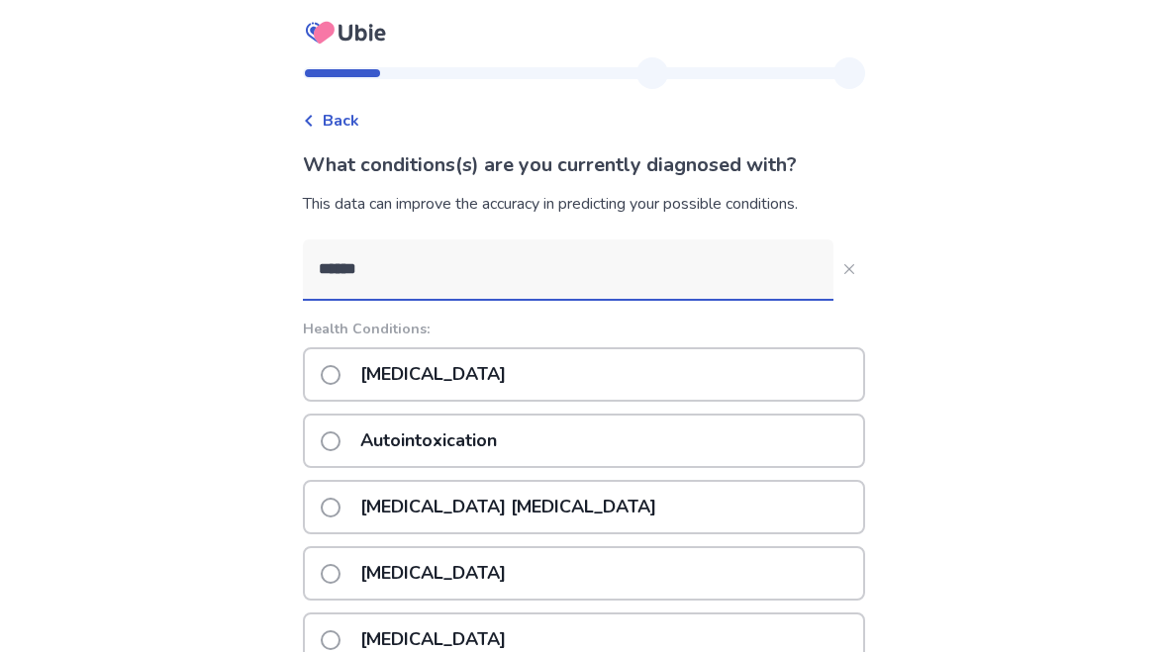
click at [341, 373] on span at bounding box center [331, 375] width 20 height 20
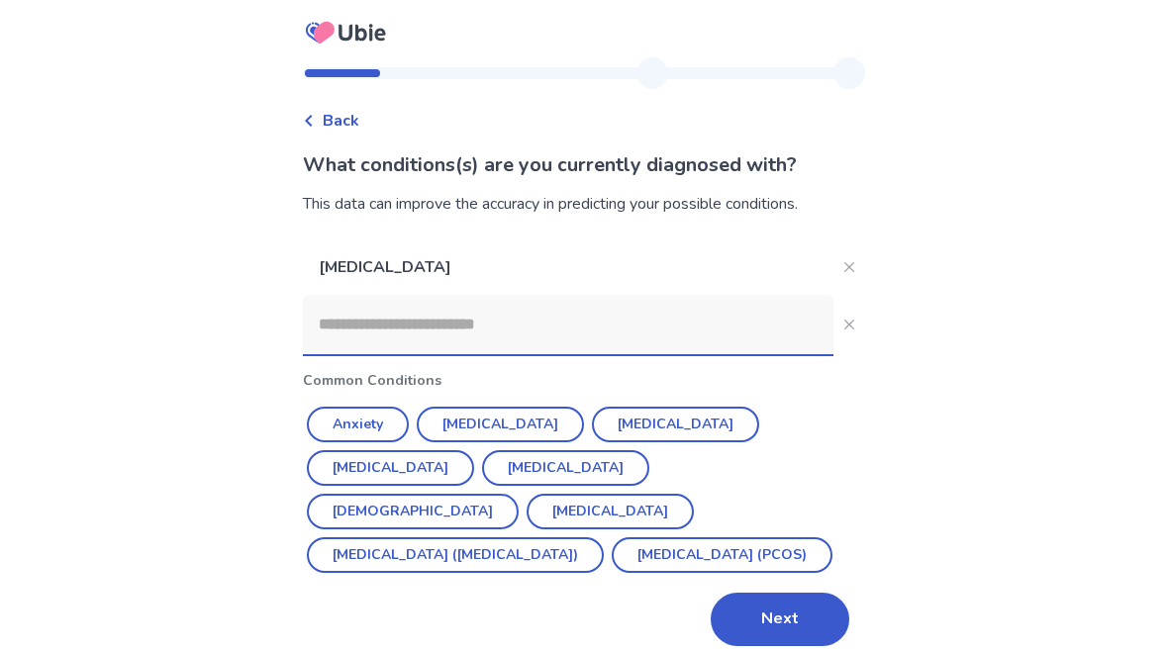
click at [754, 618] on button "Next" at bounding box center [780, 619] width 139 height 53
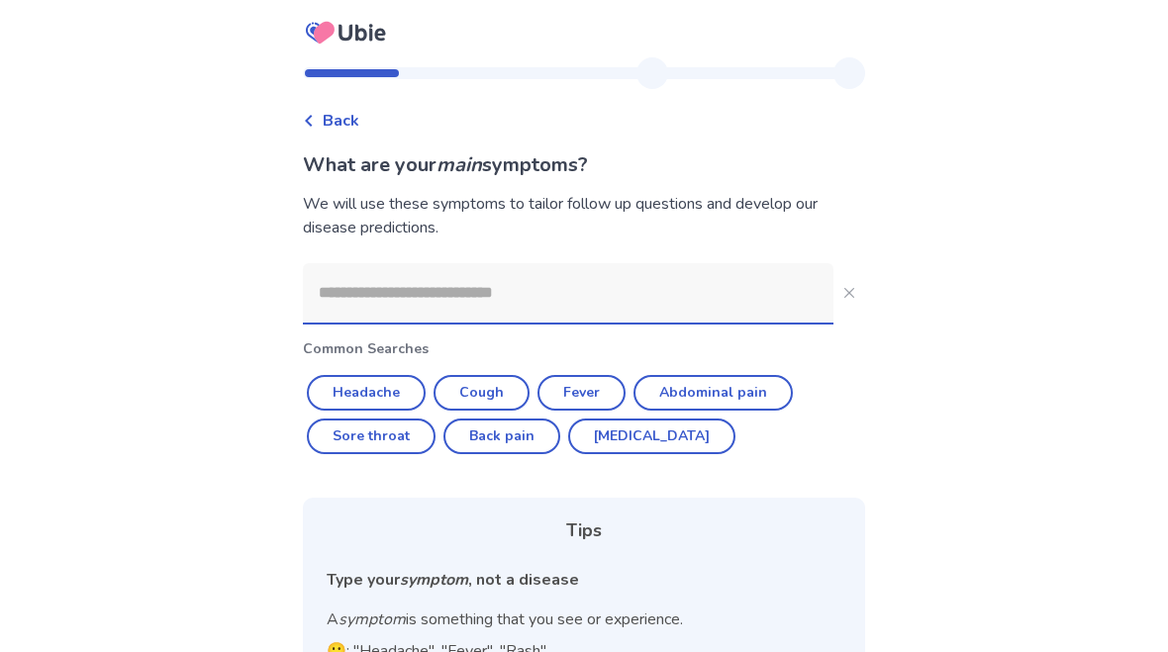
click at [353, 130] on span "Back" at bounding box center [341, 121] width 37 height 24
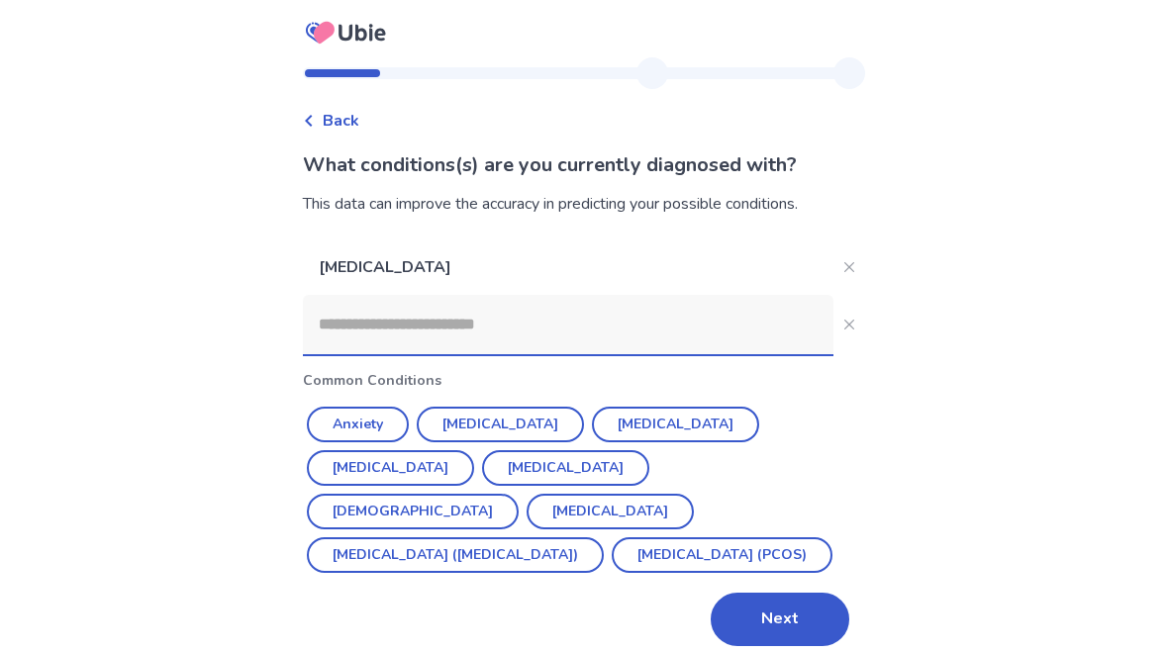
click at [844, 269] on icon "Close" at bounding box center [849, 267] width 10 height 10
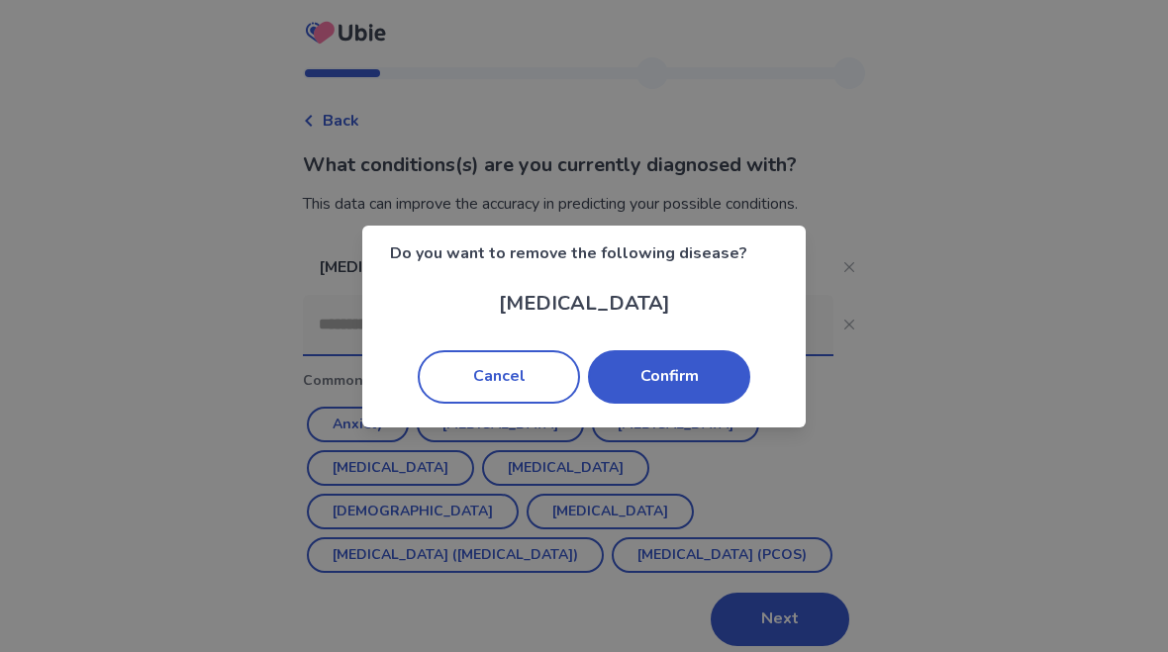
click at [703, 403] on button "Confirm" at bounding box center [669, 376] width 162 height 53
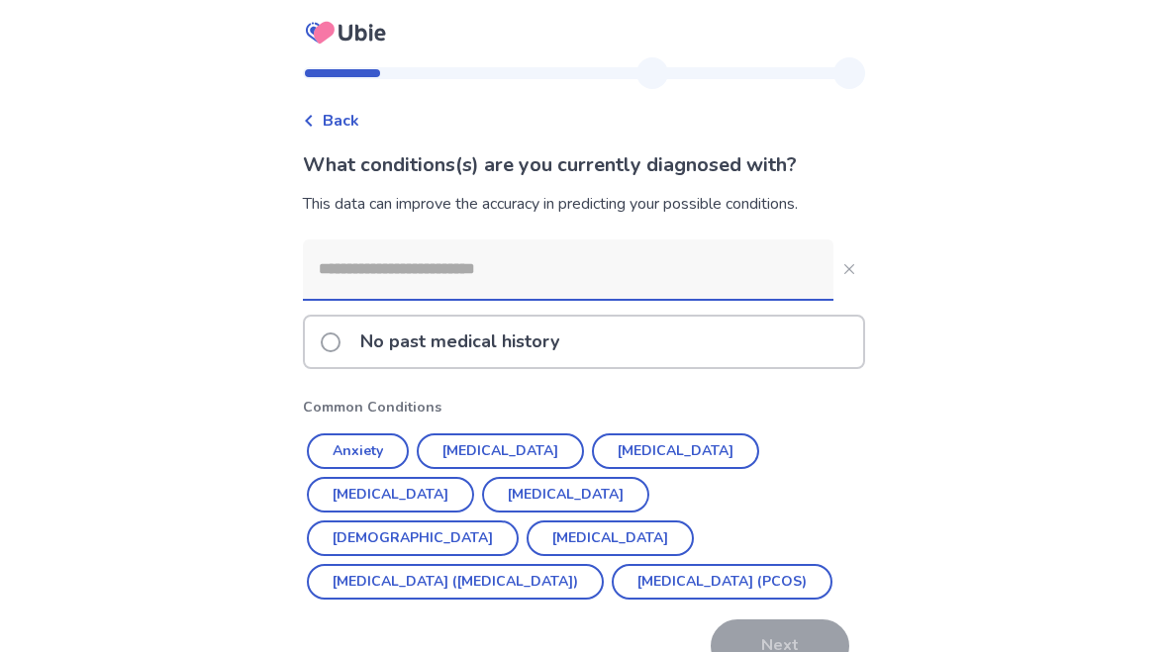
click at [553, 564] on button "[MEDICAL_DATA] ([MEDICAL_DATA])" at bounding box center [455, 582] width 297 height 36
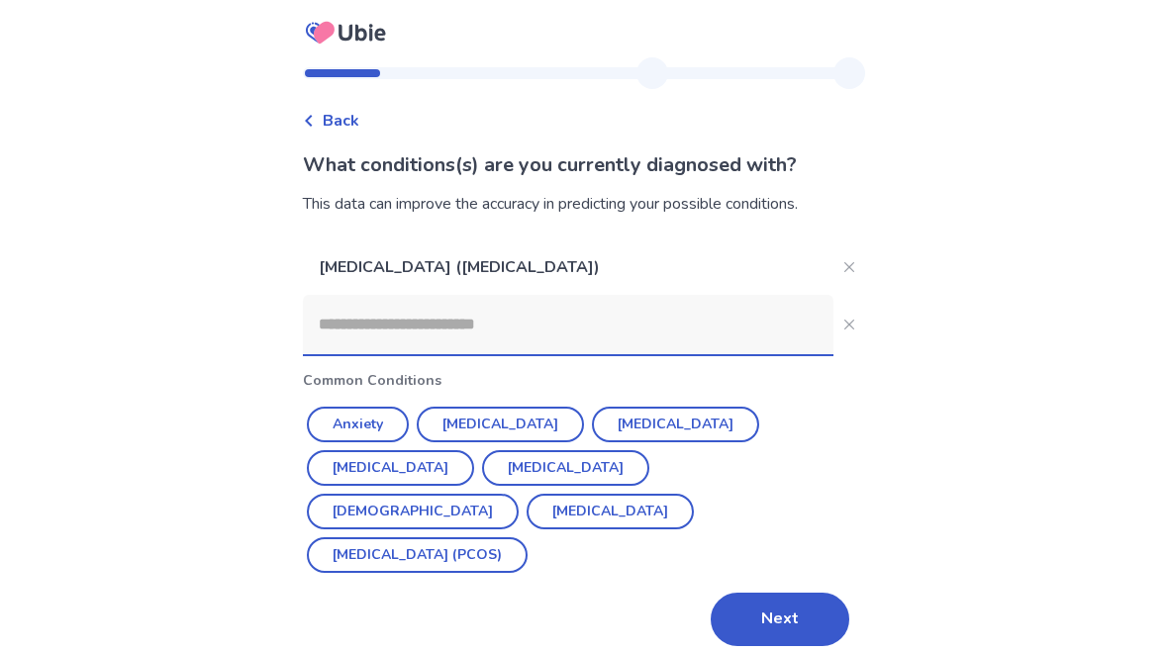
click at [797, 600] on button "Next" at bounding box center [780, 619] width 139 height 53
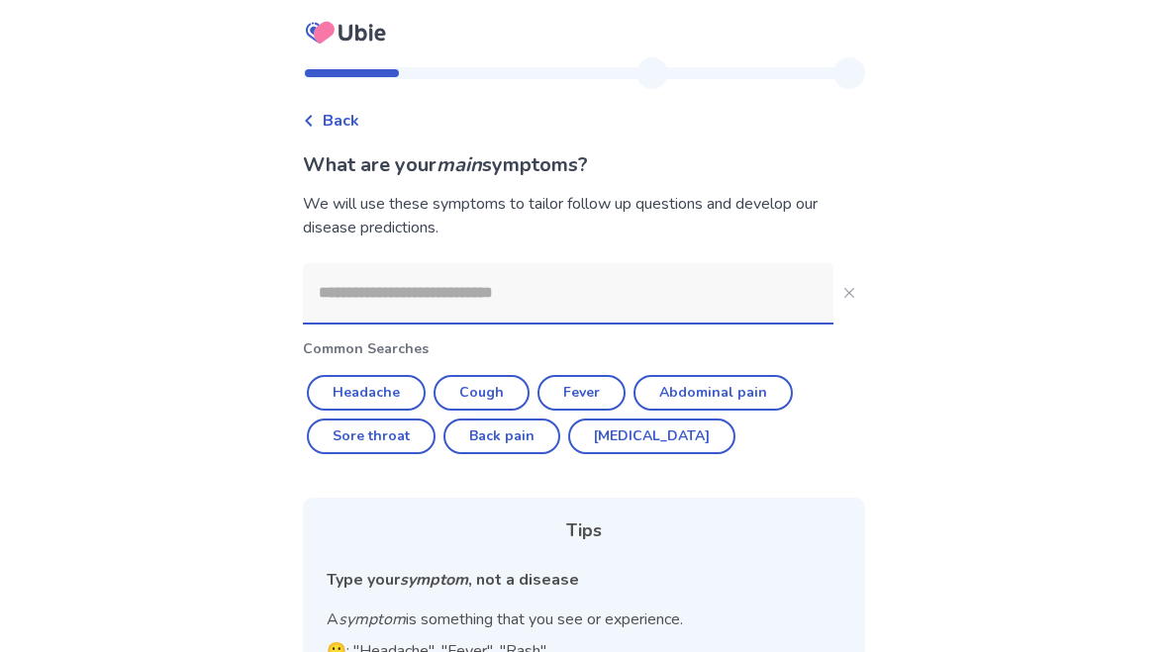
click at [629, 435] on button "[MEDICAL_DATA]" at bounding box center [651, 437] width 167 height 36
type input "********"
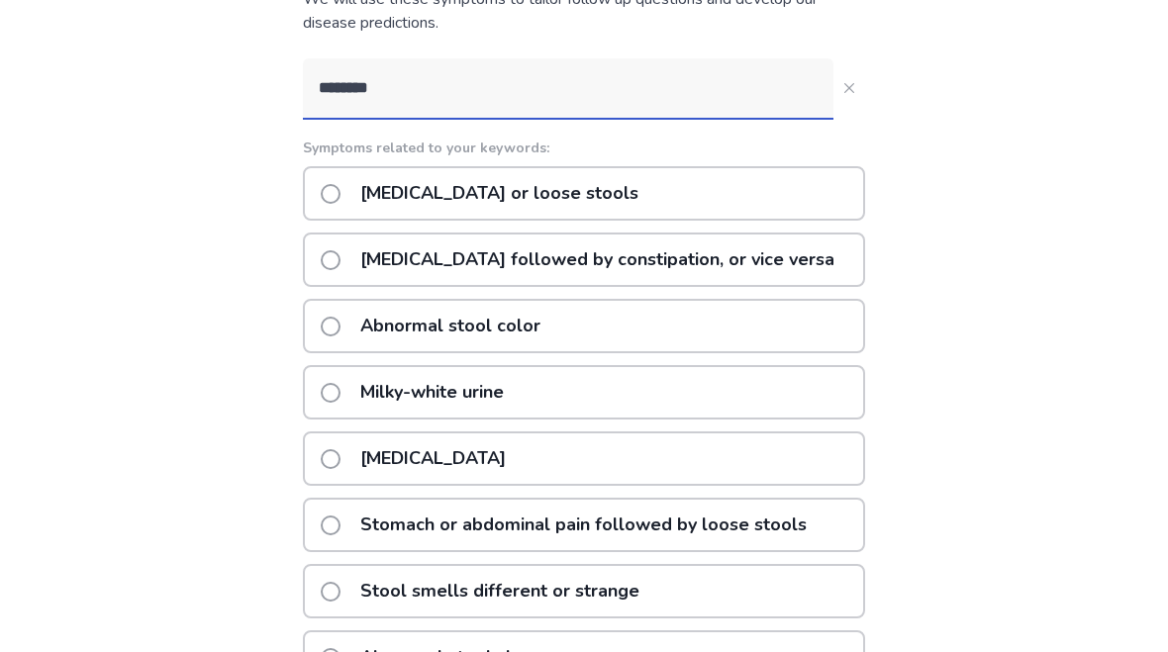
scroll to position [186, 0]
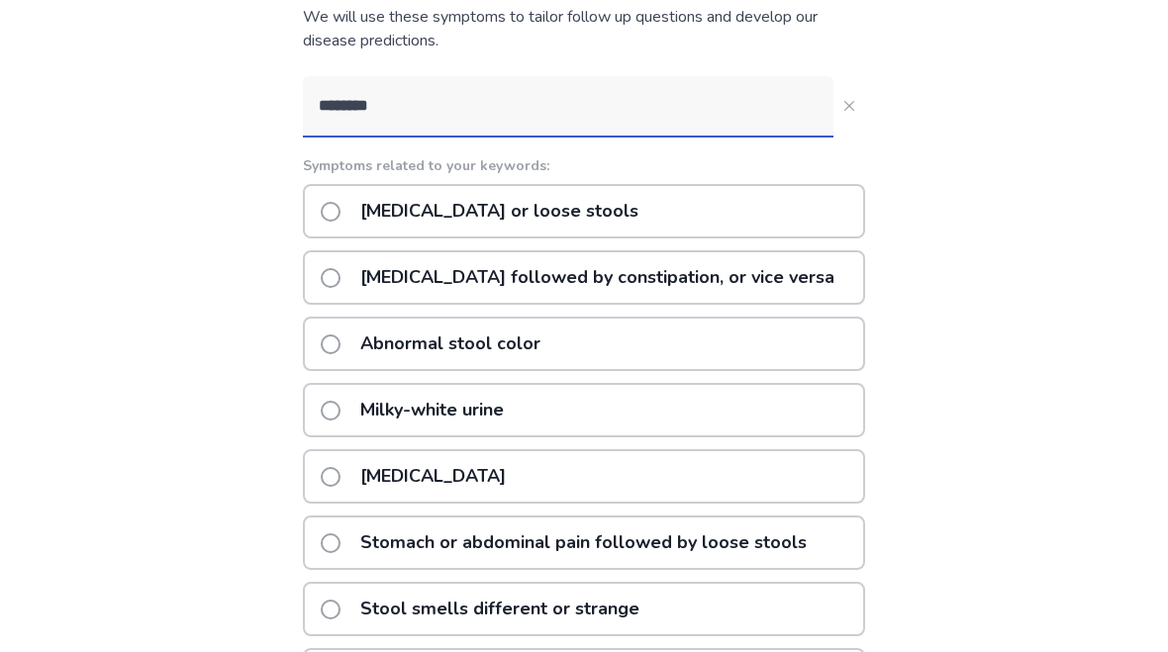
click at [820, 231] on div "[MEDICAL_DATA] or loose stools" at bounding box center [584, 212] width 562 height 54
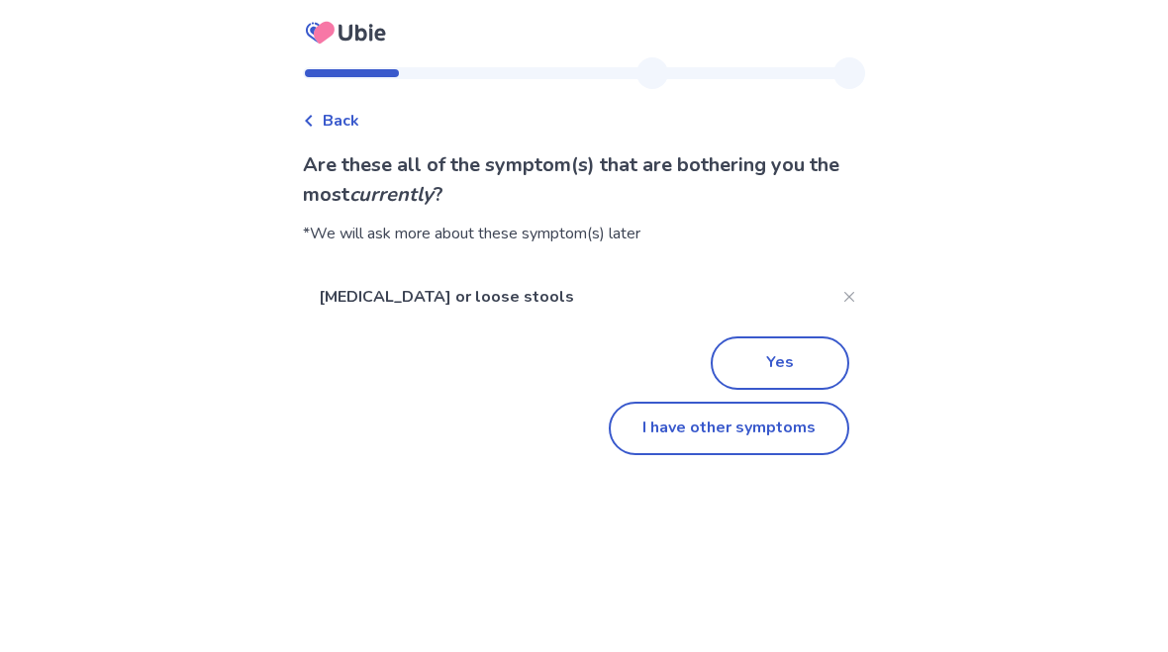
click at [844, 288] on button "Close" at bounding box center [849, 297] width 32 height 32
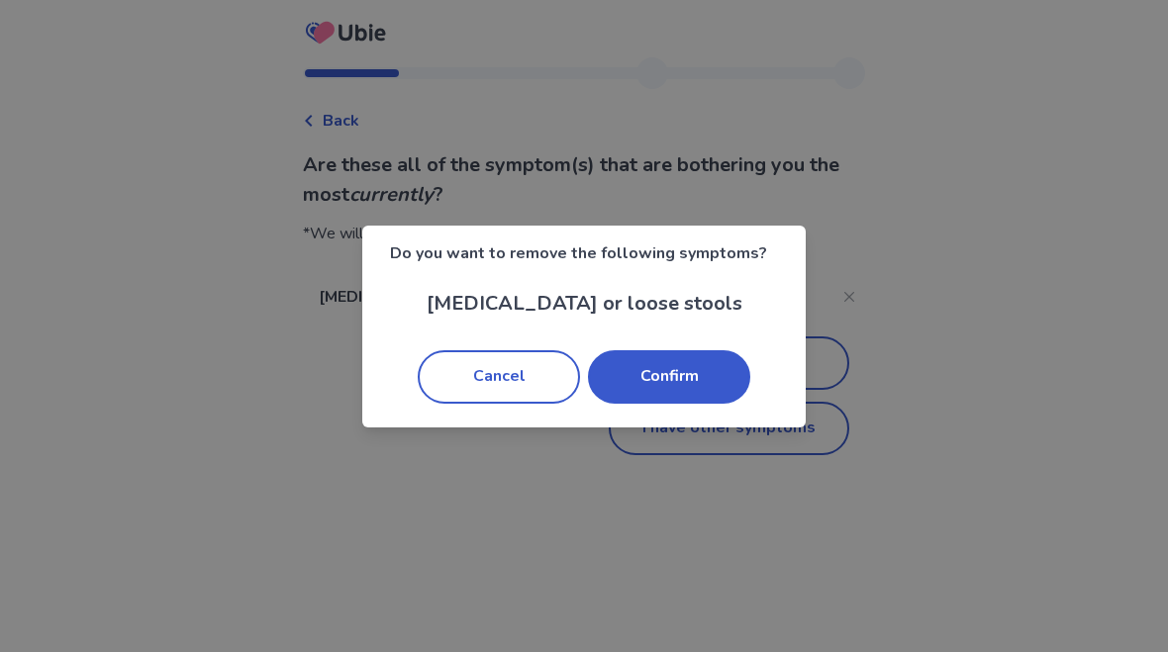
click at [539, 380] on button "Cancel" at bounding box center [499, 376] width 162 height 53
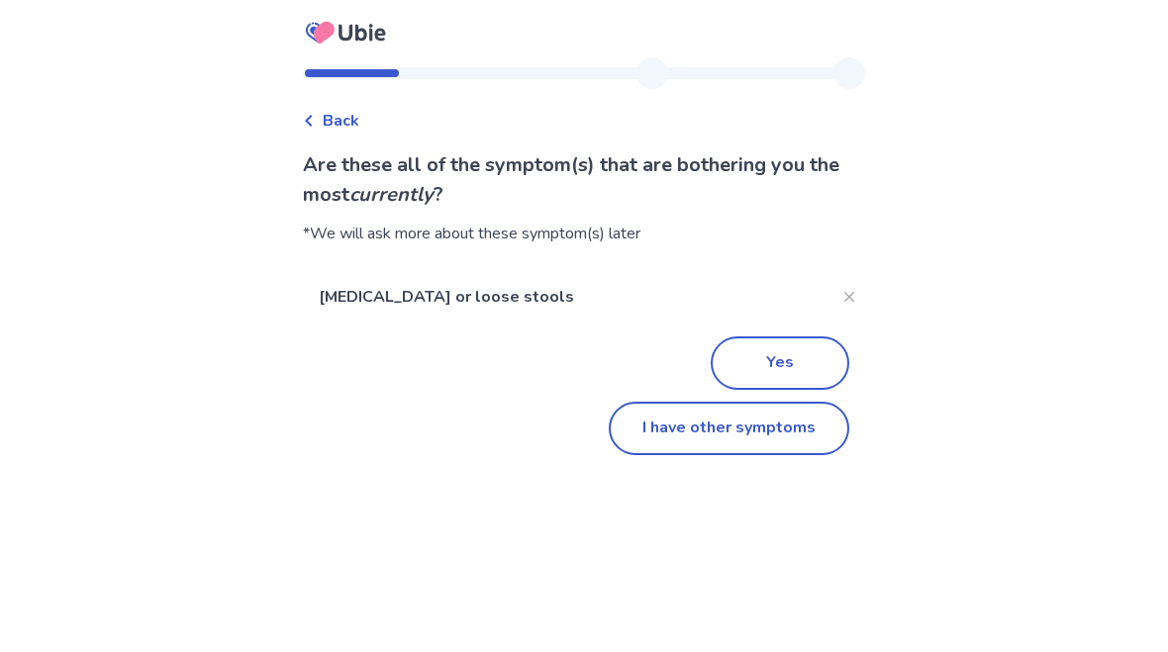
click at [844, 296] on icon "Close" at bounding box center [849, 297] width 10 height 10
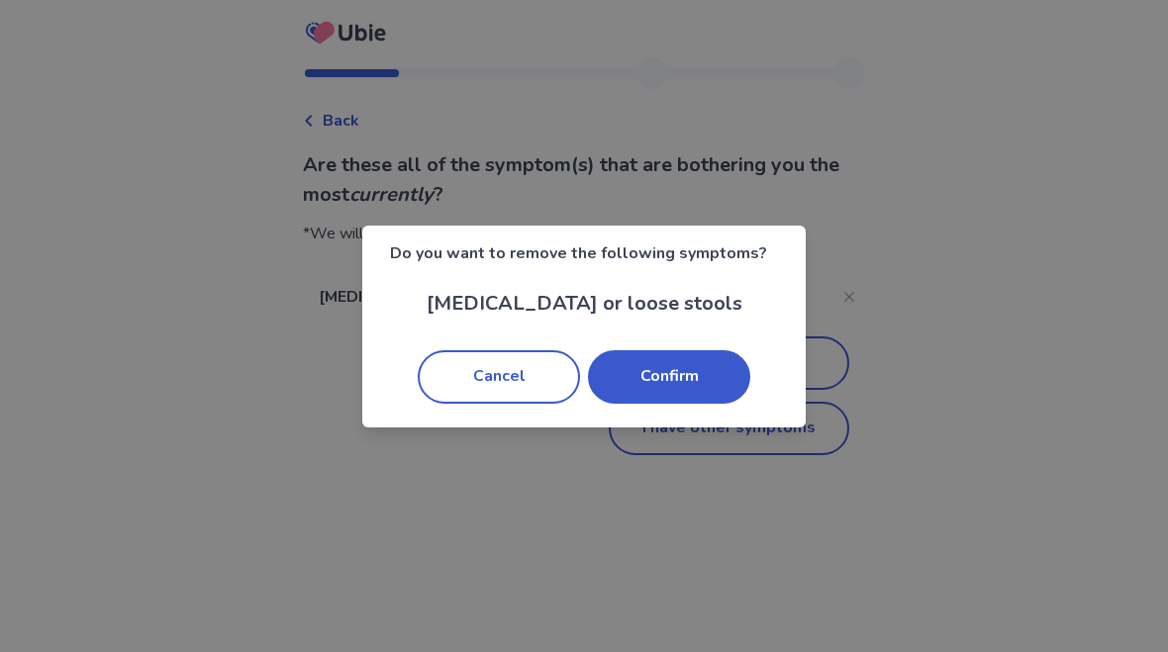
click at [707, 388] on button "Confirm" at bounding box center [669, 376] width 162 height 53
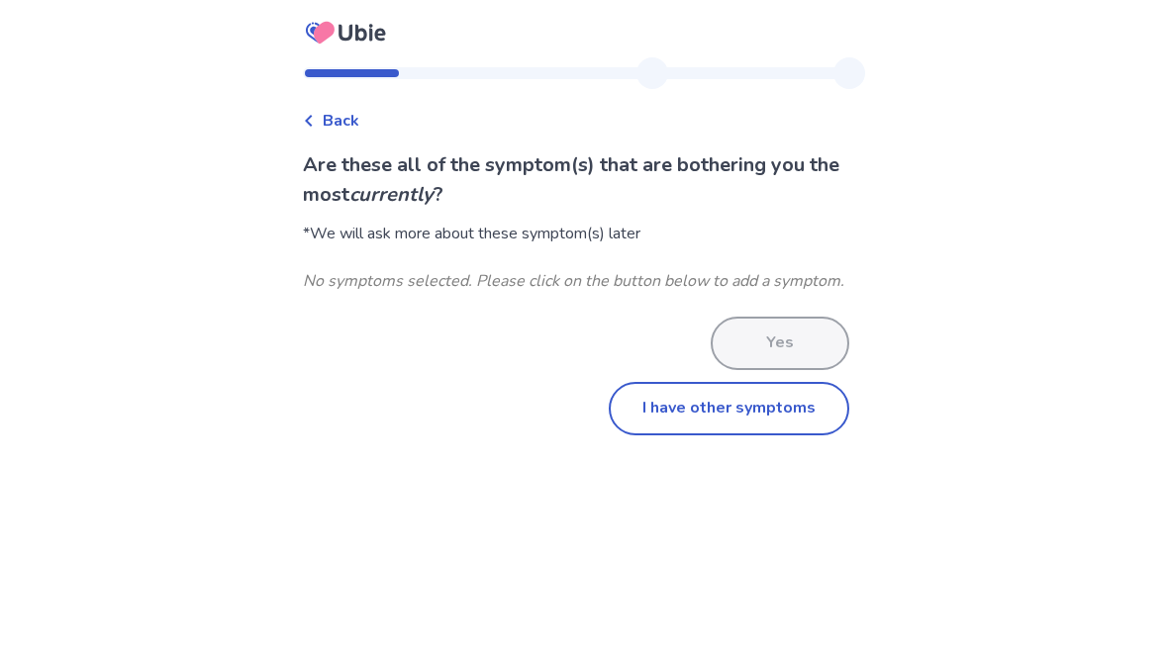
click at [642, 419] on button "I have other symptoms" at bounding box center [729, 408] width 241 height 53
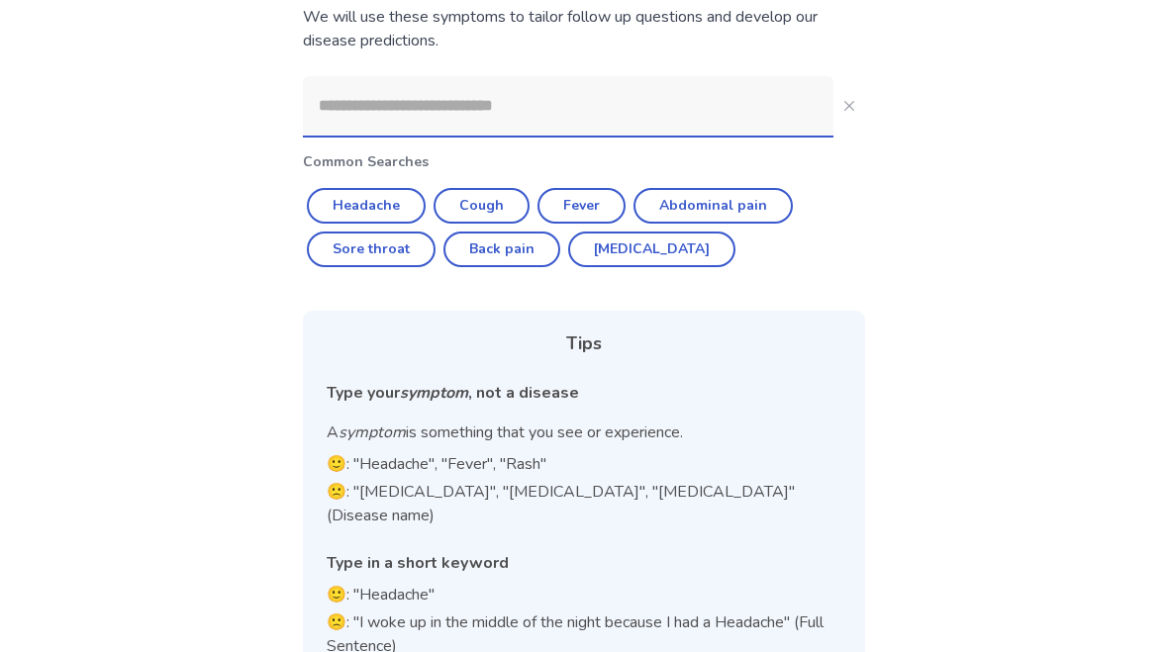
click at [656, 257] on button "[MEDICAL_DATA]" at bounding box center [651, 250] width 167 height 36
type input "********"
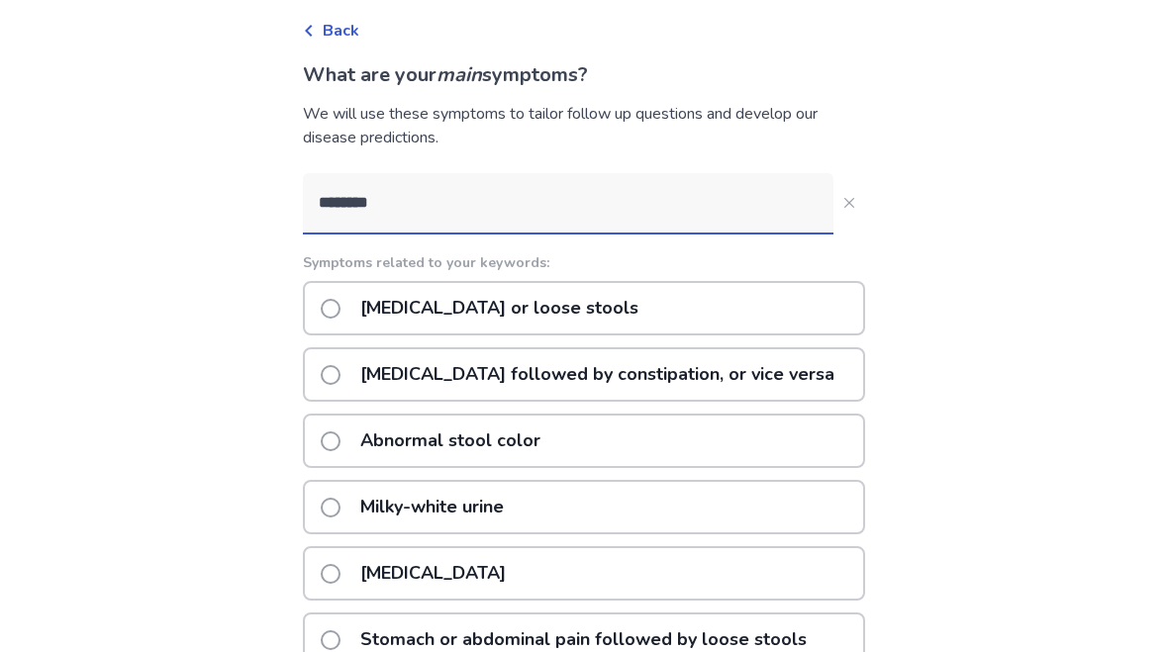
click at [363, 375] on p "[MEDICAL_DATA] followed by constipation, or vice versa" at bounding box center [597, 374] width 498 height 50
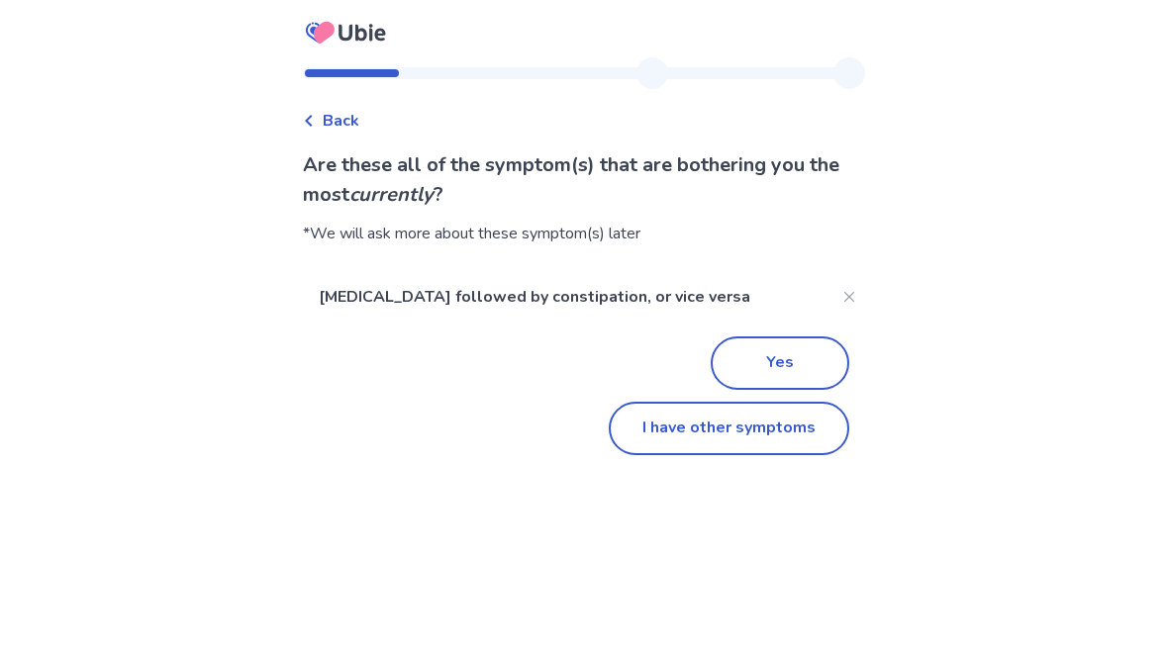
click at [731, 376] on button "Yes" at bounding box center [780, 363] width 139 height 53
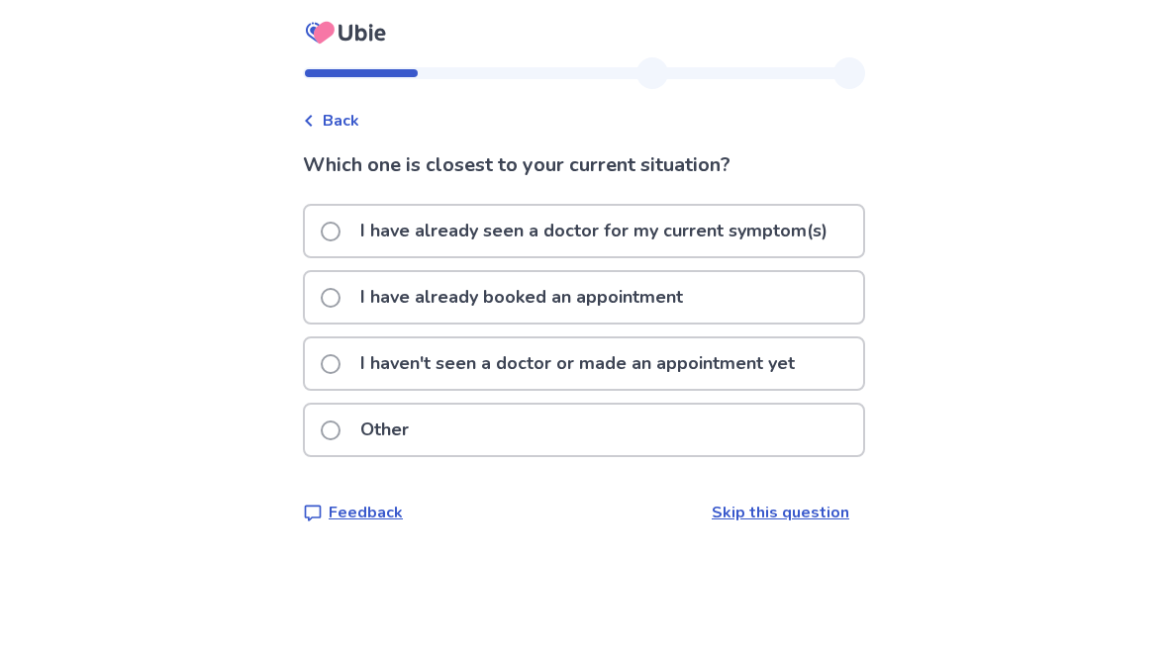
click at [584, 231] on p "I have already seen a doctor for my current symptom(s)" at bounding box center [593, 231] width 491 height 50
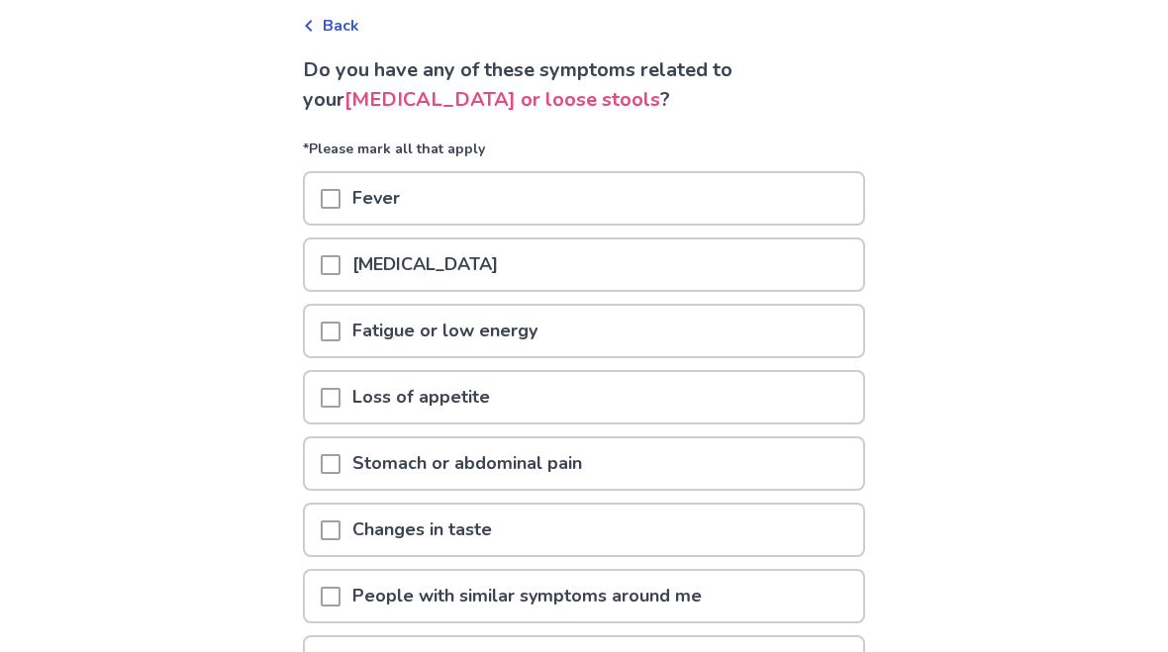
scroll to position [88, 0]
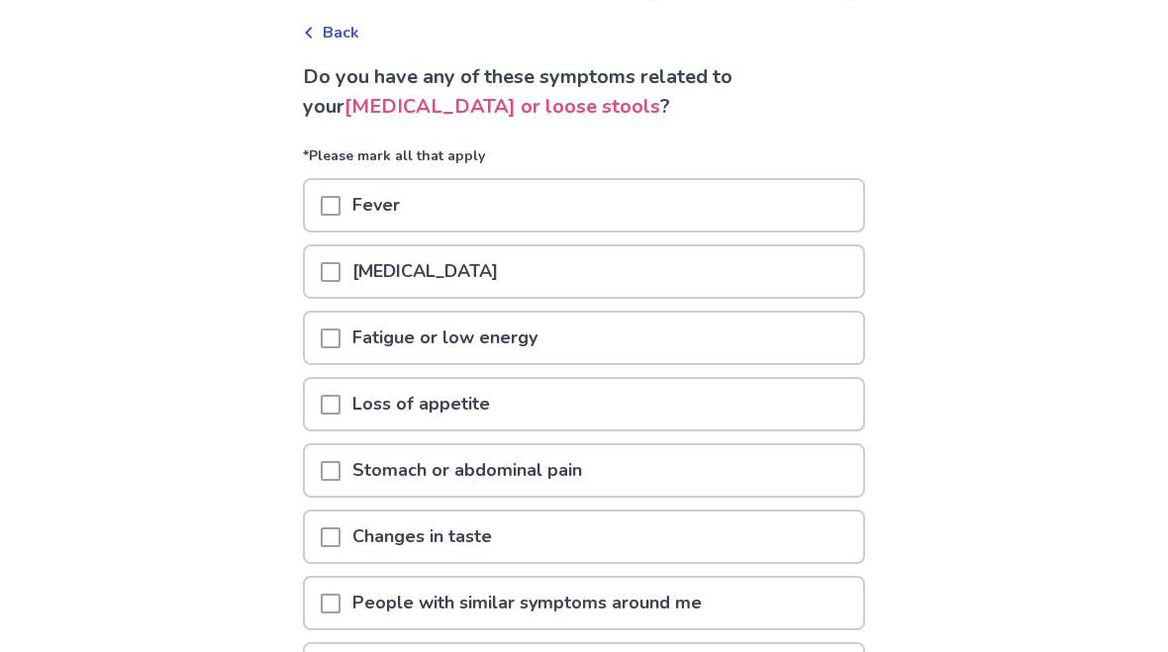
click at [341, 329] on span at bounding box center [331, 339] width 20 height 20
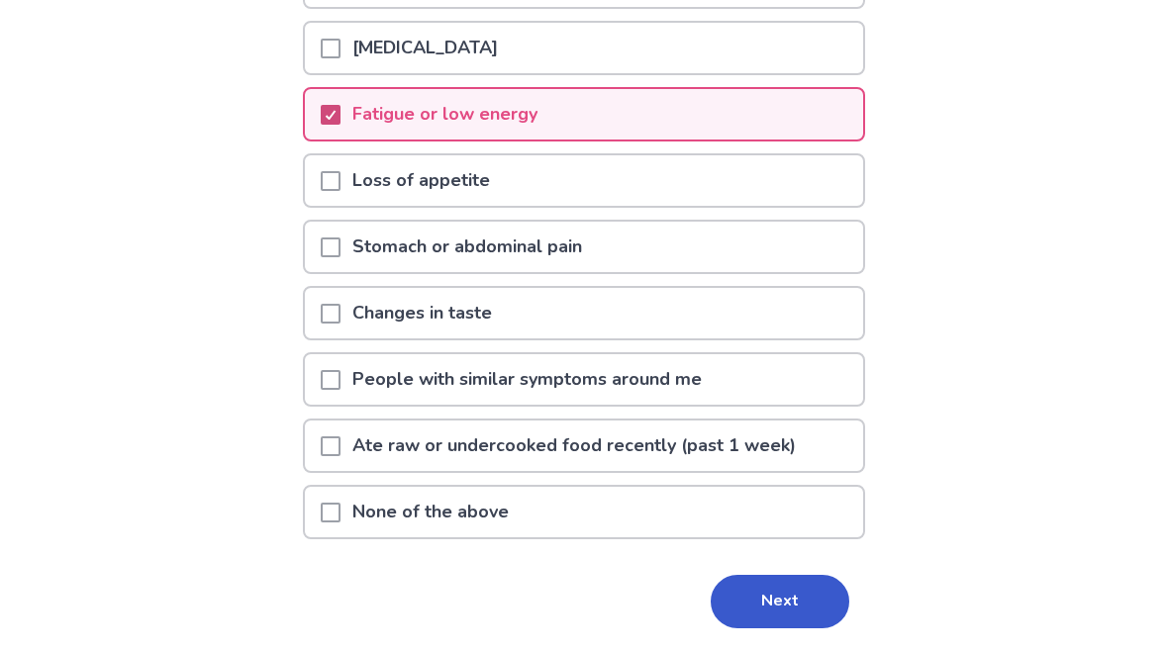
scroll to position [318, 0]
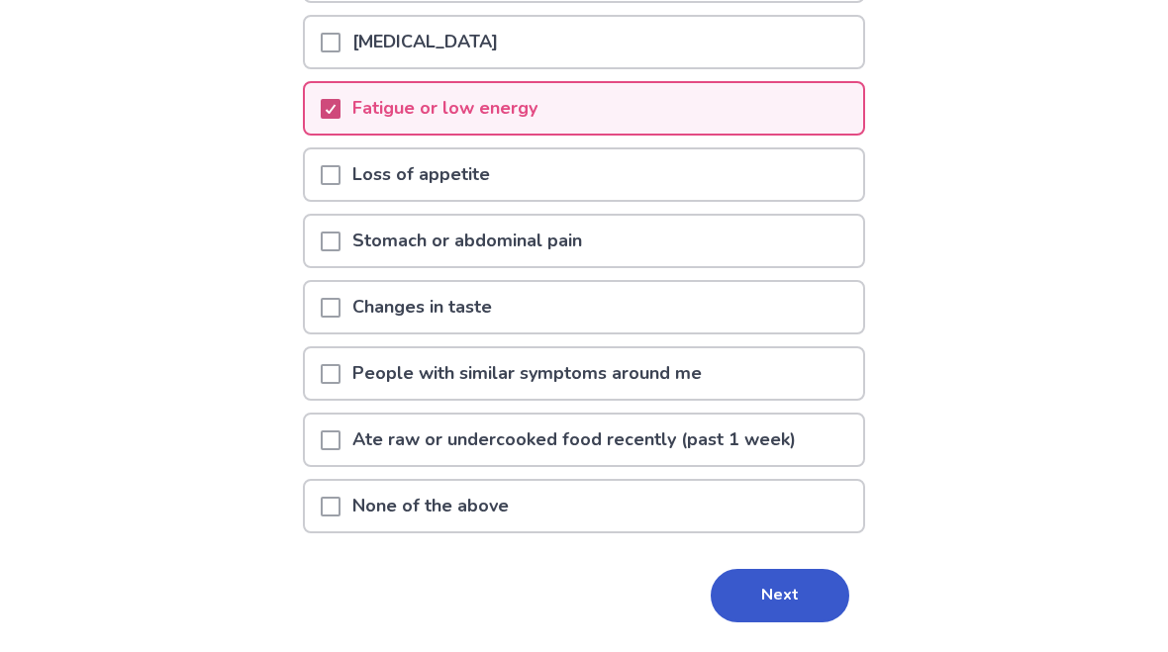
click at [341, 229] on div at bounding box center [331, 241] width 20 height 50
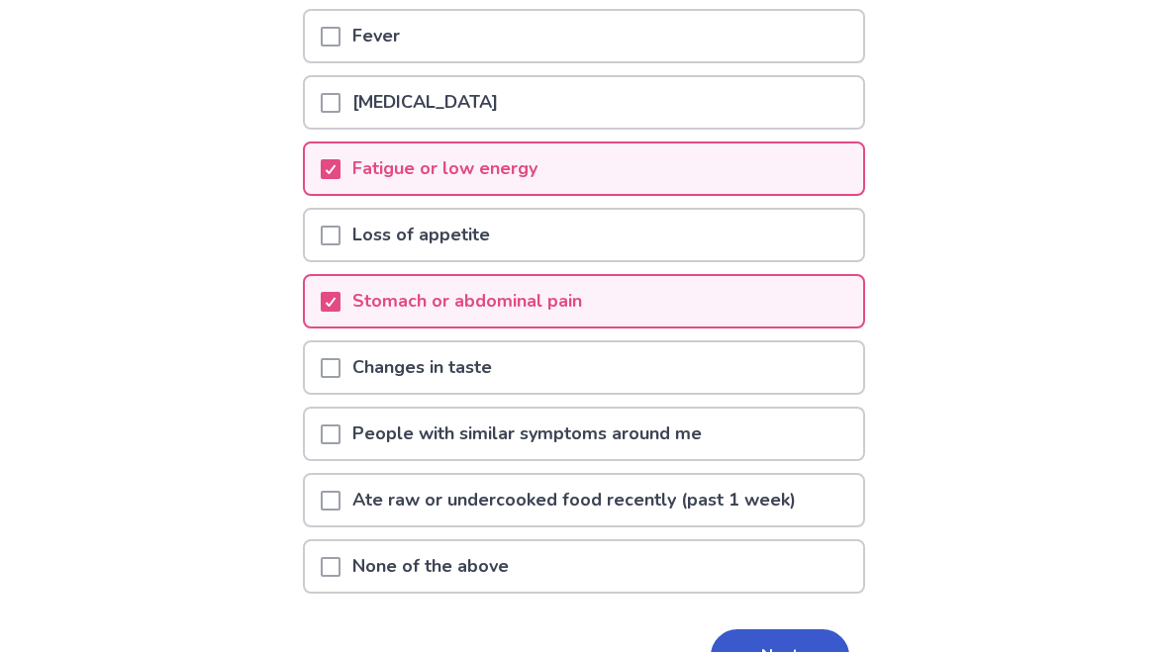
click at [335, 241] on span at bounding box center [331, 237] width 20 height 20
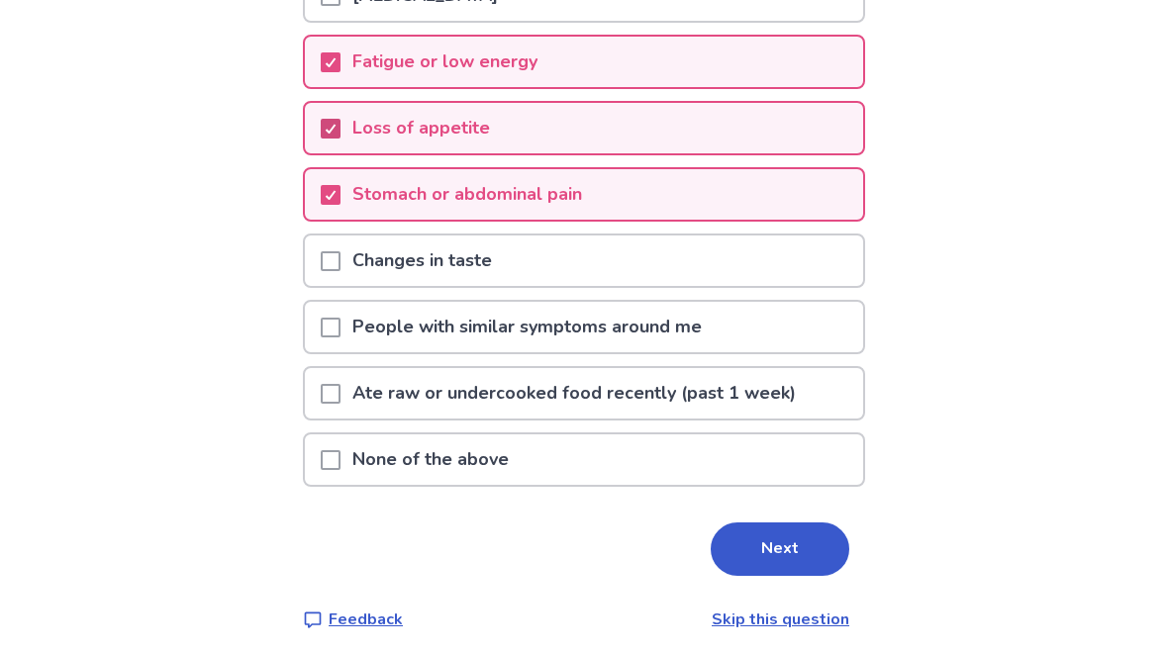
scroll to position [375, 0]
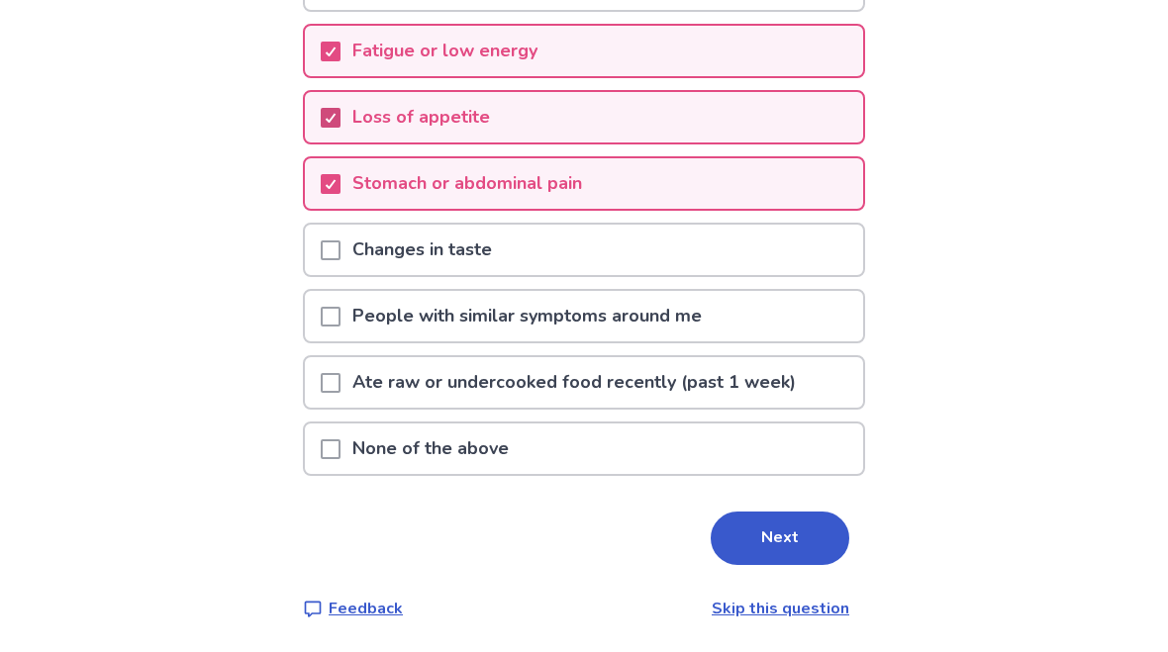
click at [777, 536] on button "Next" at bounding box center [780, 538] width 139 height 53
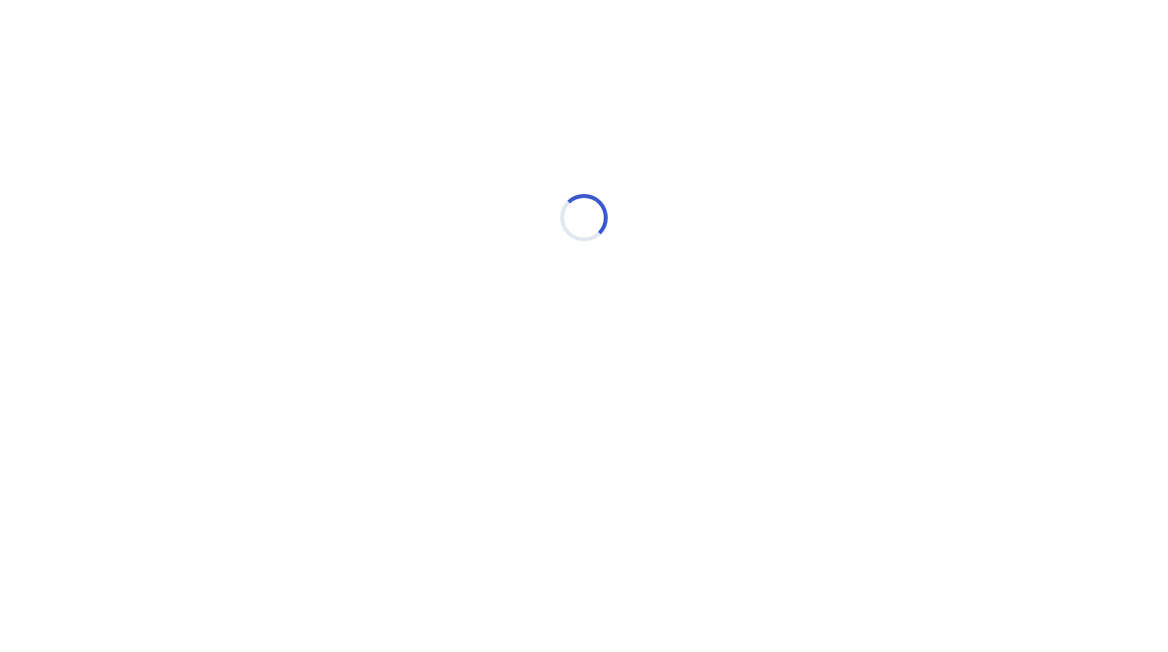
scroll to position [0, 0]
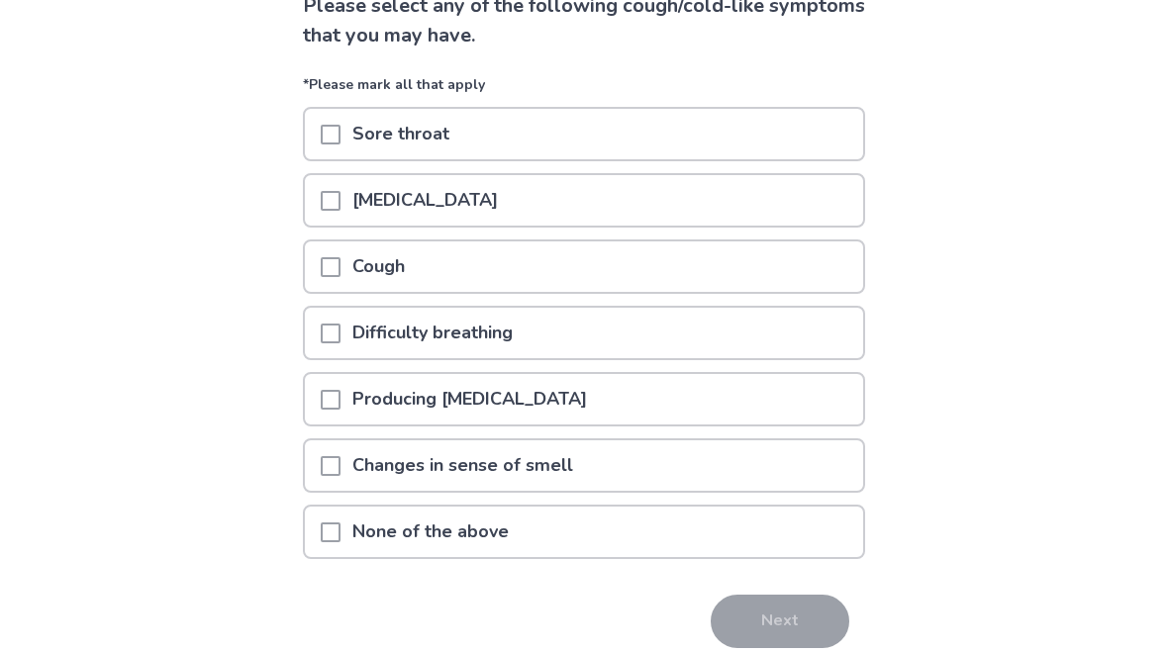
scroll to position [176, 0]
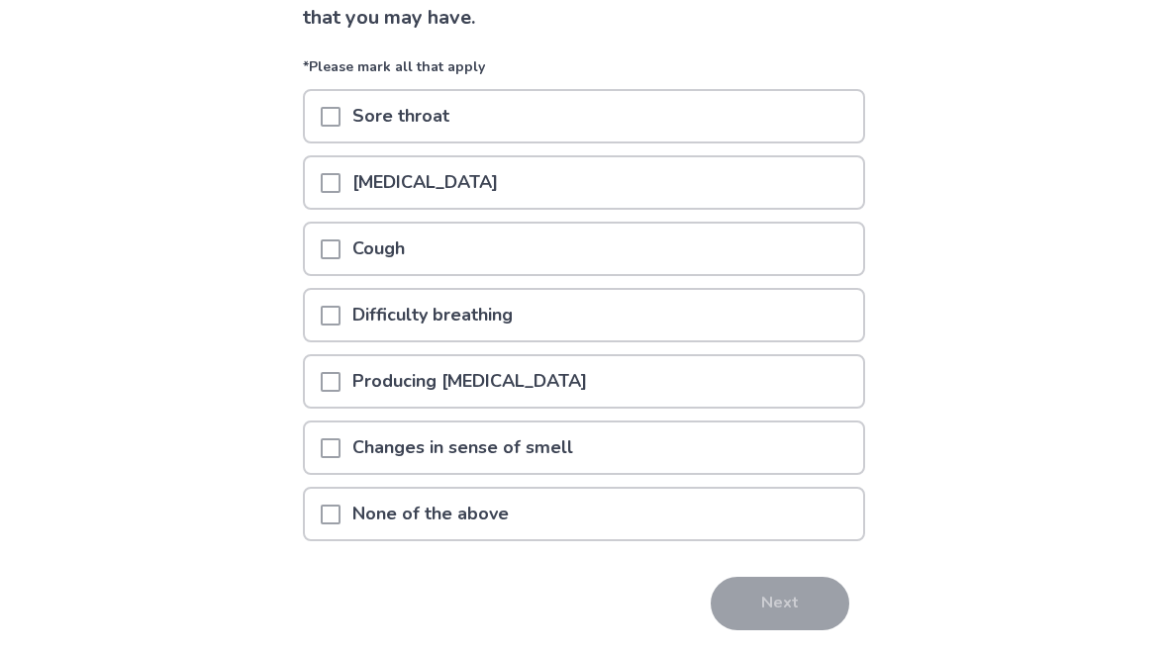
click at [778, 532] on div "None of the above" at bounding box center [584, 515] width 558 height 50
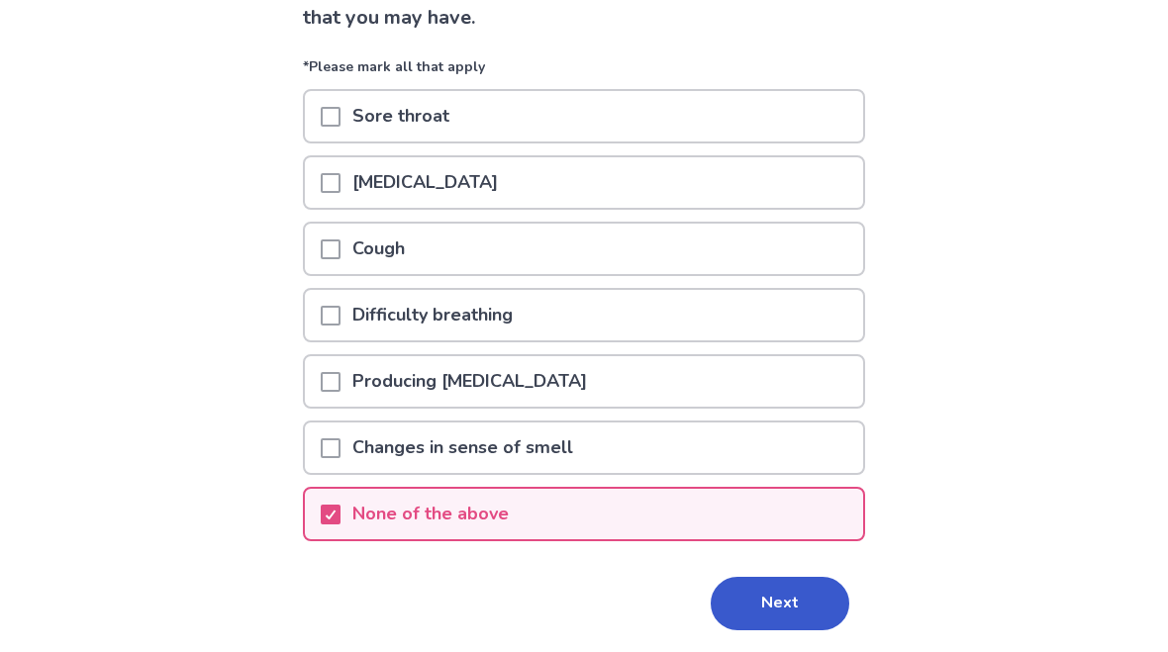
scroll to position [177, 0]
click at [764, 602] on button "Next" at bounding box center [780, 603] width 139 height 53
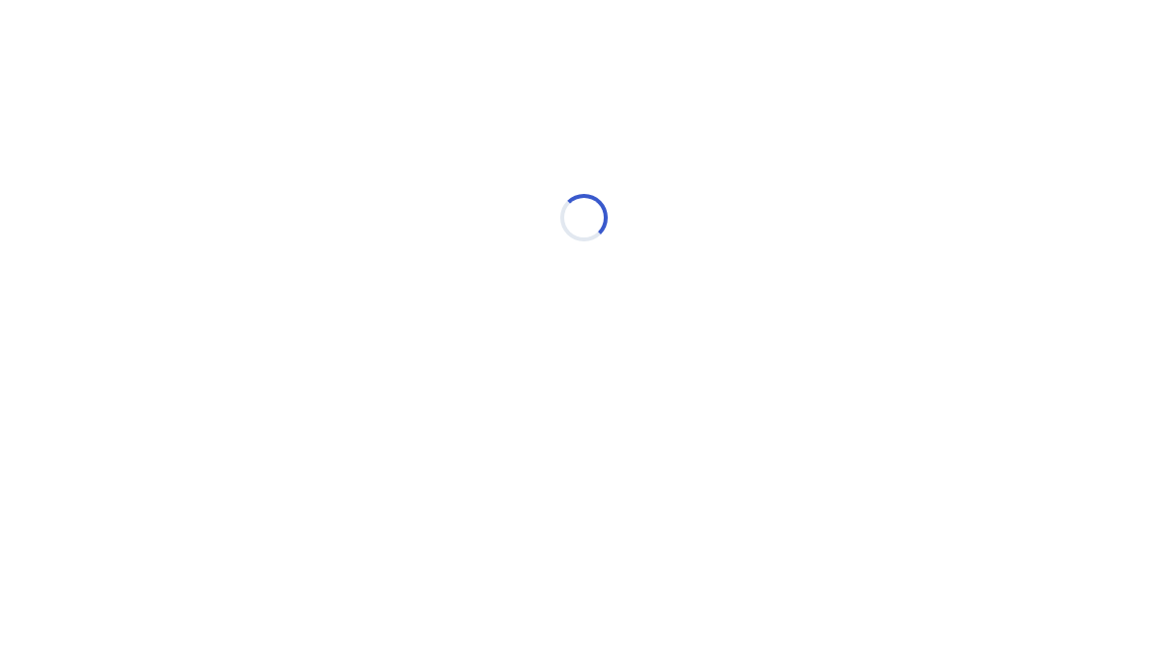
select select "*"
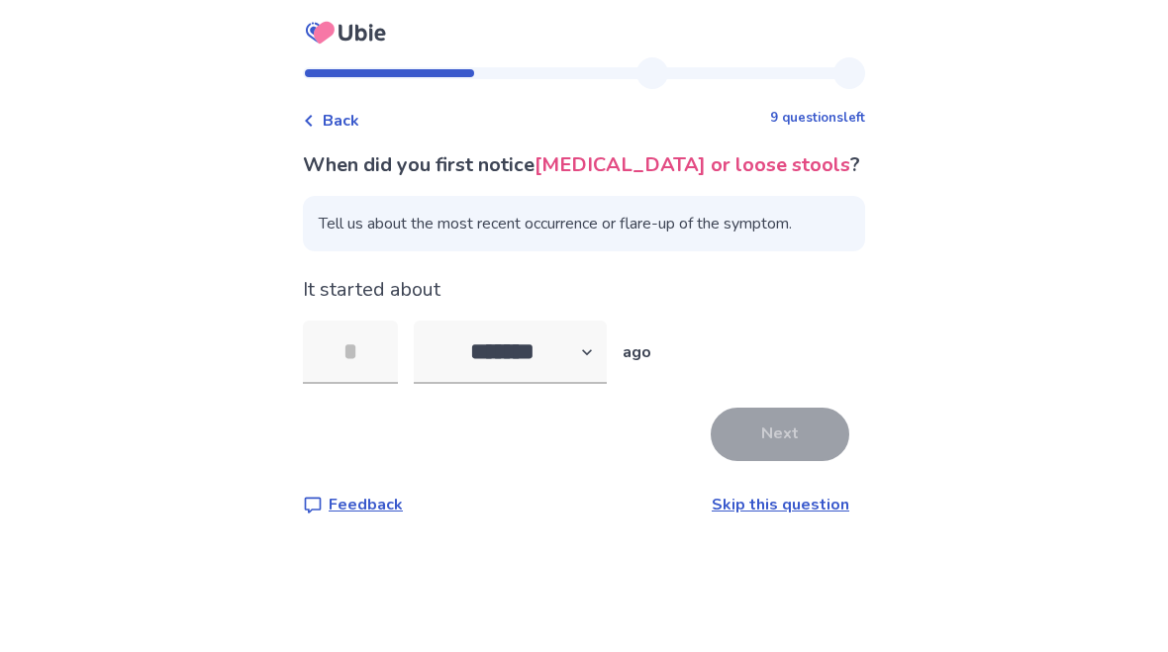
click at [752, 505] on link "Skip this question" at bounding box center [781, 505] width 138 height 22
click at [477, 384] on select "******* ****** ******* ******** *******" at bounding box center [510, 352] width 193 height 63
select select "*"
click at [382, 384] on input "tel" at bounding box center [350, 352] width 95 height 63
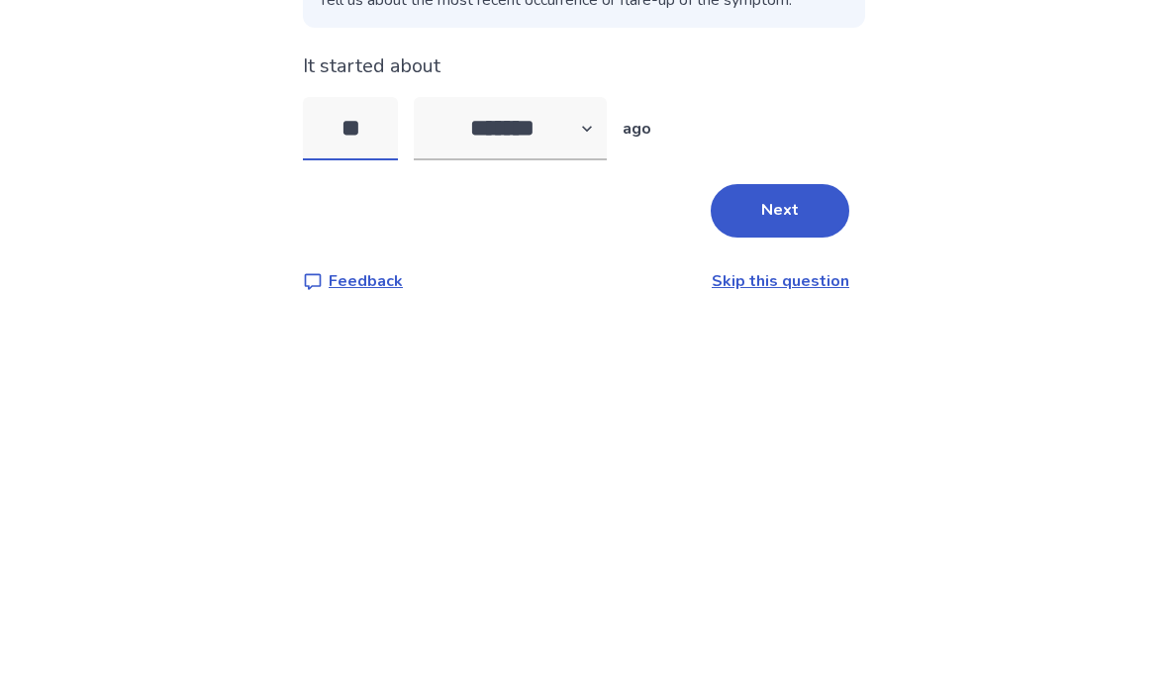
type input "**"
click at [38, 111] on div "Back 8 questions left When did you first notice your stomach or abdominal pain …" at bounding box center [584, 341] width 1168 height 683
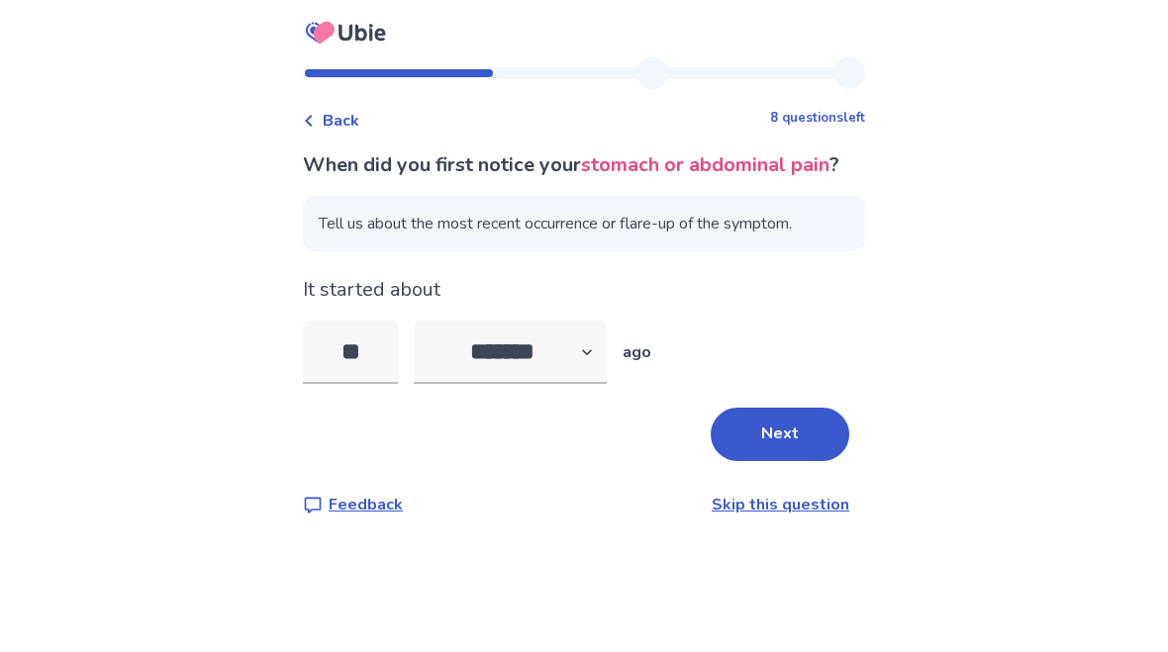
click at [797, 461] on button "Next" at bounding box center [780, 434] width 139 height 53
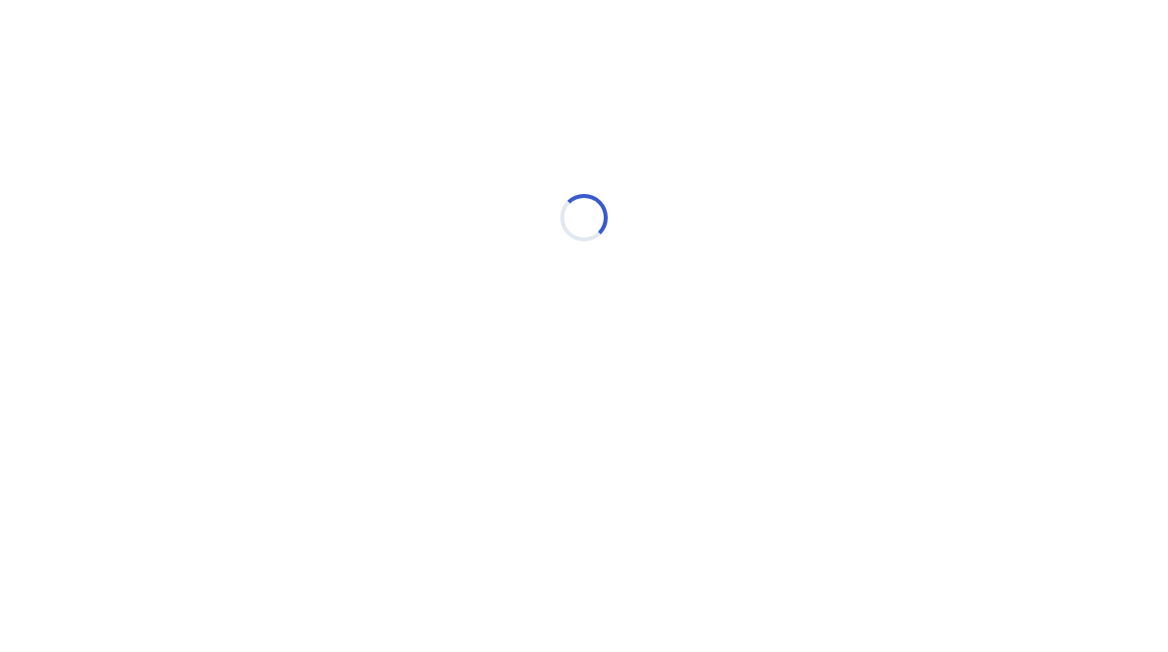
select select "*"
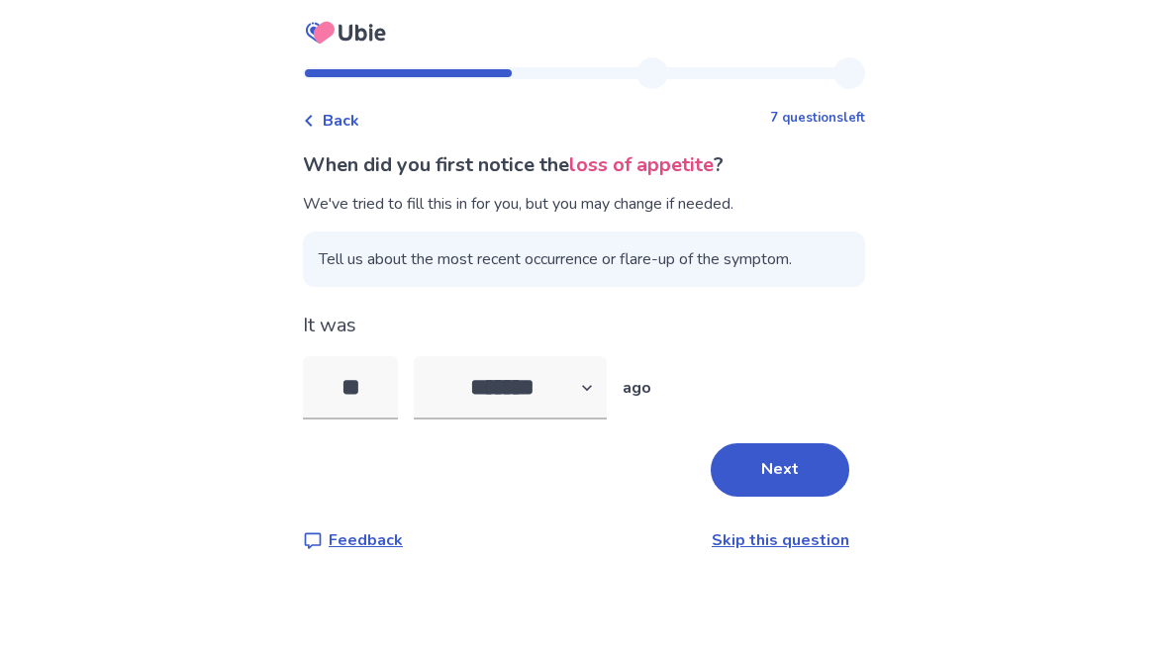
click at [754, 547] on link "Skip this question" at bounding box center [781, 541] width 138 height 22
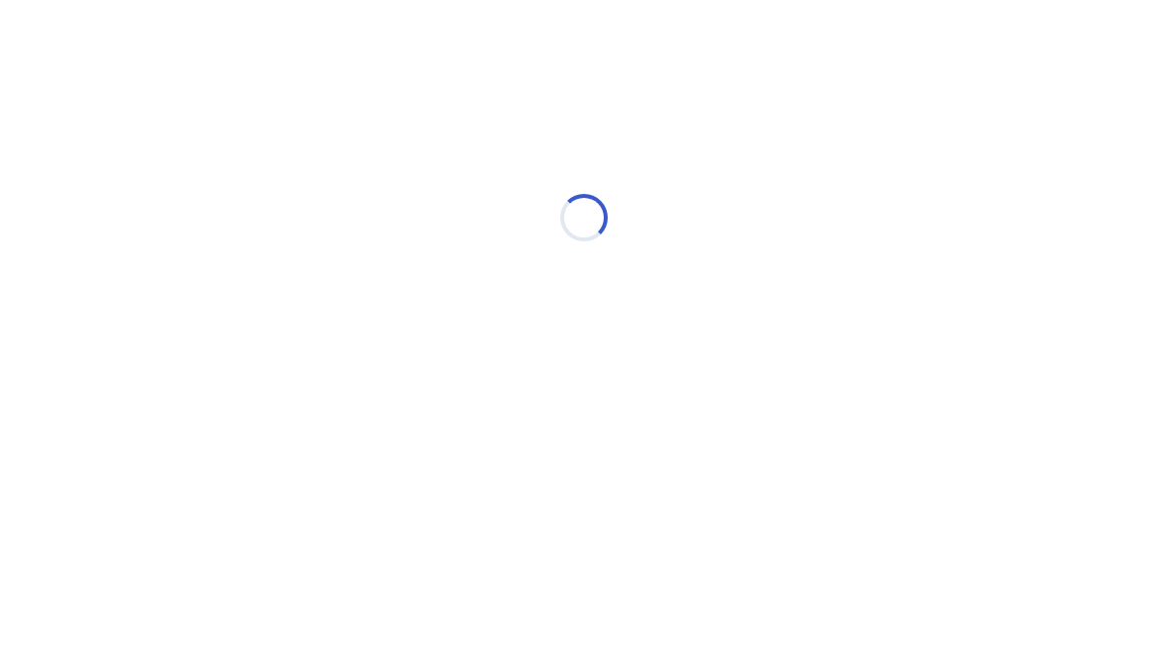
select select "*"
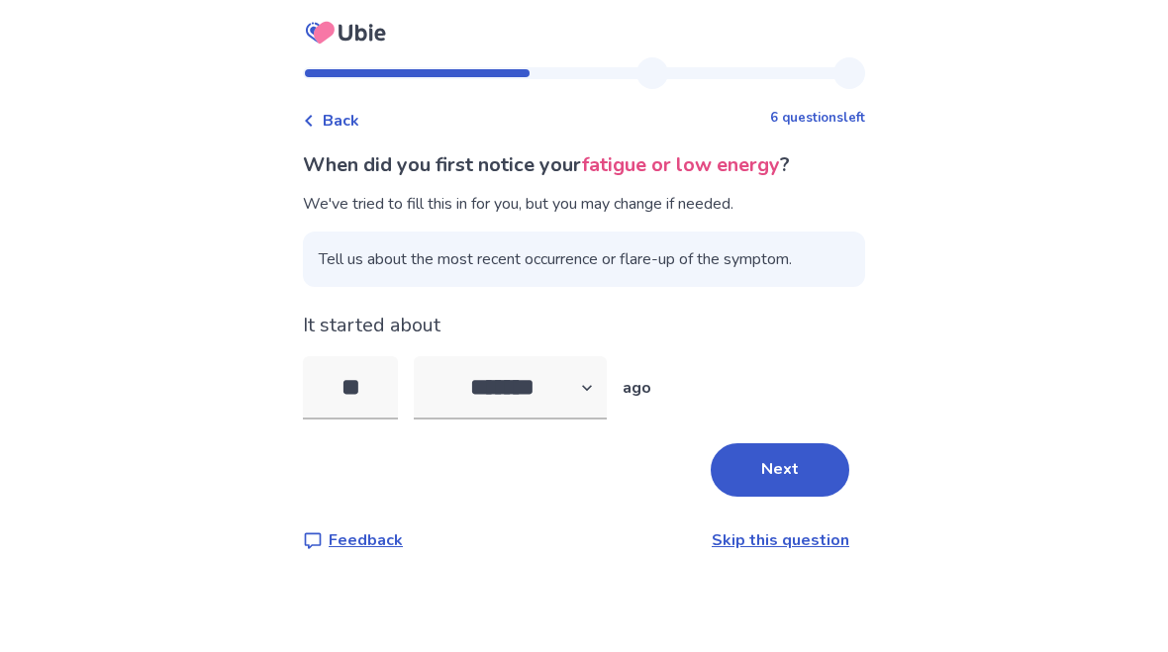
click at [367, 38] on icon at bounding box center [361, 33] width 12 height 17
click at [371, 27] on icon at bounding box center [346, 32] width 94 height 49
click at [370, 46] on icon at bounding box center [346, 32] width 94 height 49
click at [366, 39] on icon at bounding box center [346, 32] width 94 height 49
click at [372, 32] on icon at bounding box center [346, 32] width 94 height 49
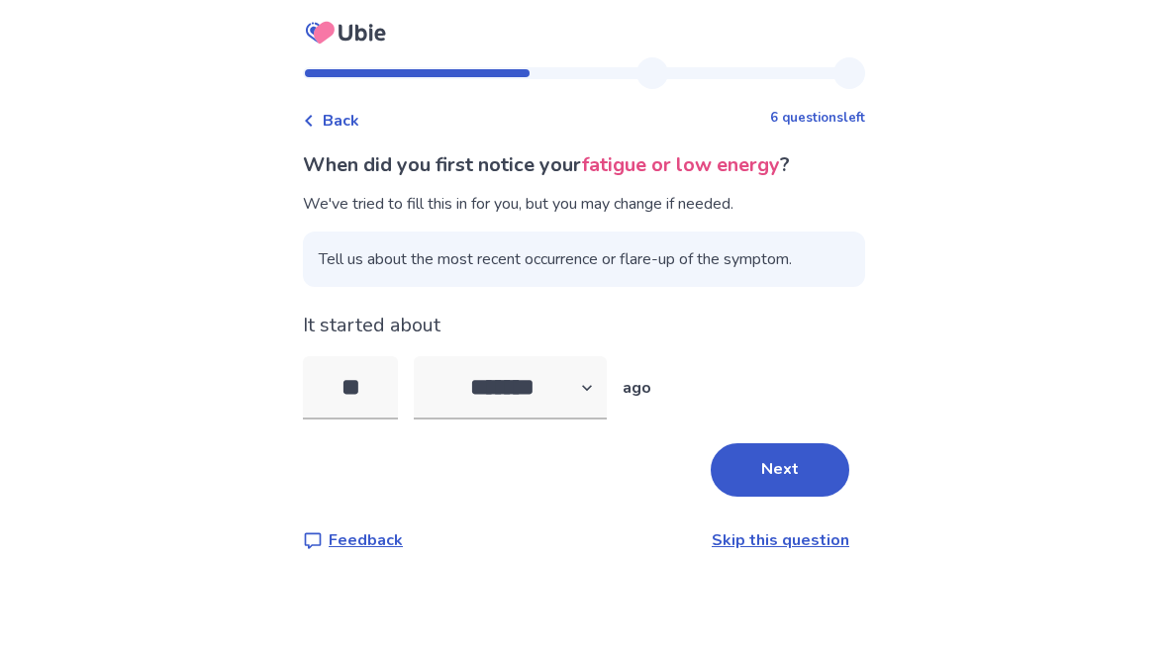
click at [341, 46] on icon at bounding box center [346, 32] width 94 height 49
click at [382, 59] on div at bounding box center [485, 73] width 365 height 32
